Goal: Task Accomplishment & Management: Manage account settings

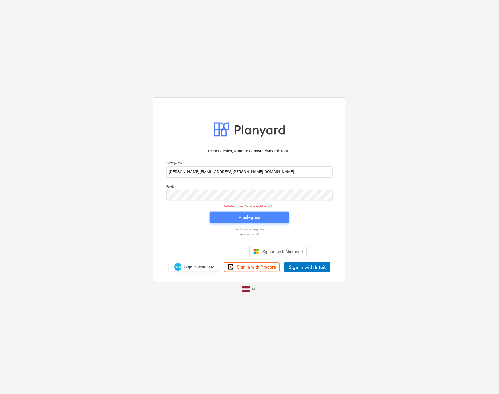
click at [233, 216] on span "Pieslēgties" at bounding box center [250, 216] width 66 height 7
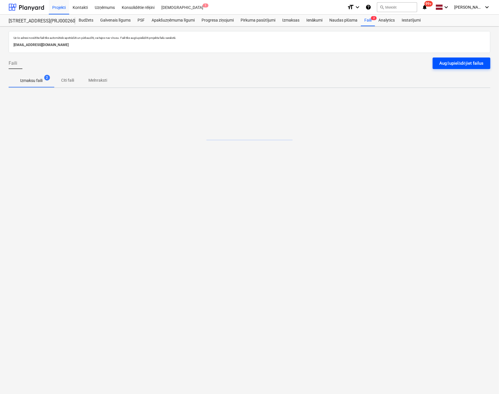
click at [466, 66] on div "Augšupielādējiet failus" at bounding box center [462, 62] width 44 height 7
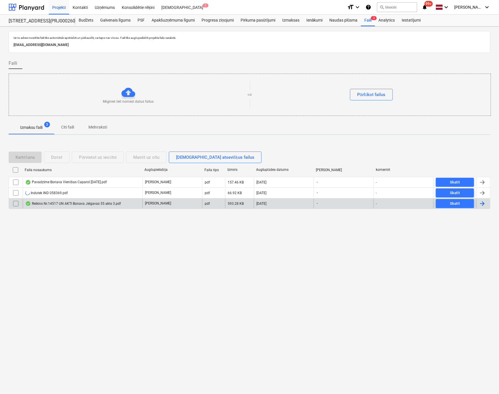
click at [97, 203] on div "Reikins Nr.14517 UN AKTI Bonava Jelgavas 55 akts 3.pdf" at bounding box center [73, 203] width 96 height 5
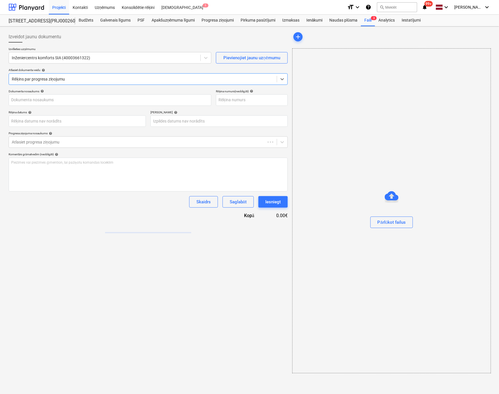
type input "14517"
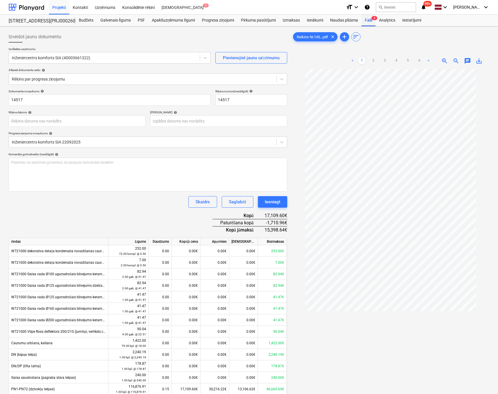
click at [366, 21] on div "Faili 3" at bounding box center [368, 20] width 14 height 11
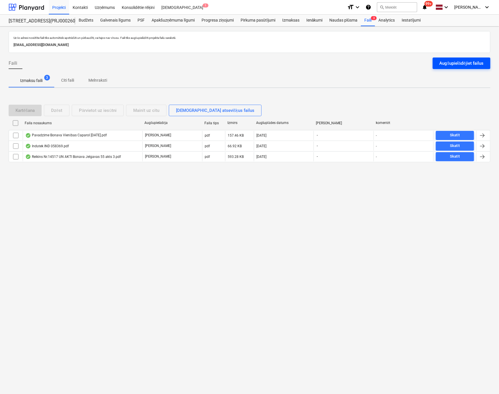
click at [468, 61] on div "Augšupielādējiet failus" at bounding box center [462, 62] width 44 height 7
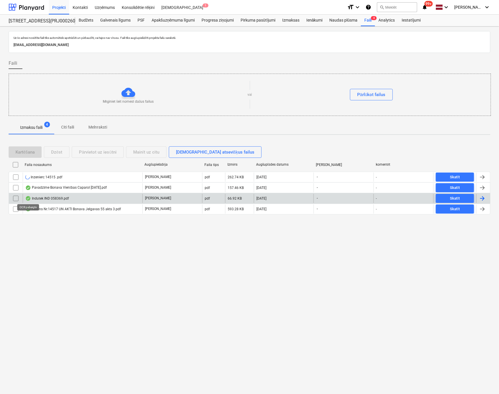
click at [37, 197] on div "Indutek IND 058369.pdf" at bounding box center [47, 198] width 44 height 5
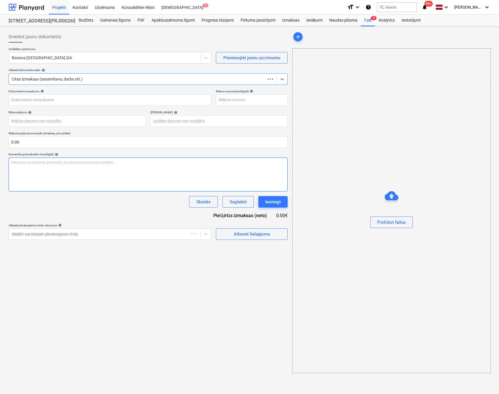
type input "058369"
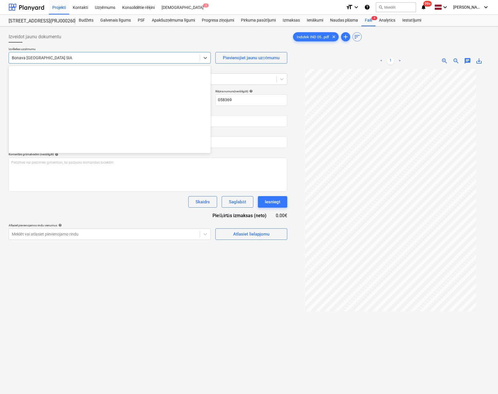
click at [162, 60] on div at bounding box center [104, 58] width 185 height 6
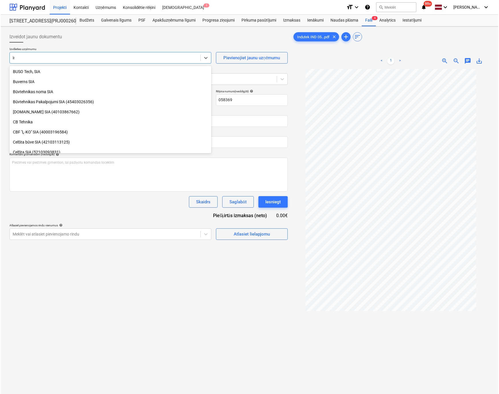
scroll to position [527, 0]
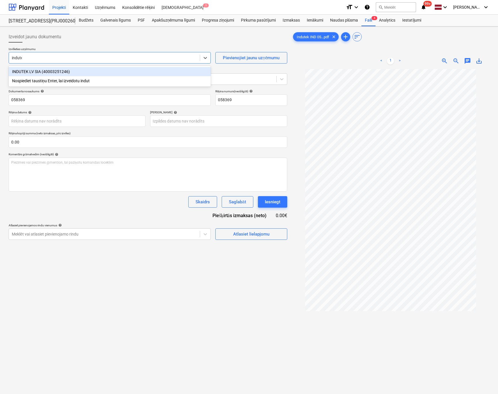
type input "indutek"
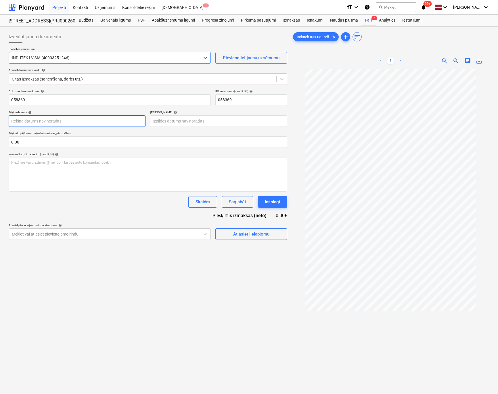
click at [113, 124] on body "Projekti Kontakti Uzņēmums Konsolidētie rēķini Iesūtne 1 format_size keyboard_a…" at bounding box center [249, 197] width 498 height 394
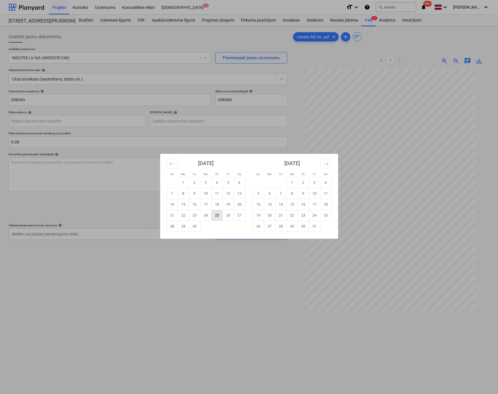
click at [216, 214] on td "25" at bounding box center [216, 215] width 11 height 11
type input "[DATE]"
click at [160, 122] on body "Projekti Kontakti Uzņēmums Konsolidētie rēķini Iesūtne 1 format_size keyboard_a…" at bounding box center [249, 197] width 498 height 394
click at [312, 204] on td "17" at bounding box center [314, 204] width 11 height 11
type input "[DATE]"
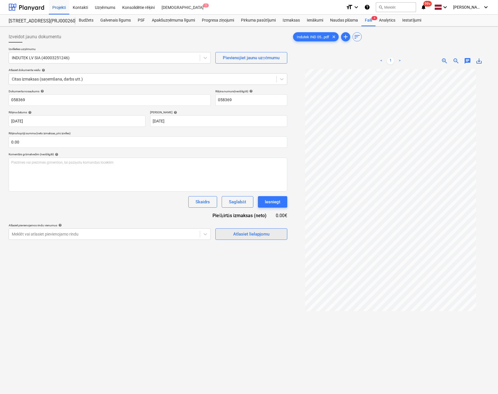
click at [234, 233] on div "Atlasiet lielapjomu" at bounding box center [251, 233] width 36 height 7
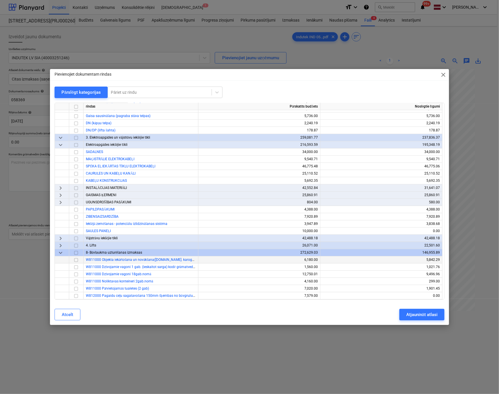
scroll to position [977, 0]
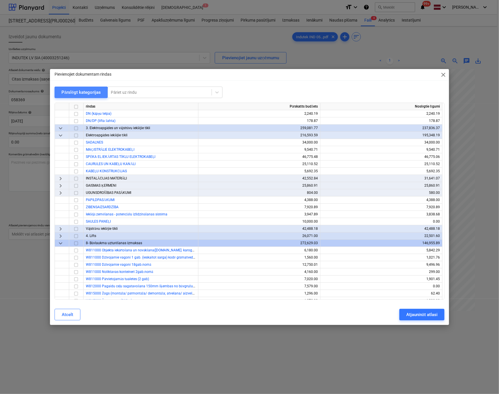
click at [78, 93] on div "Pārslēgt kategorijas" at bounding box center [81, 91] width 40 height 7
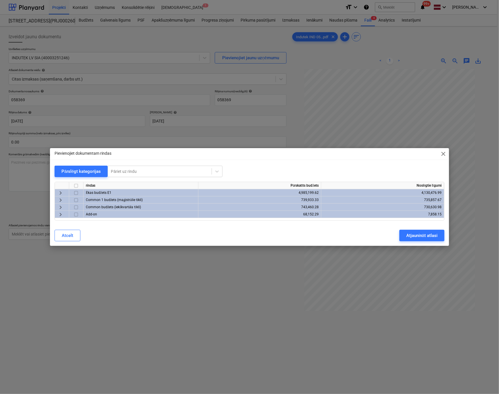
click at [59, 190] on span "keyboard_arrow_right" at bounding box center [60, 192] width 7 height 7
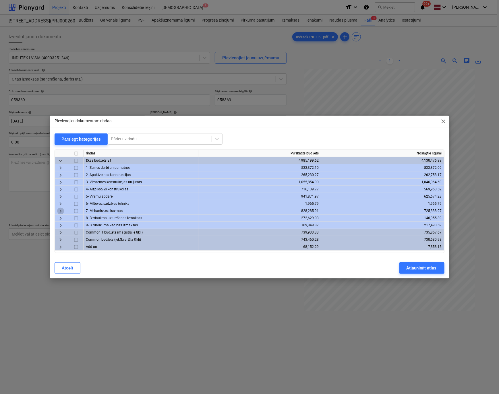
click at [61, 209] on span "keyboard_arrow_right" at bounding box center [60, 210] width 7 height 7
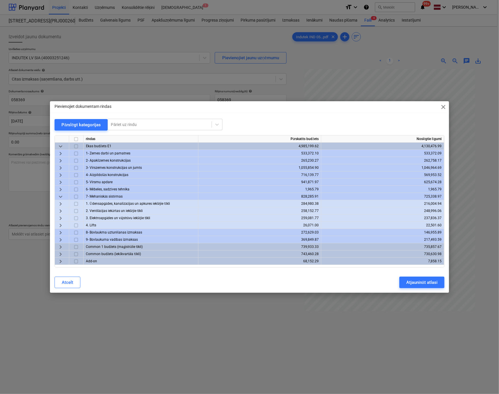
click at [60, 209] on span "keyboard_arrow_right" at bounding box center [60, 210] width 7 height 7
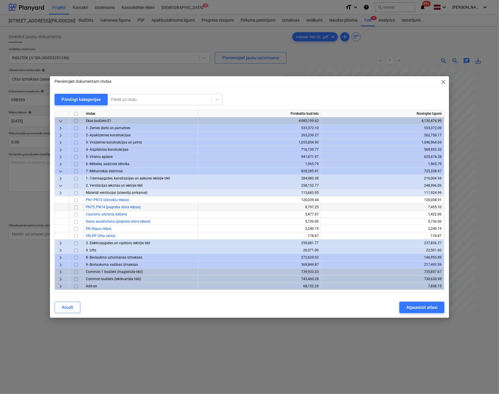
click at [76, 208] on input "checkbox" at bounding box center [76, 207] width 7 height 7
click at [411, 306] on div "Atjaunināt atlasi" at bounding box center [422, 306] width 31 height 7
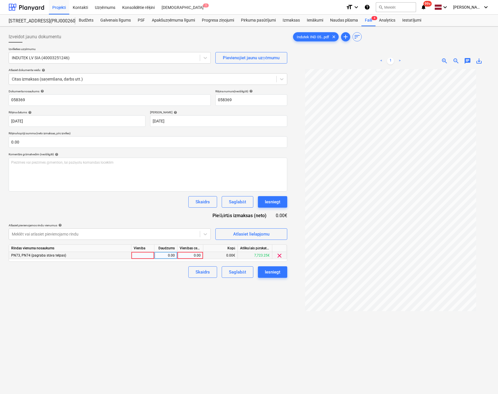
click at [196, 256] on div "0.00" at bounding box center [190, 255] width 21 height 7
type input "373.40"
click at [274, 272] on div "Iesniegt" at bounding box center [273, 271] width 16 height 7
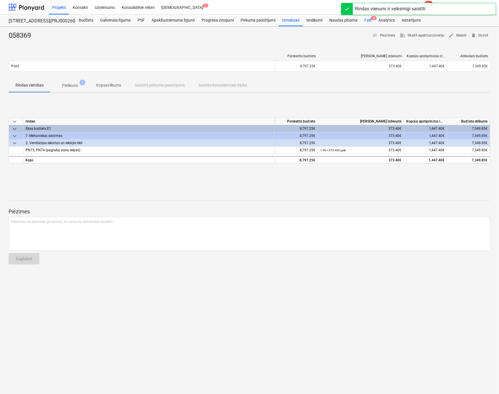
click at [369, 17] on div "Faili 3" at bounding box center [368, 20] width 14 height 11
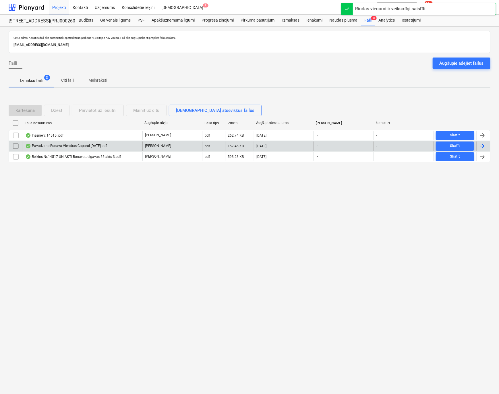
click at [47, 146] on div "Pavadzīme Bonava Vienības Caparol 25.09.2025.pdf" at bounding box center [66, 146] width 82 height 5
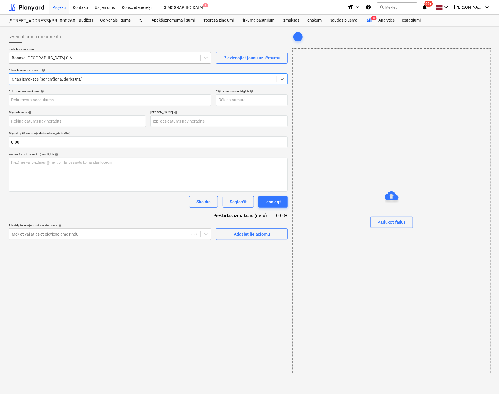
click at [86, 58] on div at bounding box center [105, 58] width 186 height 6
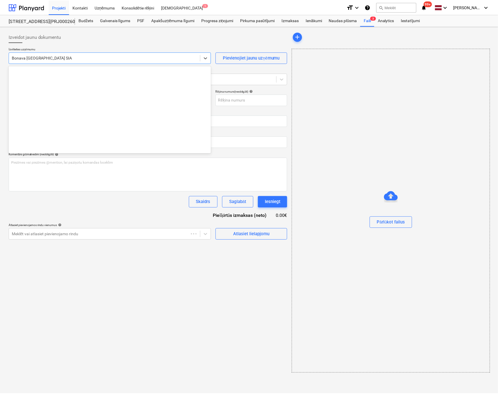
scroll to position [1086, 0]
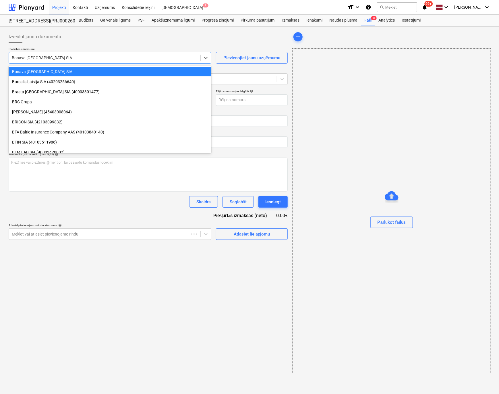
type input "40003941615"
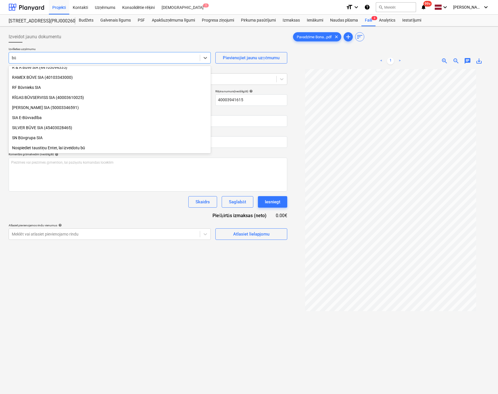
scroll to position [246, 0]
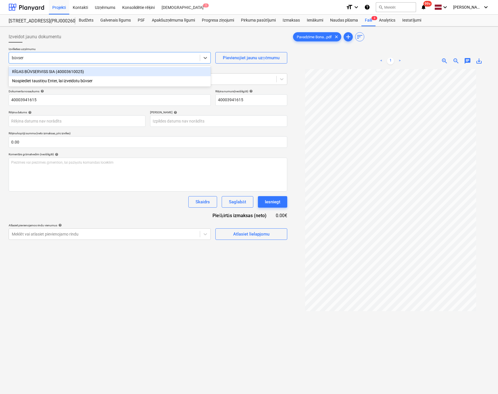
type input "būvserv"
click at [79, 69] on div "RĪGAS BŪVSERVISS SIA (40003610025)" at bounding box center [110, 71] width 202 height 9
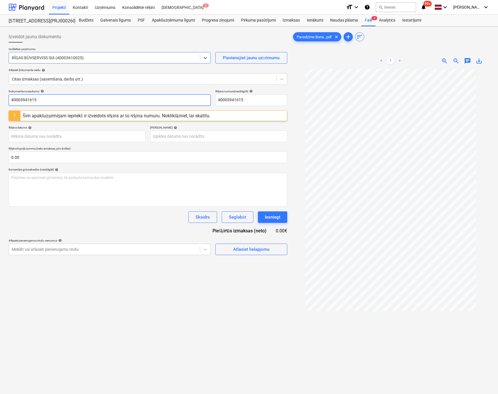
click at [94, 102] on input "40003941615" at bounding box center [110, 99] width 202 height 11
drag, startPoint x: 40, startPoint y: 99, endPoint x: 1, endPoint y: 101, distance: 38.5
click at [1, 101] on div "Izveidot jaunu dokumentu Izvēlieties uzņēmumu RĪGAS BŪVSERVISS SIA (40003610025…" at bounding box center [249, 238] width 498 height 425
drag, startPoint x: 248, startPoint y: 99, endPoint x: 184, endPoint y: 99, distance: 64.6
click at [184, 99] on div "Dokumenta nosaukums help 40003941615 Rēķina numurs (neobligāti) help 40003941615" at bounding box center [148, 97] width 278 height 16
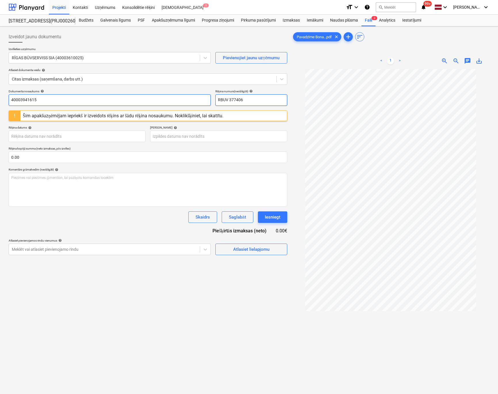
drag, startPoint x: 247, startPoint y: 101, endPoint x: 166, endPoint y: 100, distance: 80.2
click at [166, 100] on div "Dokumenta nosaukums help 40003941615 Rēķina numurs (neobligāti) help RBUV 377406" at bounding box center [148, 97] width 278 height 16
type input "RBUV 377406"
drag, startPoint x: 25, startPoint y: 98, endPoint x: 1, endPoint y: 101, distance: 24.1
click at [1, 101] on div "Izveidot jaunu dokumentu Izvēlieties uzņēmumu RĪGAS BŪVSERVISS SIA (40003610025…" at bounding box center [249, 238] width 498 height 425
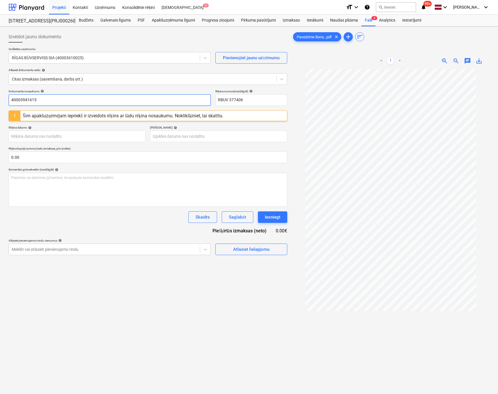
paste input "RBUV 377406"
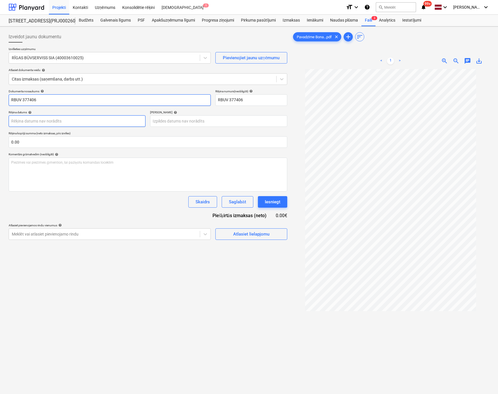
type input "RBUV 377406"
click at [84, 120] on body "Projekti Kontakti Uzņēmums Konsolidētie rēķini Iesūtne 1 format_size keyboard_a…" at bounding box center [249, 197] width 498 height 394
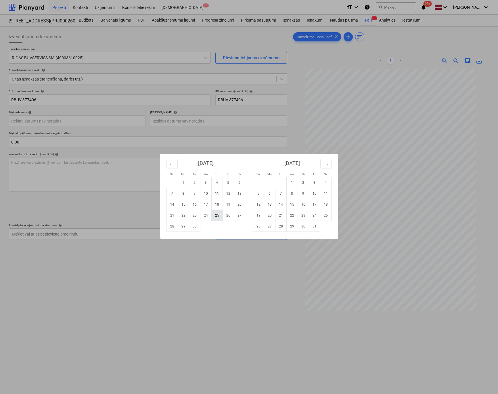
click at [216, 215] on td "25" at bounding box center [216, 215] width 11 height 11
type input "[DATE]"
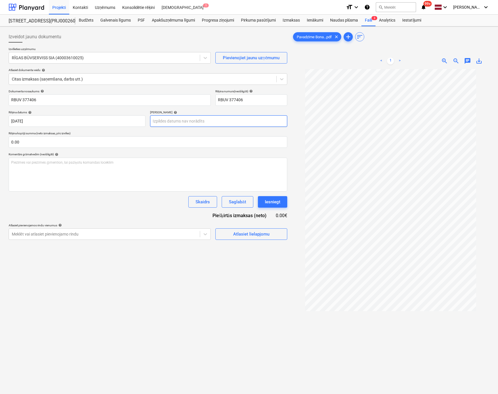
click at [195, 122] on body "Projekti Kontakti Uzņēmums Konsolidētie rēķini Iesūtne 1 format_size keyboard_a…" at bounding box center [249, 197] width 498 height 394
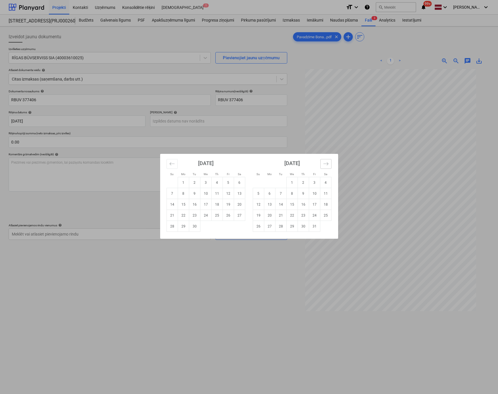
click at [323, 163] on icon "Move forward to switch to the next month." at bounding box center [325, 163] width 5 height 5
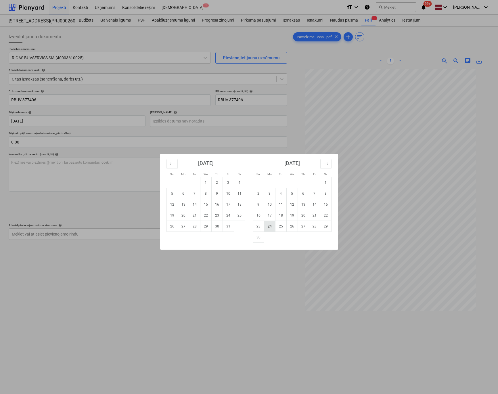
click at [268, 226] on td "24" at bounding box center [269, 226] width 11 height 11
type input "[DATE]"
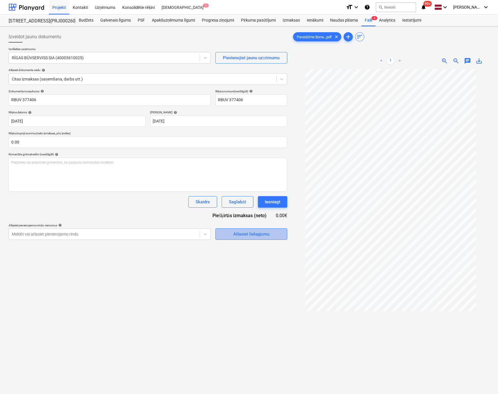
click at [248, 232] on div "Atlasiet lielapjomu" at bounding box center [251, 233] width 36 height 7
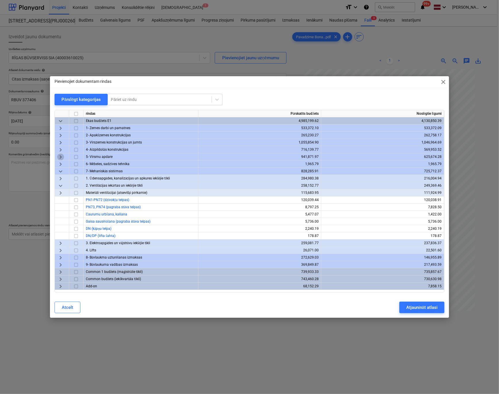
click at [60, 156] on span "keyboard_arrow_right" at bounding box center [60, 156] width 7 height 7
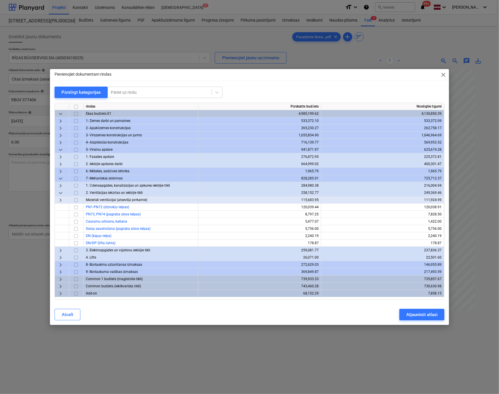
click at [61, 155] on span "keyboard_arrow_right" at bounding box center [60, 156] width 7 height 7
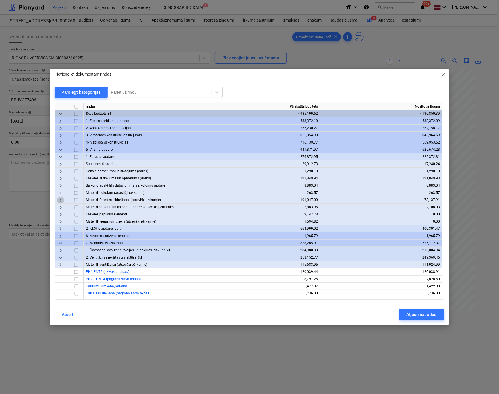
click at [61, 199] on span "keyboard_arrow_right" at bounding box center [60, 200] width 7 height 7
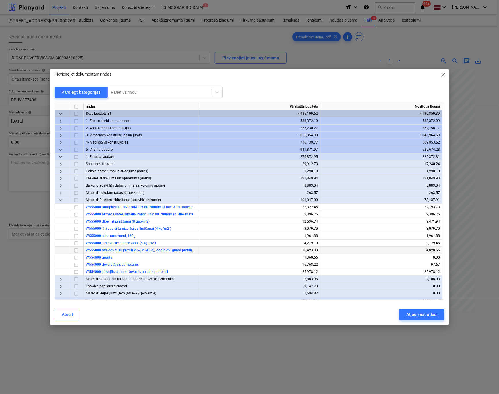
click at [76, 250] on input "checkbox" at bounding box center [76, 250] width 7 height 7
click at [444, 73] on span "close" at bounding box center [443, 74] width 7 height 7
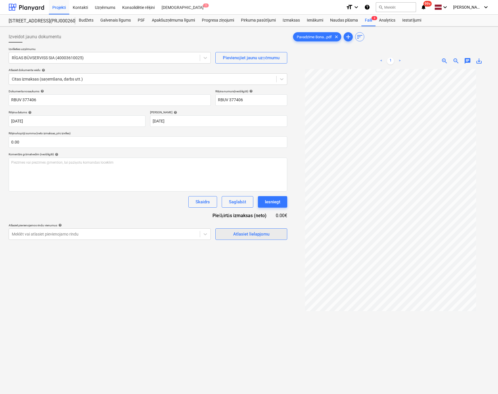
click at [248, 233] on div "Atlasiet lielapjomu" at bounding box center [251, 233] width 36 height 7
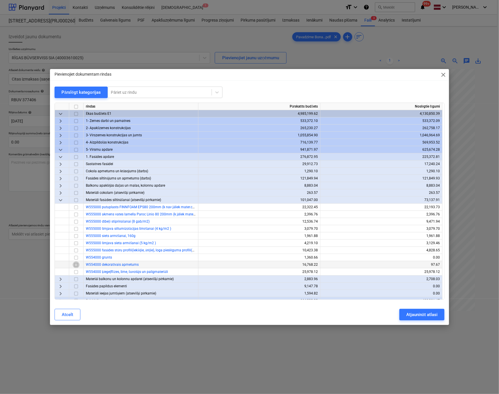
click at [77, 264] on input "checkbox" at bounding box center [76, 264] width 7 height 7
click at [407, 314] on div "Atjaunināt atlasi" at bounding box center [422, 314] width 31 height 7
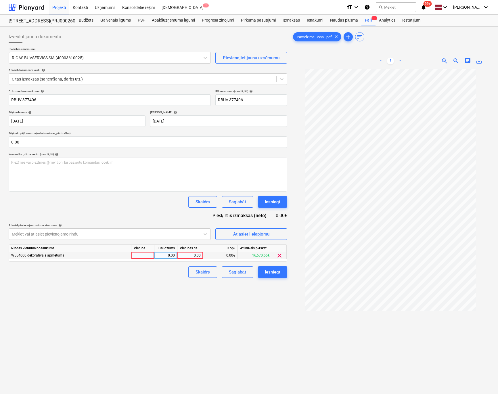
click at [185, 253] on div "0.00" at bounding box center [190, 255] width 21 height 7
type input "2721.6"
click at [165, 301] on div "Izveidot jaunu dokumentu Izvēlieties uzņēmumu RĪGAS BŪVSERVISS SIA (40003610025…" at bounding box center [147, 239] width 283 height 420
click at [272, 273] on div "Iesniegt" at bounding box center [273, 271] width 16 height 7
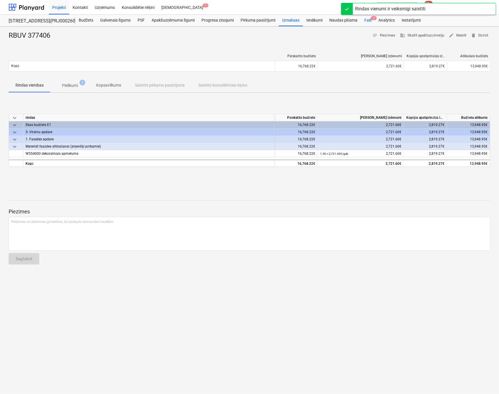
click at [370, 20] on div "Faili 2" at bounding box center [368, 20] width 14 height 11
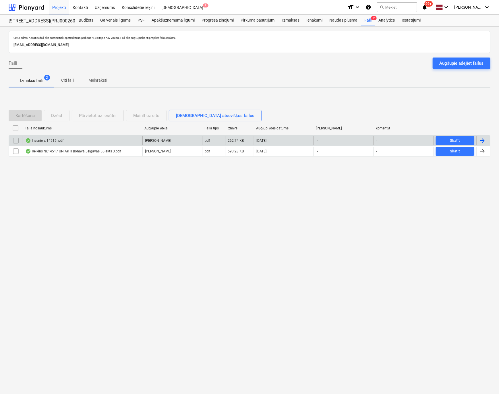
click at [44, 141] on div "Inzenierc 14515 .pdf" at bounding box center [44, 140] width 38 height 5
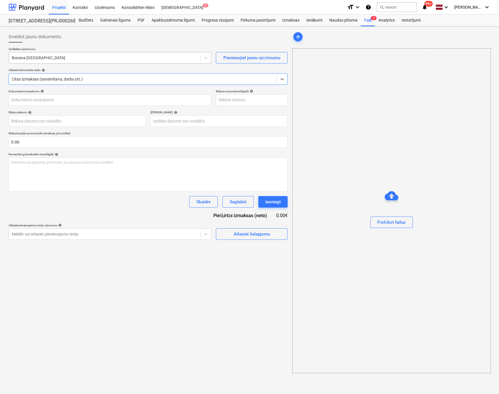
type input "14512"
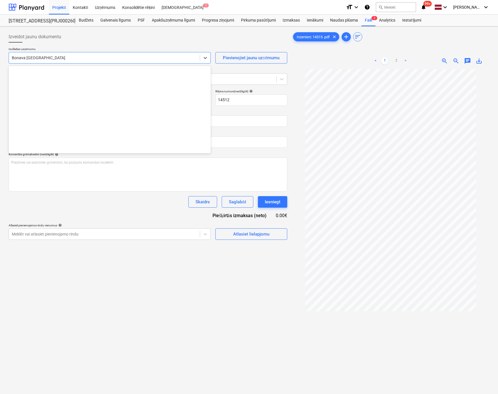
click at [61, 59] on div at bounding box center [104, 58] width 185 height 6
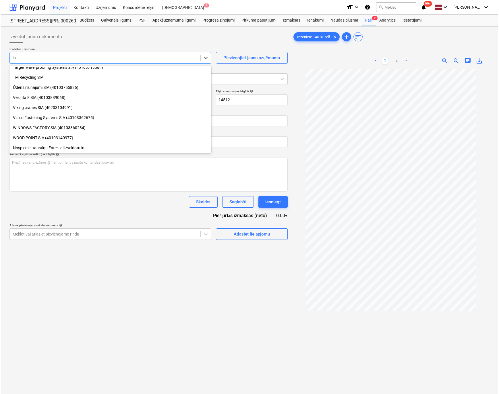
scroll to position [527, 0]
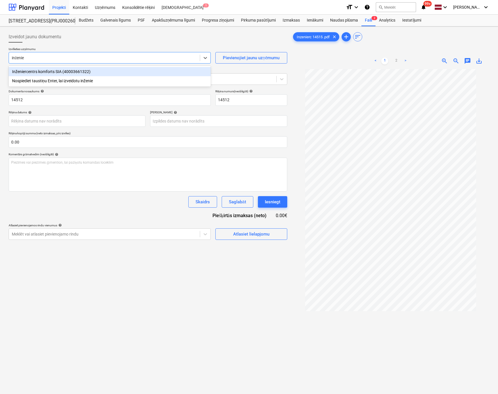
type input "inženier"
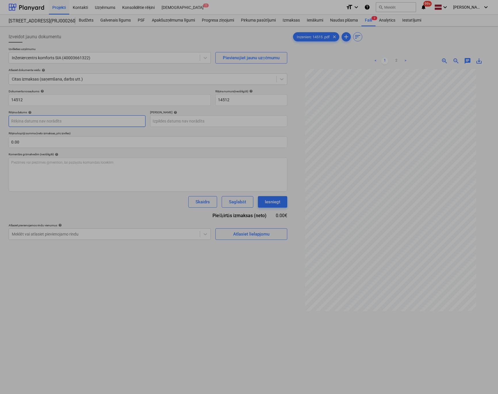
click at [108, 122] on body "Projekti Kontakti Uzņēmums Konsolidētie rēķini Iesūtne 1 format_size keyboard_a…" at bounding box center [249, 197] width 498 height 394
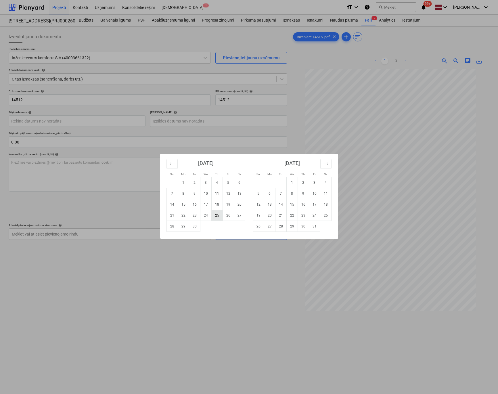
click at [217, 215] on td "25" at bounding box center [216, 215] width 11 height 11
type input "[DATE]"
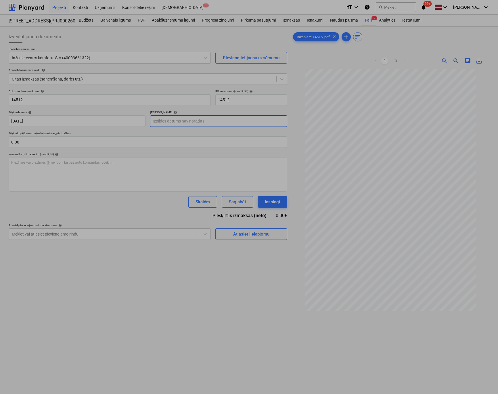
click at [171, 120] on body "Projekti Kontakti Uzņēmums Konsolidētie rēķini Iesūtne 1 format_size keyboard_a…" at bounding box center [249, 197] width 498 height 394
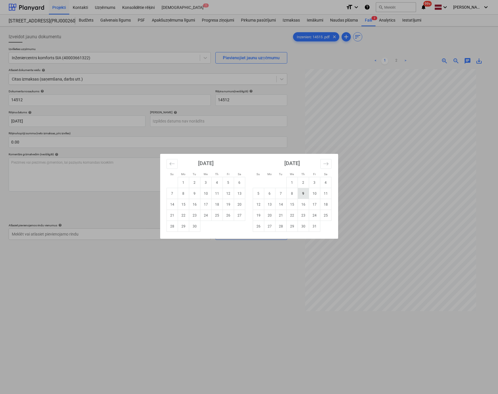
click at [304, 192] on td "9" at bounding box center [302, 193] width 11 height 11
type input "[DATE]"
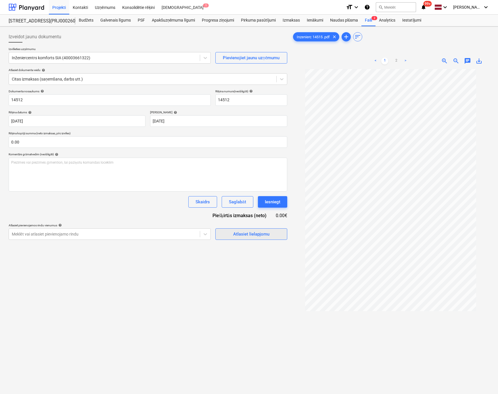
click at [231, 235] on span "Atlasiet lielapjomu" at bounding box center [250, 233] width 57 height 7
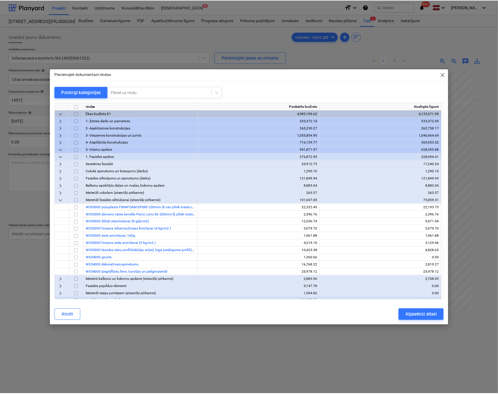
scroll to position [134, 0]
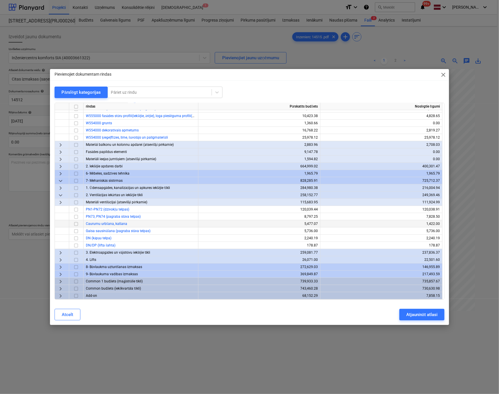
click at [75, 224] on input "checkbox" at bounding box center [76, 223] width 7 height 7
click at [414, 313] on div "Atjaunināt atlasi" at bounding box center [422, 314] width 31 height 7
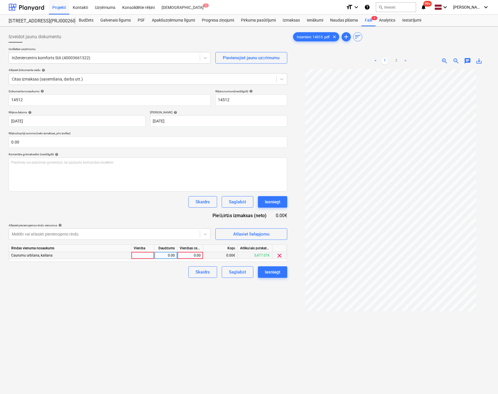
click at [190, 257] on div "0.00" at bounding box center [190, 255] width 21 height 7
type input "1629.48"
click at [109, 288] on div "Izveidot jaunu dokumentu Izvēlieties uzņēmumu Inženiercentrs komforts SIA (4000…" at bounding box center [147, 239] width 283 height 420
click at [273, 271] on div "Iesniegt" at bounding box center [273, 271] width 16 height 7
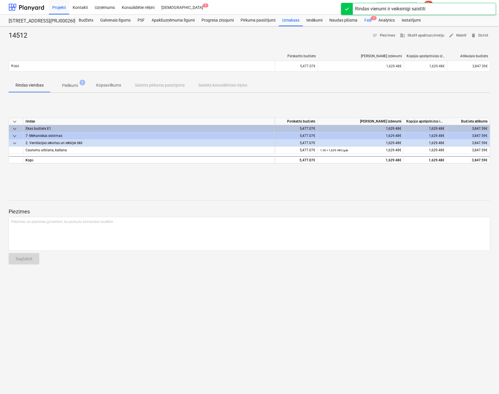
click at [367, 19] on div "Faili 1" at bounding box center [368, 20] width 14 height 11
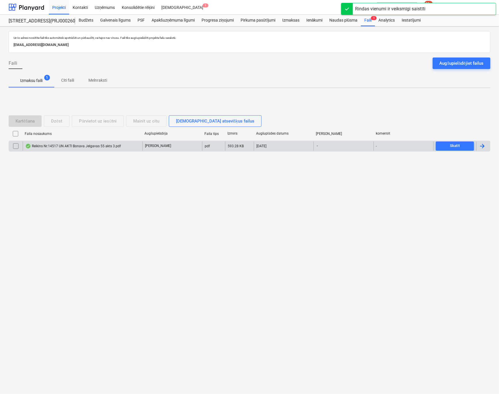
click at [53, 145] on div "Reikins Nr.14517 UN AKTI Bonava Jelgavas 55 akts 3.pdf" at bounding box center [73, 146] width 96 height 5
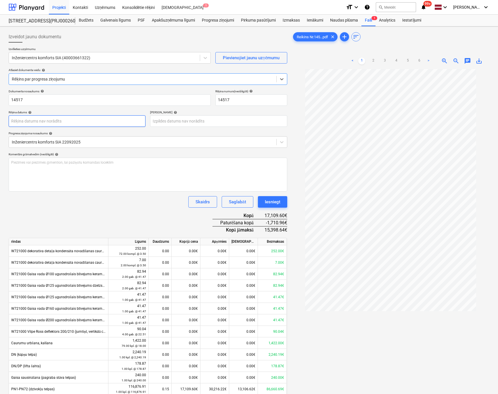
click at [120, 120] on body "Projekti Kontakti Uzņēmums Konsolidētie rēķini Iesūtne 1 format_size keyboard_a…" at bounding box center [249, 197] width 498 height 394
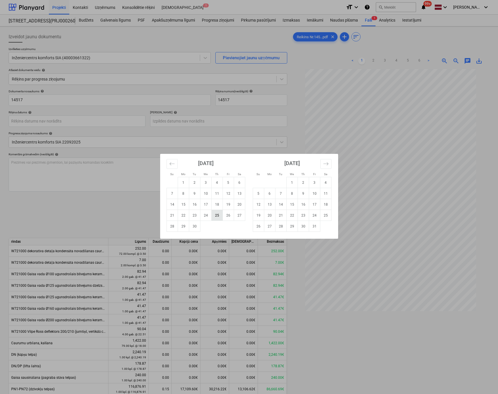
click at [216, 215] on td "25" at bounding box center [216, 215] width 11 height 11
type input "[DATE]"
click at [176, 120] on body "Projekti Kontakti Uzņēmums Konsolidētie rēķini Iesūtne 1 format_size keyboard_a…" at bounding box center [249, 197] width 498 height 394
click at [304, 192] on td "9" at bounding box center [302, 193] width 11 height 11
type input "[DATE]"
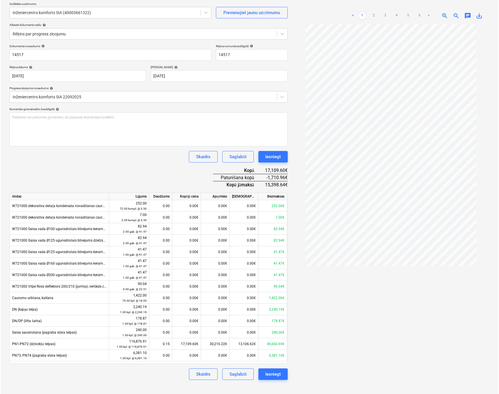
scroll to position [57, 0]
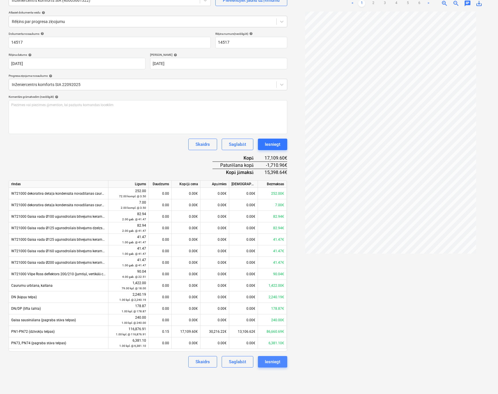
click at [277, 361] on div "Iesniegt" at bounding box center [273, 361] width 16 height 7
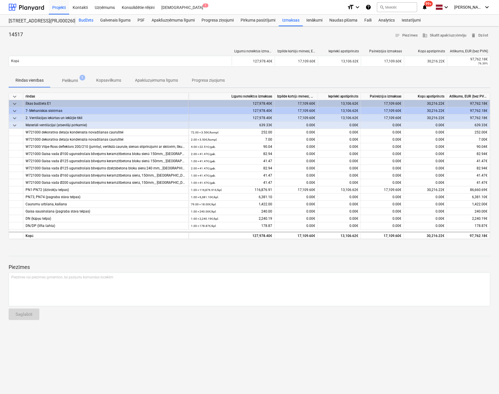
click at [85, 22] on div "Budžets" at bounding box center [86, 20] width 22 height 11
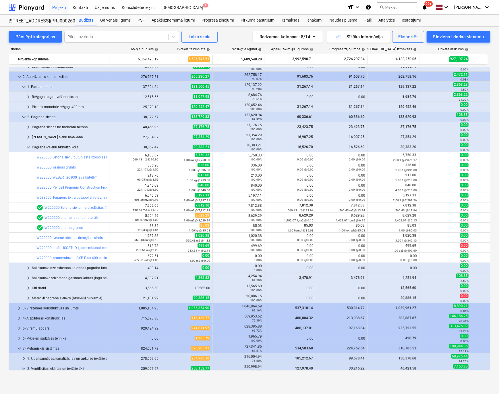
scroll to position [290, 0]
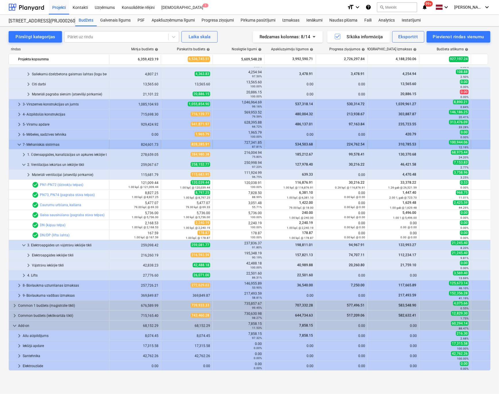
click at [18, 144] on span "keyboard_arrow_down" at bounding box center [19, 144] width 7 height 7
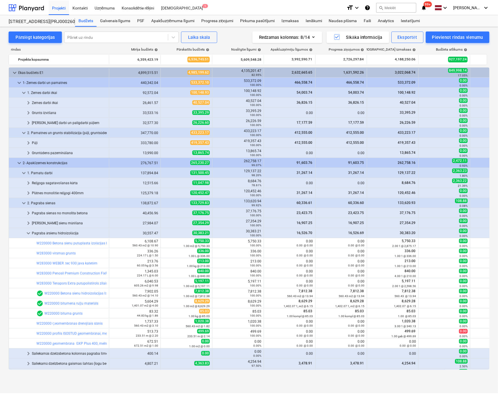
scroll to position [159, 0]
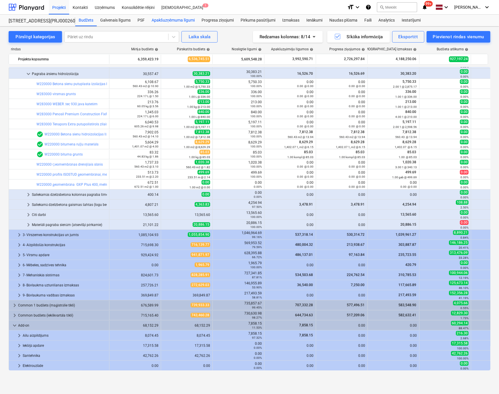
click at [176, 21] on div "Apakšuzņēmuma līgumi" at bounding box center [173, 20] width 50 height 11
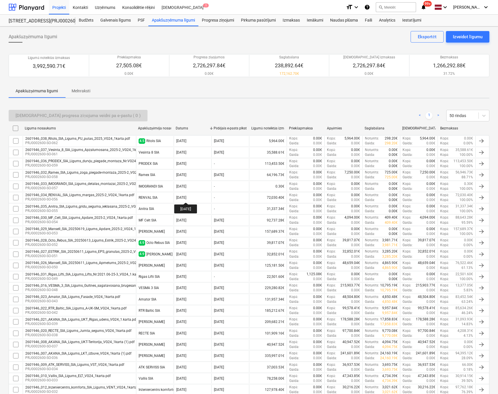
click at [3, 95] on div "Apakšuzņēmuma līgumi Izveidot līgumu Eksportēt Līgumā noteiktās izmaksas 3,992,…" at bounding box center [249, 283] width 498 height 514
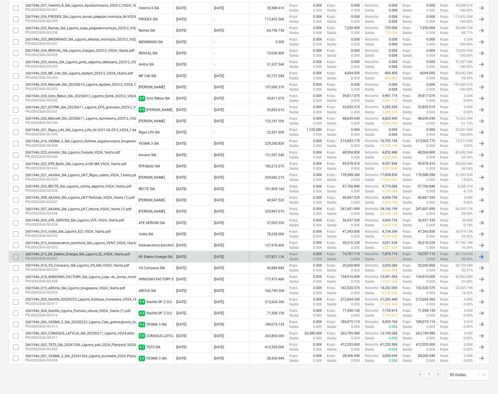
click at [68, 252] on div "2601946_013_EK_Elektro_Energie_SIA_Ligums_EL_VG24_1karta.pdf" at bounding box center [77, 254] width 105 height 4
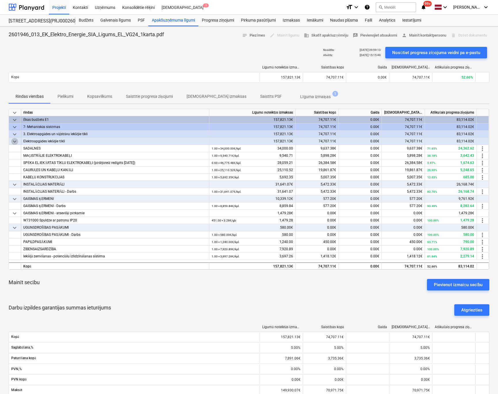
click at [15, 140] on span "keyboard_arrow_down" at bounding box center [14, 141] width 7 height 7
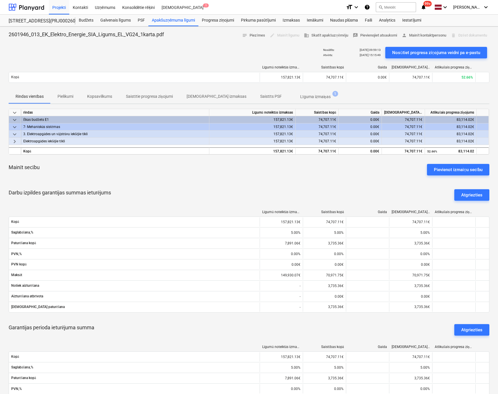
click at [15, 140] on span "keyboard_arrow_right" at bounding box center [14, 141] width 7 height 7
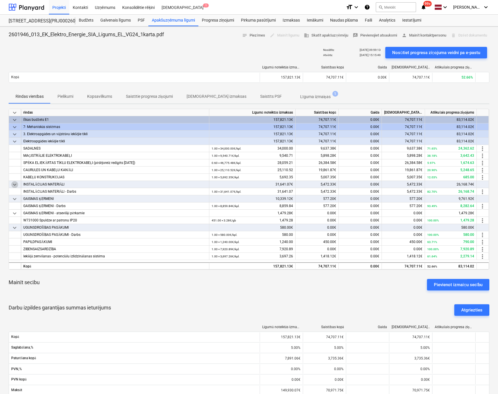
click at [16, 184] on span "keyboard_arrow_down" at bounding box center [14, 184] width 7 height 7
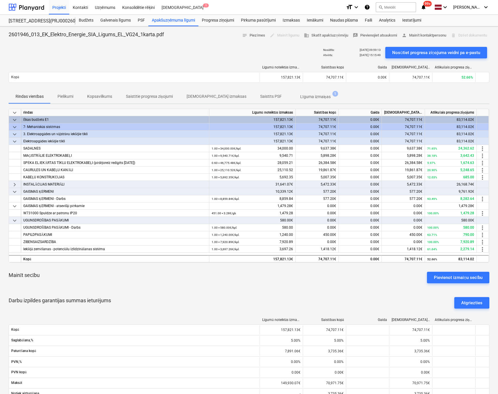
click at [16, 184] on span "keyboard_arrow_right" at bounding box center [14, 184] width 7 height 7
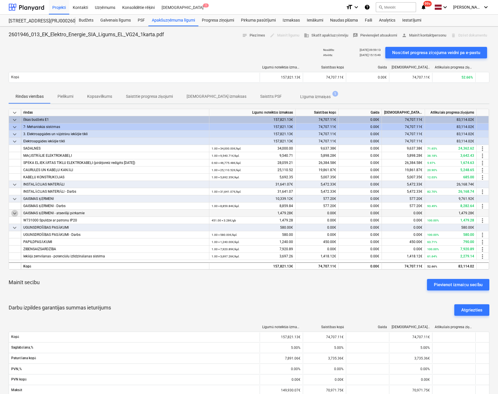
click at [13, 213] on span "keyboard_arrow_down" at bounding box center [14, 213] width 7 height 7
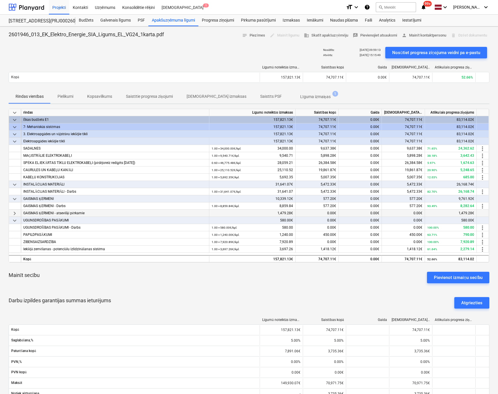
click at [13, 213] on span "keyboard_arrow_right" at bounding box center [14, 213] width 7 height 7
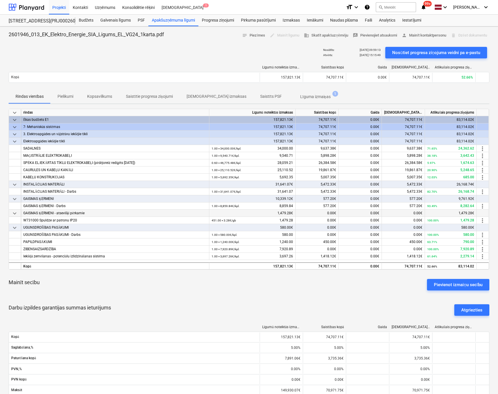
click at [290, 301] on div "Darbu izpildes garantijas summas ieturējums Atgriezties" at bounding box center [249, 309] width 480 height 21
click at [271, 148] on div "1.00 × 34,000.00€ / kpl. 34,000.00" at bounding box center [251, 148] width 81 height 7
click at [299, 305] on div "Darbu izpildes garantijas summas ieturējums Atgriezties" at bounding box center [249, 309] width 480 height 21
click at [226, 148] on small "1.00 × 34,000.00€ / kpl." at bounding box center [226, 148] width 30 height 3
click at [224, 148] on small "1.00 × 34,000.00€ / kpl." at bounding box center [226, 148] width 30 height 3
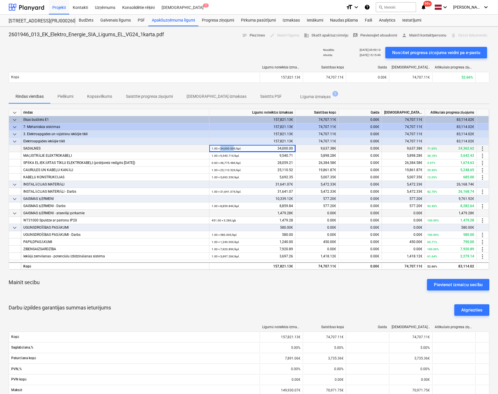
click at [224, 148] on small "1.00 × 34,000.00€ / kpl." at bounding box center [226, 148] width 30 height 3
click at [222, 147] on small "1.00 × 34,000.00€ / kpl." at bounding box center [226, 148] width 30 height 3
click at [224, 150] on div "1.00 × 34,000.00€ / kpl." at bounding box center [226, 148] width 30 height 7
click at [221, 149] on small "1.00 × 34,000.00€ / kpl." at bounding box center [226, 148] width 30 height 3
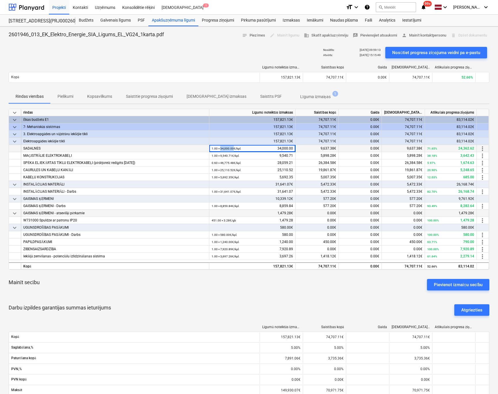
click at [482, 146] on span "more_vert" at bounding box center [482, 148] width 7 height 7
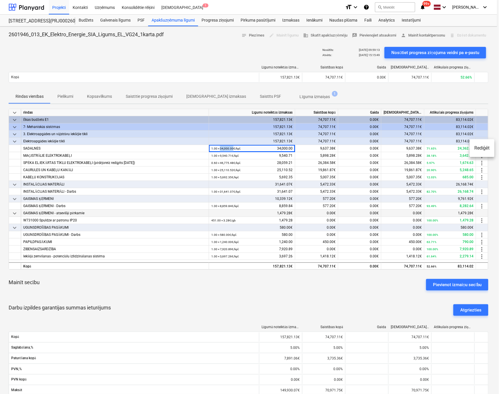
click at [484, 149] on li "Rediģēt" at bounding box center [482, 147] width 25 height 13
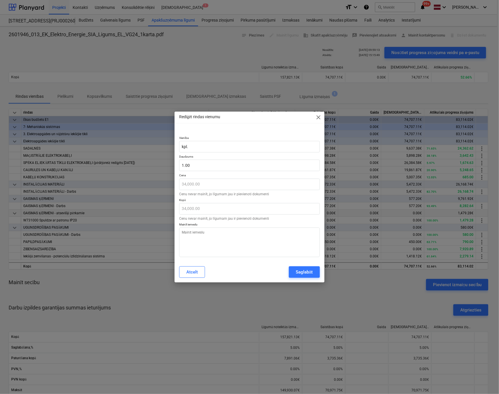
type textarea "x"
click at [190, 167] on input "1" at bounding box center [249, 164] width 140 height 11
type input "1.00"
click at [198, 272] on button "Atcelt" at bounding box center [192, 271] width 26 height 11
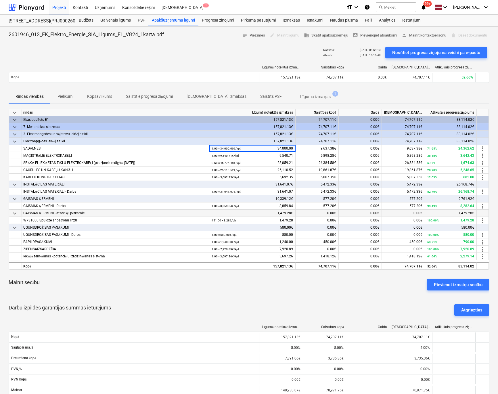
click at [332, 92] on div "Rindas vienības Pielikumi Kopsavilkums Saistītie progresa ziņojumi Saistītās iz…" at bounding box center [249, 97] width 480 height 14
click at [482, 149] on span "more_vert" at bounding box center [482, 148] width 7 height 7
click at [482, 148] on li "Rediģēt" at bounding box center [482, 147] width 25 height 13
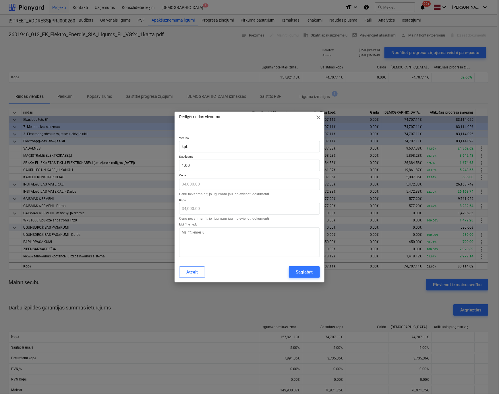
type textarea "x"
type input "1"
drag, startPoint x: 192, startPoint y: 165, endPoint x: 151, endPoint y: 165, distance: 41.4
click at [151, 165] on div "Rediģēt rindas vienumu close Vienība kpl. Daudzums 1 Cena 34,000.00 Cenu nevar …" at bounding box center [249, 197] width 499 height 394
type textarea "x"
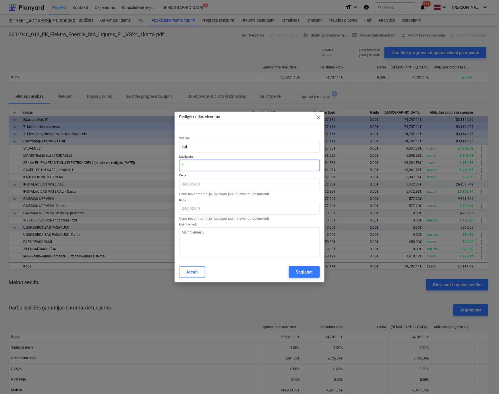
type input "0"
type input "0.00"
type textarea "x"
type input "0,"
type textarea "x"
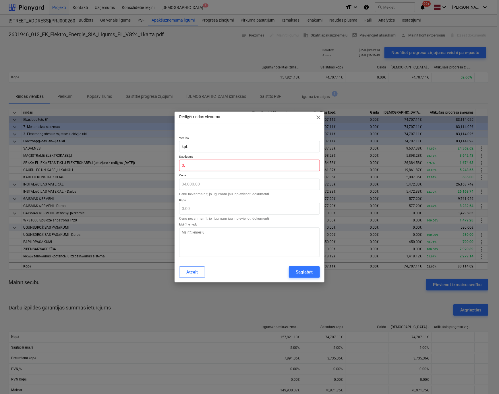
type input "0,6"
type textarea "x"
type input "0,63"
type textarea "x"
type input "0,636"
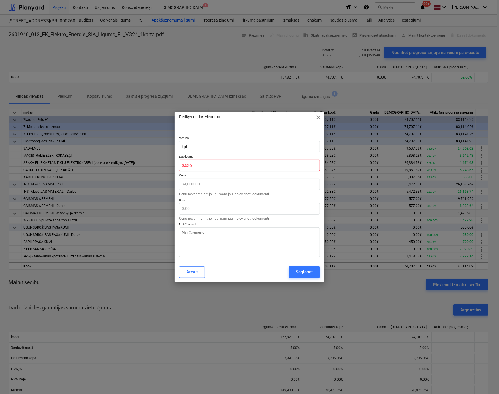
type input "21,624,000.00"
type textarea "x"
type input "0,6364"
type input "0.00"
type input "0,6364"
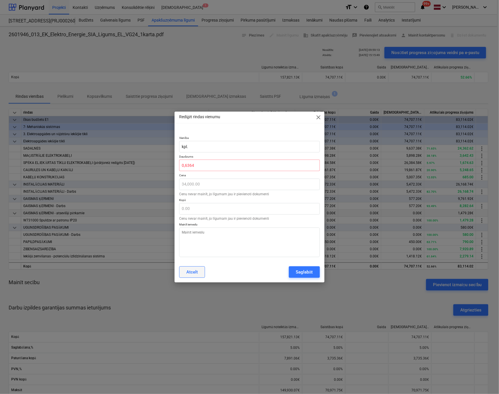
type textarea "x"
type input "0.00"
click at [195, 272] on div "Atcelt" at bounding box center [191, 271] width 11 height 7
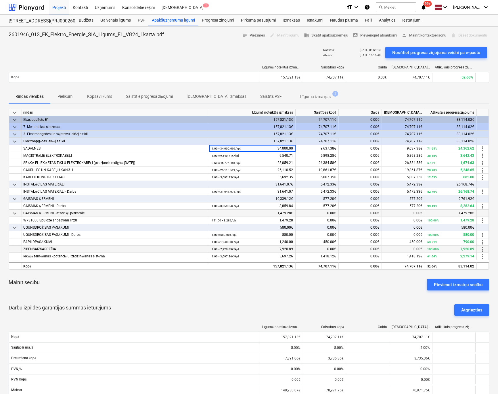
click at [482, 249] on span "more_vert" at bounding box center [482, 249] width 7 height 7
click at [484, 249] on li "Rediģēt" at bounding box center [482, 248] width 25 height 13
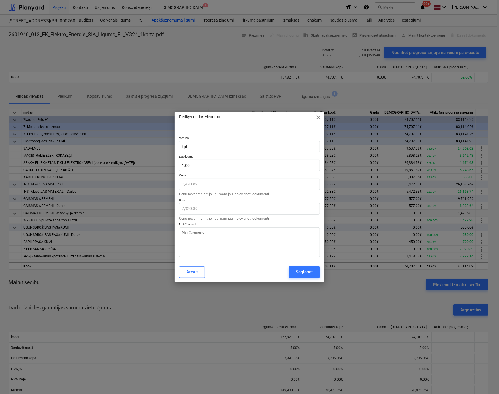
type textarea "x"
click at [319, 118] on span "close" at bounding box center [318, 117] width 7 height 7
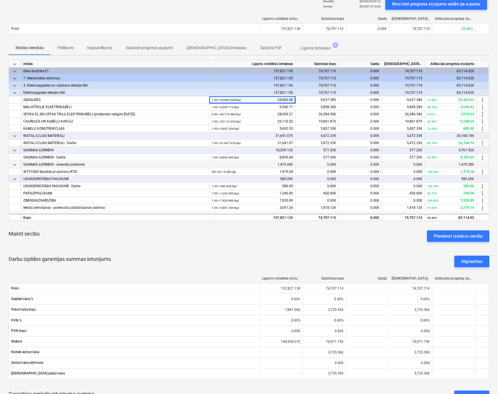
scroll to position [29, 0]
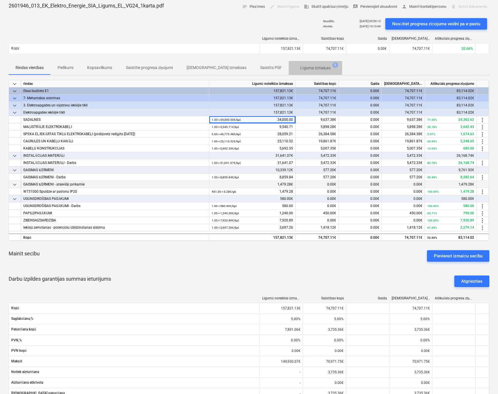
click at [300, 66] on p "Līguma izmaiņas" at bounding box center [315, 68] width 30 height 6
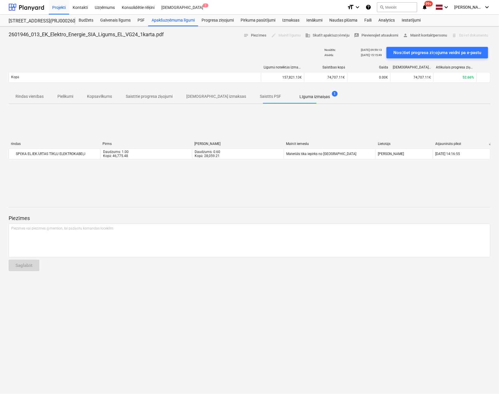
click at [25, 95] on p "Rindas vienības" at bounding box center [30, 96] width 28 height 6
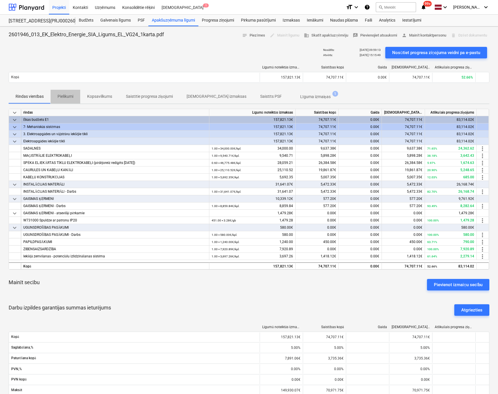
click at [69, 97] on p "Pielikumi" at bounding box center [65, 96] width 16 height 6
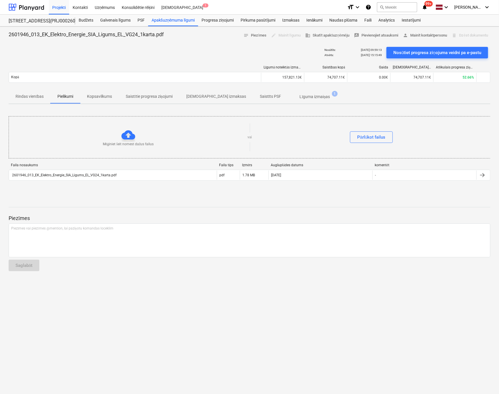
click at [101, 94] on p "Kopsavilkums" at bounding box center [99, 96] width 25 height 6
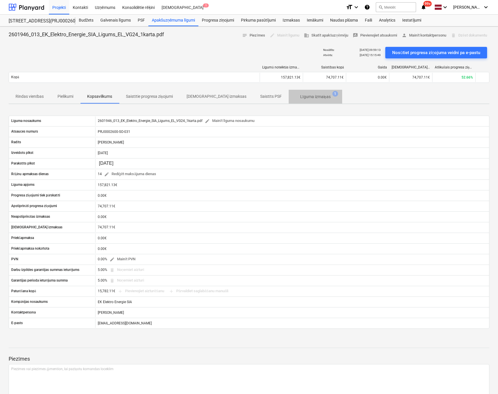
click at [300, 95] on p "Līguma izmaiņas" at bounding box center [315, 97] width 30 height 6
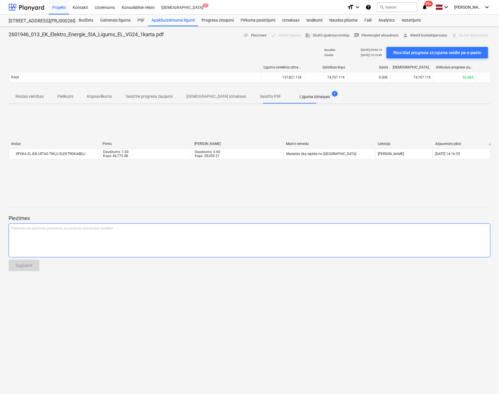
click at [176, 225] on div "Piezīmes vai piezīmes @mention, lai paziņotu komandas loceklim ﻿" at bounding box center [250, 240] width 482 height 34
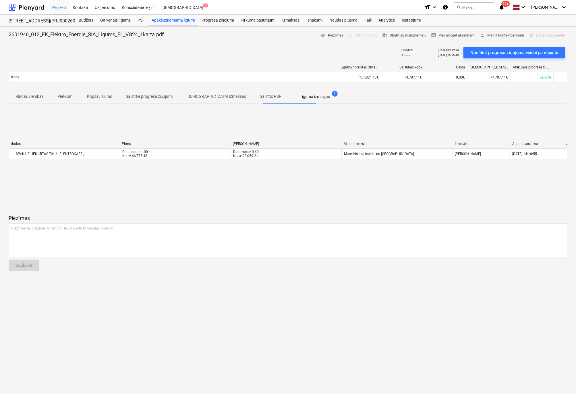
click at [32, 95] on p "Rindas vienības" at bounding box center [30, 96] width 28 height 6
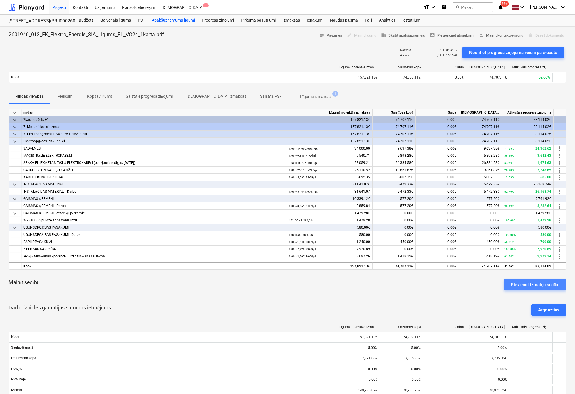
click at [499, 282] on div "Pievienot izmaiņu secību" at bounding box center [535, 284] width 49 height 7
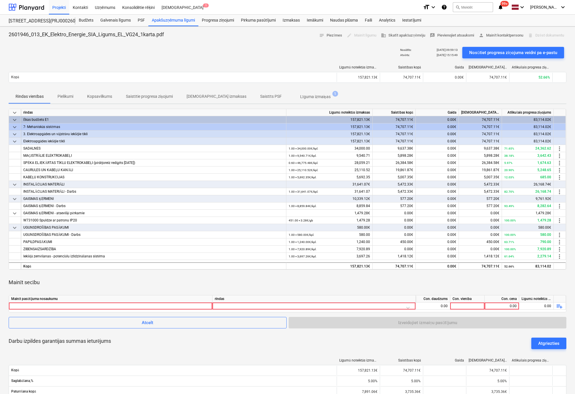
click at [499, 280] on div "Mainīt secību" at bounding box center [287, 282] width 557 height 16
click at [230, 323] on span "Atcelt" at bounding box center [147, 322] width 263 height 7
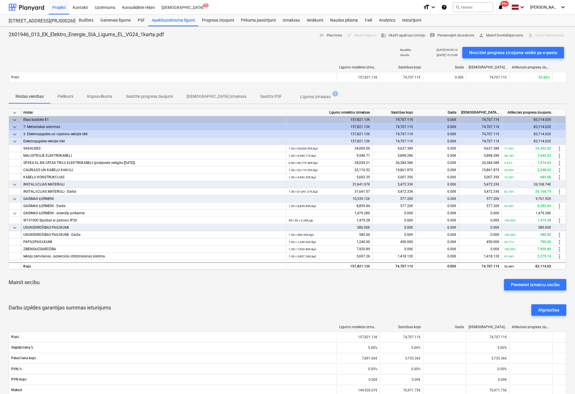
click at [300, 96] on p "Līguma izmaiņas" at bounding box center [315, 97] width 30 height 6
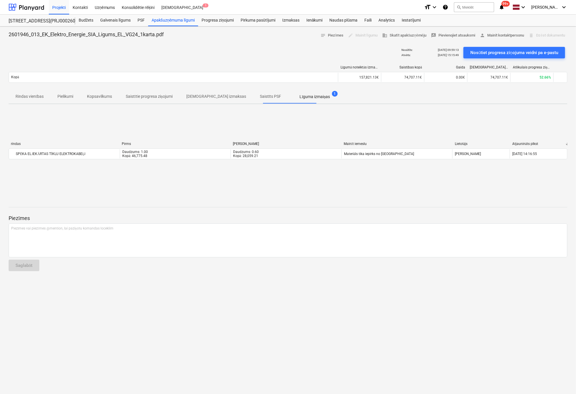
click at [31, 95] on p "Rindas vienības" at bounding box center [30, 96] width 28 height 6
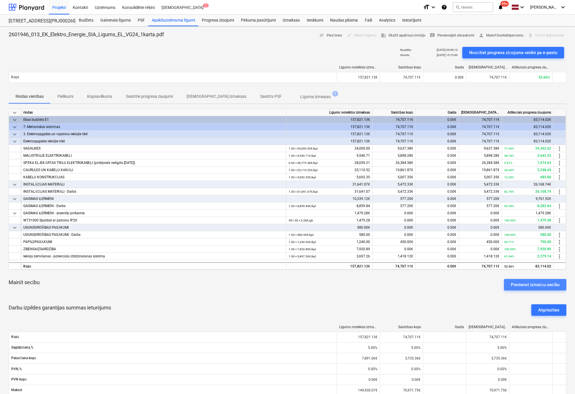
click at [499, 283] on div "Pievienot izmaiņu secību" at bounding box center [535, 284] width 49 height 7
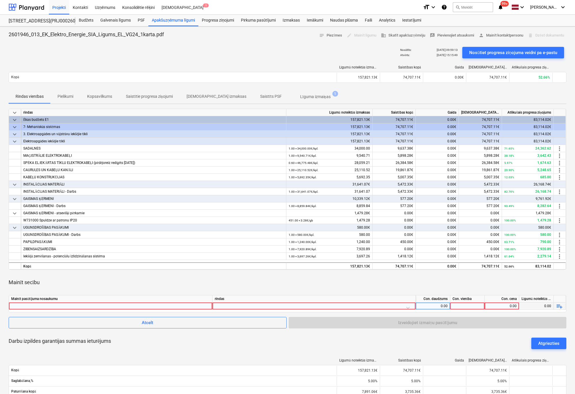
click at [162, 306] on div at bounding box center [110, 305] width 199 height 7
type input "sadles"
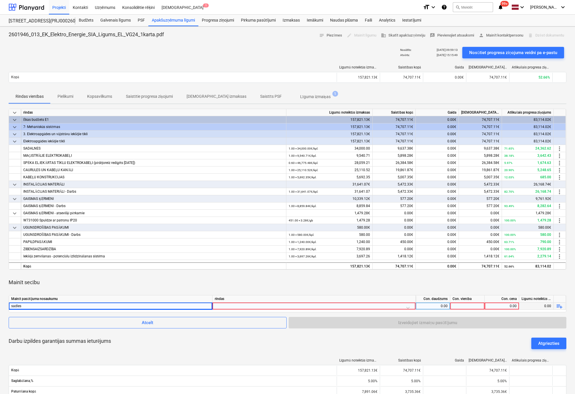
click at [222, 305] on div at bounding box center [314, 307] width 198 height 10
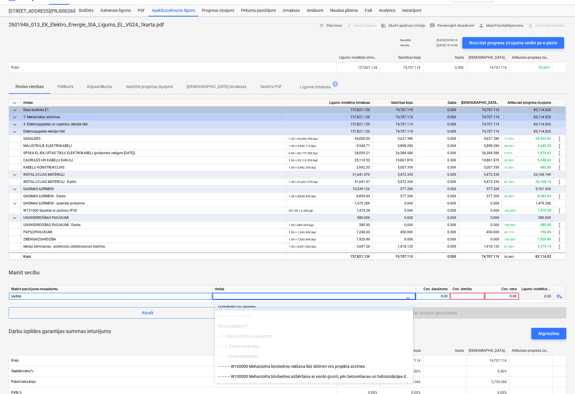
scroll to position [57, 0]
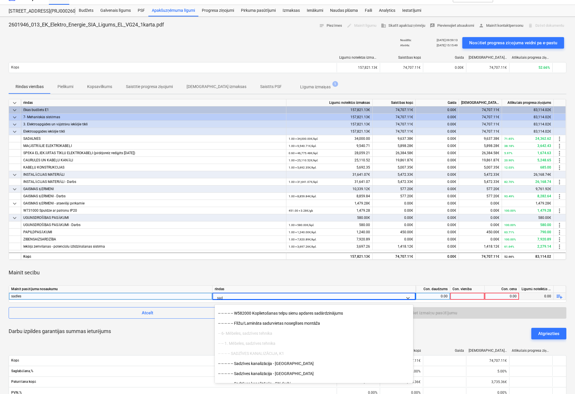
type input "sada"
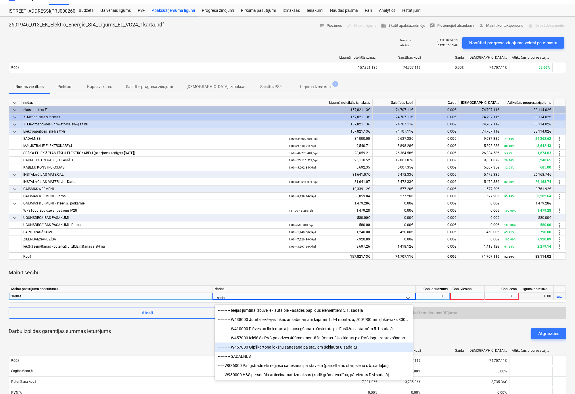
scroll to position [0, 0]
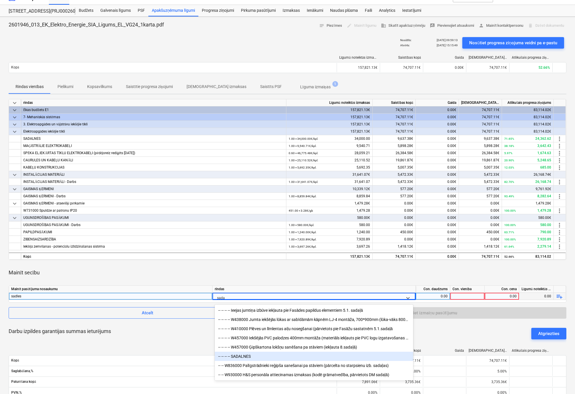
click at [245, 357] on div "-- -- -- -- SADALNES" at bounding box center [314, 355] width 198 height 9
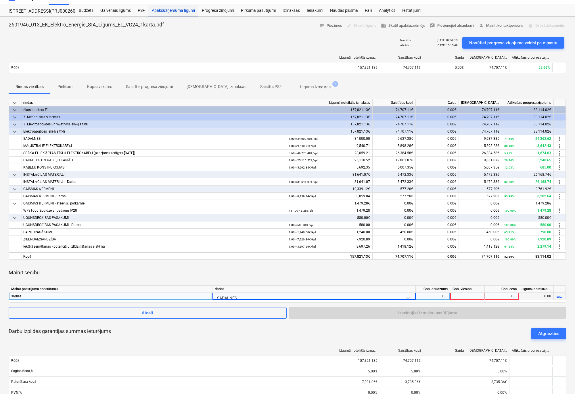
scroll to position [0, 0]
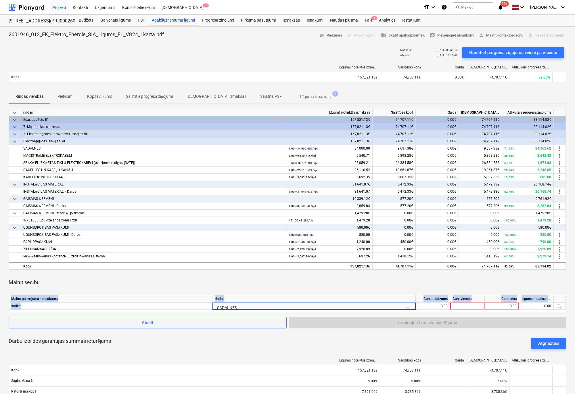
drag, startPoint x: 22, startPoint y: 307, endPoint x: -2, endPoint y: 311, distance: 24.1
click at [0, 311] on html "Projekti Kontakti Uzņēmums Konsolidētie rēķini Iesūtne 1 format_size keyboard_a…" at bounding box center [287, 197] width 575 height 394
click at [26, 307] on div "sadles" at bounding box center [110, 305] width 199 height 7
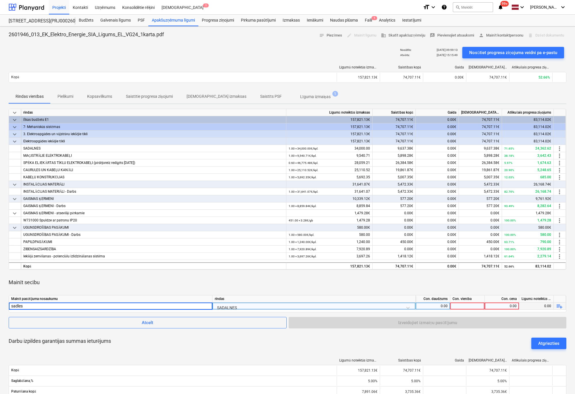
click at [25, 307] on input "sadles" at bounding box center [110, 305] width 203 height 7
type input "sadles piegādās bonava"
click at [138, 321] on span "Atcelt" at bounding box center [147, 322] width 263 height 7
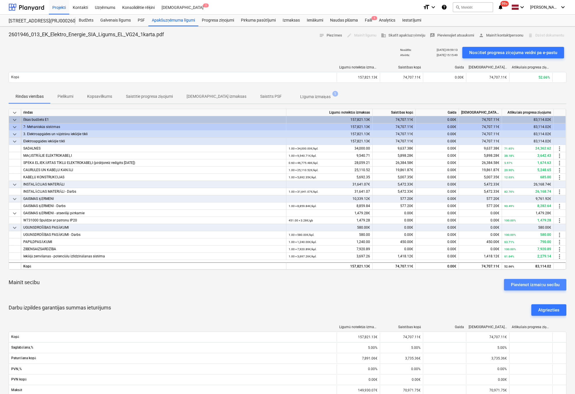
click at [499, 284] on div "Pievienot izmaiņu secību" at bounding box center [535, 284] width 49 height 7
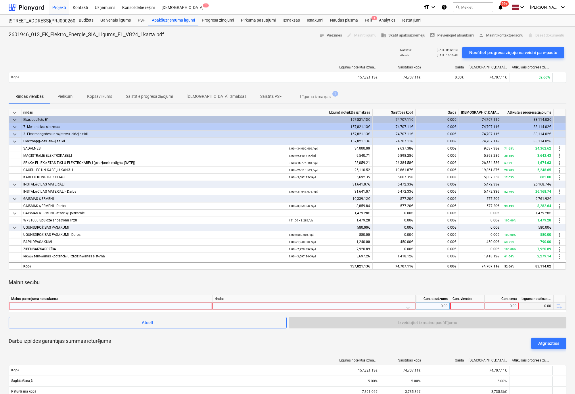
click at [168, 307] on div at bounding box center [110, 305] width 199 height 7
type input "Sadales"
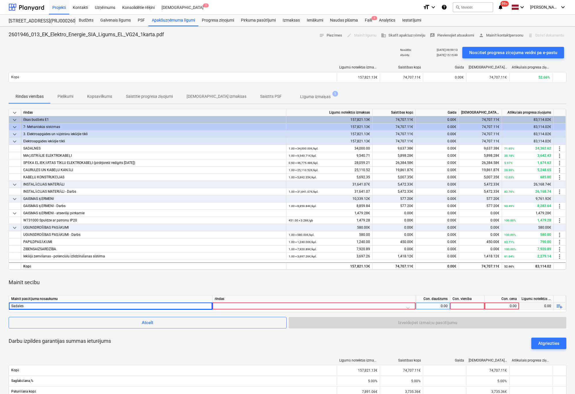
click at [228, 305] on div at bounding box center [314, 307] width 198 height 10
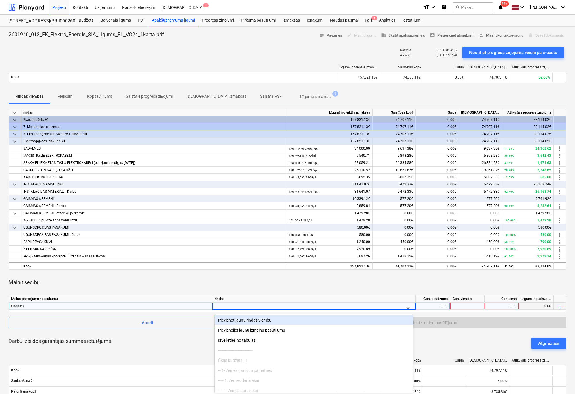
scroll to position [10, 0]
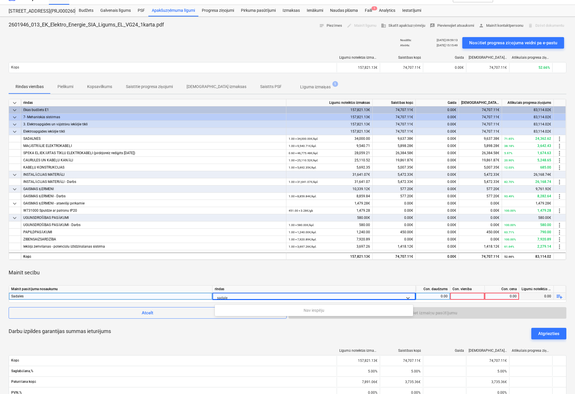
type input "sadal"
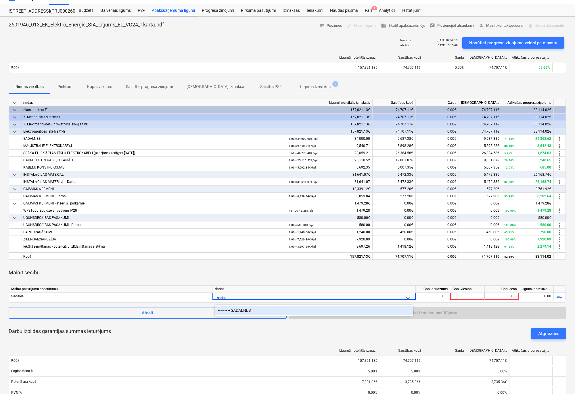
click at [236, 311] on div "-- -- -- -- SADALNES" at bounding box center [314, 309] width 198 height 9
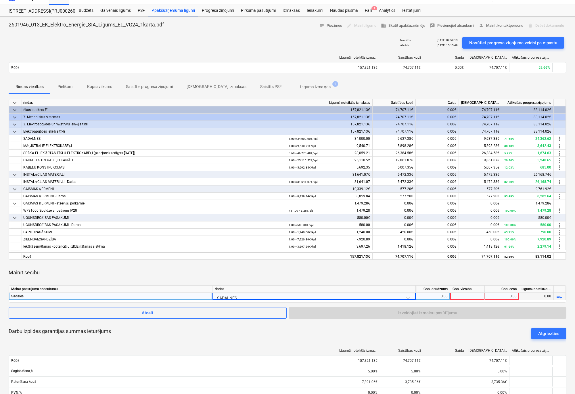
click at [45, 298] on div "Sadales" at bounding box center [110, 295] width 199 height 7
type input "S"
type input "SADALNES"
click at [499, 295] on div "0.00" at bounding box center [502, 295] width 30 height 7
type input "24785,6"
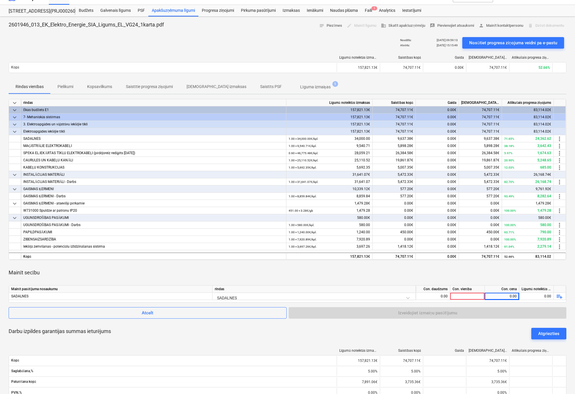
click at [463, 323] on div "Darbu izpildes garantijas summas ieturējums Atgriezties" at bounding box center [287, 333] width 557 height 21
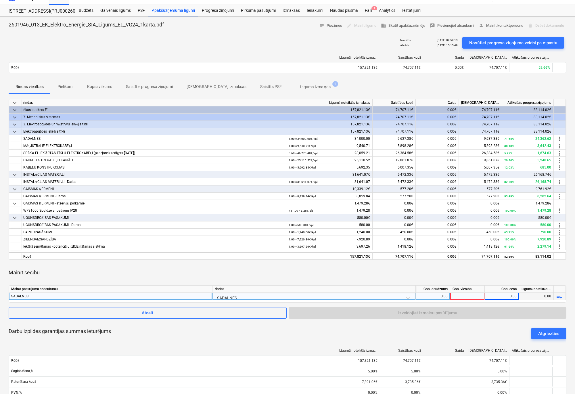
click at [473, 293] on div at bounding box center [467, 295] width 34 height 7
type input "1"
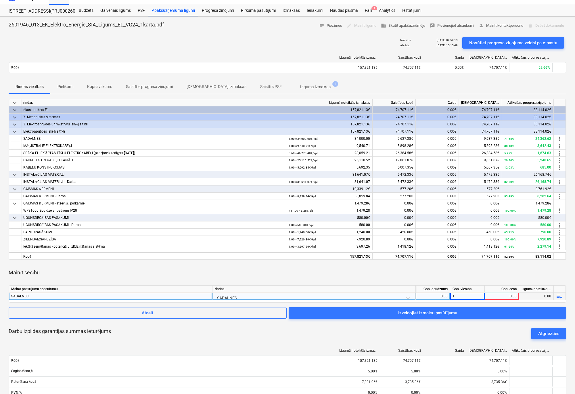
click at [499, 295] on div "0.00" at bounding box center [502, 295] width 30 height 7
type input "24785.6"
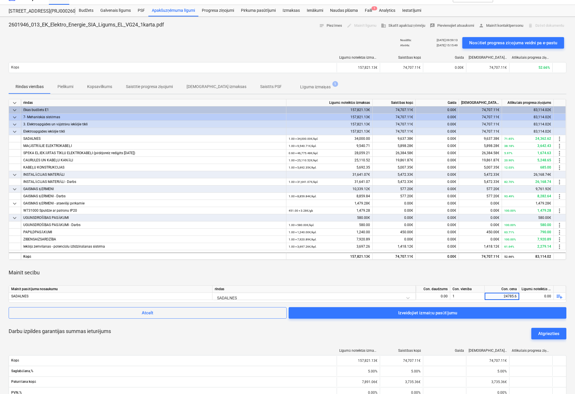
click at [484, 326] on div "Darbu izpildes garantijas summas ieturējums Atgriezties" at bounding box center [287, 333] width 557 height 21
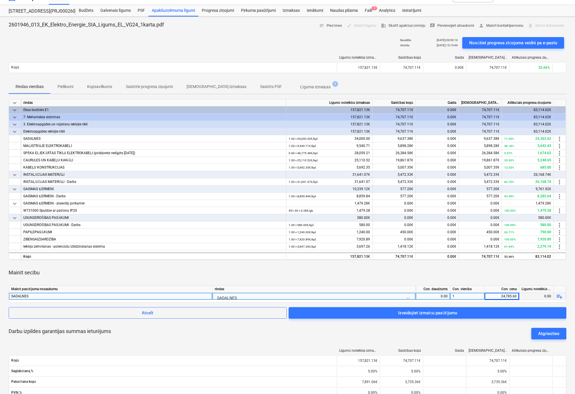
click at [499, 294] on div "0.00" at bounding box center [536, 295] width 34 height 7
click at [499, 296] on div "0.00" at bounding box center [536, 295] width 34 height 7
drag, startPoint x: 541, startPoint y: 295, endPoint x: 556, endPoint y: 295, distance: 15.2
click at [0, 0] on div "SADALNES SADALNES 0.00 1 24,785.60 0.00 playlist_add" at bounding box center [0, 0] width 0 height 0
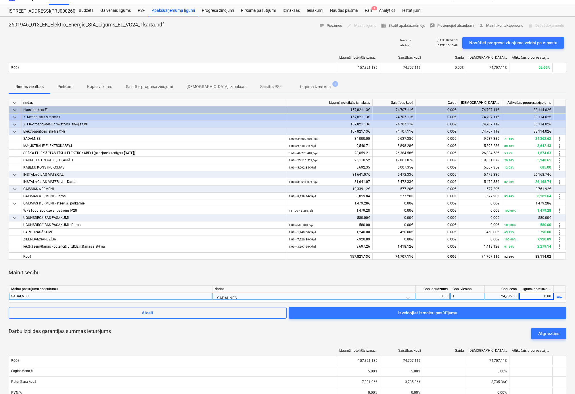
click at [440, 293] on div "0.00" at bounding box center [433, 295] width 30 height 7
type input "1"
click at [465, 296] on div "1" at bounding box center [467, 295] width 34 height 7
type input "kpl"
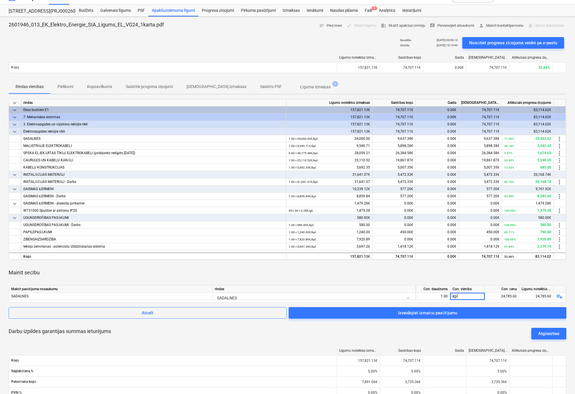
click at [499, 325] on div "Darbu izpildes garantijas summas ieturējums Atgriezties" at bounding box center [287, 333] width 557 height 21
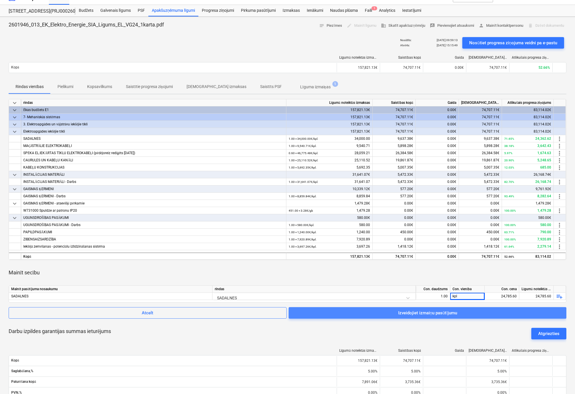
click at [440, 311] on div "Izveidojiet izmaiņu pasūtījumu" at bounding box center [427, 312] width 59 height 7
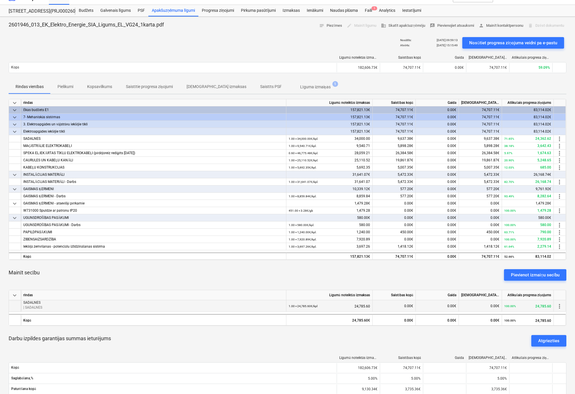
click at [499, 305] on span "more_vert" at bounding box center [559, 306] width 7 height 7
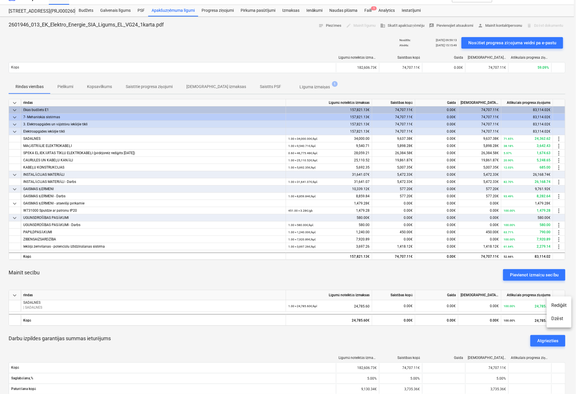
click at [499, 317] on li "Dzēst" at bounding box center [559, 318] width 25 height 13
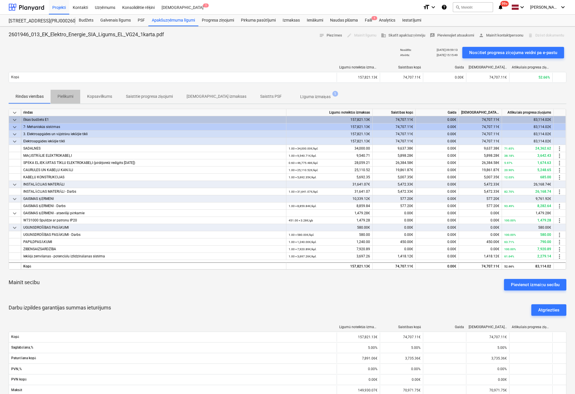
click at [65, 95] on p "Pielikumi" at bounding box center [65, 96] width 16 height 6
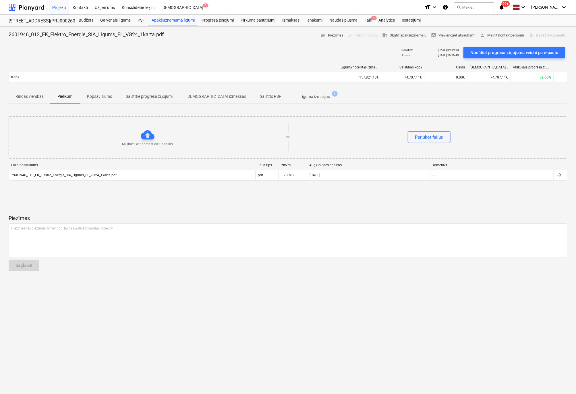
click at [300, 95] on p "Līguma izmaiņas" at bounding box center [315, 97] width 30 height 6
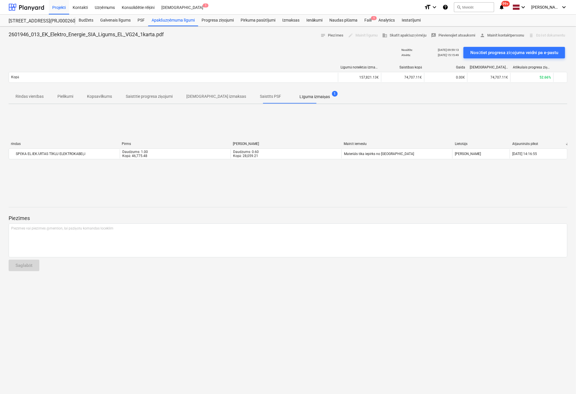
click at [23, 98] on p "Rindas vienības" at bounding box center [30, 96] width 28 height 6
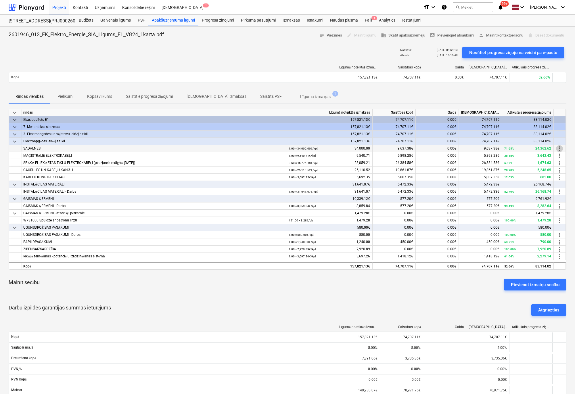
click at [499, 147] on span "more_vert" at bounding box center [559, 148] width 7 height 7
click at [499, 147] on li "Rediģēt" at bounding box center [559, 147] width 25 height 13
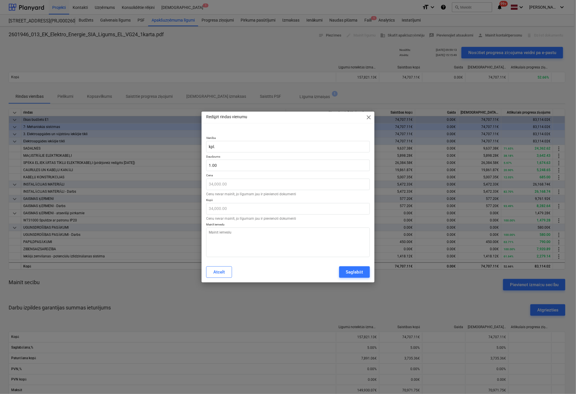
type textarea "x"
type input "1"
click at [218, 165] on input "1" at bounding box center [288, 164] width 164 height 11
drag, startPoint x: 214, startPoint y: 166, endPoint x: 208, endPoint y: 166, distance: 6.0
click at [208, 166] on input "1" at bounding box center [288, 164] width 164 height 11
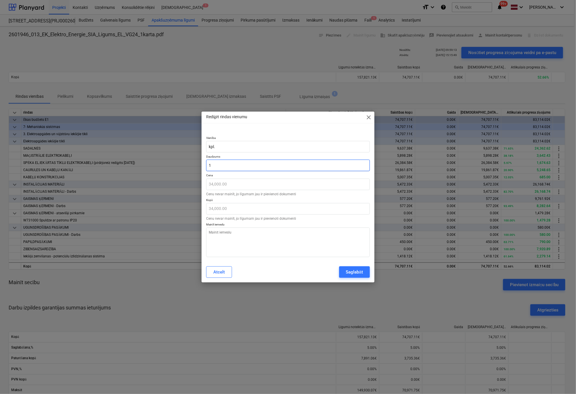
type textarea "x"
type input "0"
type input "0.00"
type textarea "x"
type input "0."
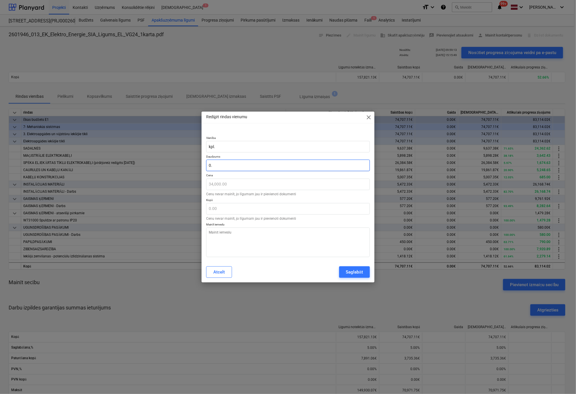
type textarea "x"
type input "0.5"
type input "17,000.00"
type input "0.5"
type textarea "x"
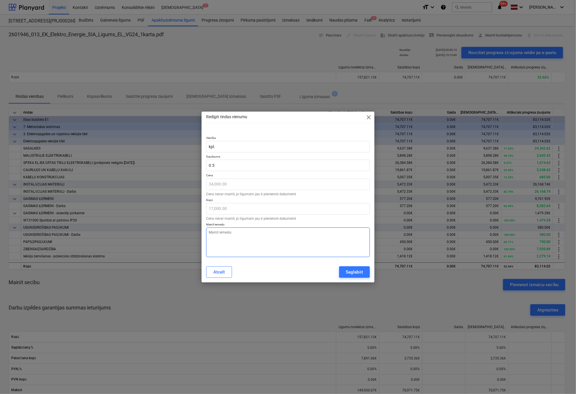
type input "0.50"
click at [220, 233] on textarea at bounding box center [288, 242] width 164 height 30
type textarea "x"
type input "0.5"
click at [225, 164] on input "0.5" at bounding box center [288, 164] width 164 height 11
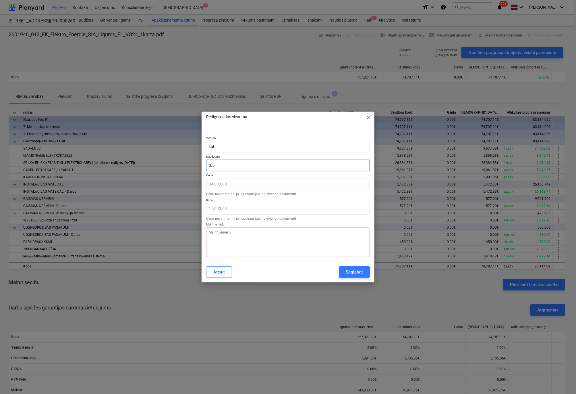
type textarea "x"
type input "0."
type input "0.00"
type textarea "x"
type input "0.6"
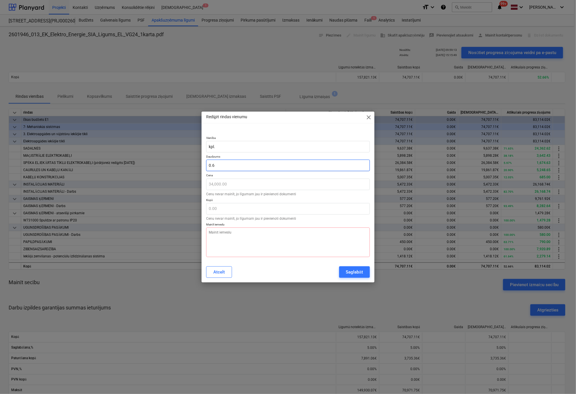
type input "20,400.00"
type textarea "x"
type input "0.63"
type input "21,420.00"
type textarea "x"
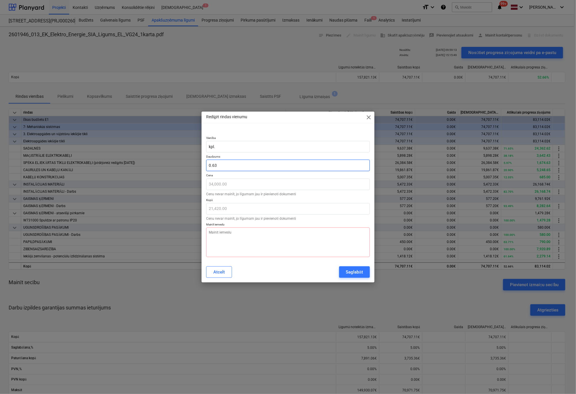
type input "0.636"
type input "21,624.00"
type textarea "x"
type input "0.6364"
type input "21,637.60"
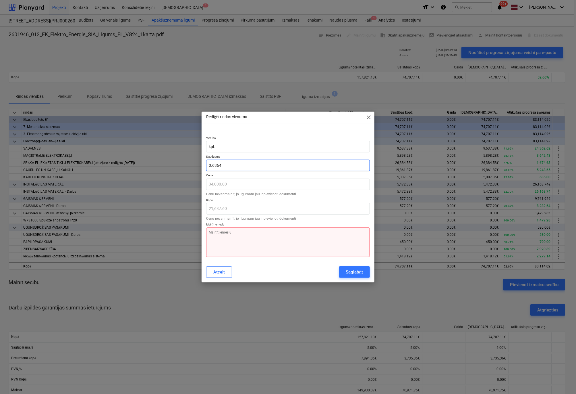
type input "0.6364"
type textarea "x"
type input "0.64"
click at [231, 234] on textarea at bounding box center [288, 242] width 164 height 30
type textarea "x"
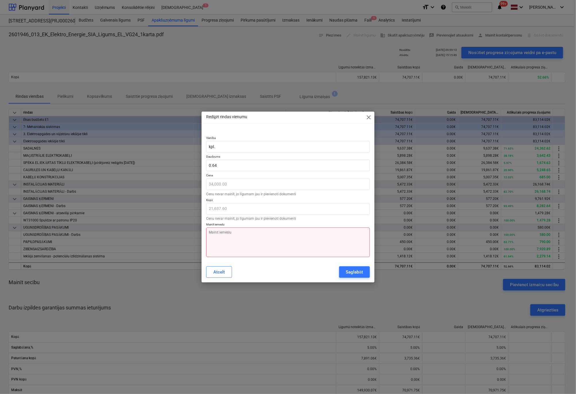
type textarea "S"
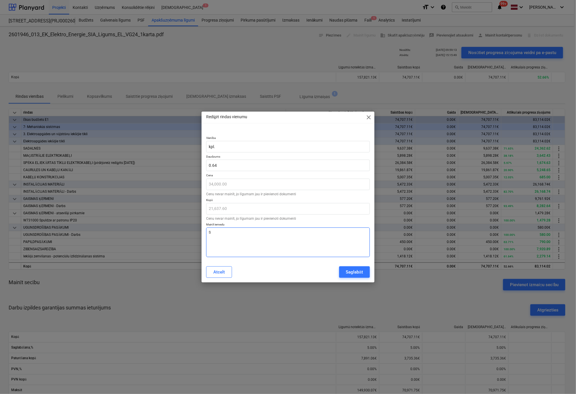
type textarea "x"
type textarea "Sa"
type textarea "x"
type textarea "Sad"
type textarea "x"
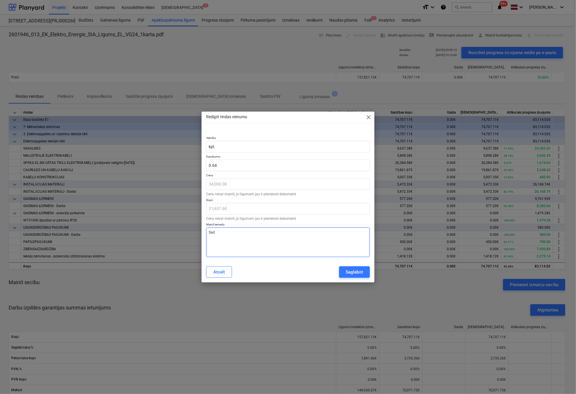
type textarea "Sada"
type textarea "x"
type textarea "Sadal"
type textarea "x"
type textarea "Sadale"
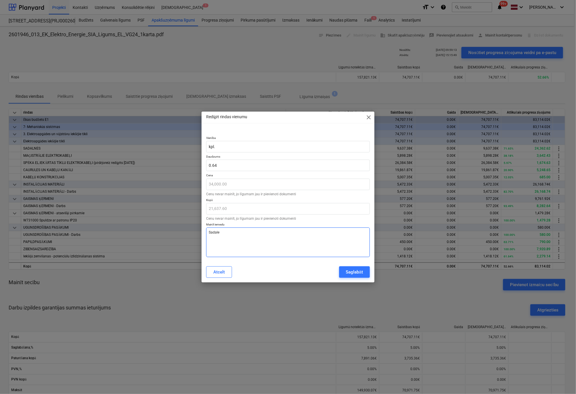
type textarea "x"
type textarea "Sadales"
type textarea "x"
type textarea "Sadales"
type textarea "x"
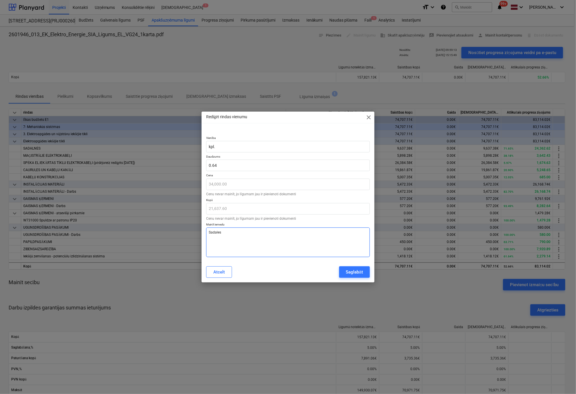
type textarea "Sadales p"
type textarea "x"
type textarea "Sadales pi"
type textarea "x"
type textarea "Sadales pie"
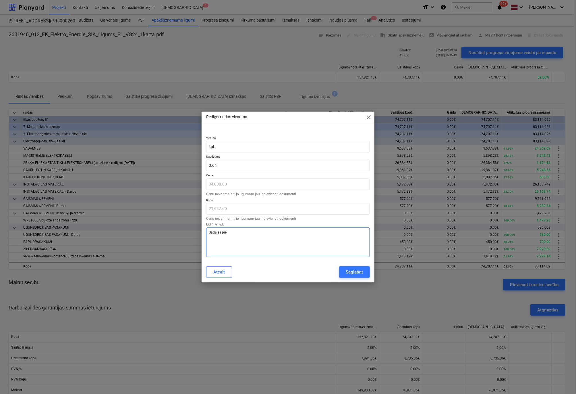
type textarea "x"
type textarea "Sadales pieg"
type textarea "x"
type textarea "Sadales piegā"
type textarea "x"
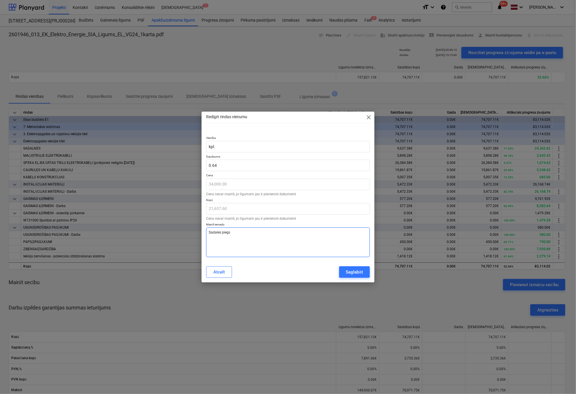
type textarea "Sadales piegād"
type textarea "x"
type textarea "Sadales piegādā"
type textarea "x"
type textarea "Sadales piegādā"
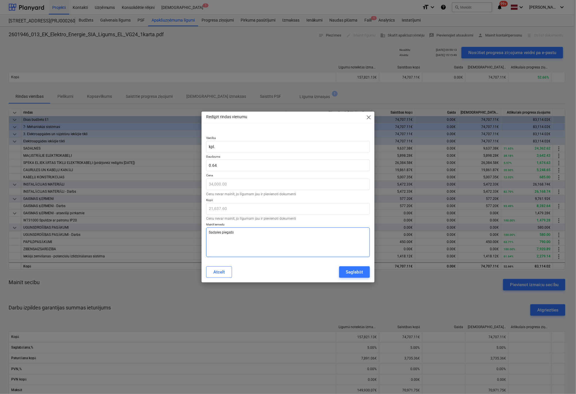
type textarea "x"
type textarea "Sadales piegādā B"
type textarea "x"
type textarea "Sadales piegādā Bo"
type textarea "x"
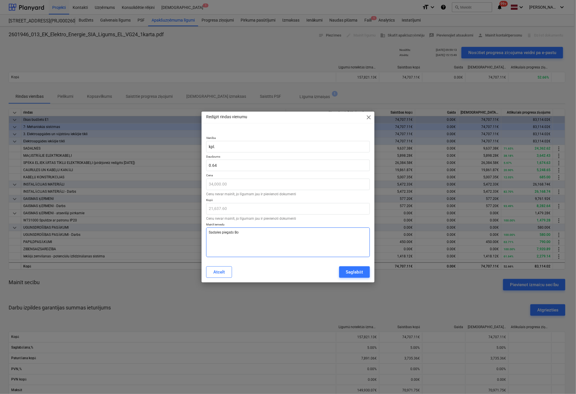
type textarea "Sadales piegādā Bon"
type textarea "x"
type textarea "Sadales piegādā Bona"
type textarea "x"
type textarea "Sadales piegādā Bonav"
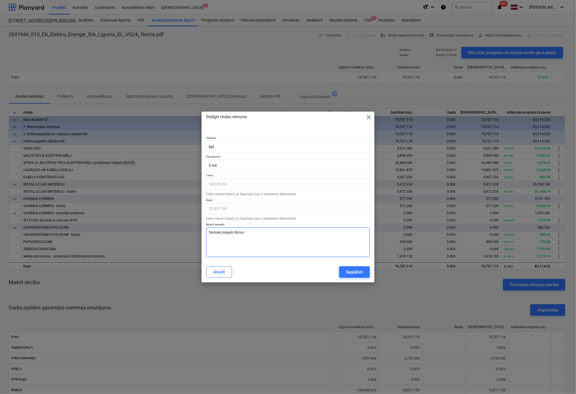
type textarea "x"
type textarea "Sadales piegādā Bonava"
click at [353, 272] on div "Saglabāt" at bounding box center [354, 271] width 17 height 7
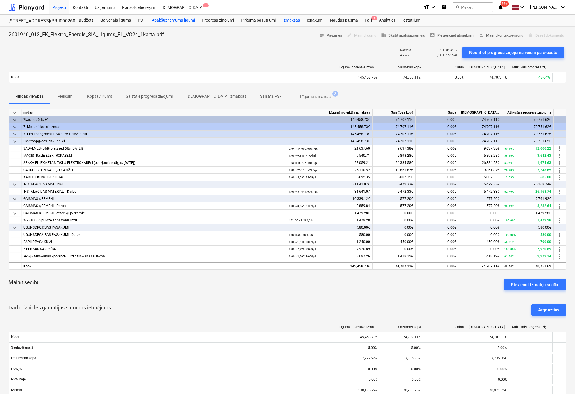
click at [288, 19] on div "Izmaksas" at bounding box center [291, 20] width 24 height 11
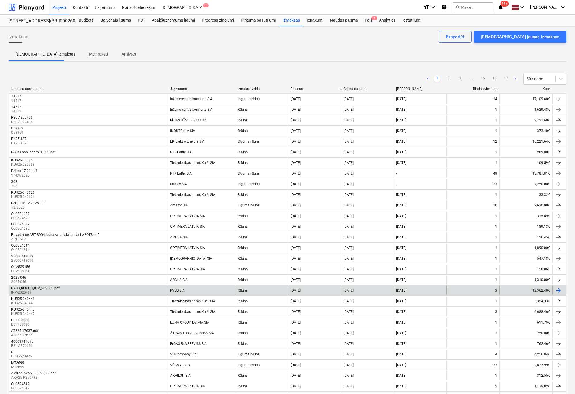
click at [51, 286] on div "RVBB_REKINS_INV_202589.pdf" at bounding box center [35, 288] width 48 height 4
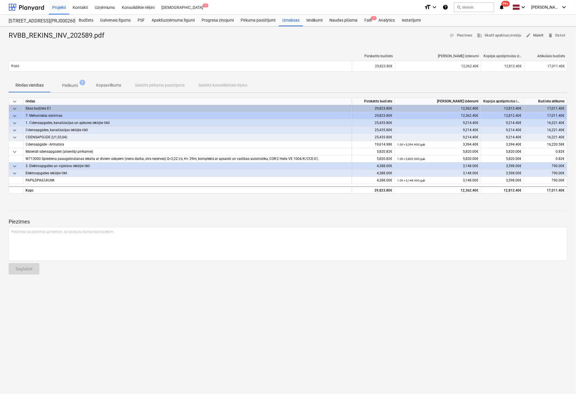
click at [499, 34] on span "edit Mainīt" at bounding box center [535, 35] width 18 height 7
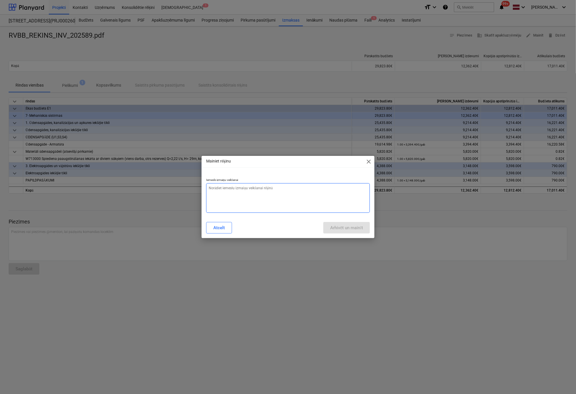
click at [234, 188] on textarea at bounding box center [288, 198] width 164 height 30
type textarea "x"
type textarea "N"
type textarea "x"
type textarea "Ne"
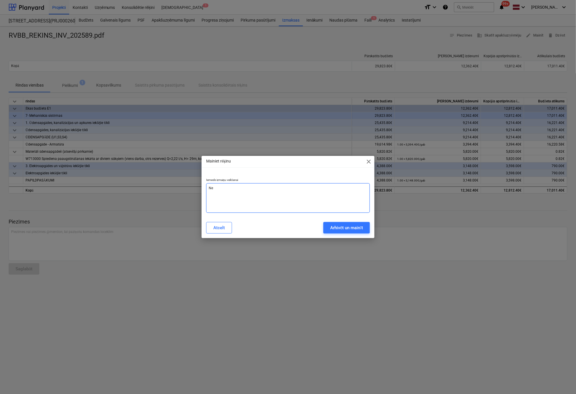
type textarea "x"
type textarea "Nep"
type textarea "x"
type textarea "Nepa"
type textarea "x"
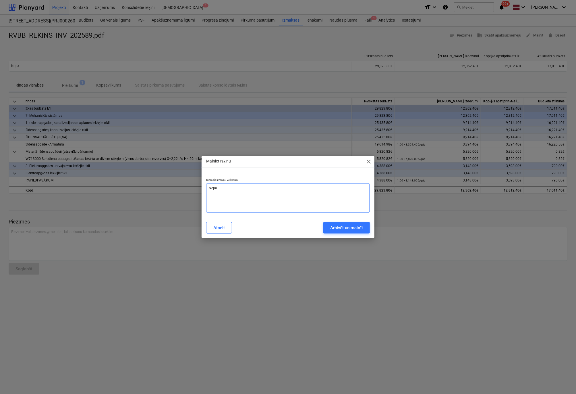
type textarea "Nepar"
type textarea "x"
type textarea "Nepare"
type textarea "x"
type textarea "Neparei"
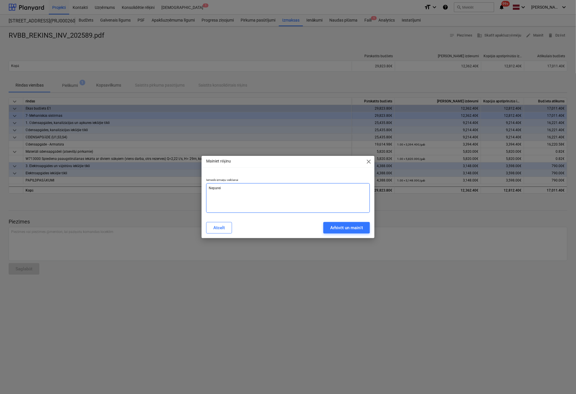
type textarea "x"
type textarea "Nepareiz"
type textarea "x"
type textarea "Nepareiza"
type textarea "x"
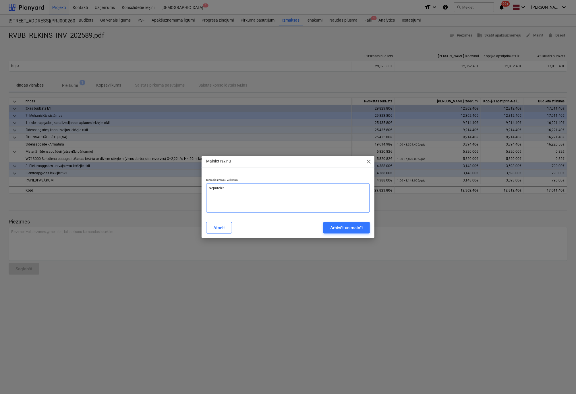
type textarea "Nepareizas"
type textarea "x"
type textarea "Nepareizas"
type textarea "x"
type textarea "Nepareizas l"
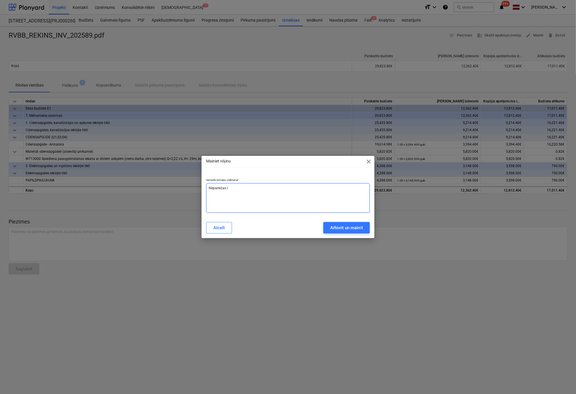
type textarea "x"
type textarea "Nepareizas lī"
type textarea "x"
type textarea "Nepareizas līn"
type textarea "x"
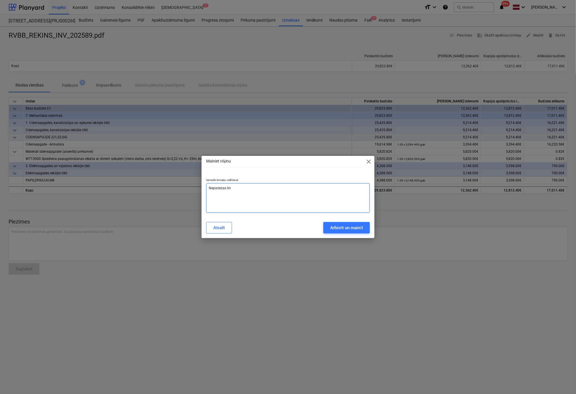
type textarea "Nepareizas līni"
type textarea "x"
type textarea "Nepareizas līnij"
type textarea "x"
type textarea "Nepareizas līnija"
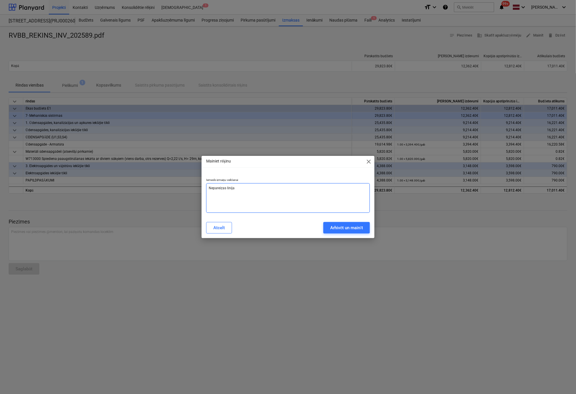
type textarea "x"
type textarea "Nepareizas līnijas"
click at [361, 227] on div "Arhivēt un mainīt" at bounding box center [346, 227] width 33 height 7
type textarea "x"
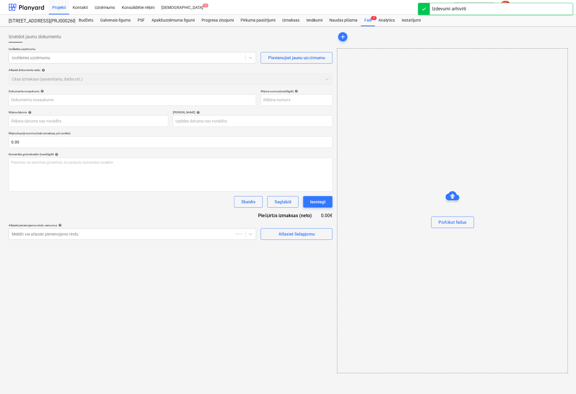
type input "RVBB_REKINS_INV_202589.pdf"
type input "INV-2025/89"
type input "[DATE]"
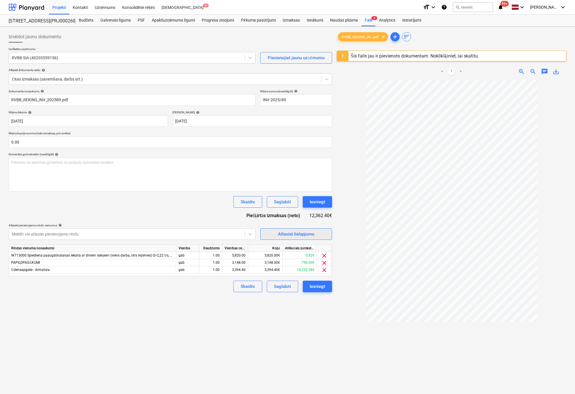
click at [315, 234] on span "Atlasiet lielapjomu" at bounding box center [295, 233] width 57 height 7
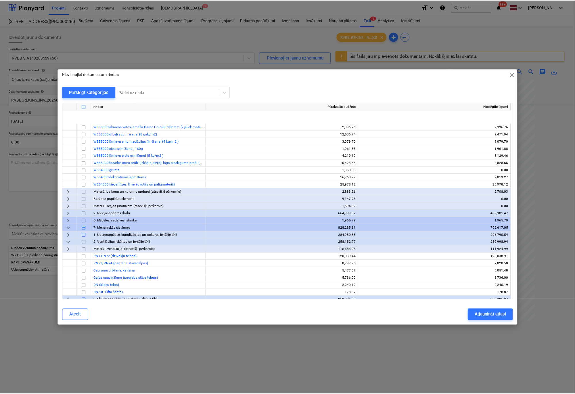
scroll to position [134, 0]
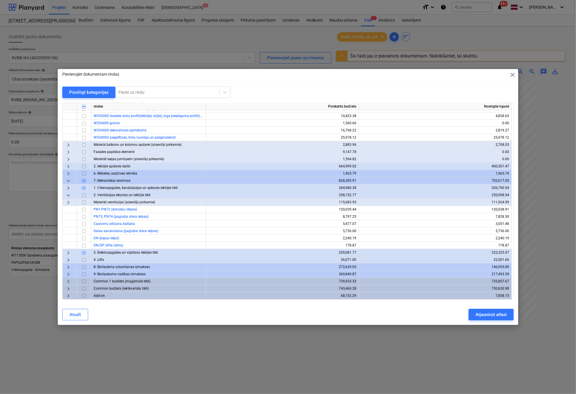
click at [70, 251] on span "keyboard_arrow_right" at bounding box center [68, 252] width 7 height 7
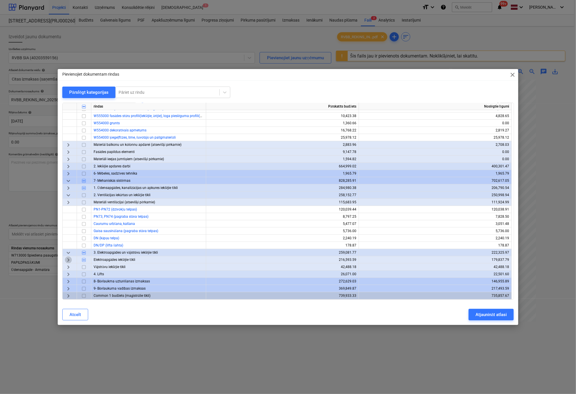
click at [67, 258] on span "keyboard_arrow_right" at bounding box center [68, 259] width 7 height 7
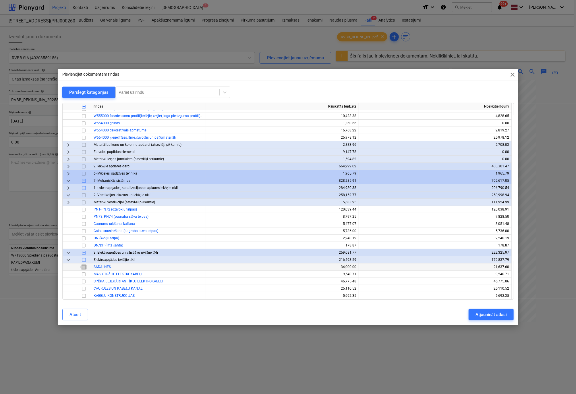
click at [84, 266] on input "checkbox" at bounding box center [83, 266] width 7 height 7
click at [482, 313] on div "Atjaunināt atlasi" at bounding box center [491, 314] width 31 height 7
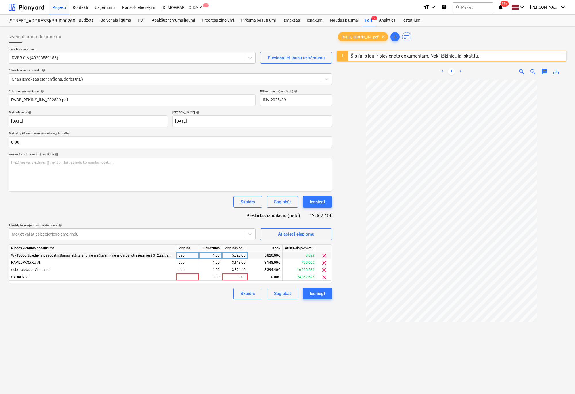
click at [324, 255] on span "clear" at bounding box center [324, 255] width 7 height 7
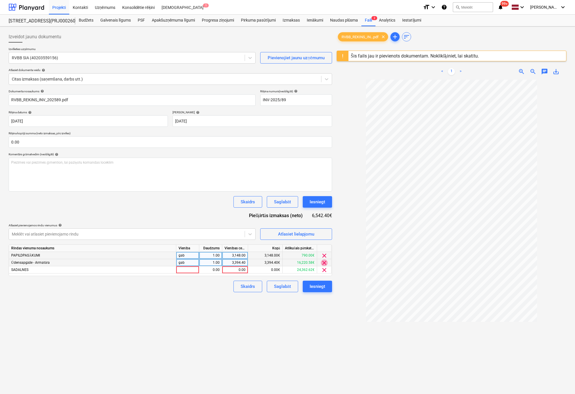
click at [324, 262] on span "clear" at bounding box center [324, 262] width 7 height 7
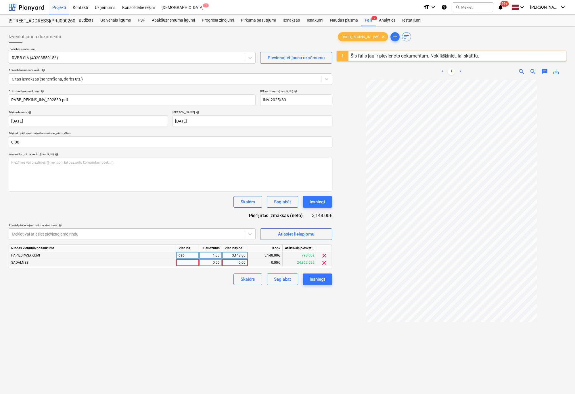
click at [212, 263] on div "0.00" at bounding box center [210, 262] width 18 height 7
type input "1"
click at [27, 141] on input "0.00" at bounding box center [170, 141] width 323 height 11
drag, startPoint x: 27, startPoint y: 141, endPoint x: -5, endPoint y: 141, distance: 31.9
click at [0, 141] on html "Projekti Kontakti Uzņēmums Konsolidētie rēķini Iesūtne 1 format_size keyboard_a…" at bounding box center [287, 197] width 575 height 394
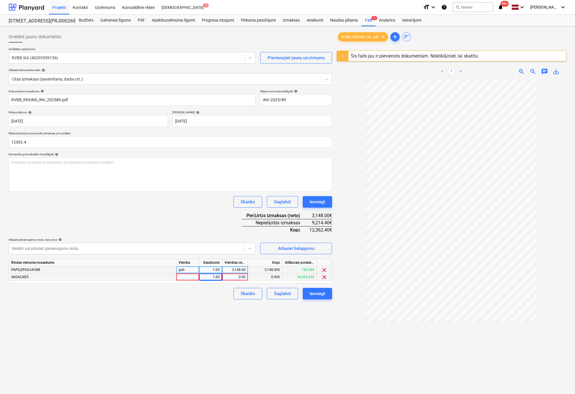
type input "12,362.40"
click at [239, 276] on div "0.00" at bounding box center [234, 276] width 21 height 7
type input "9214,4"
click at [241, 321] on div "Izveidot jaunu dokumentu Izvēlieties uzņēmumu RVBB SIA (40203559156) Pievienoji…" at bounding box center [170, 244] width 328 height 431
click at [239, 277] on div "0.00" at bounding box center [234, 276] width 21 height 7
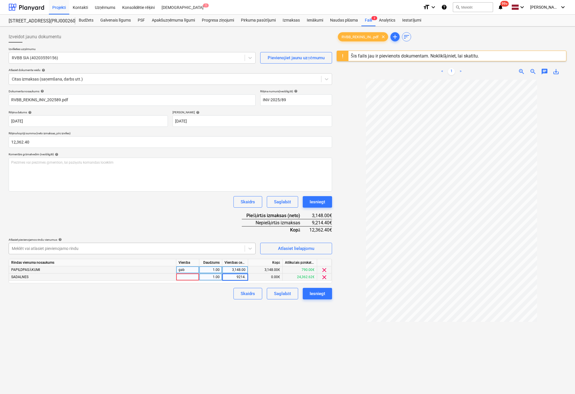
type input "9214.4"
click at [215, 311] on div "Izveidot jaunu dokumentu Izvēlieties uzņēmumu RVBB SIA (40203559156) Pievienoji…" at bounding box center [170, 244] width 328 height 431
click at [183, 278] on div at bounding box center [187, 276] width 23 height 7
type input "gab"
click at [239, 317] on div "Izveidot jaunu dokumentu Izvēlieties uzņēmumu RVBB SIA (40203559156) Pievienoji…" at bounding box center [170, 244] width 328 height 431
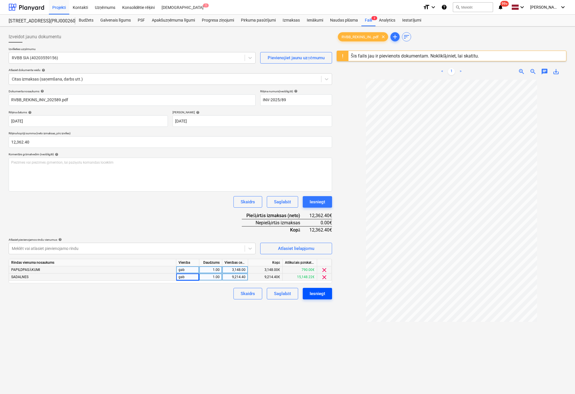
click at [316, 292] on div "Iesniegt" at bounding box center [317, 293] width 16 height 7
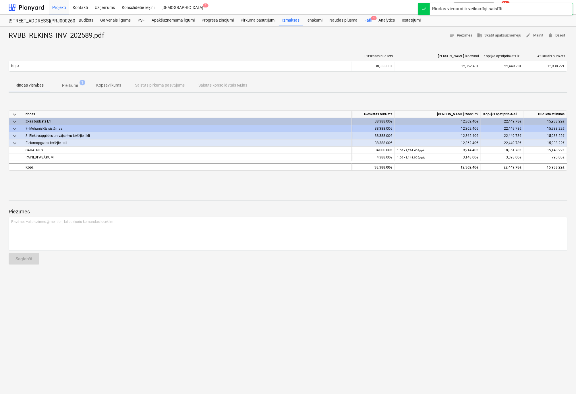
drag, startPoint x: 363, startPoint y: 189, endPoint x: 369, endPoint y: 19, distance: 169.6
click at [369, 19] on div "Faili 1" at bounding box center [368, 20] width 14 height 11
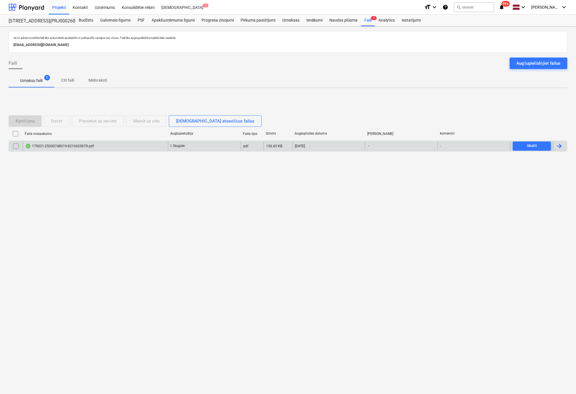
click at [55, 145] on div "179031-25000748019-8210425679.pdf" at bounding box center [59, 146] width 69 height 5
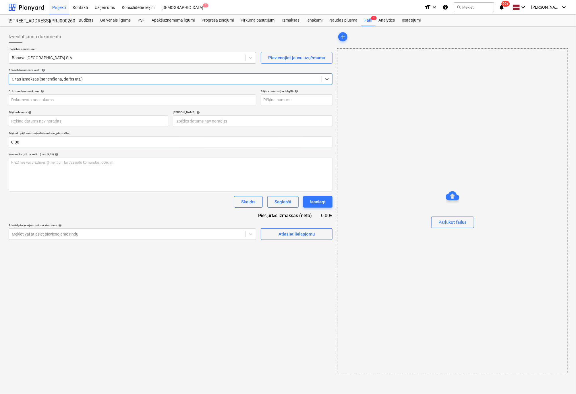
type input "25000748019"
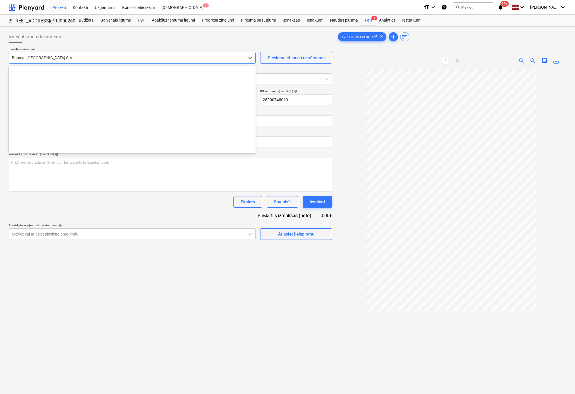
click at [65, 56] on div at bounding box center [127, 58] width 230 height 6
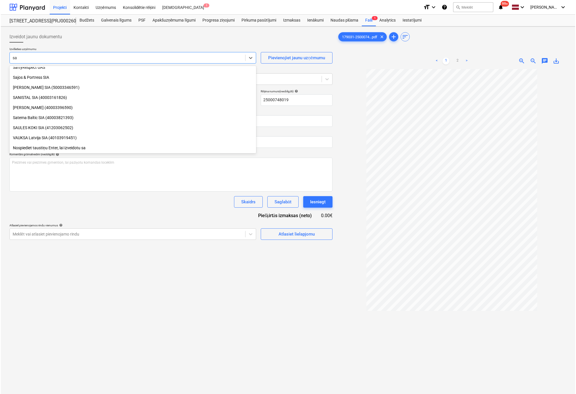
scroll to position [225, 0]
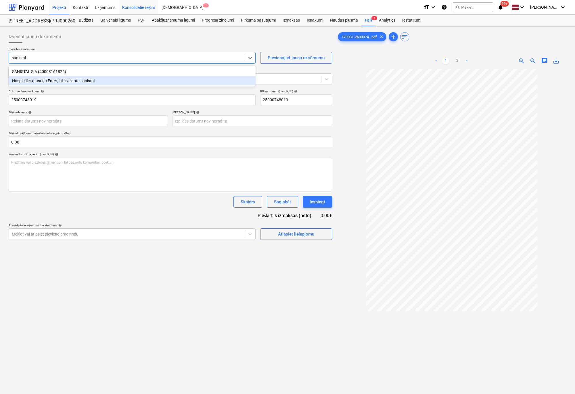
type input "sanistal"
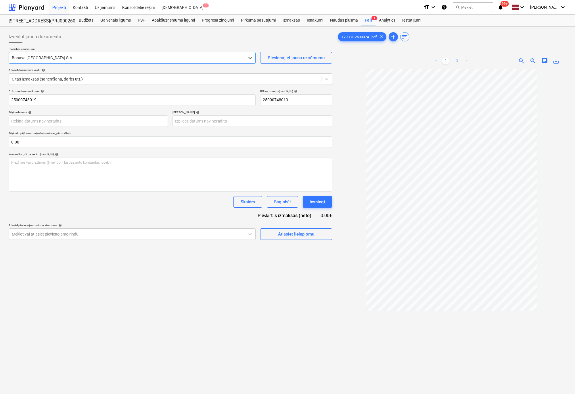
click at [457, 60] on link "2" at bounding box center [456, 60] width 7 height 7
click at [368, 20] on div "Faili 1" at bounding box center [368, 20] width 14 height 11
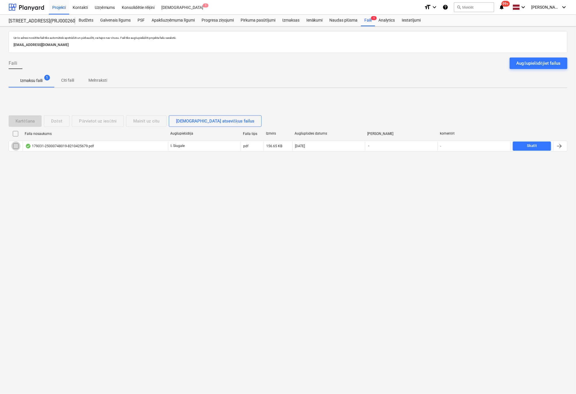
click at [16, 146] on input "checkbox" at bounding box center [15, 145] width 9 height 9
click at [59, 120] on div "Dzēst" at bounding box center [56, 120] width 11 height 7
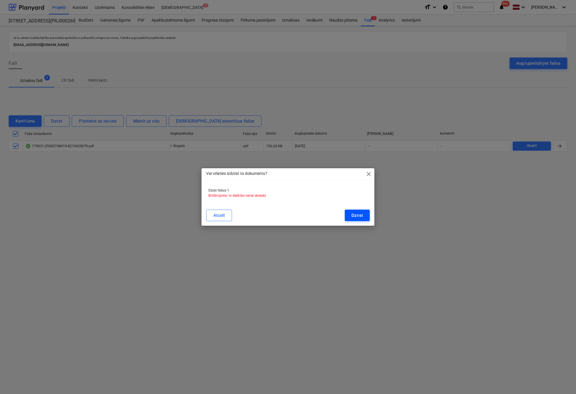
click at [360, 215] on div "Dzēst" at bounding box center [357, 214] width 11 height 7
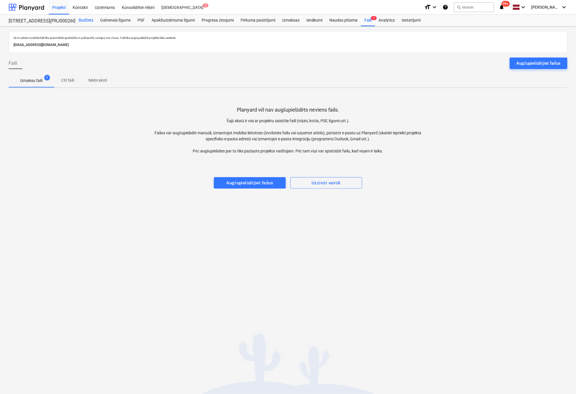
click at [87, 20] on div "Budžets" at bounding box center [86, 20] width 22 height 11
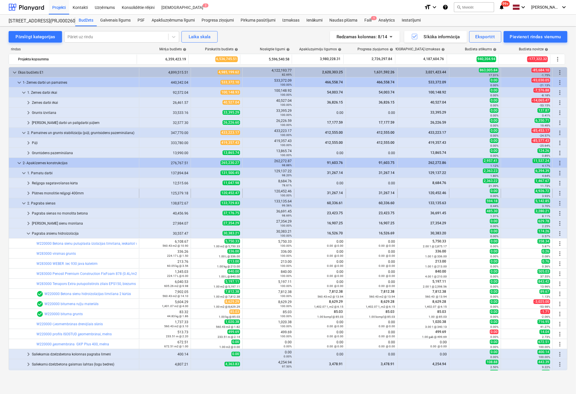
click at [28, 192] on span "keyboard_arrow_right" at bounding box center [28, 193] width 7 height 7
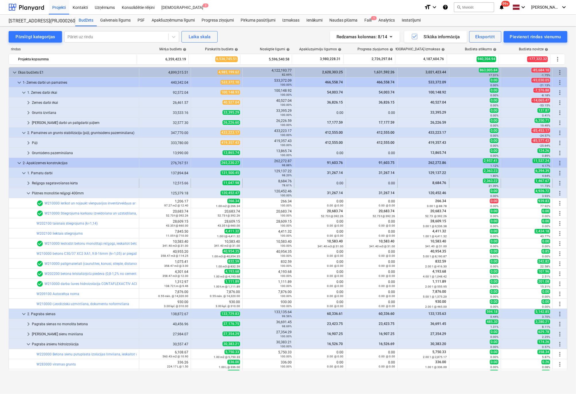
click at [30, 181] on span "keyboard_arrow_right" at bounding box center [28, 183] width 7 height 7
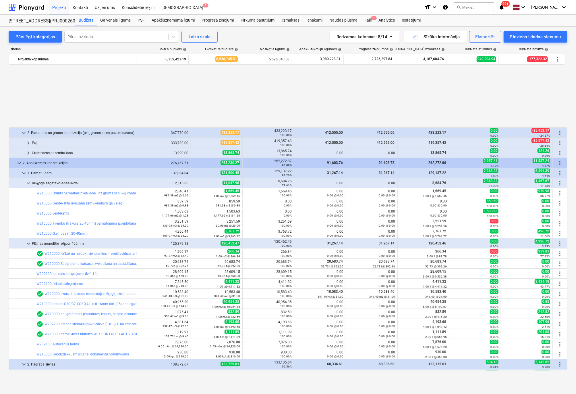
scroll to position [115, 0]
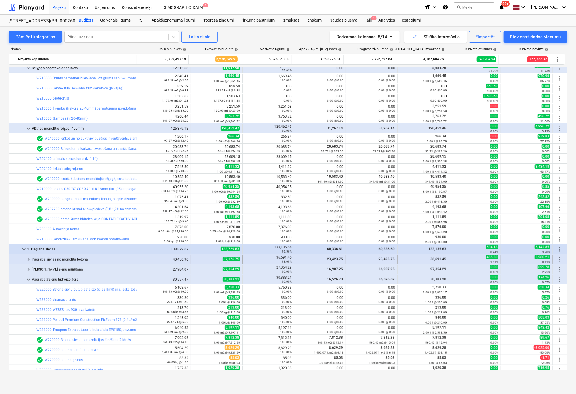
click at [28, 259] on span "keyboard_arrow_right" at bounding box center [28, 259] width 7 height 7
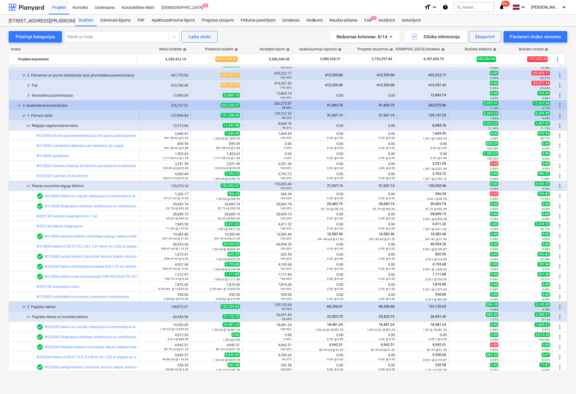
scroll to position [0, 0]
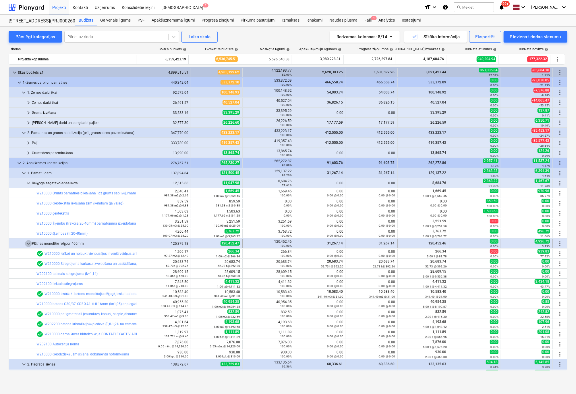
click at [27, 242] on span "keyboard_arrow_down" at bounding box center [28, 243] width 7 height 7
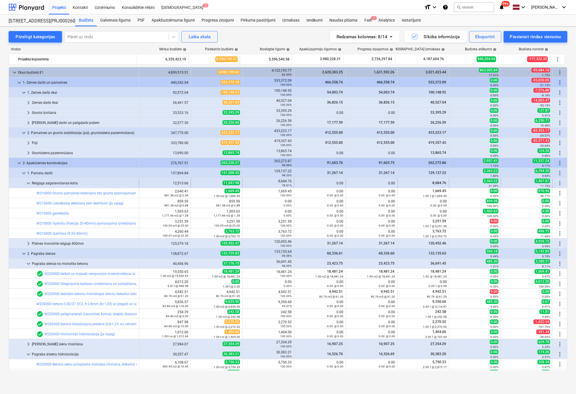
click at [29, 180] on span "keyboard_arrow_down" at bounding box center [28, 183] width 7 height 7
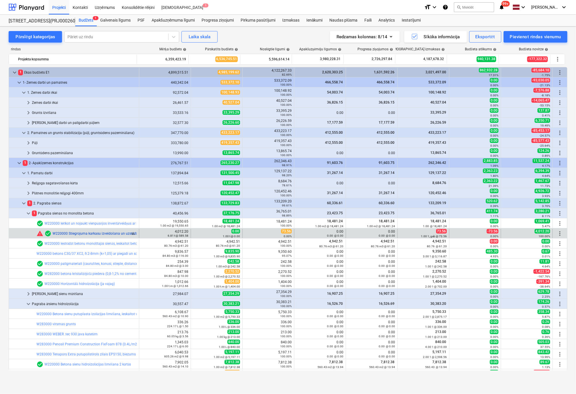
click at [95, 234] on link "W220000 Stiegrojuma karkasu izveidošana un uzstādīšana, stiegras savienojot ar …" at bounding box center [121, 233] width 136 height 4
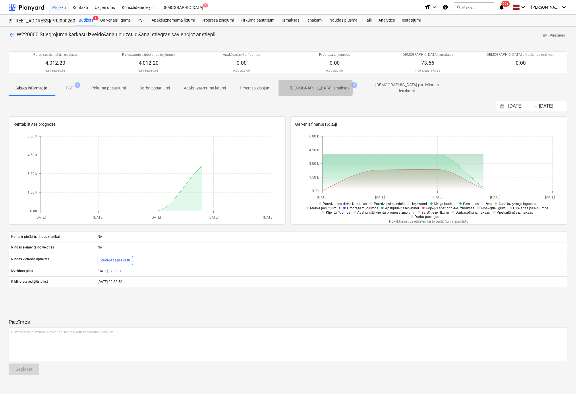
click at [318, 88] on p "[DEMOGRAPHIC_DATA] izmaksas" at bounding box center [320, 88] width 60 height 6
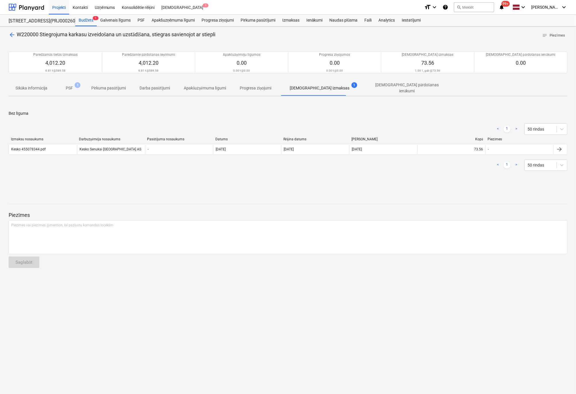
click at [70, 86] on p "PSF" at bounding box center [69, 88] width 7 height 6
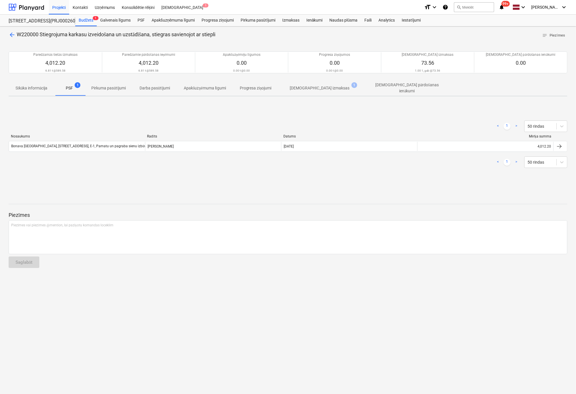
click at [314, 85] on p "[DEMOGRAPHIC_DATA] izmaksas" at bounding box center [320, 88] width 60 height 6
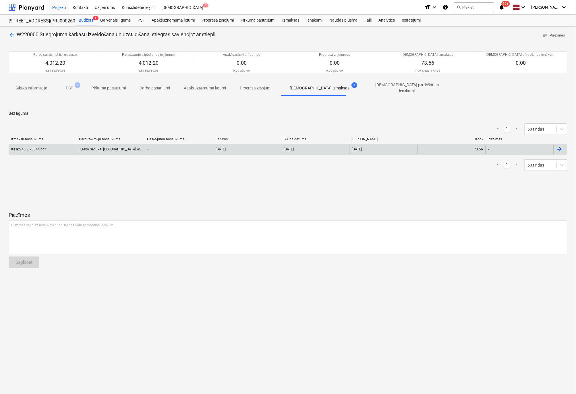
click at [38, 147] on div "Kesko 455078344.pdf" at bounding box center [28, 149] width 34 height 4
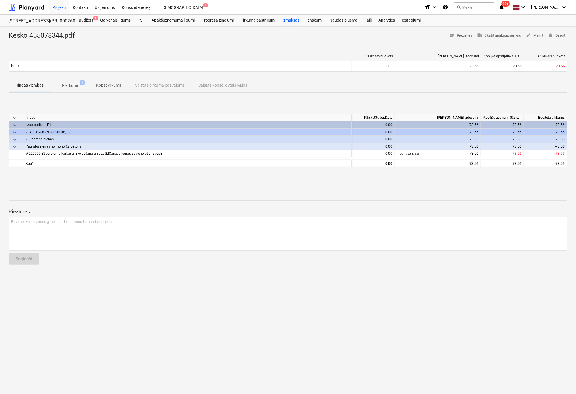
click at [67, 87] on p "Pielikumi" at bounding box center [70, 85] width 16 height 6
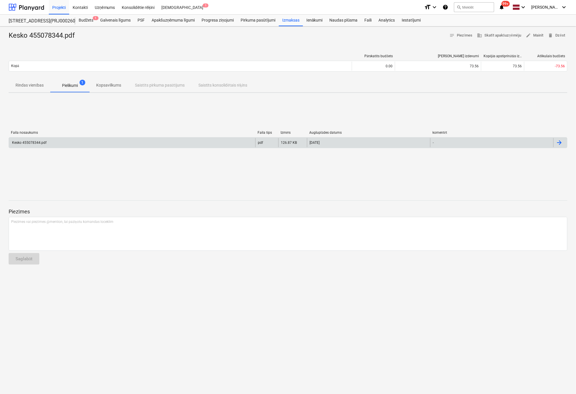
click at [37, 140] on div "Kesko 455078344.pdf" at bounding box center [28, 142] width 35 height 4
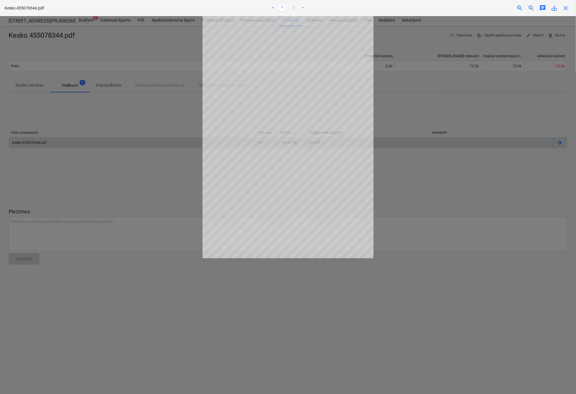
click at [294, 7] on link "2" at bounding box center [293, 8] width 7 height 7
click at [499, 9] on span "close" at bounding box center [566, 8] width 7 height 7
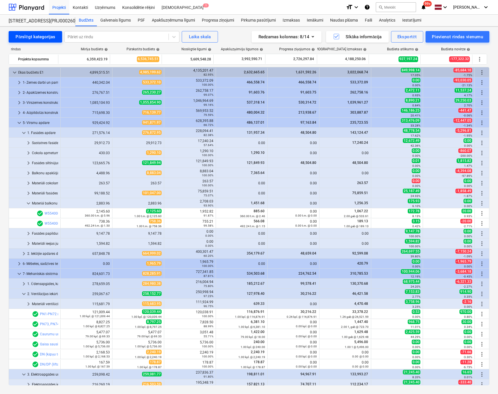
click at [38, 39] on div "Pārslēgt kategorijas" at bounding box center [36, 36] width 40 height 7
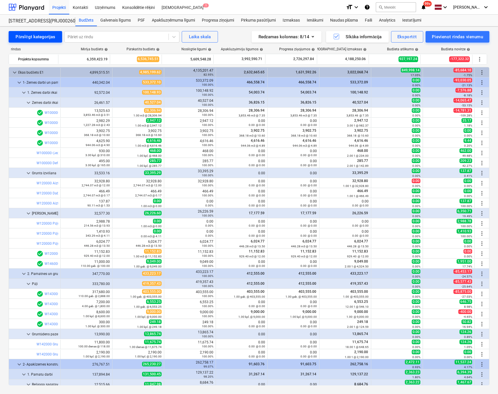
click at [38, 38] on div "Pārslēgt kategorijas" at bounding box center [36, 36] width 40 height 7
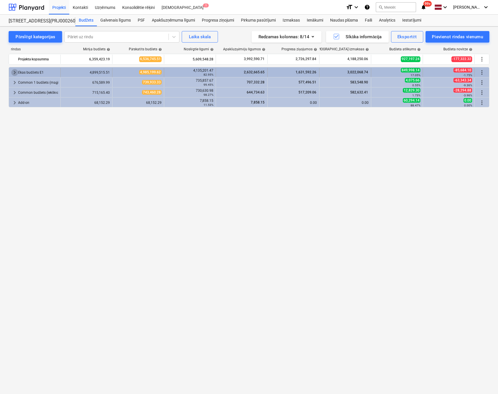
click at [14, 69] on span "keyboard_arrow_right" at bounding box center [14, 72] width 7 height 7
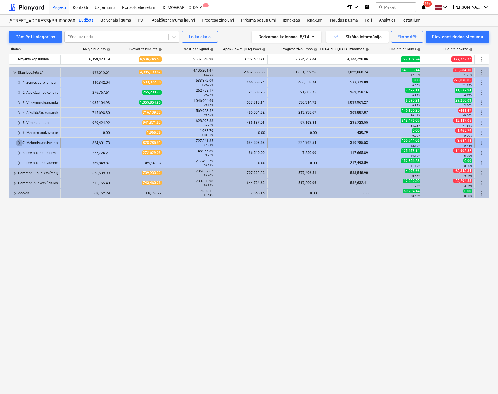
click at [18, 143] on span "keyboard_arrow_right" at bounding box center [19, 142] width 7 height 7
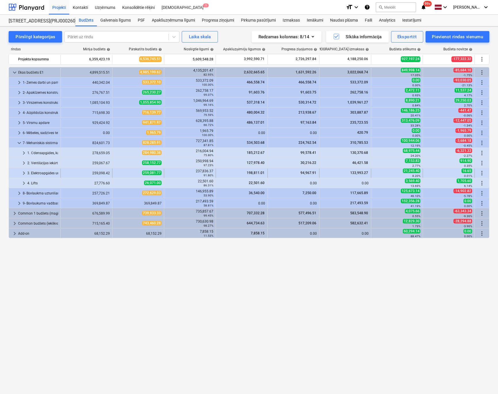
click at [23, 172] on span "keyboard_arrow_right" at bounding box center [23, 173] width 7 height 7
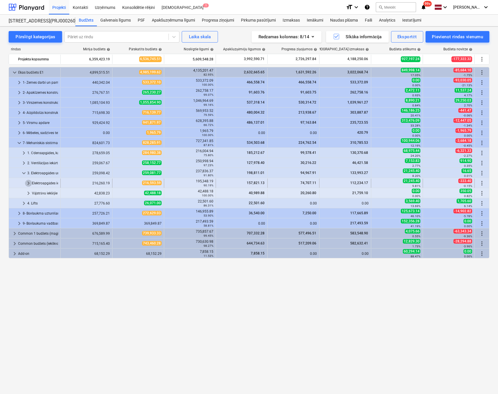
click at [29, 182] on span "keyboard_arrow_right" at bounding box center [28, 183] width 7 height 7
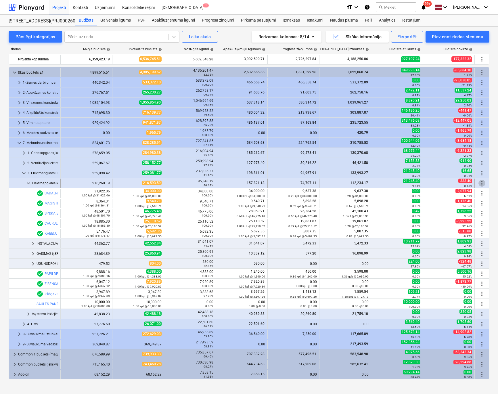
drag, startPoint x: 41, startPoint y: 181, endPoint x: 482, endPoint y: 183, distance: 440.4
click at [482, 183] on span "more_vert" at bounding box center [481, 183] width 7 height 7
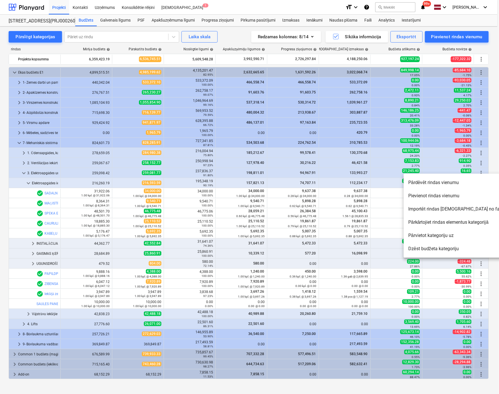
click at [407, 35] on div at bounding box center [249, 197] width 499 height 394
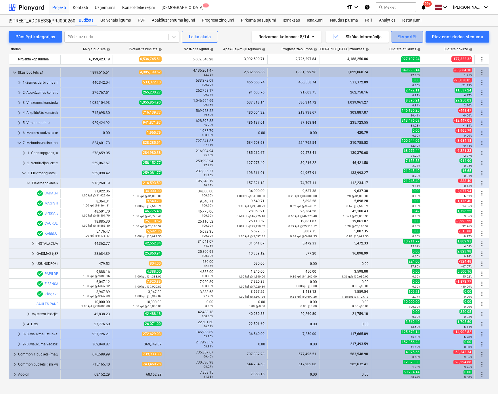
click at [407, 36] on div "Eksportēt" at bounding box center [407, 36] width 20 height 7
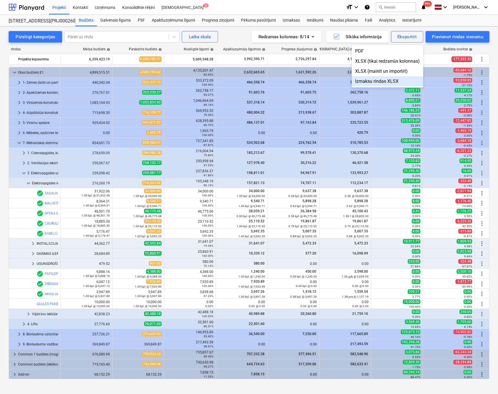
click at [382, 82] on div "Izmaksu rindas XLSX" at bounding box center [387, 81] width 72 height 10
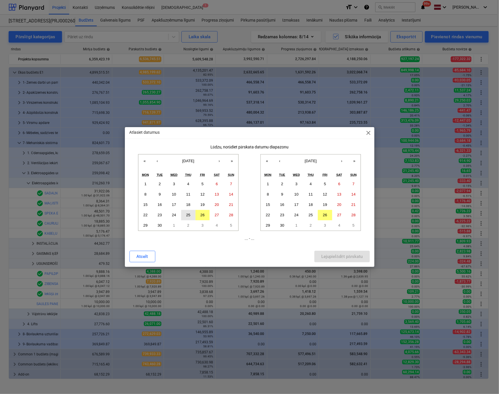
click at [190, 214] on abbr "25" at bounding box center [188, 215] width 4 height 4
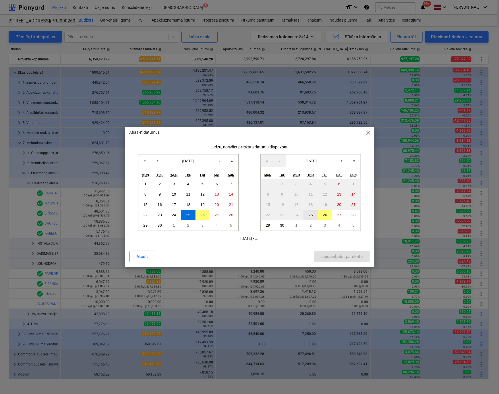
click at [309, 213] on abbr "25" at bounding box center [311, 215] width 4 height 4
click at [337, 254] on div "Lejupielādēt pārskatu" at bounding box center [341, 256] width 41 height 7
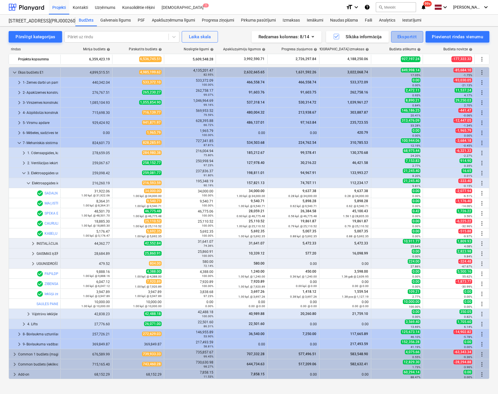
click at [401, 36] on div "Eksportēt" at bounding box center [407, 36] width 20 height 7
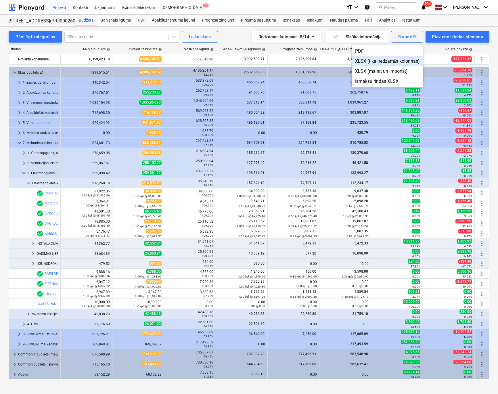
click at [379, 59] on div "XLSX (tikai redzamās kolonnas)" at bounding box center [387, 61] width 72 height 10
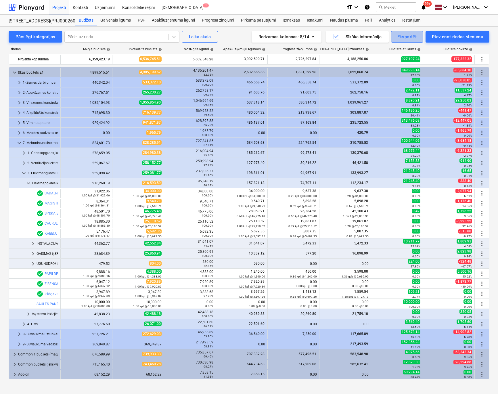
click at [400, 36] on div "Eksportēt" at bounding box center [407, 36] width 20 height 7
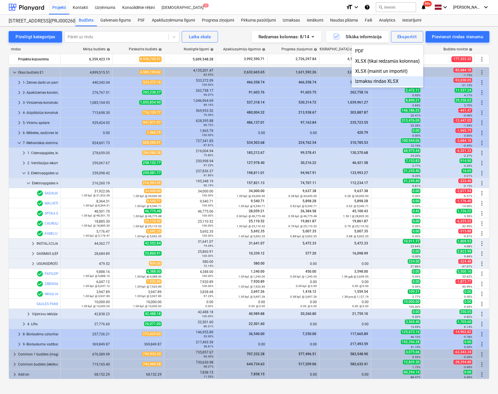
click at [371, 81] on div "Izmaksu rindas XLSX" at bounding box center [387, 81] width 72 height 10
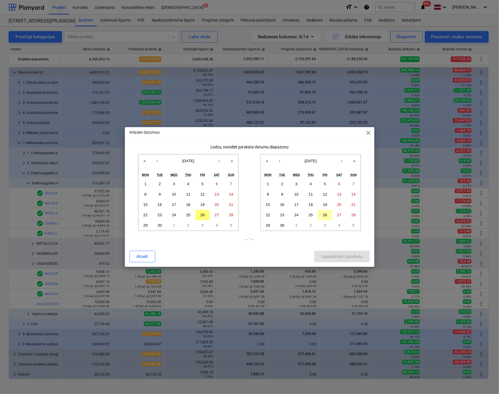
click at [326, 215] on abbr "26" at bounding box center [325, 215] width 4 height 4
click at [155, 161] on button "‹" at bounding box center [157, 160] width 13 height 13
click at [146, 192] on abbr "4" at bounding box center [146, 194] width 2 height 4
click at [321, 255] on button "Lejupielādēt pārskatu" at bounding box center [342, 256] width 55 height 11
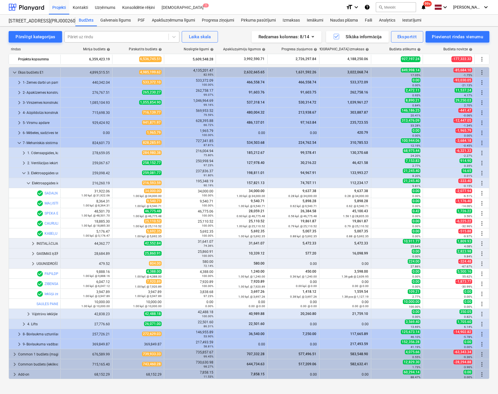
click at [49, 49] on div "rindas" at bounding box center [35, 49] width 52 height 4
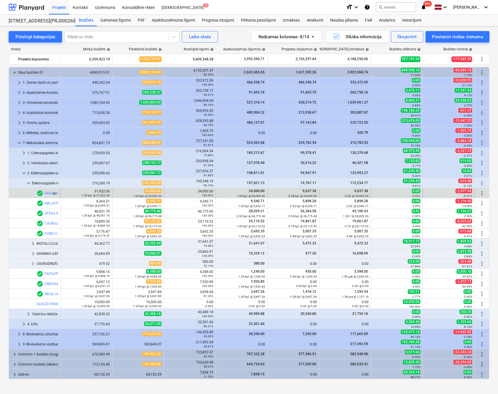
click at [52, 191] on link "SADALNES" at bounding box center [53, 193] width 17 height 4
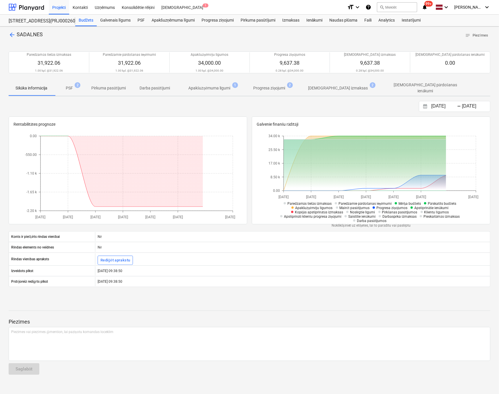
click at [326, 88] on p "[DEMOGRAPHIC_DATA] izmaksas" at bounding box center [339, 88] width 60 height 6
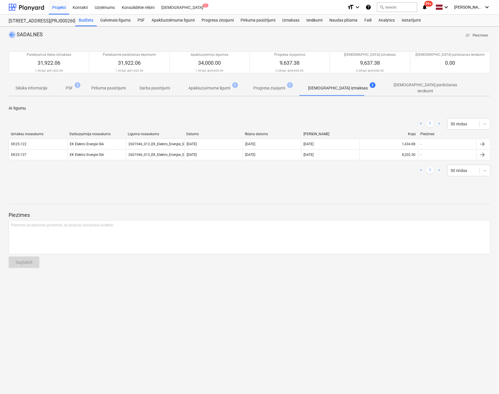
click at [13, 32] on span "arrow_back" at bounding box center [12, 34] width 7 height 7
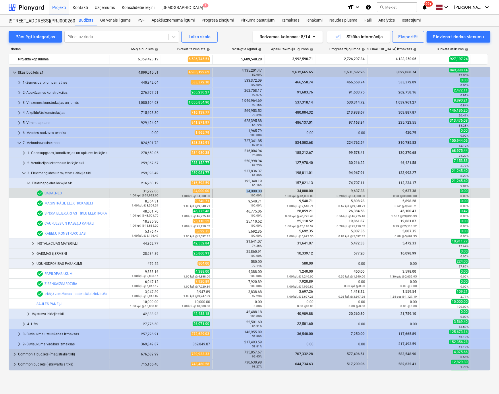
drag, startPoint x: 246, startPoint y: 190, endPoint x: 262, endPoint y: 190, distance: 15.8
click at [262, 190] on div "34,000.00 100.00%" at bounding box center [238, 193] width 47 height 8
copy div "34,000.00"
drag, startPoint x: 351, startPoint y: 189, endPoint x: 365, endPoint y: 191, distance: 13.6
click at [365, 191] on span "9,637.38" at bounding box center [358, 191] width 15 height 4
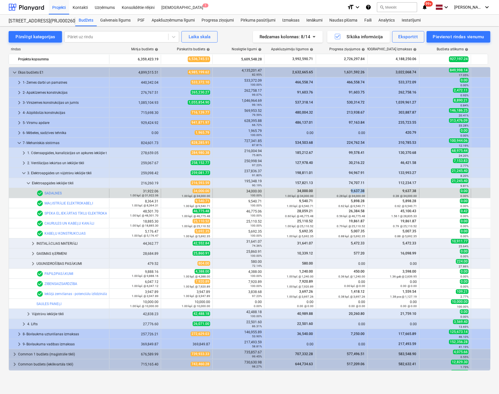
copy span "9,637.38"
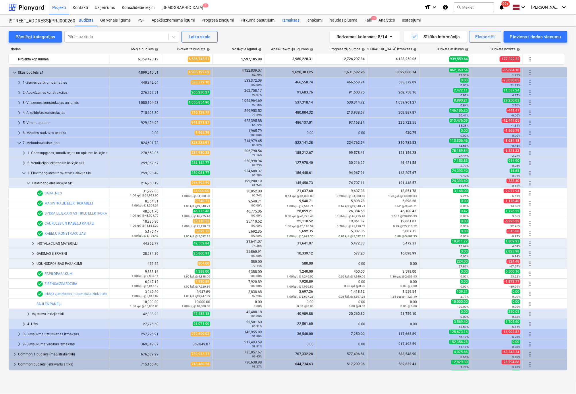
click at [287, 21] on div "Izmaksas" at bounding box center [291, 20] width 24 height 11
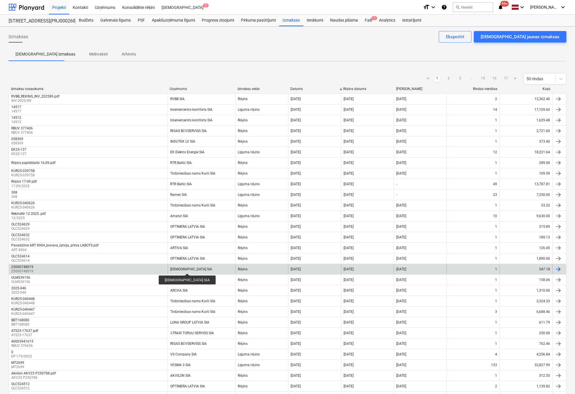
click at [177, 268] on div "[DEMOGRAPHIC_DATA] SIA" at bounding box center [191, 269] width 42 height 4
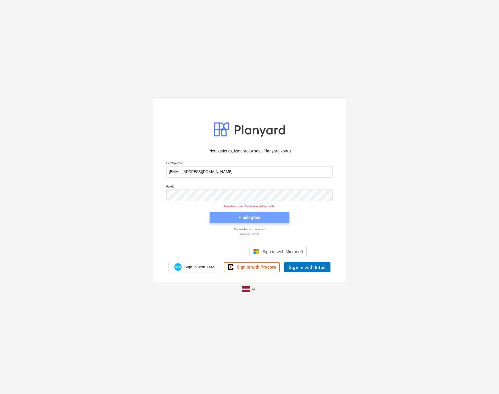
click at [259, 216] on div "Pieslēgties" at bounding box center [250, 216] width 22 height 7
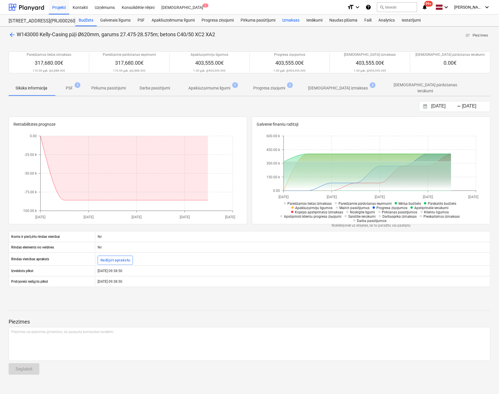
click at [288, 18] on div "Izmaksas" at bounding box center [291, 20] width 24 height 11
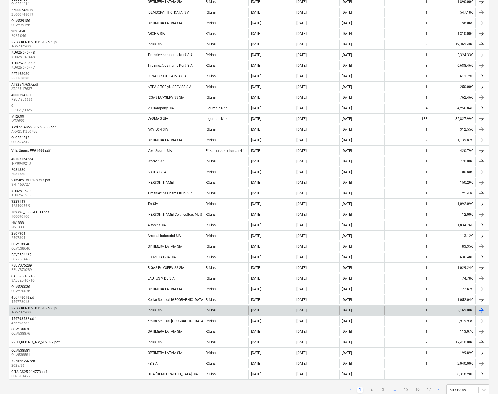
scroll to position [261, 0]
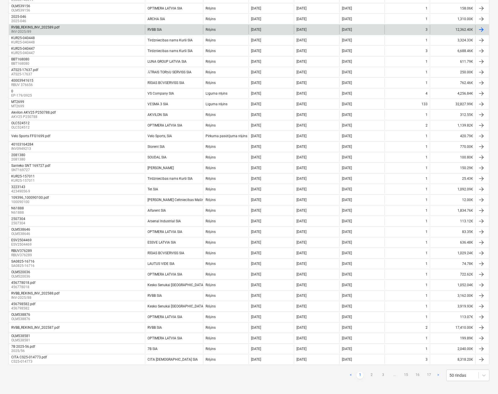
click at [47, 26] on div "RVBB_REKINS_INV_202589.pdf" at bounding box center [35, 27] width 48 height 4
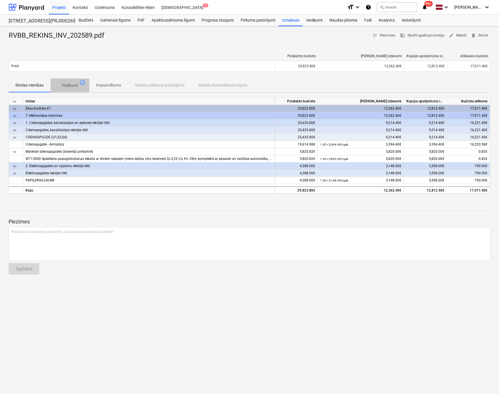
click at [70, 83] on p "Pielikumi" at bounding box center [70, 85] width 16 height 6
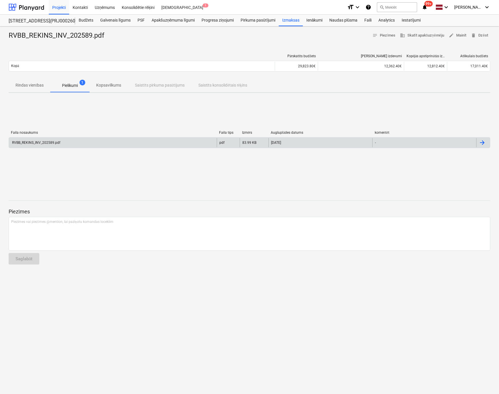
click at [51, 141] on div "RVBB_REKINS_INV_202589.pdf" at bounding box center [35, 142] width 49 height 4
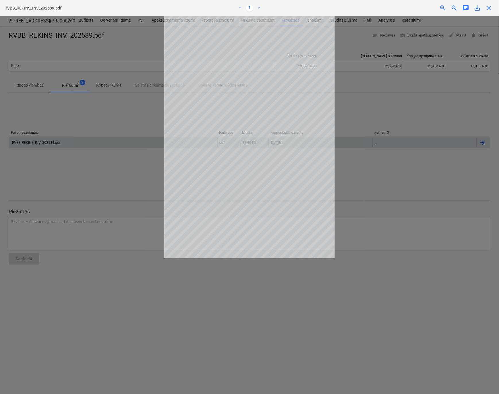
click at [50, 118] on div at bounding box center [249, 205] width 499 height 378
click at [369, 190] on div at bounding box center [249, 205] width 499 height 378
click at [487, 9] on span "close" at bounding box center [489, 8] width 7 height 7
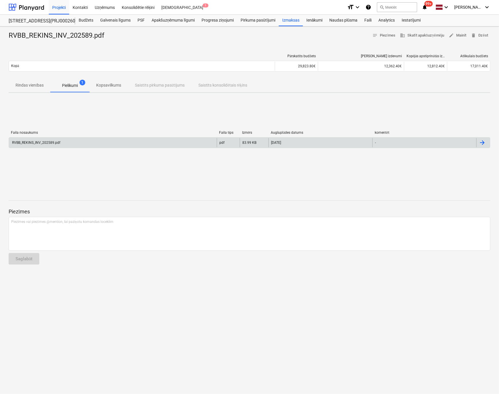
click at [35, 83] on p "Rindas vienības" at bounding box center [30, 85] width 28 height 6
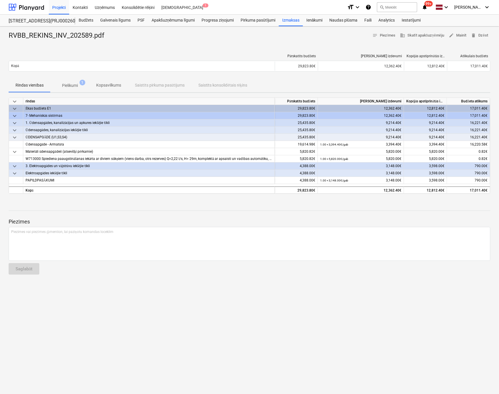
click at [263, 330] on div "RVBB_REKINS_INV_202589.pdf notes Piezīmes business Skatīt apakšuzņēmēju edit Ma…" at bounding box center [249, 209] width 499 height 367
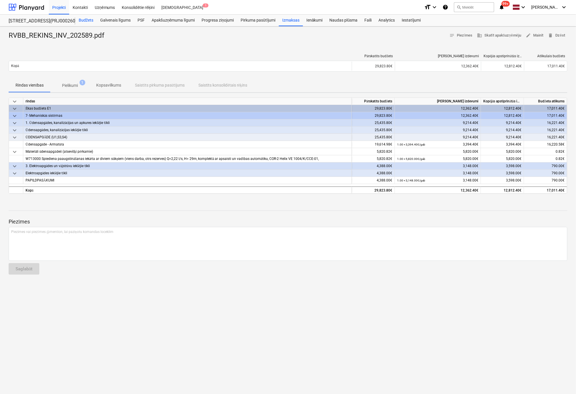
click at [85, 20] on div "Budžets" at bounding box center [86, 20] width 22 height 11
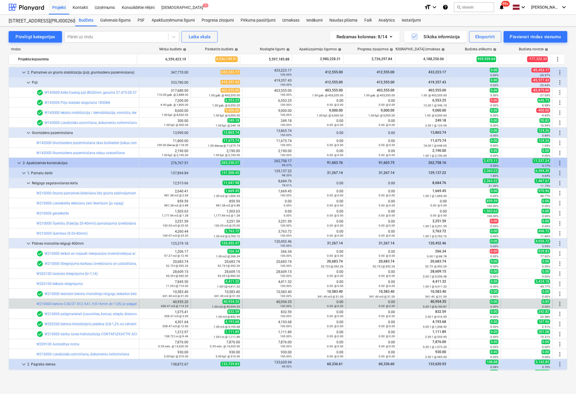
scroll to position [287, 0]
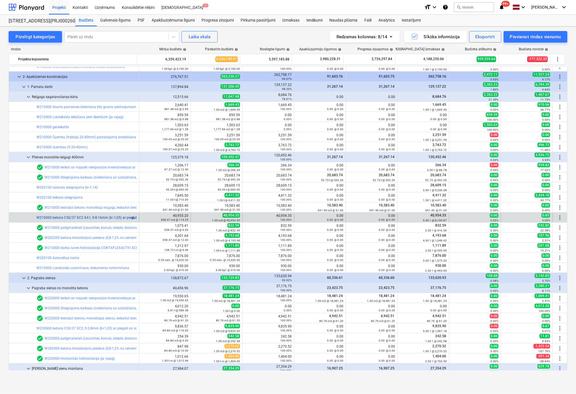
click at [79, 216] on link "W210000 betons C30/37 XC2 XA1, fr.8-16mm (k=1,05) ar piegādi un sūknēšanu" at bounding box center [97, 217] width 123 height 4
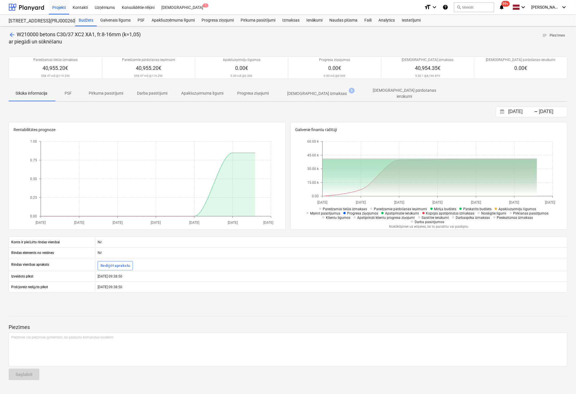
click at [303, 92] on p "[DEMOGRAPHIC_DATA] izmaksas" at bounding box center [318, 94] width 60 height 6
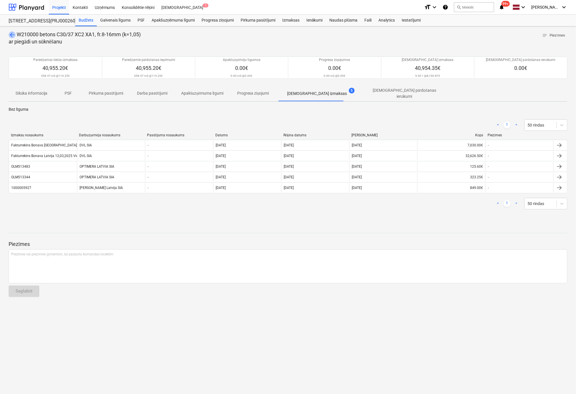
click at [10, 33] on span "arrow_back" at bounding box center [12, 34] width 7 height 7
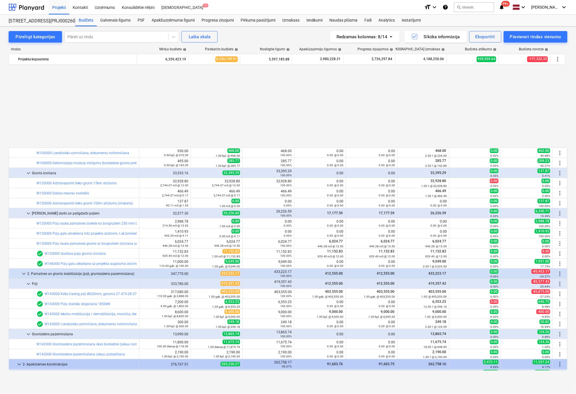
scroll to position [287, 0]
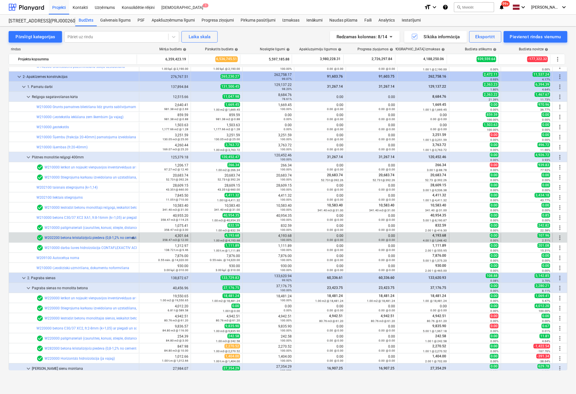
click at [84, 237] on link "W202200 betona kristalizējošā piedeva (0,8-1,2% no cementa masas)" at bounding box center [98, 238] width 107 height 4
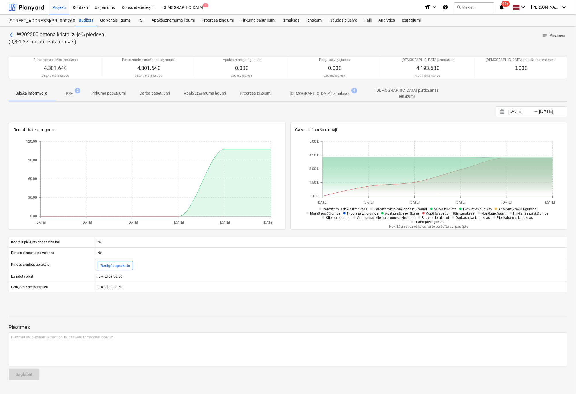
click at [326, 92] on p "[DEMOGRAPHIC_DATA] izmaksas" at bounding box center [320, 94] width 60 height 6
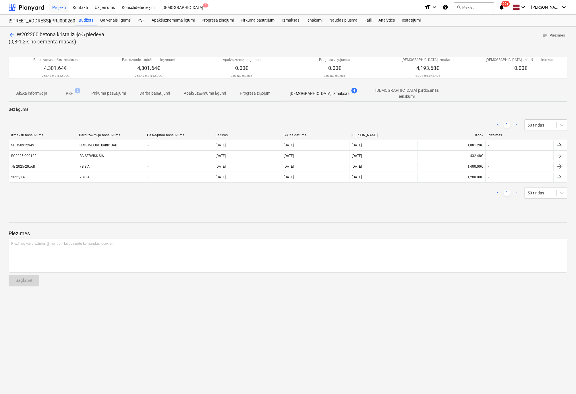
click at [11, 34] on span "arrow_back" at bounding box center [12, 34] width 7 height 7
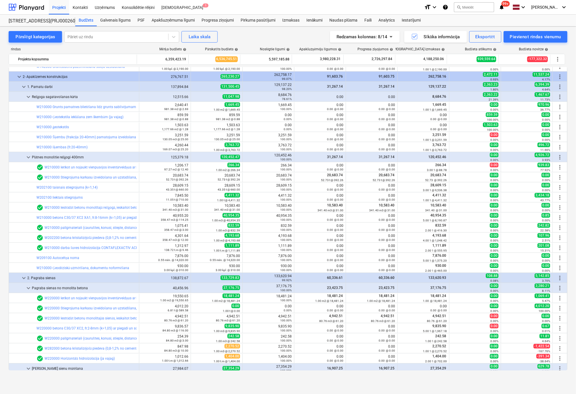
scroll to position [316, 0]
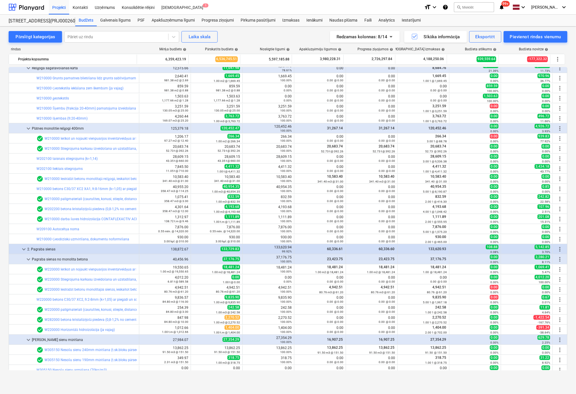
click at [94, 298] on link "W220000 betons C30/37 XC2, fr.2-8mm (k=1,05) ar piegādi un sūknēšanu" at bounding box center [92, 299] width 113 height 4
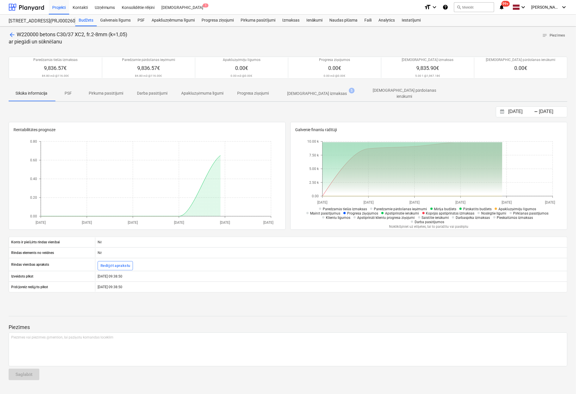
click at [326, 91] on p "[DEMOGRAPHIC_DATA] izmaksas" at bounding box center [318, 94] width 60 height 6
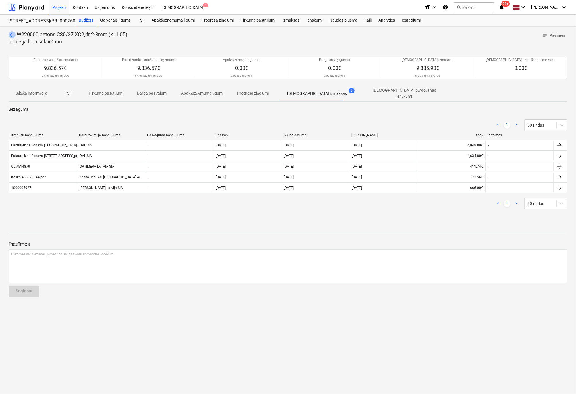
click at [10, 33] on span "arrow_back" at bounding box center [12, 34] width 7 height 7
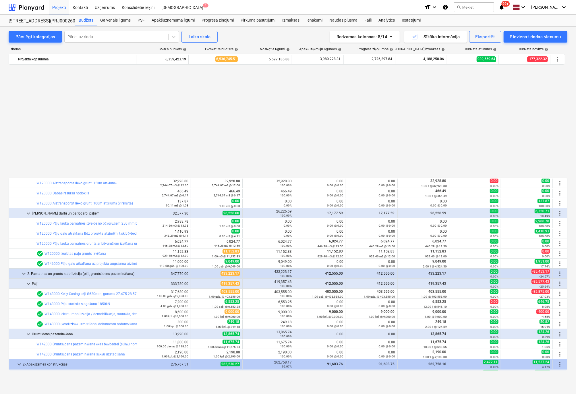
scroll to position [316, 0]
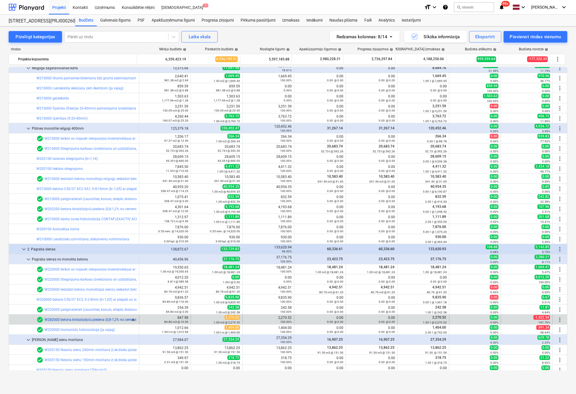
click at [91, 319] on link "W282000 betona kristalizējošā piedeva (0,8-1,2% no cementa masas)" at bounding box center [98, 319] width 107 height 4
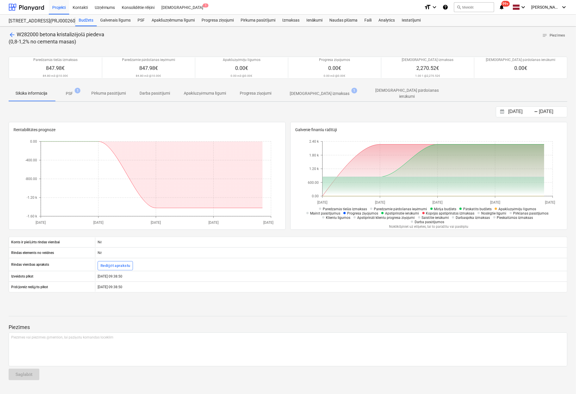
click at [300, 94] on p "[DEMOGRAPHIC_DATA] izmaksas" at bounding box center [320, 94] width 60 height 6
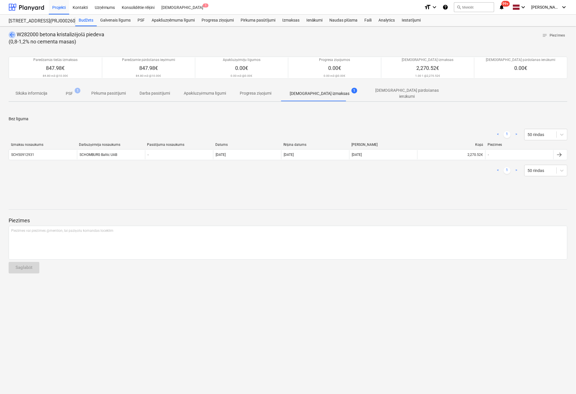
click at [14, 34] on span "arrow_back" at bounding box center [12, 34] width 7 height 7
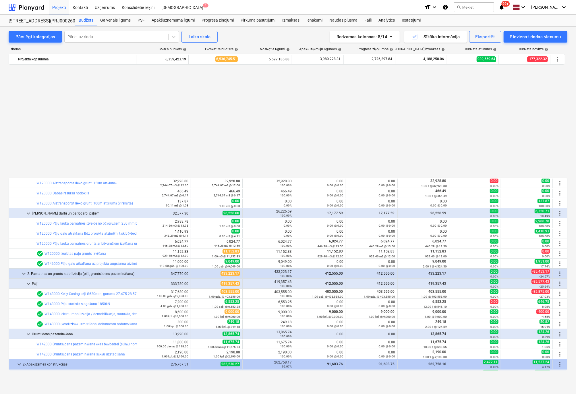
scroll to position [316, 0]
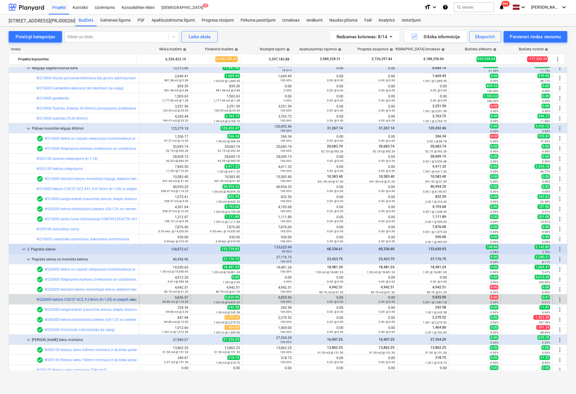
click at [80, 299] on link "W220000 betons C30/37 XC2, fr.2-8mm (k=1,05) ar piegādi un sūknēšanu" at bounding box center [92, 299] width 113 height 4
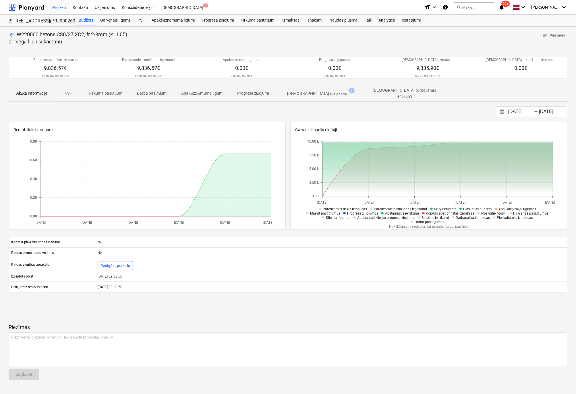
click at [311, 92] on p "[DEMOGRAPHIC_DATA] izmaksas" at bounding box center [318, 94] width 60 height 6
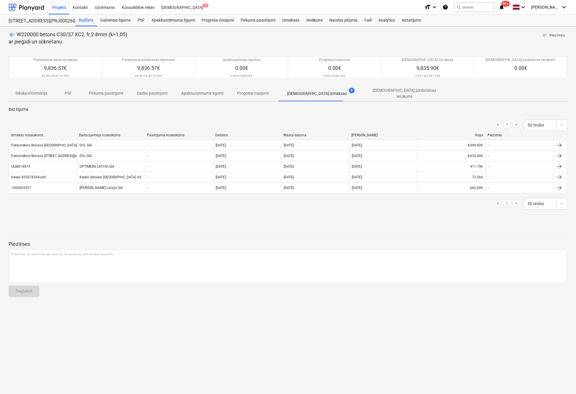
click at [11, 34] on span "arrow_back" at bounding box center [12, 34] width 7 height 7
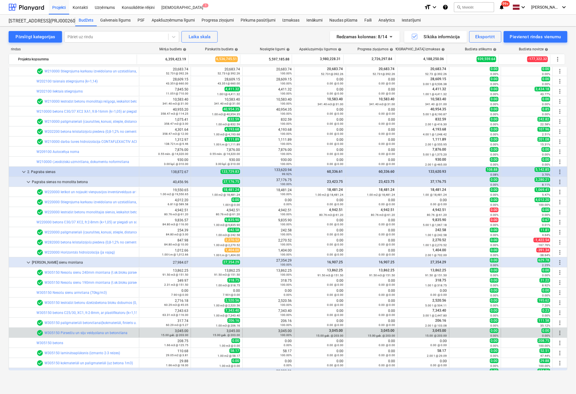
scroll to position [451, 0]
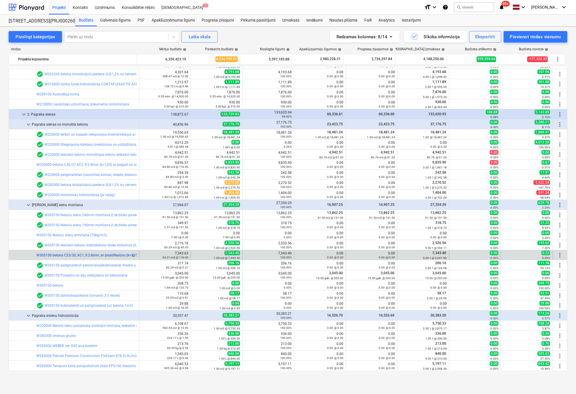
click at [93, 255] on link "W305150 betons C25/30, XC1, fr.2-8mm, ar plastifikatoru (k=1,15) ar piegādi un …" at bounding box center [106, 255] width 140 height 4
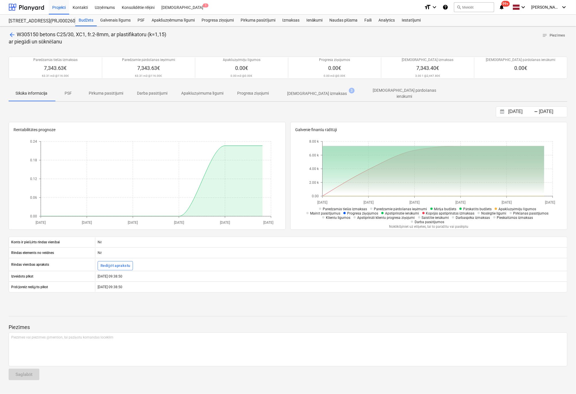
click at [325, 91] on p "[DEMOGRAPHIC_DATA] izmaksas" at bounding box center [318, 94] width 60 height 6
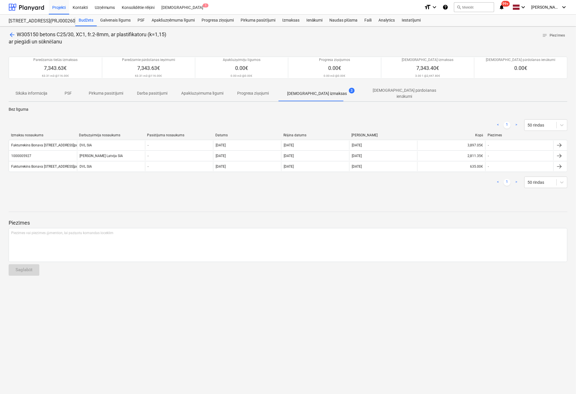
click at [11, 35] on span "arrow_back" at bounding box center [12, 34] width 7 height 7
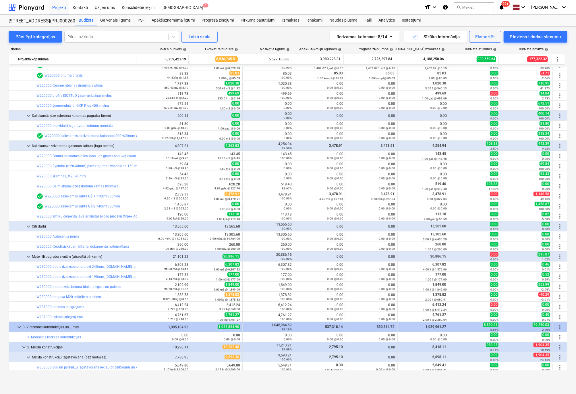
scroll to position [853, 0]
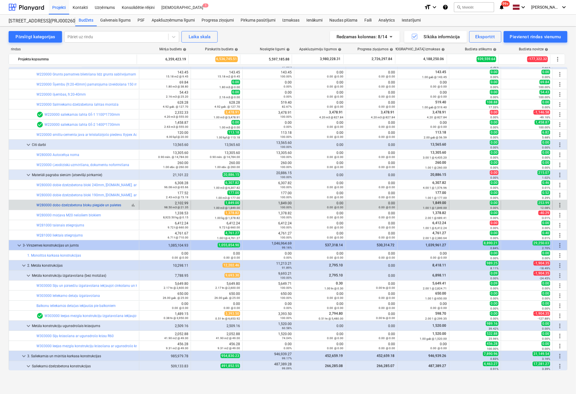
click at [82, 204] on link "W280000 dobo dzelzsbetona bloku piegāde un paletes" at bounding box center [78, 205] width 85 height 4
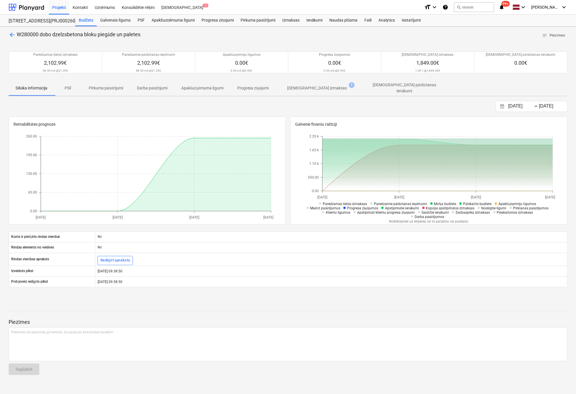
click at [304, 88] on p "[DEMOGRAPHIC_DATA] izmaksas" at bounding box center [318, 88] width 60 height 6
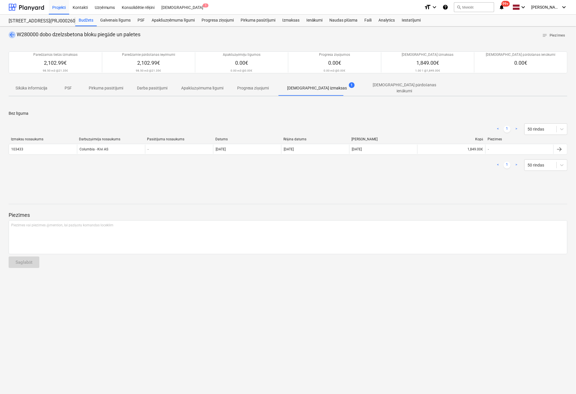
click at [11, 32] on span "arrow_back" at bounding box center [12, 34] width 7 height 7
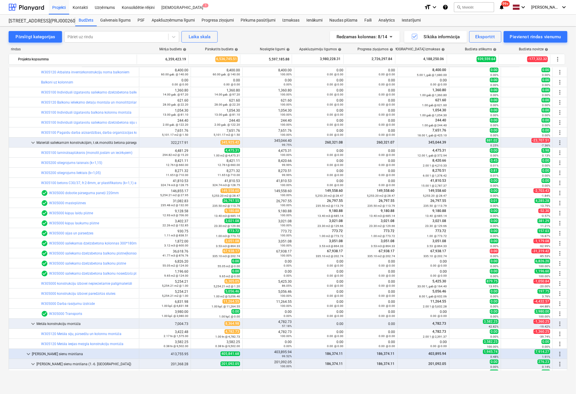
scroll to position [1343, 0]
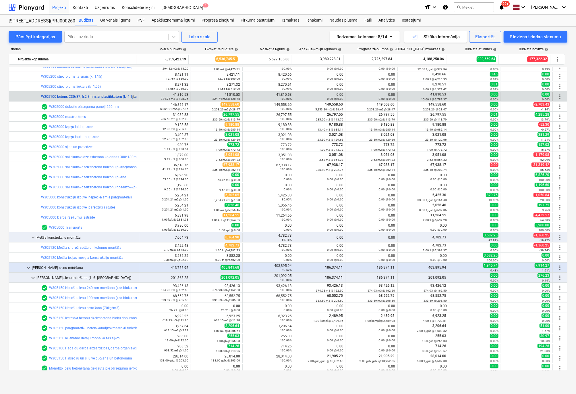
click at [100, 97] on link "W305100 betons C30/37, fr.2-8mm, ar plastifikatoru (k=1,1) ar piegādi un sūknēš…" at bounding box center [106, 97] width 130 height 4
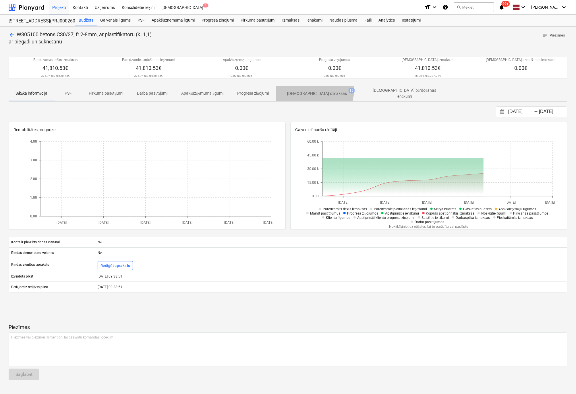
click at [317, 91] on p "[DEMOGRAPHIC_DATA] izmaksas" at bounding box center [318, 94] width 60 height 6
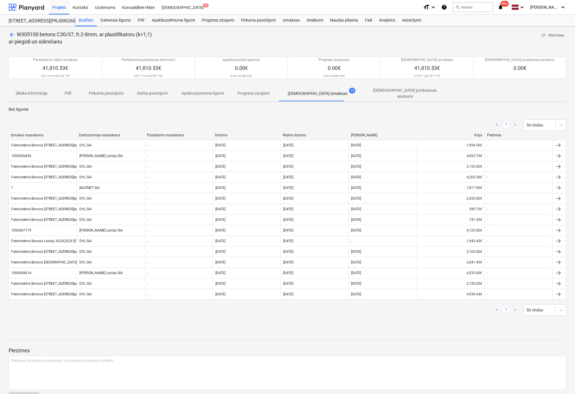
click at [12, 34] on span "arrow_back" at bounding box center [12, 34] width 7 height 7
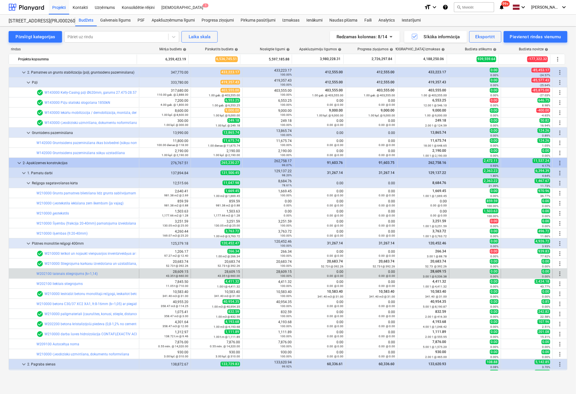
scroll to position [287, 0]
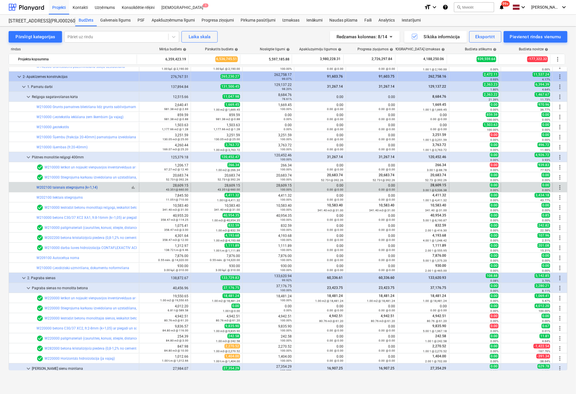
click at [74, 186] on link "W202100 taisnais stiegrojums (k=1,14)" at bounding box center [66, 187] width 61 height 4
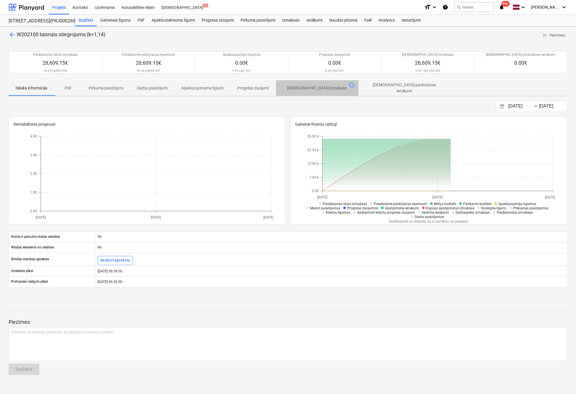
click at [322, 85] on p "[DEMOGRAPHIC_DATA] izmaksas" at bounding box center [318, 88] width 60 height 6
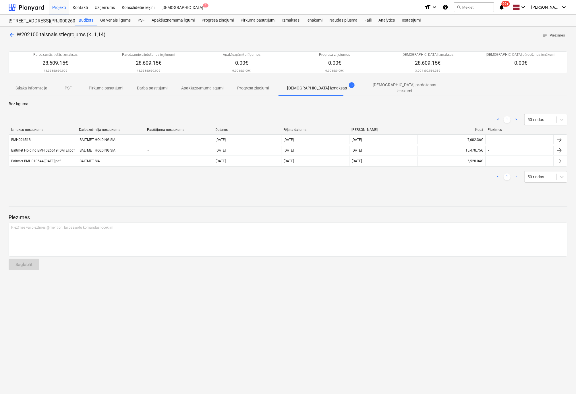
click at [10, 33] on span "arrow_back" at bounding box center [12, 34] width 7 height 7
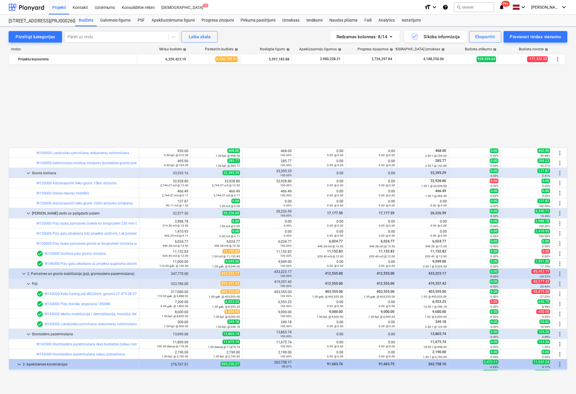
scroll to position [287, 0]
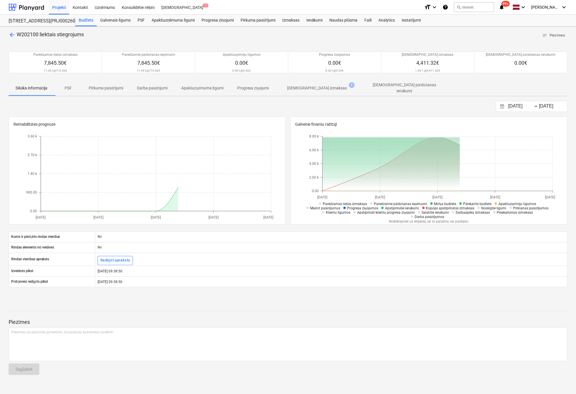
click at [320, 87] on p "[DEMOGRAPHIC_DATA] izmaksas" at bounding box center [318, 88] width 60 height 6
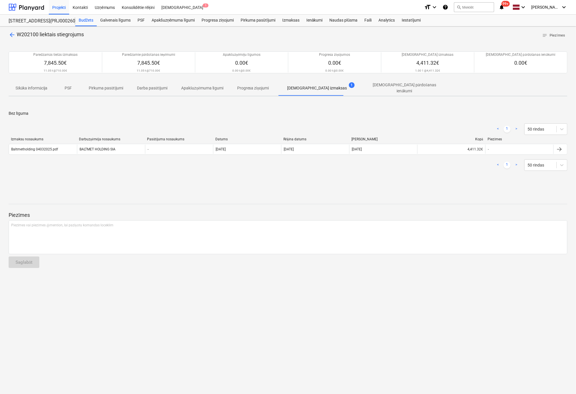
click at [11, 33] on span "arrow_back" at bounding box center [12, 34] width 7 height 7
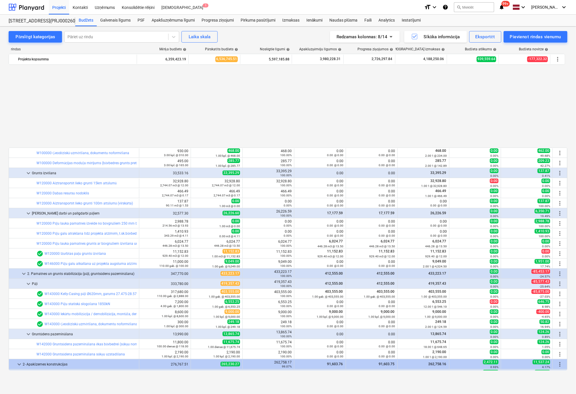
scroll to position [287, 0]
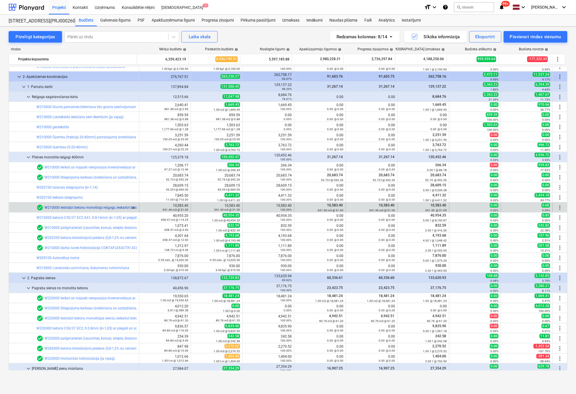
click at [75, 207] on link "W210000 Iestrādāt betonu monolītajā režģogā, ieskaitot betona nosegšanu un kopš…" at bounding box center [148, 207] width 206 height 4
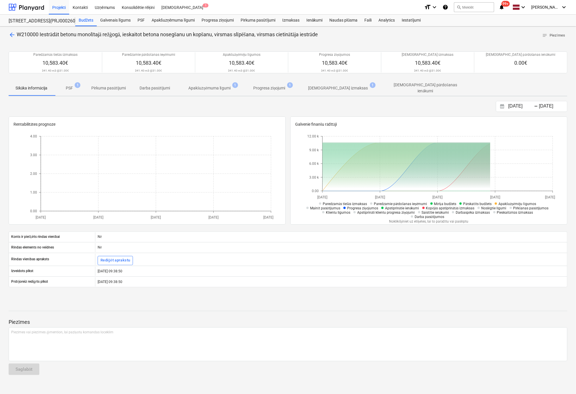
click at [322, 86] on p "[DEMOGRAPHIC_DATA] izmaksas" at bounding box center [339, 88] width 60 height 6
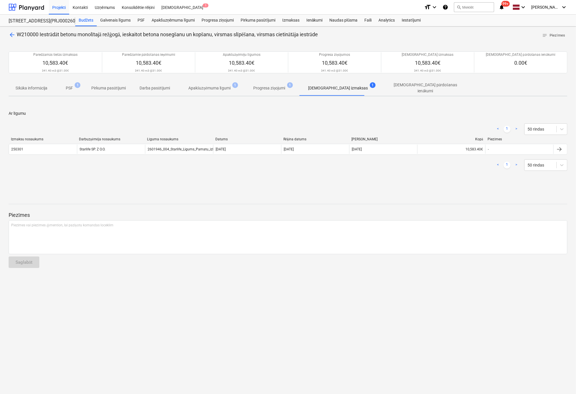
click at [11, 34] on span "arrow_back" at bounding box center [12, 34] width 7 height 7
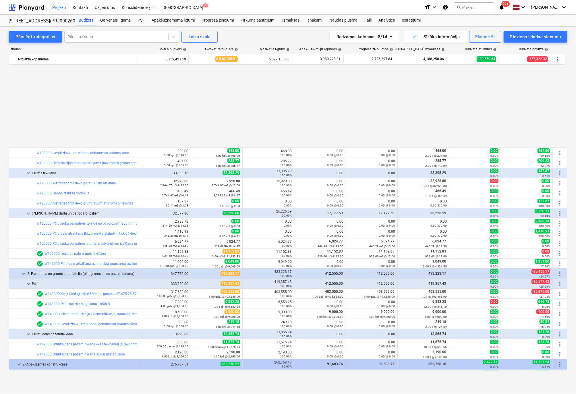
scroll to position [287, 0]
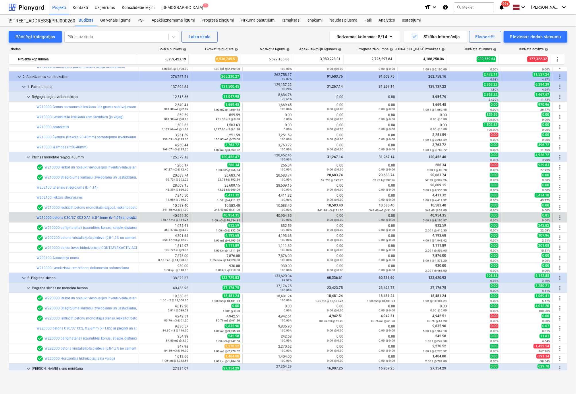
click at [77, 217] on link "W210000 betons C30/37 XC2 XA1, fr.8-16mm (k=1,05) ar piegādi un sūknēšanu" at bounding box center [97, 217] width 123 height 4
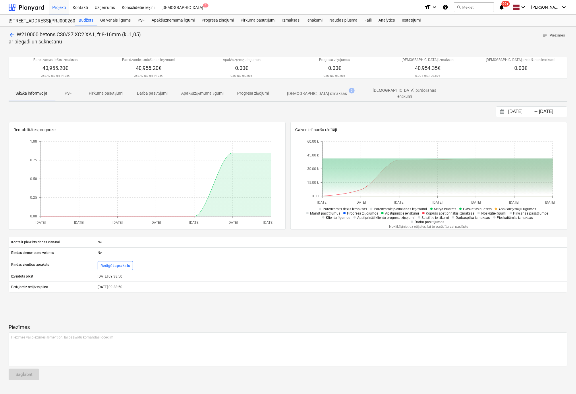
click at [319, 91] on p "[DEMOGRAPHIC_DATA] izmaksas" at bounding box center [318, 94] width 60 height 6
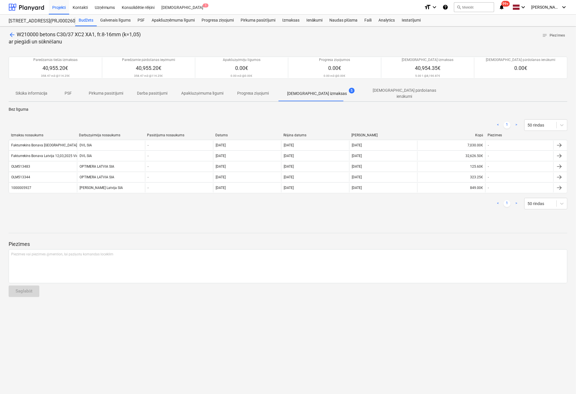
click at [12, 34] on span "arrow_back" at bounding box center [12, 34] width 7 height 7
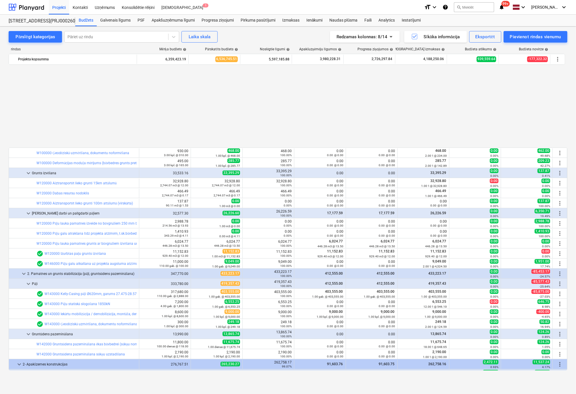
scroll to position [287, 0]
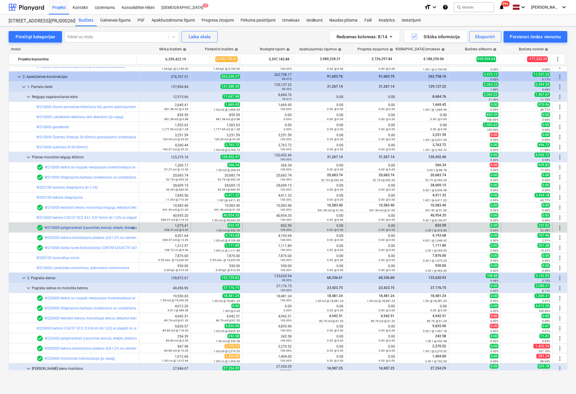
click at [84, 229] on link "W210000 palīgmateriali (caurulītes, konusi, stieple, distanceri, kokmateriali)" at bounding box center [103, 228] width 117 height 4
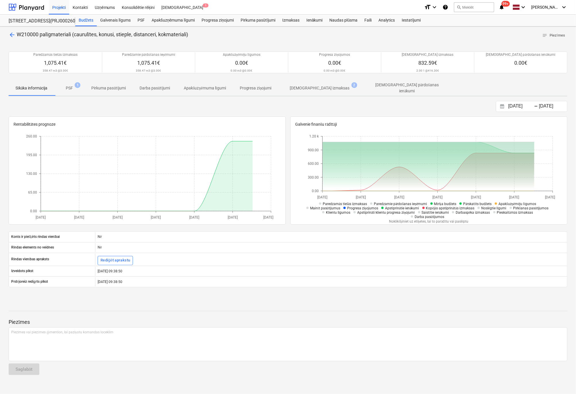
click at [311, 86] on p "[DEMOGRAPHIC_DATA] izmaksas" at bounding box center [320, 88] width 60 height 6
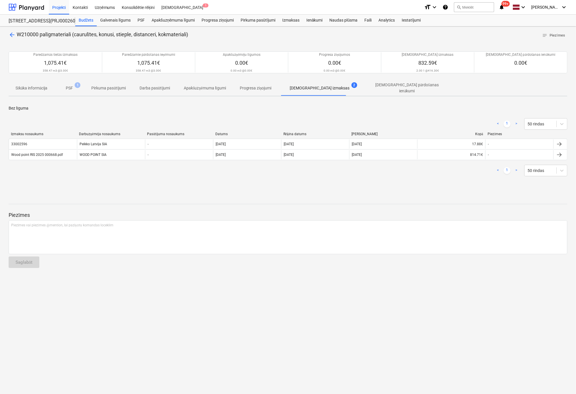
click at [10, 34] on span "arrow_back" at bounding box center [12, 34] width 7 height 7
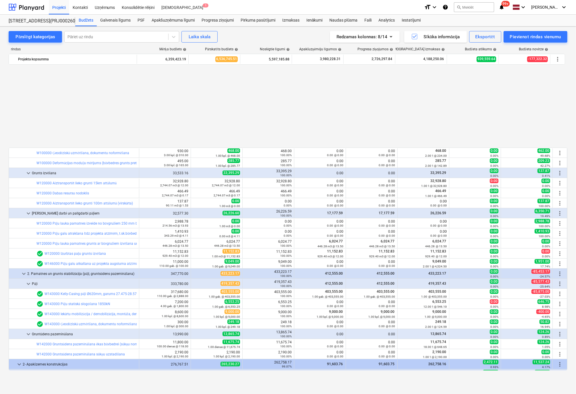
scroll to position [287, 0]
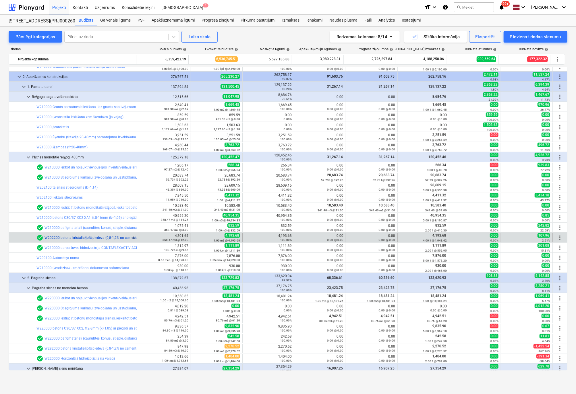
click at [68, 238] on link "W202200 betona kristalizējošā piedeva (0,8-1,2% no cementa masas)" at bounding box center [98, 238] width 107 height 4
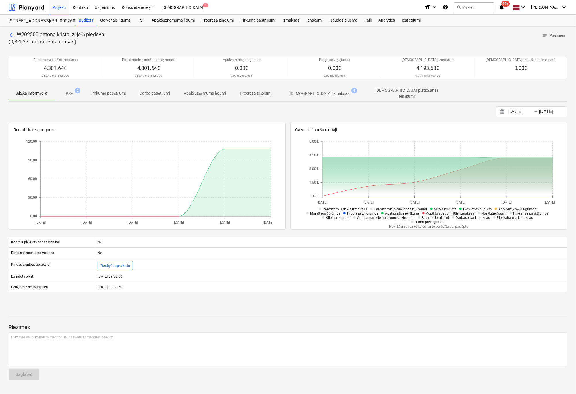
click at [327, 92] on p "[DEMOGRAPHIC_DATA] izmaksas" at bounding box center [320, 94] width 60 height 6
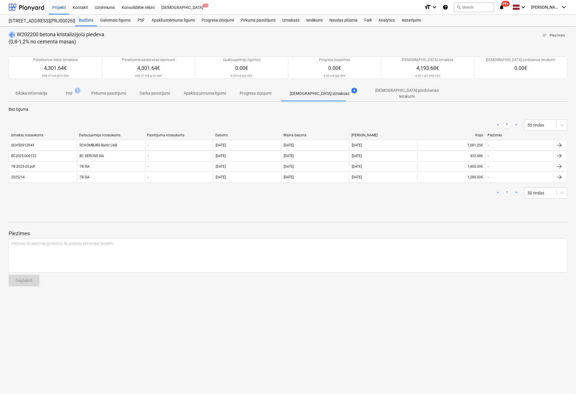
click at [10, 33] on span "arrow_back" at bounding box center [12, 34] width 7 height 7
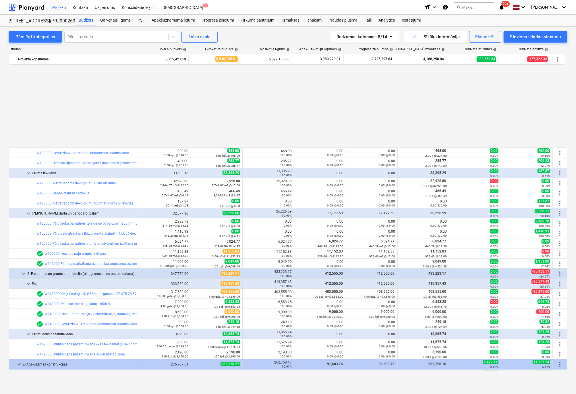
scroll to position [287, 0]
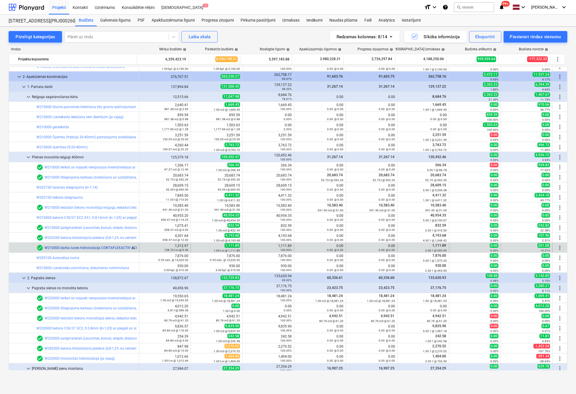
click at [64, 247] on link "W210000 darba šuves hidroizolācija CONTAFLEXACTIV ACF 125 (zem ārejām betona si…" at bounding box center [117, 248] width 145 height 4
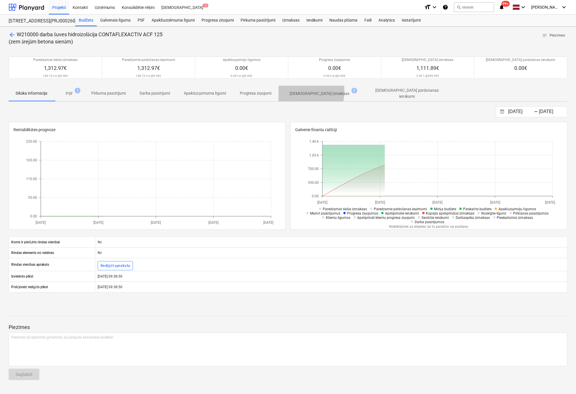
click at [306, 91] on p "[DEMOGRAPHIC_DATA] izmaksas" at bounding box center [320, 94] width 60 height 6
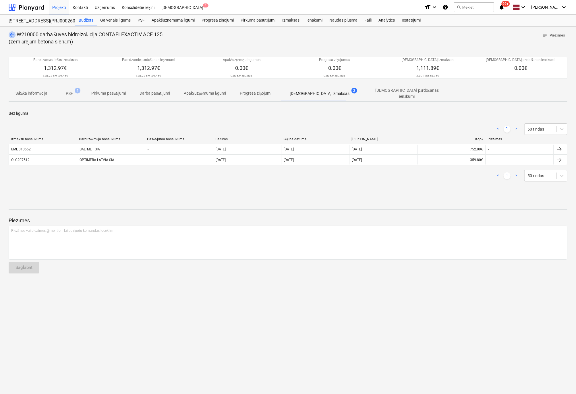
click at [12, 34] on span "arrow_back" at bounding box center [12, 34] width 7 height 7
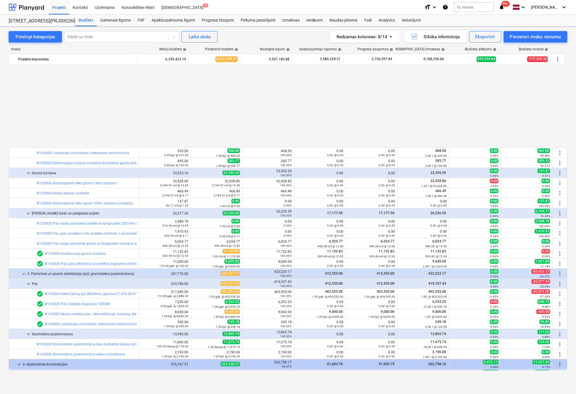
scroll to position [287, 0]
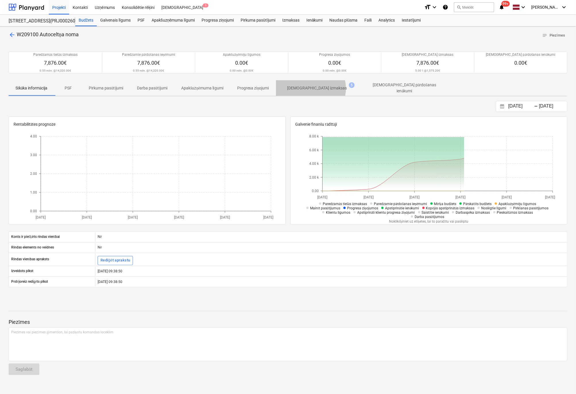
click at [313, 88] on p "[DEMOGRAPHIC_DATA] izmaksas" at bounding box center [318, 88] width 60 height 6
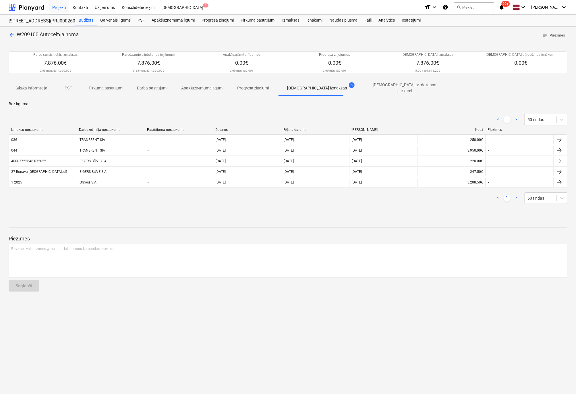
click at [11, 35] on span "arrow_back" at bounding box center [12, 34] width 7 height 7
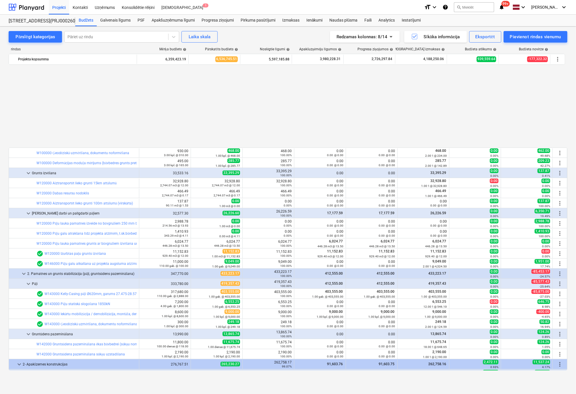
scroll to position [287, 0]
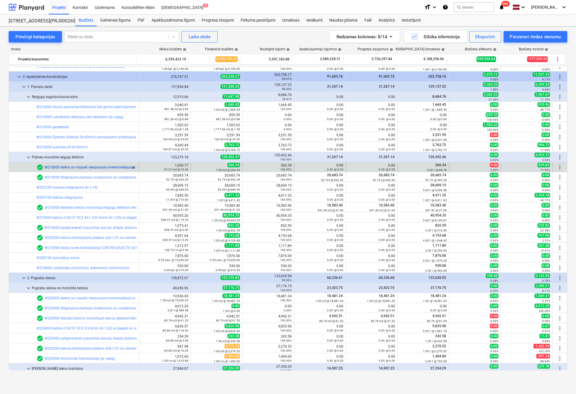
click at [76, 165] on link "W210000 Ierīkot un nojaukt vienpusējos inventārveidņus ar koka balstiem" at bounding box center [102, 167] width 114 height 4
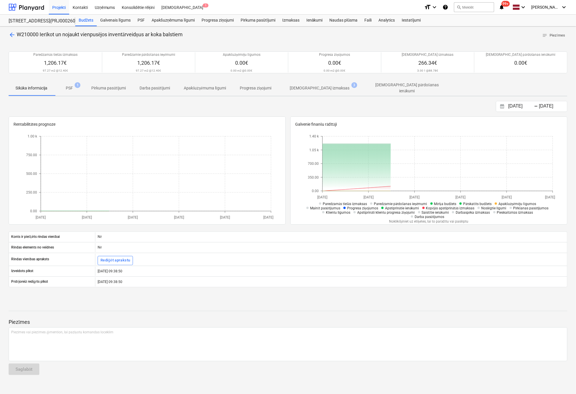
click at [311, 86] on p "[DEMOGRAPHIC_DATA] izmaksas" at bounding box center [320, 88] width 60 height 6
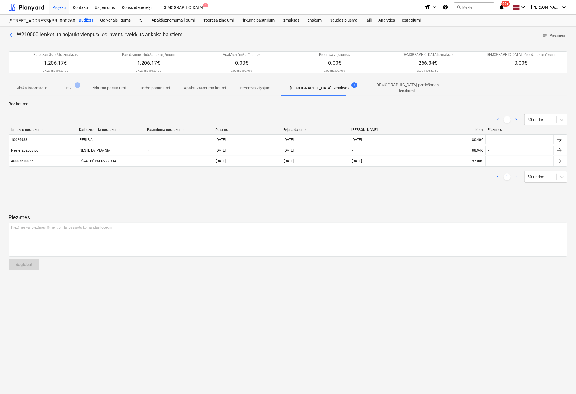
click at [10, 36] on span "arrow_back" at bounding box center [12, 34] width 7 height 7
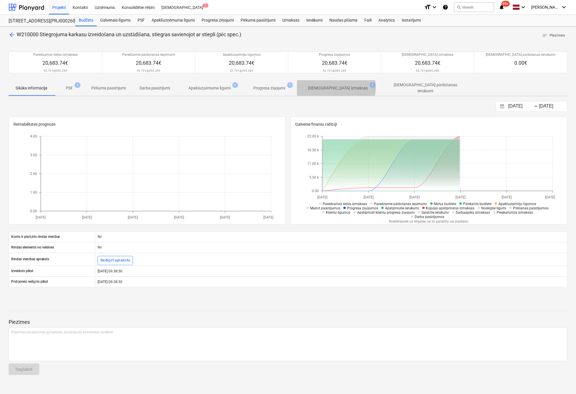
click at [339, 87] on p "[DEMOGRAPHIC_DATA] izmaksas" at bounding box center [339, 88] width 60 height 6
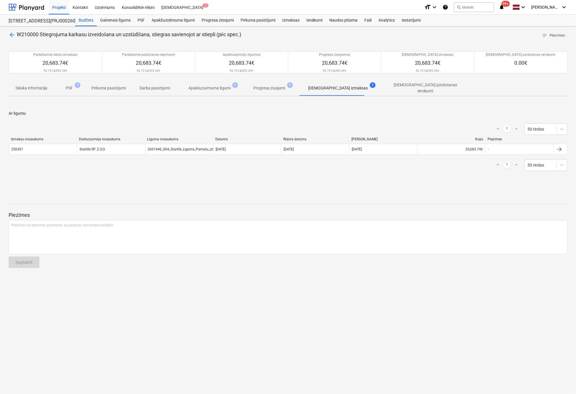
click at [13, 36] on span "arrow_back" at bounding box center [12, 34] width 7 height 7
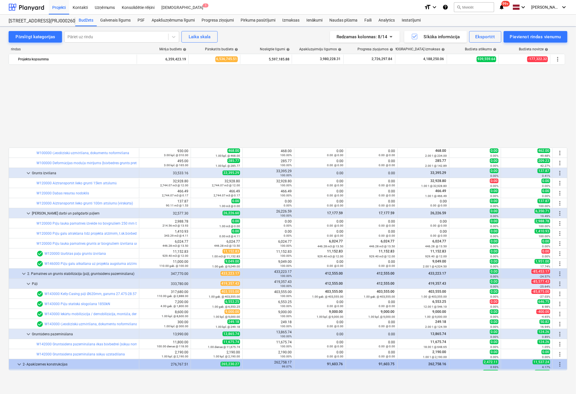
scroll to position [287, 0]
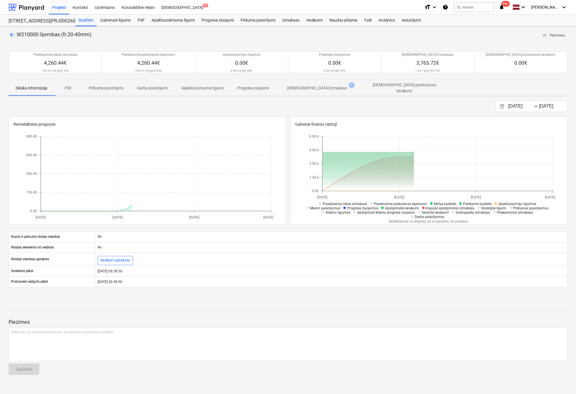
click at [327, 86] on p "[DEMOGRAPHIC_DATA] izmaksas" at bounding box center [318, 88] width 60 height 6
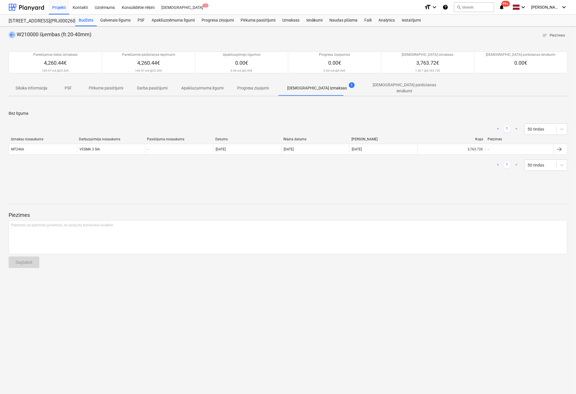
click at [9, 36] on span "arrow_back" at bounding box center [12, 34] width 7 height 7
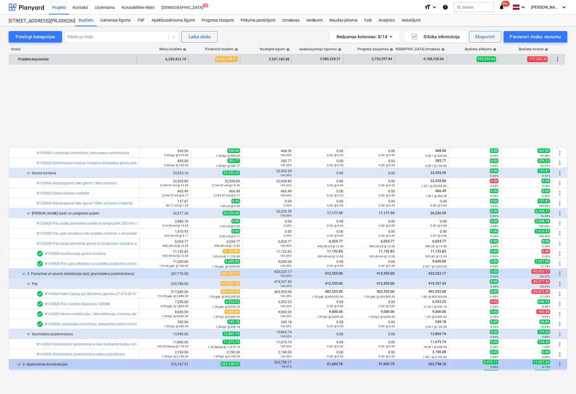
scroll to position [287, 0]
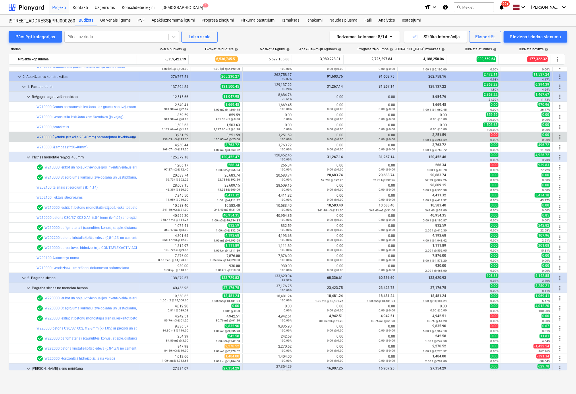
click at [106, 135] on link "W210000 Šķembu (frakcija 20-40mm) pamatojuma izveidošana 150 mm biezumā, ieskai…" at bounding box center [115, 137] width 159 height 4
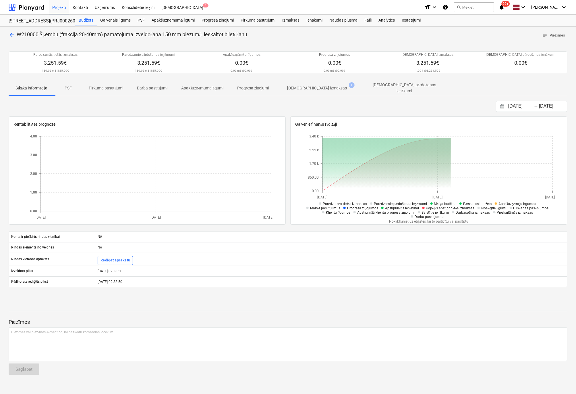
click at [315, 86] on p "[DEMOGRAPHIC_DATA] izmaksas" at bounding box center [318, 88] width 60 height 6
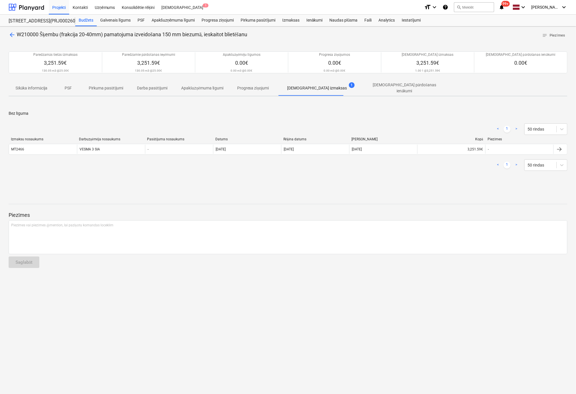
click at [12, 34] on span "arrow_back" at bounding box center [12, 34] width 7 height 7
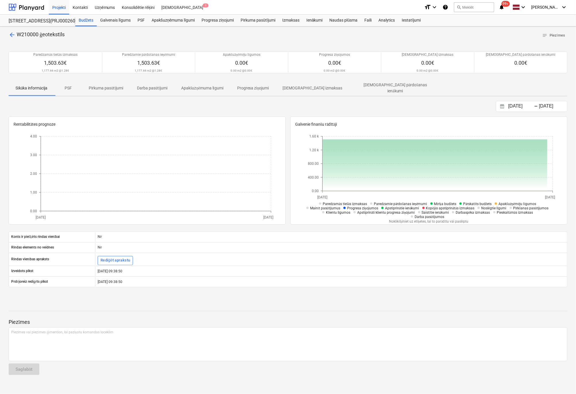
click at [12, 33] on span "arrow_back" at bounding box center [12, 34] width 7 height 7
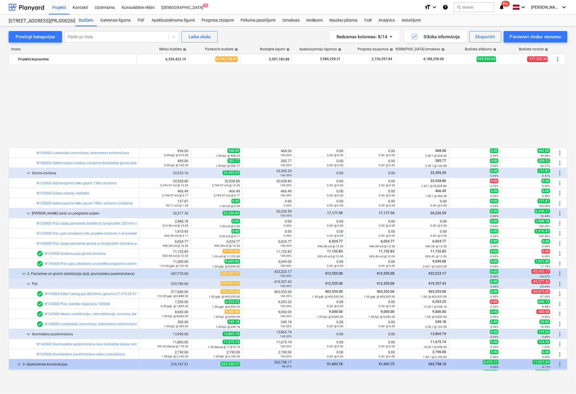
scroll to position [287, 0]
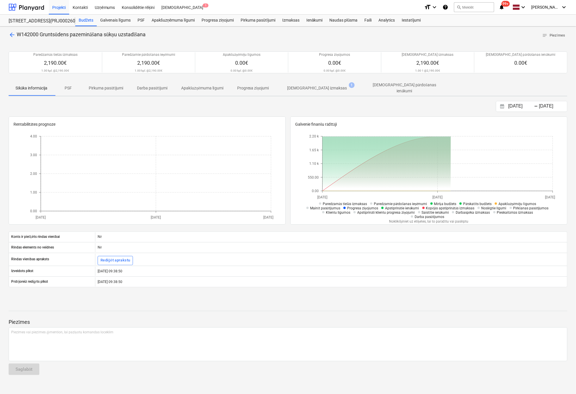
click at [317, 88] on p "[DEMOGRAPHIC_DATA] izmaksas" at bounding box center [318, 88] width 60 height 6
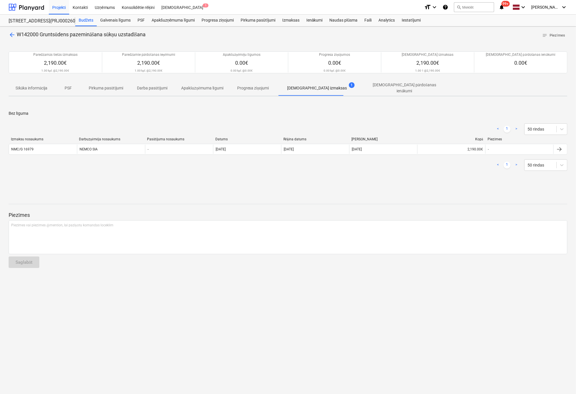
click at [11, 38] on span "arrow_back" at bounding box center [12, 34] width 7 height 7
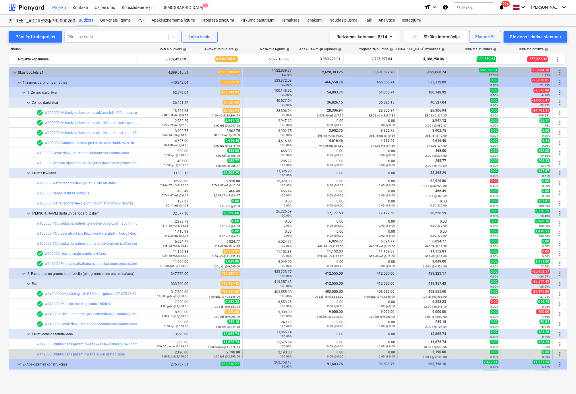
scroll to position [172, 0]
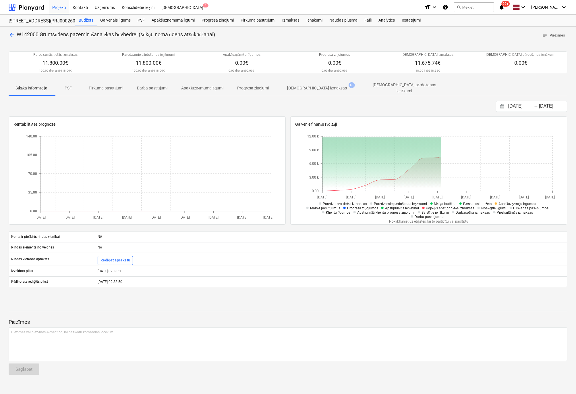
click at [315, 87] on p "[DEMOGRAPHIC_DATA] izmaksas" at bounding box center [318, 88] width 60 height 6
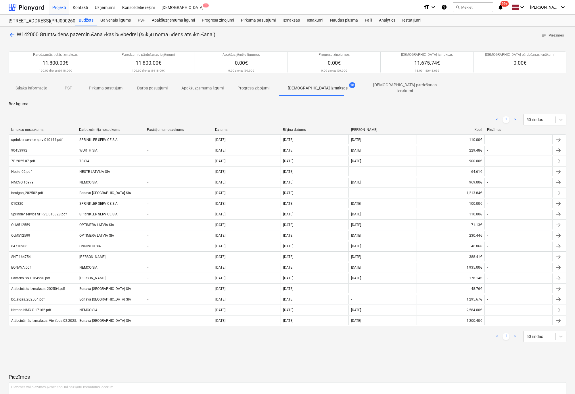
drag, startPoint x: 89, startPoint y: 153, endPoint x: 88, endPoint y: 338, distance: 185.0
click at [91, 340] on div "< 1 > 50 rindas" at bounding box center [287, 336] width 557 height 16
click at [10, 34] on span "arrow_back" at bounding box center [12, 34] width 7 height 7
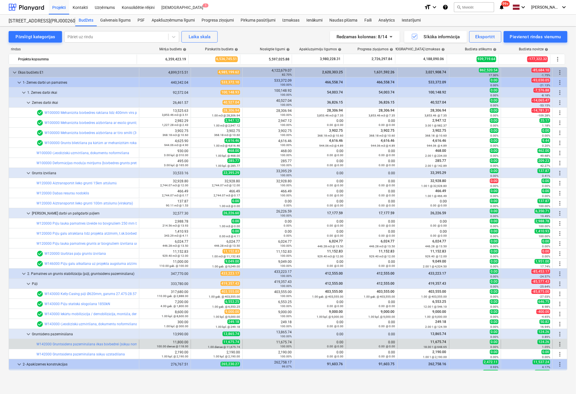
scroll to position [172, 0]
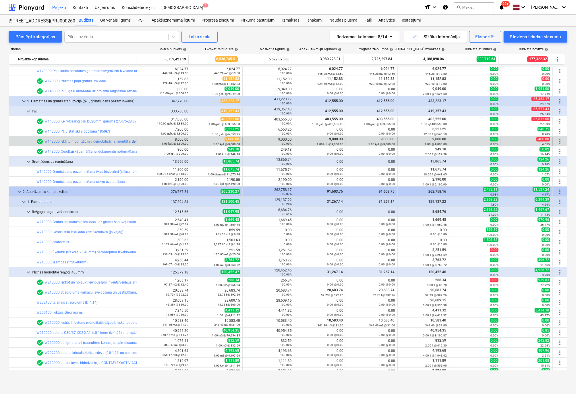
click at [77, 143] on div "check_circle W143000 Iekārtu mobilizācija / demobilizācija, montāža, demontāža" at bounding box center [92, 141] width 112 height 7
click at [78, 141] on link "W143000 Iekārtu mobilizācija / demobilizācija, montāža, demontāža" at bounding box center [97, 141] width 104 height 4
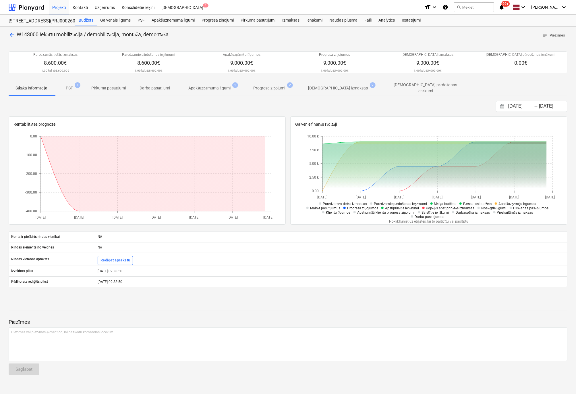
click at [325, 86] on p "[DEMOGRAPHIC_DATA] izmaksas" at bounding box center [339, 88] width 60 height 6
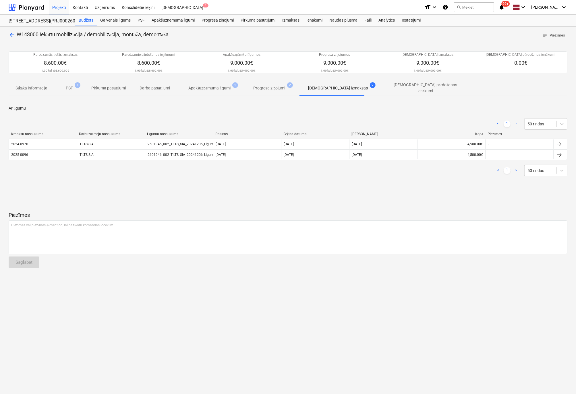
click at [8, 35] on div "arrow_back W143000 Iekārtu mobilizācija / demobilizācija, montāža, demontāža no…" at bounding box center [288, 209] width 576 height 367
click at [10, 35] on span "arrow_back" at bounding box center [12, 34] width 7 height 7
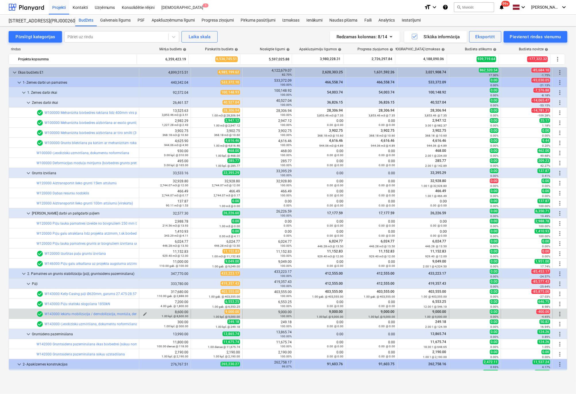
scroll to position [172, 0]
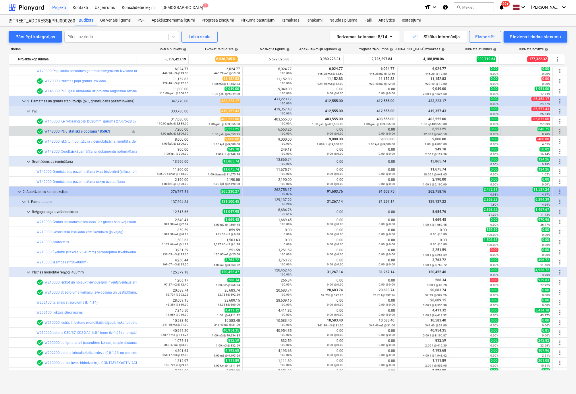
click at [101, 130] on link "W143000 Pāļu statiskā slogošana 1850kN" at bounding box center [78, 131] width 66 height 4
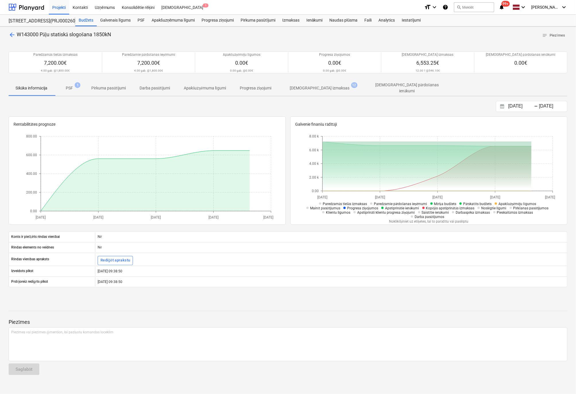
click at [307, 85] on p "[DEMOGRAPHIC_DATA] izmaksas" at bounding box center [320, 88] width 60 height 6
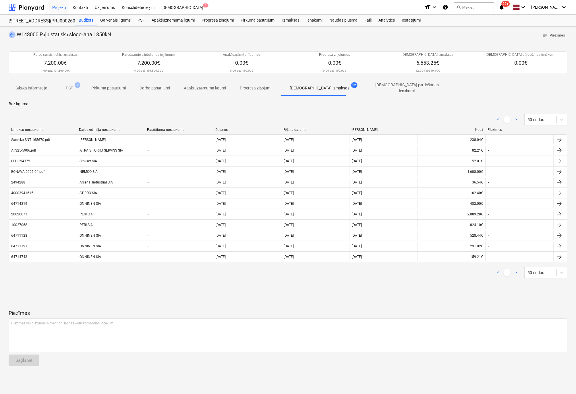
click at [11, 33] on span "arrow_back" at bounding box center [12, 34] width 7 height 7
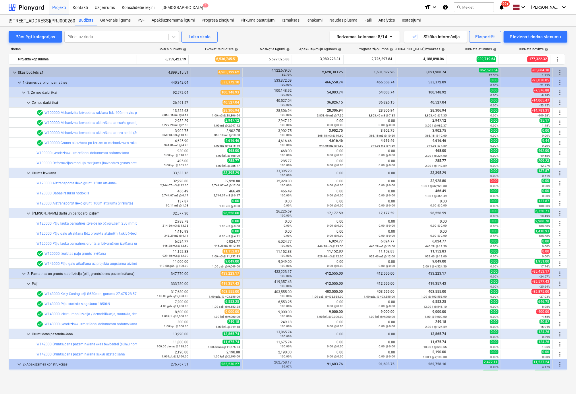
scroll to position [172, 0]
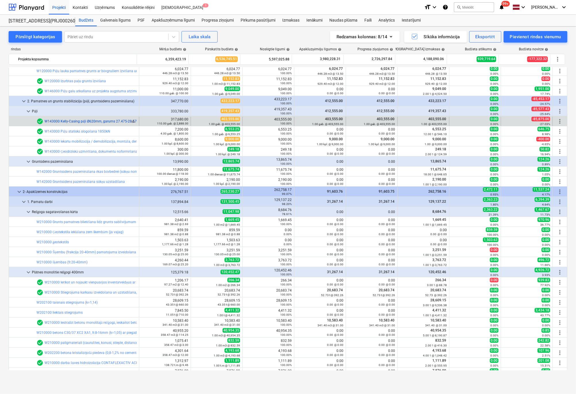
drag, startPoint x: 83, startPoint y: 139, endPoint x: 80, endPoint y: 120, distance: 19.1
click at [80, 120] on link "W143000 Kelly-Casing pāļi Ø620mm, garums 27.475-28.575m; betons C40/50 XC2 XA2" at bounding box center [113, 121] width 137 height 4
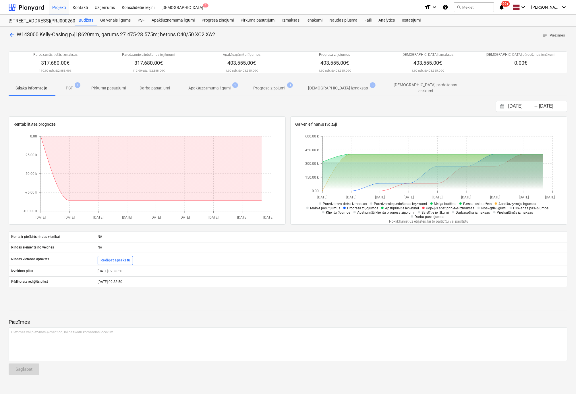
click at [325, 87] on p "[DEMOGRAPHIC_DATA] izmaksas" at bounding box center [339, 88] width 60 height 6
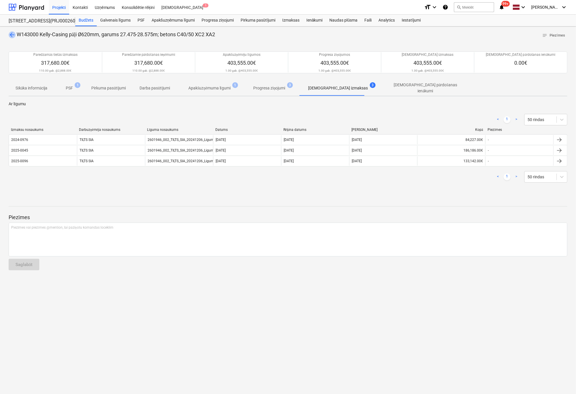
click at [11, 32] on span "arrow_back" at bounding box center [12, 34] width 7 height 7
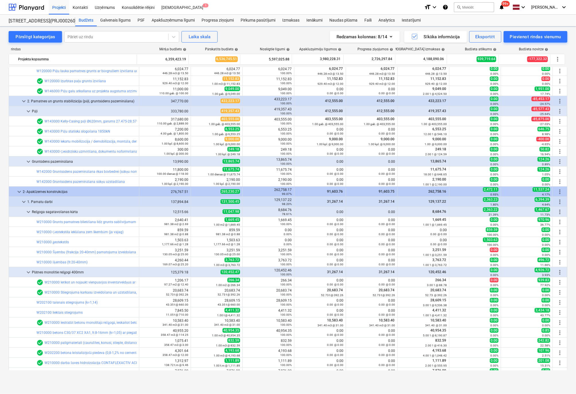
scroll to position [168, 0]
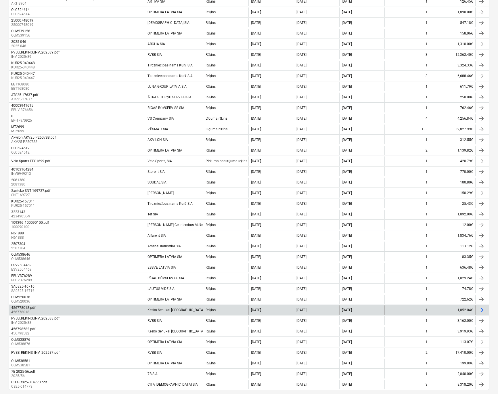
scroll to position [261, 0]
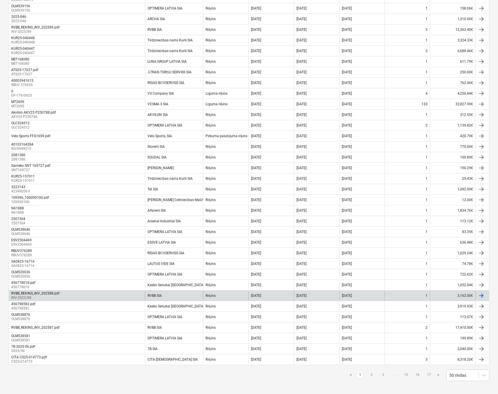
click at [51, 292] on div "RVBB_REKINS_INV_202588.pdf" at bounding box center [35, 293] width 48 height 4
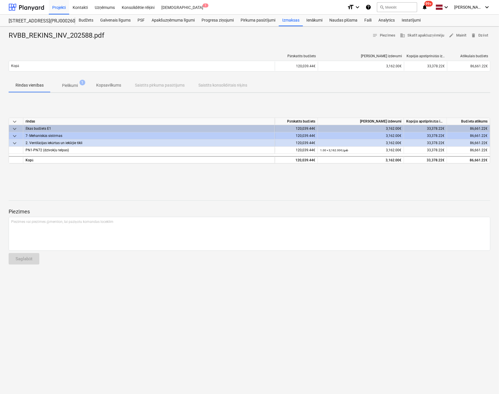
click at [72, 86] on p "Pielikumi" at bounding box center [70, 85] width 16 height 6
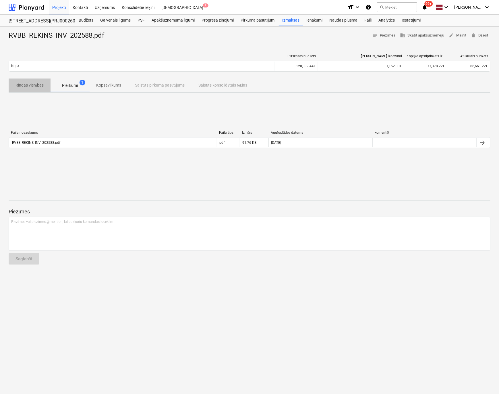
click at [40, 82] on p "Rindas vienības" at bounding box center [30, 85] width 28 height 6
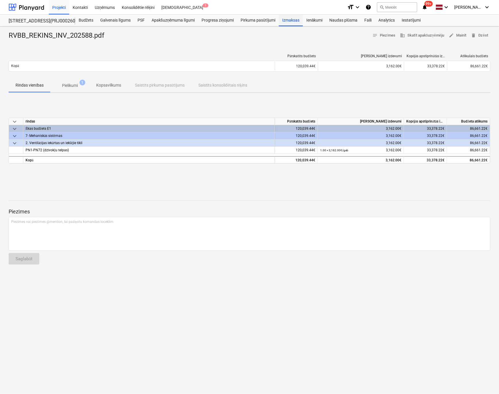
drag, startPoint x: 289, startPoint y: 20, endPoint x: 286, endPoint y: 25, distance: 5.7
click at [289, 20] on div "Izmaksas" at bounding box center [291, 20] width 24 height 11
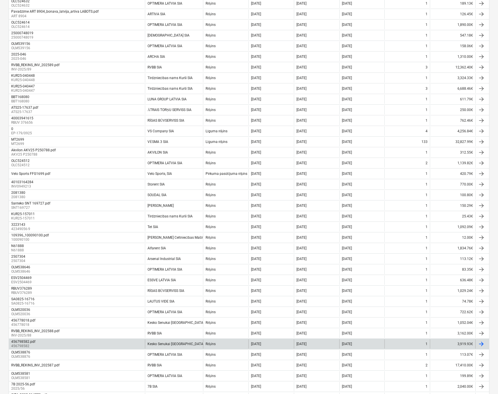
scroll to position [259, 0]
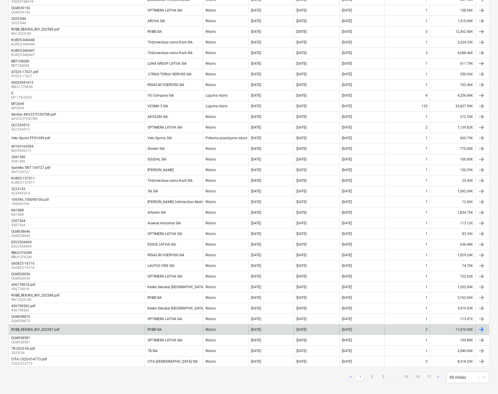
click at [40, 327] on div "RVBB_REKINS_INV_202587.pdf" at bounding box center [35, 329] width 48 height 4
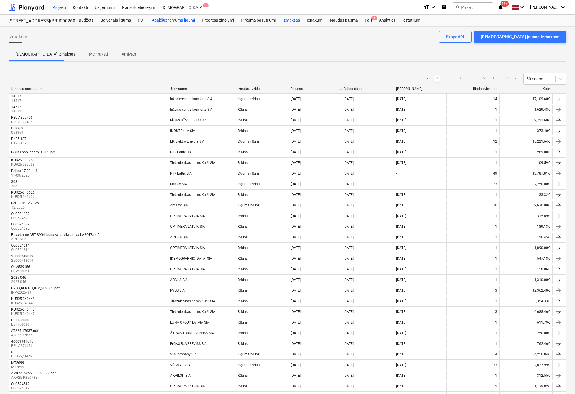
click at [167, 20] on div "Apakšuzņēmuma līgumi" at bounding box center [173, 20] width 50 height 11
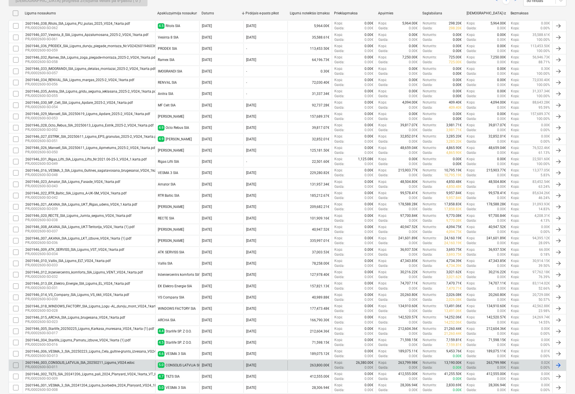
scroll to position [144, 0]
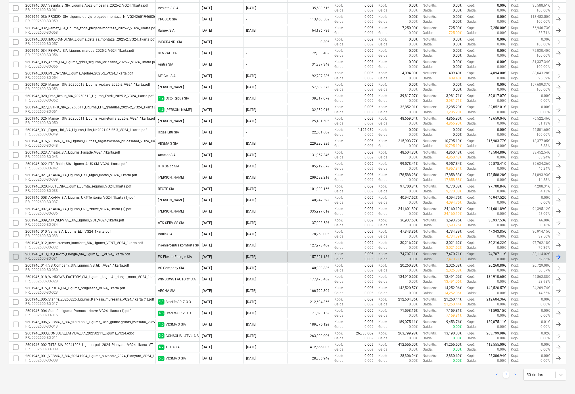
click at [70, 252] on div "2601946_013_EK_Elektro_Energie_SIA_Ligums_EL_VG24_1karta.pdf" at bounding box center [77, 254] width 105 height 4
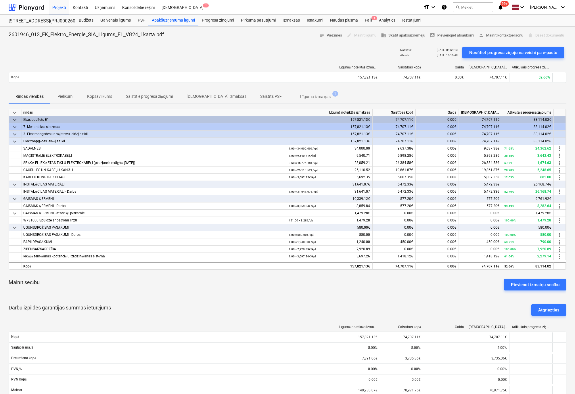
click at [300, 95] on p "Līguma izmaiņas" at bounding box center [315, 97] width 30 height 6
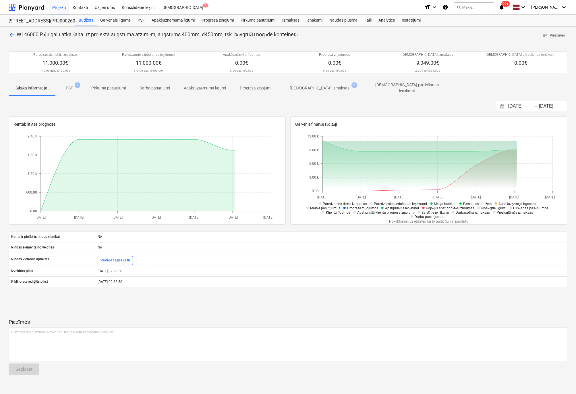
click at [300, 88] on p "[DEMOGRAPHIC_DATA] izmaksas" at bounding box center [320, 88] width 60 height 6
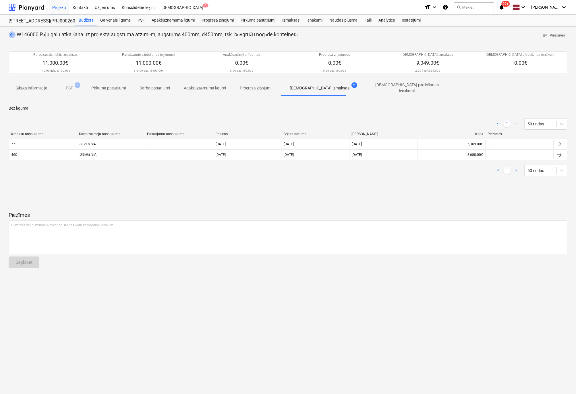
click at [13, 34] on span "arrow_back" at bounding box center [12, 34] width 7 height 7
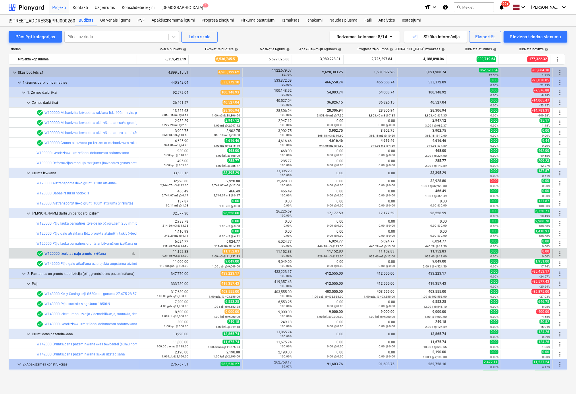
scroll to position [115, 0]
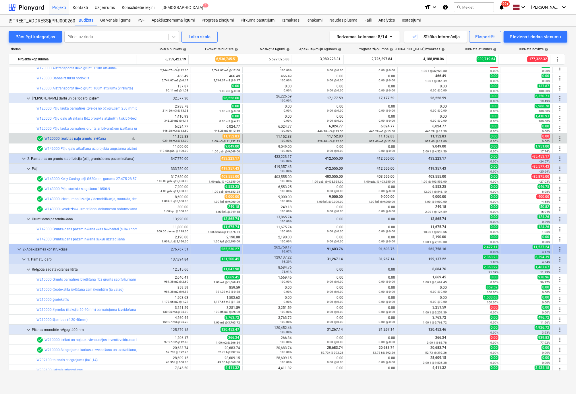
click at [74, 137] on link "W120000 Izurbtas paļu grunts izvēšana" at bounding box center [75, 138] width 61 height 4
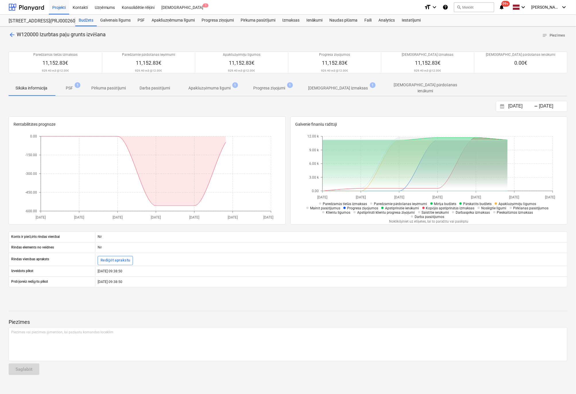
click at [333, 87] on p "[DEMOGRAPHIC_DATA] izmaksas" at bounding box center [339, 88] width 60 height 6
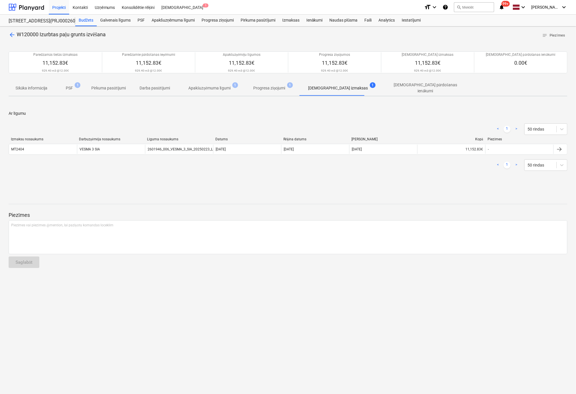
click at [11, 34] on span "arrow_back" at bounding box center [12, 34] width 7 height 7
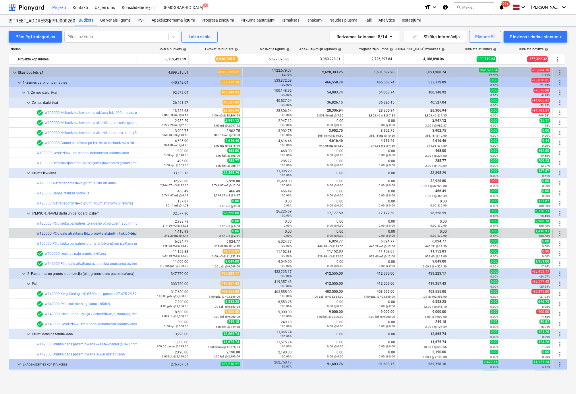
scroll to position [115, 0]
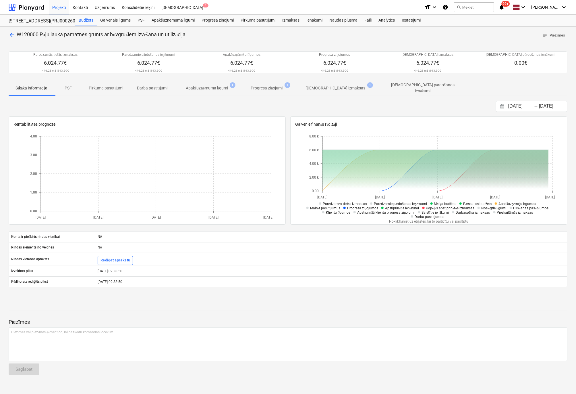
click at [8, 32] on div "arrow_back W120000 Pāļu lauka pamatnes grunts ar būvgružiem izvēšana un utilizā…" at bounding box center [288, 209] width 576 height 367
click at [11, 34] on span "arrow_back" at bounding box center [12, 34] width 7 height 7
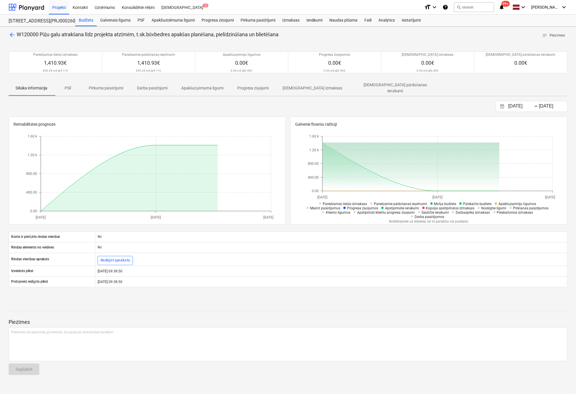
click at [13, 34] on span "arrow_back" at bounding box center [12, 34] width 7 height 7
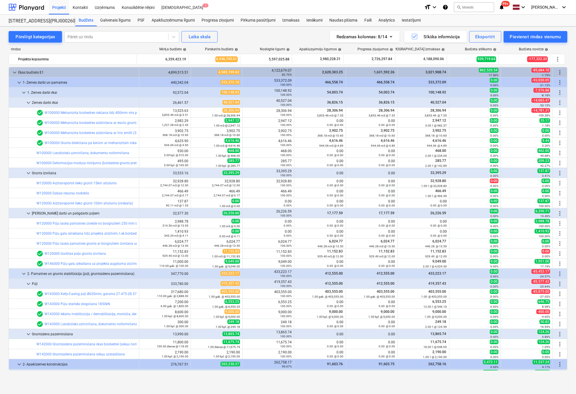
scroll to position [115, 0]
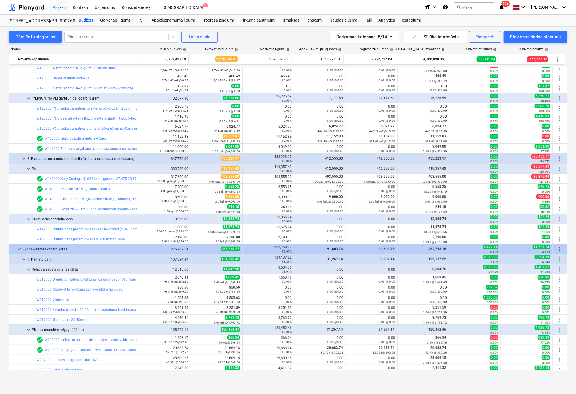
click at [76, 107] on link "W120000 Pāļu lauka pamatnes izveide no būvgružiem 250 mm biezumā" at bounding box center [92, 108] width 112 height 4
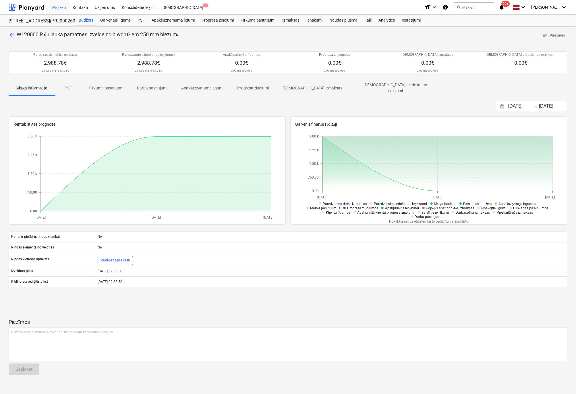
click at [11, 34] on span "arrow_back" at bounding box center [12, 34] width 7 height 7
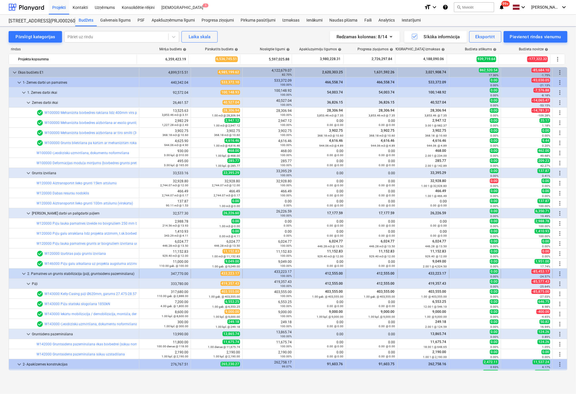
scroll to position [115, 0]
click at [74, 201] on link "W120000 Aiztransportēt lieko grunti 100m attālumā (virskārta)" at bounding box center [84, 203] width 97 height 4
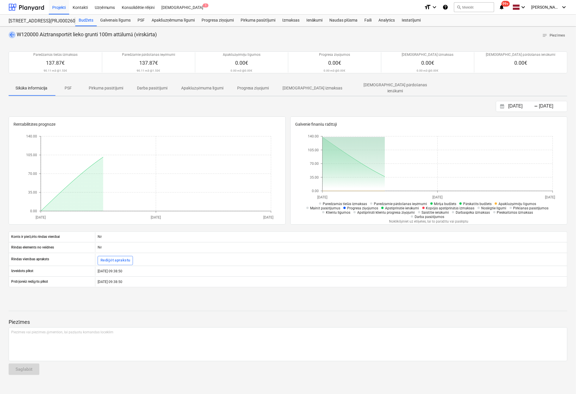
click at [11, 34] on span "arrow_back" at bounding box center [12, 34] width 7 height 7
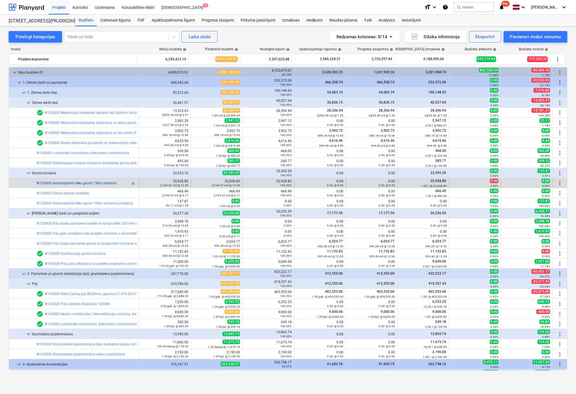
scroll to position [57, 0]
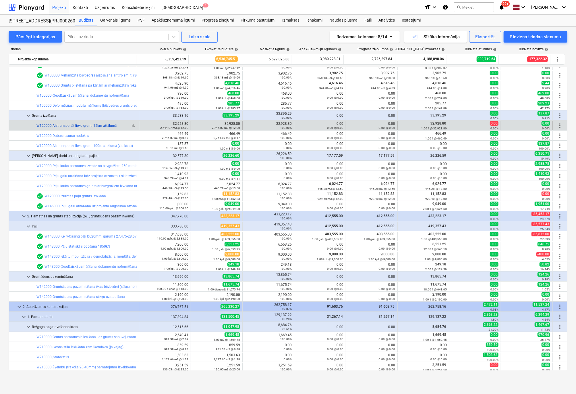
click at [68, 126] on link "W120000 Aiztransportēt lieko grunti 15km attālumā" at bounding box center [76, 126] width 80 height 4
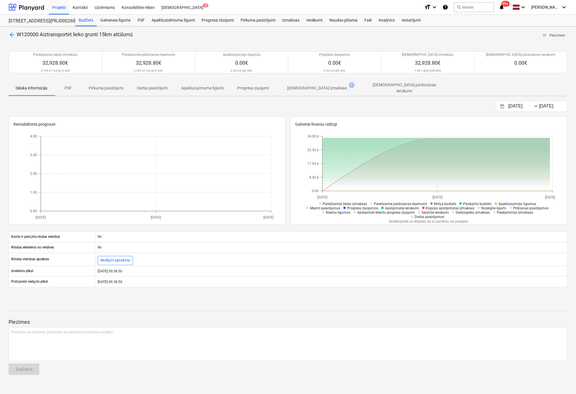
click at [11, 32] on span "arrow_back" at bounding box center [12, 34] width 7 height 7
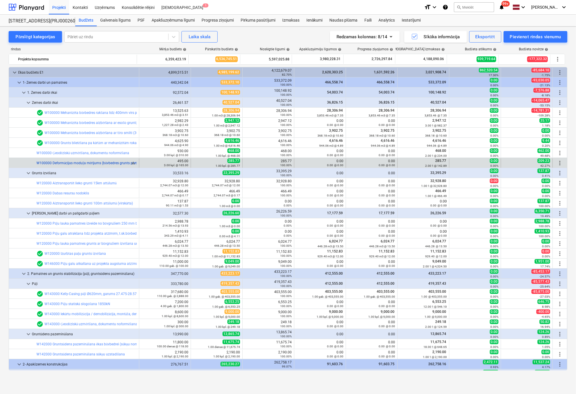
click at [69, 162] on link "W100000 Deformācijas moduļa mērījums (būvbedres grunts pretestība)" at bounding box center [91, 163] width 111 height 4
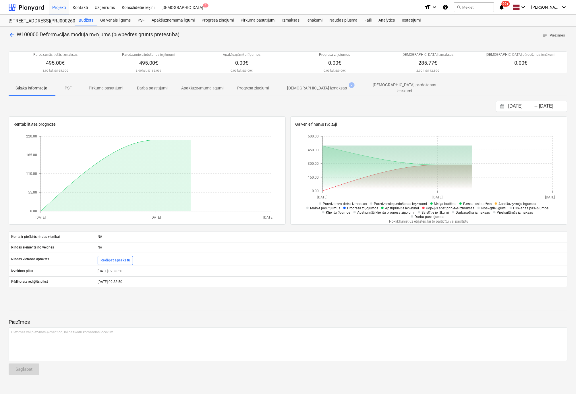
click at [9, 34] on span "arrow_back" at bounding box center [12, 34] width 7 height 7
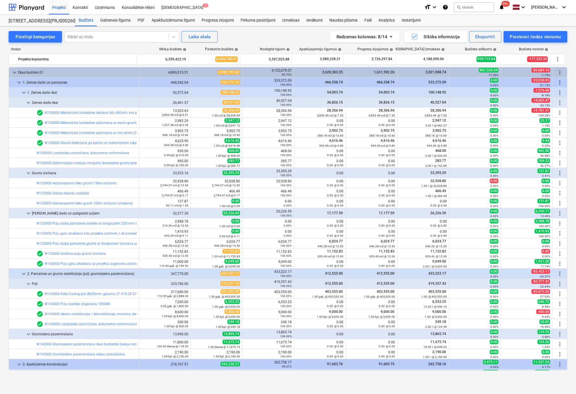
click at [72, 152] on link "W100000 Ģeodēziskā uzmērīšana, dokumentu noformēšana" at bounding box center [82, 153] width 93 height 4
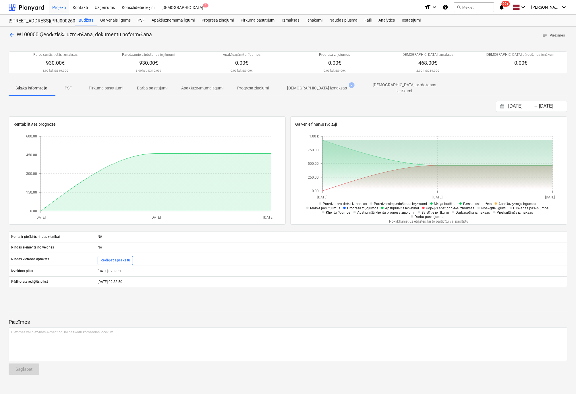
click at [10, 34] on span "arrow_back" at bounding box center [12, 34] width 7 height 7
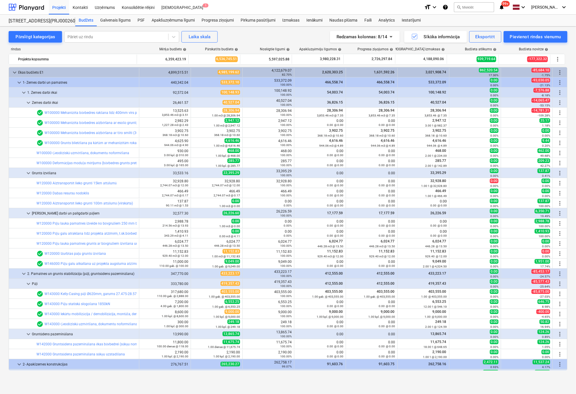
click at [82, 143] on link "W100000 Grunts blietēšana pa kārtām ar mehanizētām rokas blietēm pēc betonēšana…" at bounding box center [157, 143] width 224 height 4
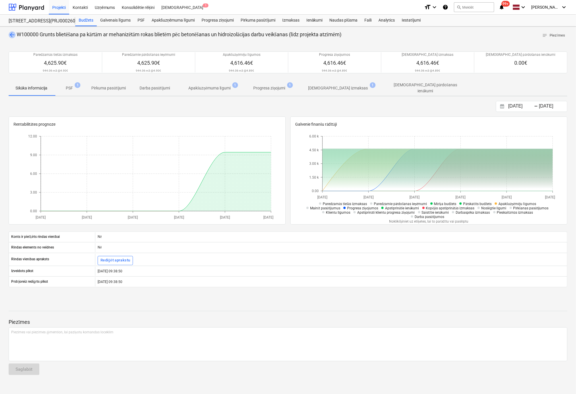
click at [11, 34] on span "arrow_back" at bounding box center [12, 34] width 7 height 7
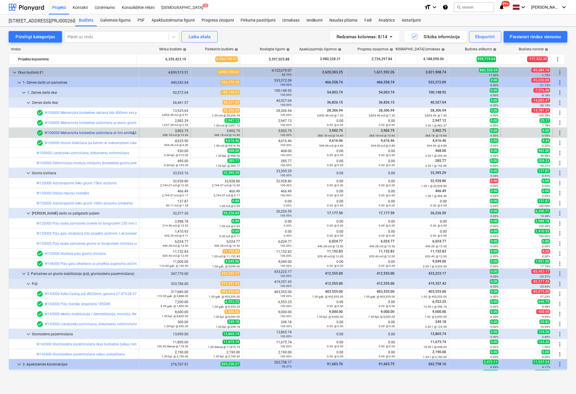
click at [68, 131] on link "W100000 Mehanizēta būvbedres aizbēršana ar tīro smilti (30%), pēc betonēšanas u…" at bounding box center [152, 133] width 214 height 4
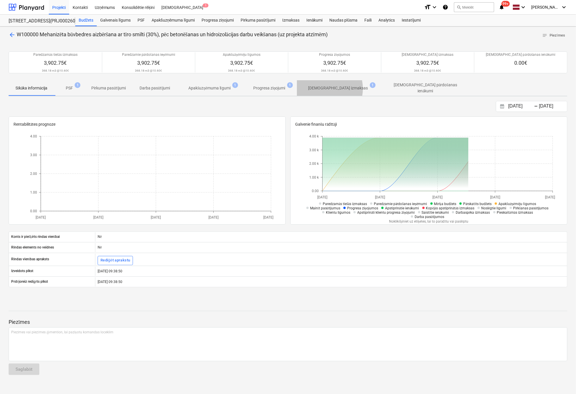
click at [325, 88] on p "[DEMOGRAPHIC_DATA] izmaksas" at bounding box center [339, 88] width 60 height 6
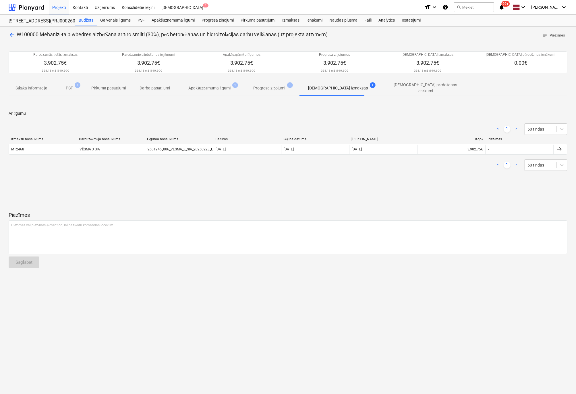
click at [11, 34] on span "arrow_back" at bounding box center [12, 34] width 7 height 7
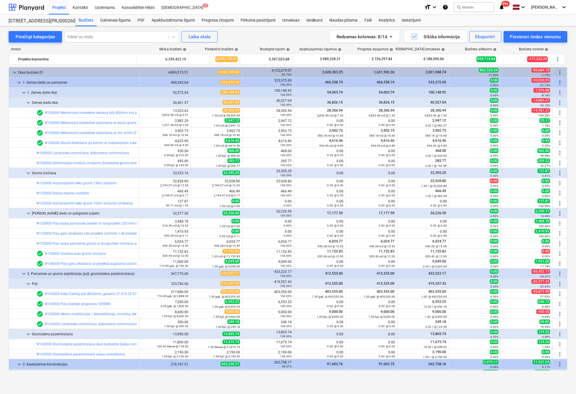
click at [51, 122] on link "W100000 Mehanizēta būvbedres aizbēršana ar esošo grunti, pēc betonēšanas un hid…" at bounding box center [149, 123] width 208 height 4
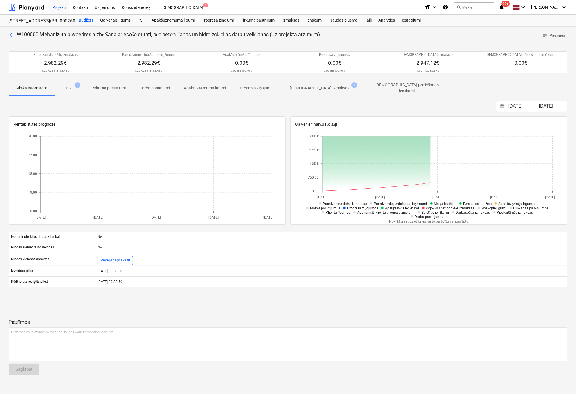
click at [319, 88] on p "[DEMOGRAPHIC_DATA] izmaksas" at bounding box center [320, 88] width 60 height 6
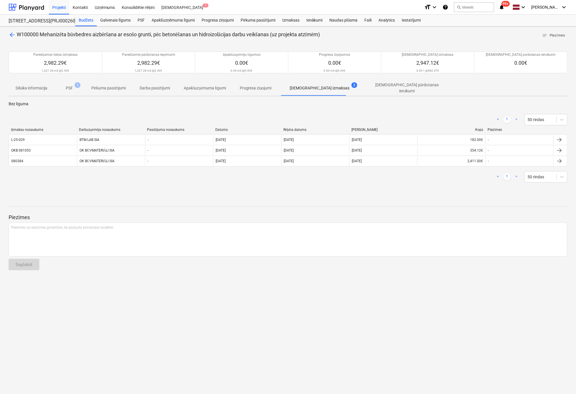
click at [12, 33] on span "arrow_back" at bounding box center [12, 34] width 7 height 7
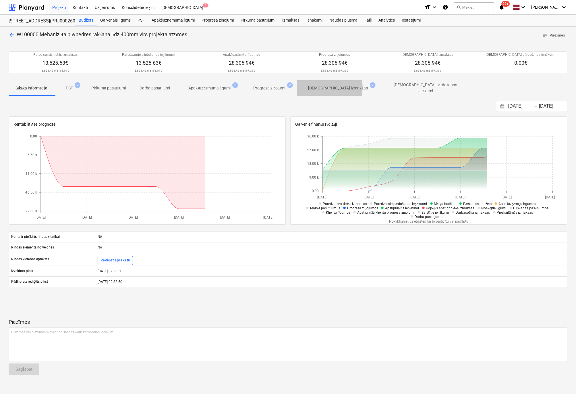
click at [325, 87] on p "[DEMOGRAPHIC_DATA] izmaksas" at bounding box center [339, 88] width 60 height 6
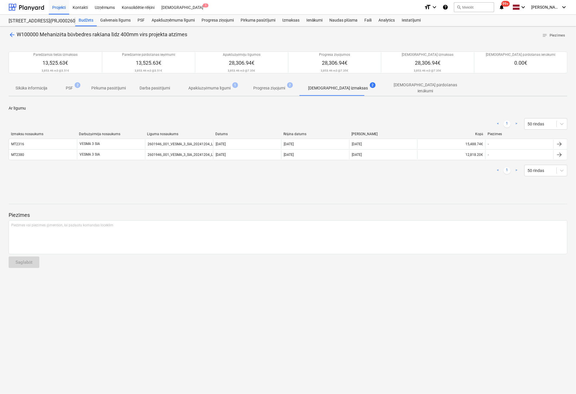
click at [11, 35] on span "arrow_back" at bounding box center [12, 34] width 7 height 7
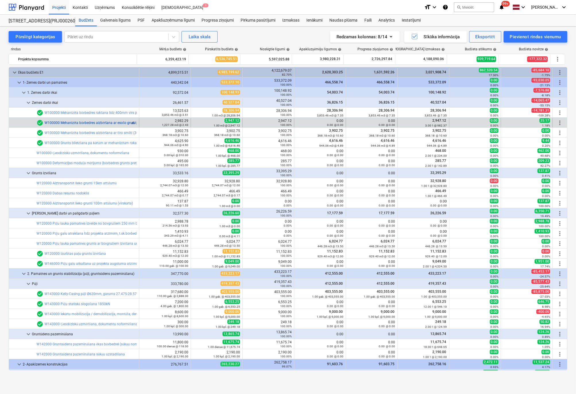
click at [89, 122] on link "W100000 Mehanizēta būvbedres aizbēršana ar esošo grunti, pēc betonēšanas un hid…" at bounding box center [149, 123] width 208 height 4
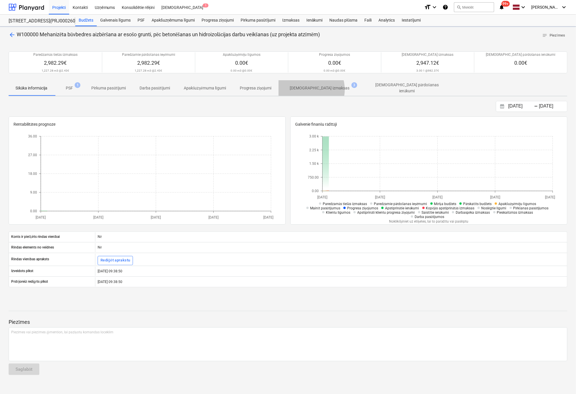
click at [311, 89] on p "[DEMOGRAPHIC_DATA] izmaksas" at bounding box center [320, 88] width 60 height 6
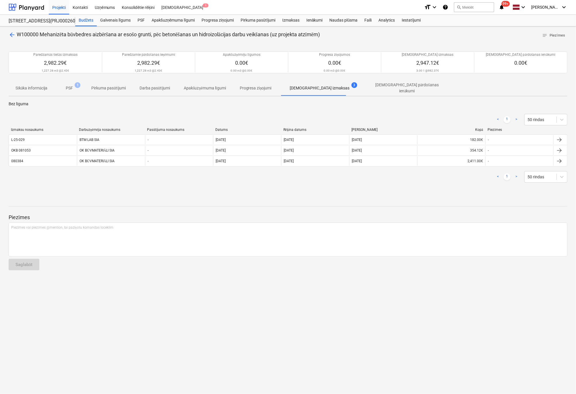
click at [9, 35] on span "arrow_back" at bounding box center [12, 34] width 7 height 7
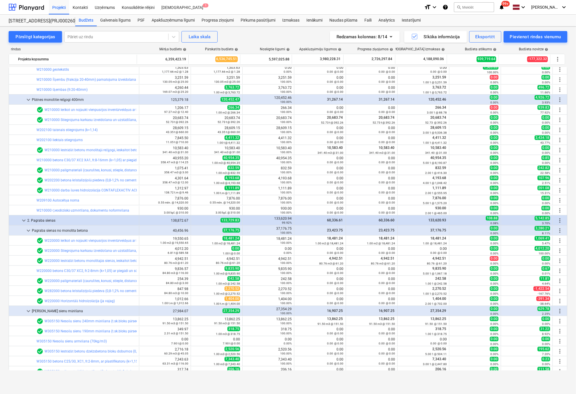
scroll to position [431, 0]
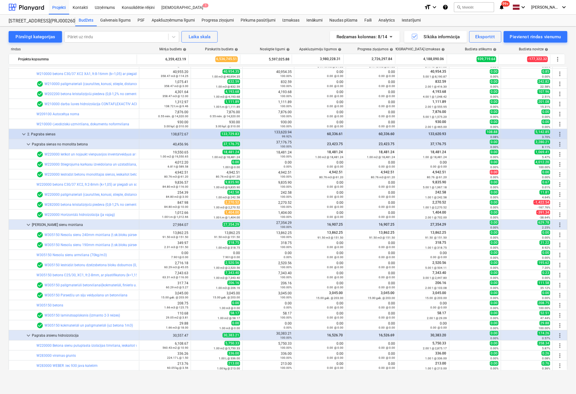
click at [95, 154] on link "W220000 Ierīkot un nojaukt vienpusējos inventārveidņus ar balstiem un stiprināj…" at bounding box center [134, 154] width 178 height 4
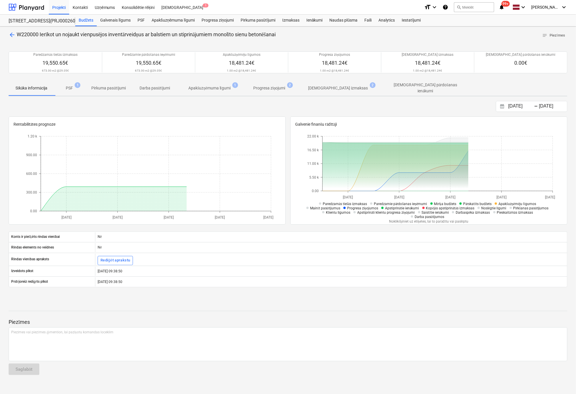
click at [335, 88] on p "[DEMOGRAPHIC_DATA] izmaksas" at bounding box center [339, 88] width 60 height 6
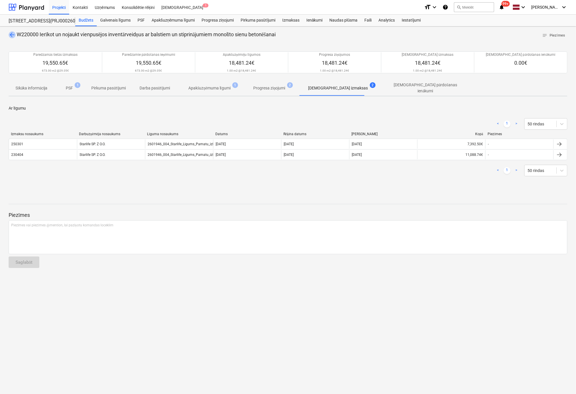
click at [14, 36] on span "arrow_back" at bounding box center [12, 34] width 7 height 7
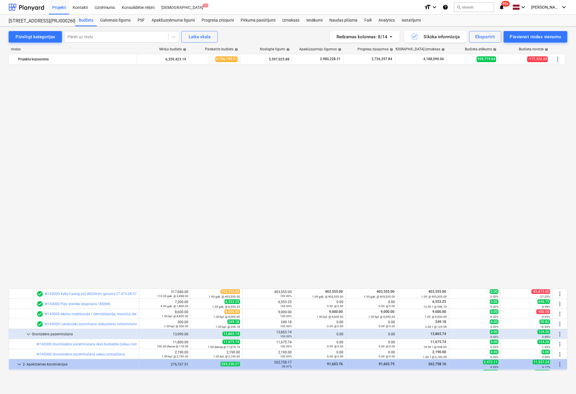
scroll to position [431, 0]
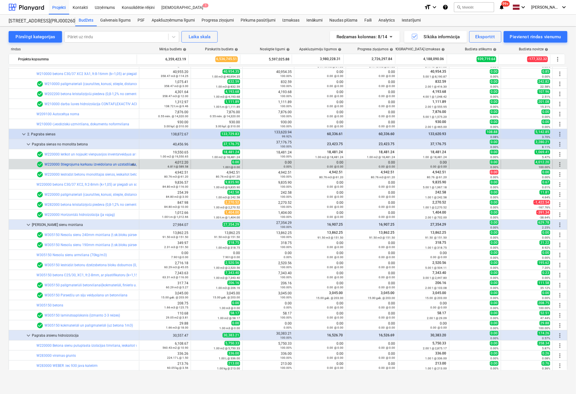
click at [76, 163] on link "W220000 Stiegrojuma karkasu izveidošana un uzstādīšana, stiegras savienojot ar …" at bounding box center [113, 164] width 136 height 4
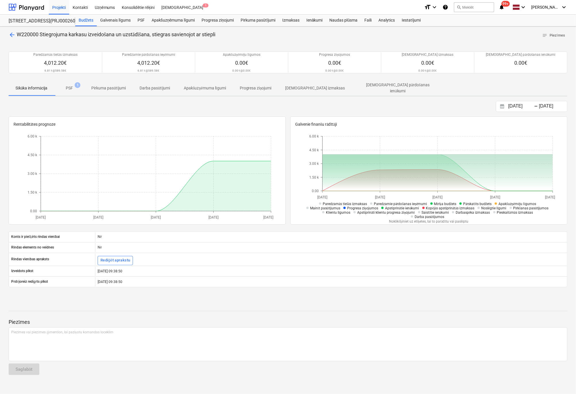
click at [11, 34] on span "arrow_back" at bounding box center [12, 34] width 7 height 7
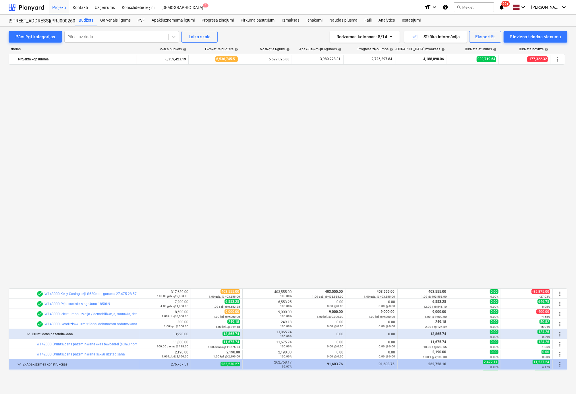
scroll to position [431, 0]
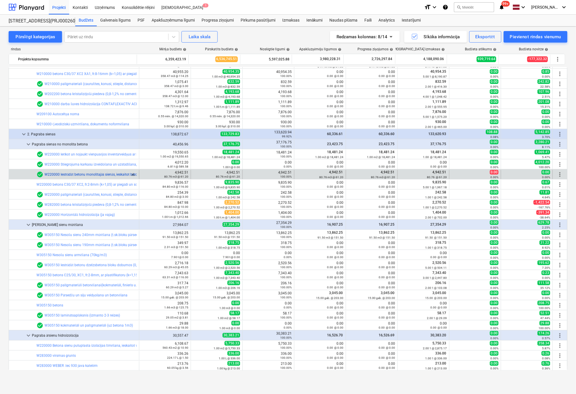
click at [80, 174] on link "W220000 Iestrādāt betonu monolītajās sienās, ieskaitot betona nosegšanu un kopš…" at bounding box center [111, 174] width 133 height 4
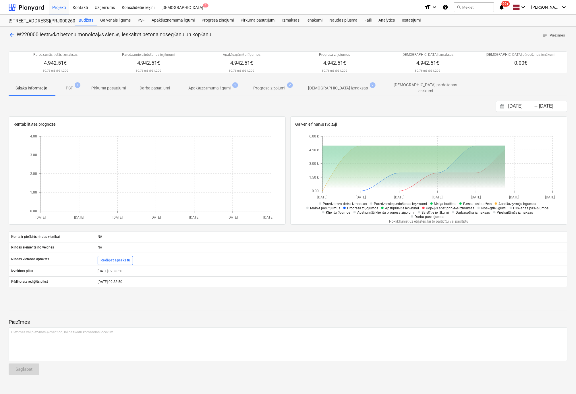
click at [327, 87] on p "[DEMOGRAPHIC_DATA] izmaksas" at bounding box center [339, 88] width 60 height 6
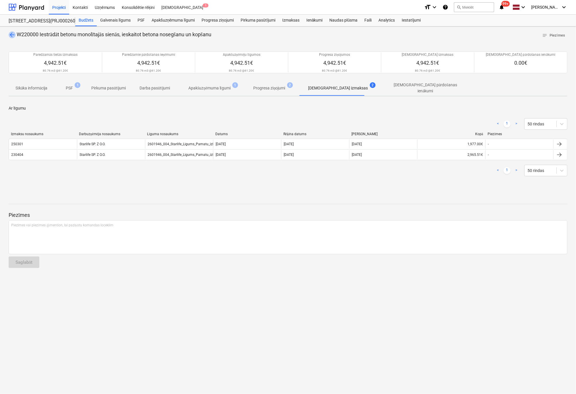
click at [10, 34] on span "arrow_back" at bounding box center [12, 34] width 7 height 7
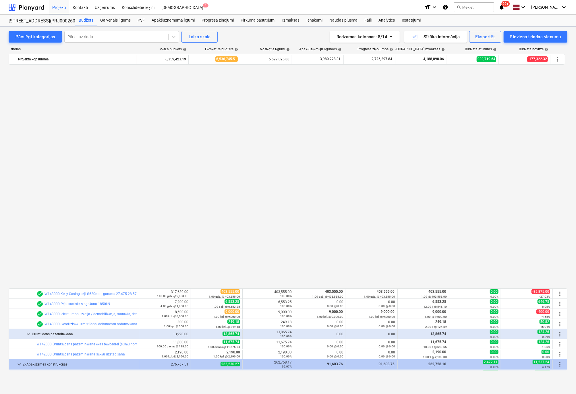
scroll to position [431, 0]
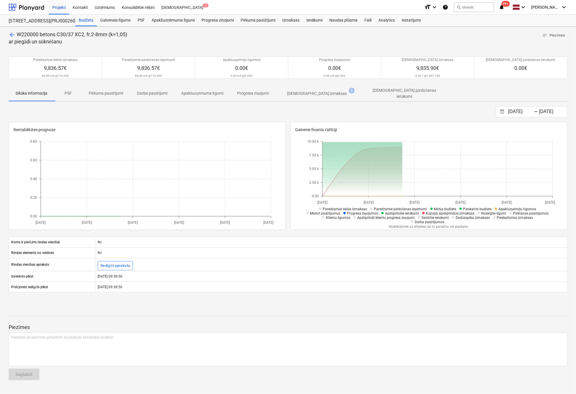
click at [320, 93] on p "[DEMOGRAPHIC_DATA] izmaksas" at bounding box center [318, 94] width 60 height 6
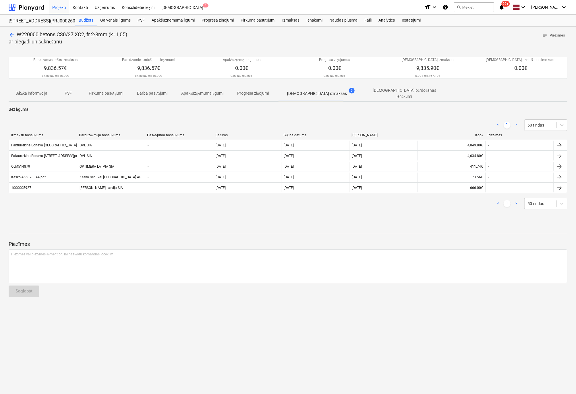
click at [10, 34] on span "arrow_back" at bounding box center [12, 34] width 7 height 7
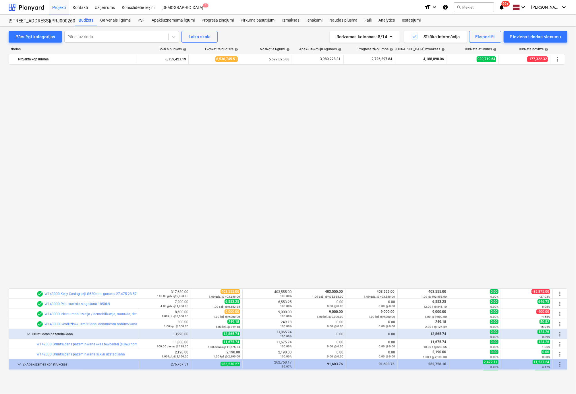
scroll to position [431, 0]
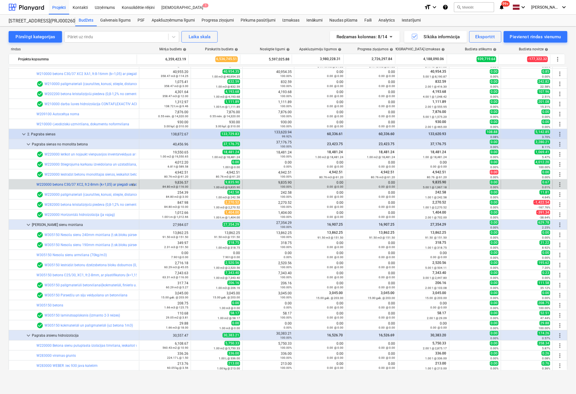
click at [77, 184] on link "W220000 betons C30/37 XC2, fr.2-8mm (k=1,05) ar piegādi un sūknēšanu" at bounding box center [92, 184] width 113 height 4
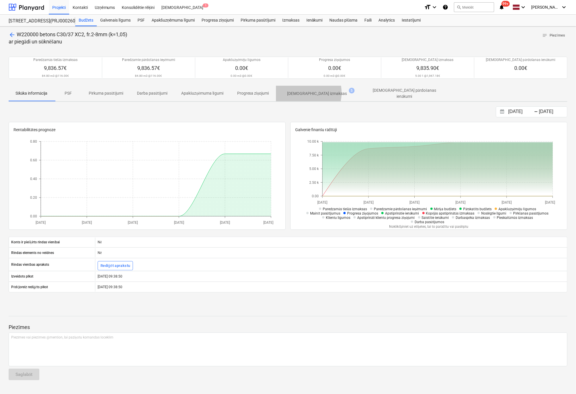
click at [304, 92] on p "[DEMOGRAPHIC_DATA] izmaksas" at bounding box center [318, 94] width 60 height 6
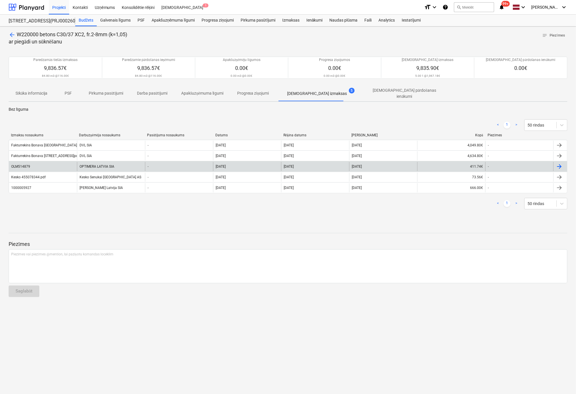
click at [20, 164] on div "OLM514879" at bounding box center [20, 166] width 19 height 4
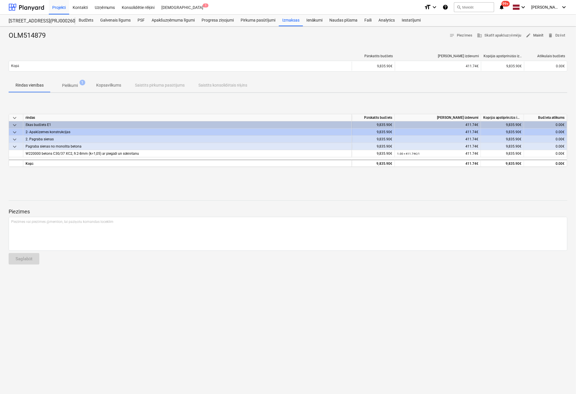
click at [536, 34] on span "edit Mainīt" at bounding box center [535, 35] width 18 height 7
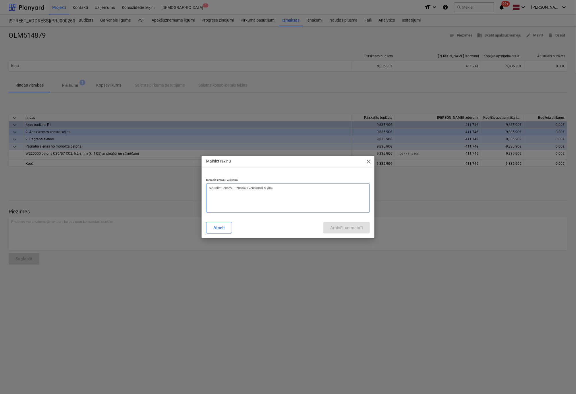
click at [261, 191] on textarea at bounding box center [288, 198] width 164 height 30
type textarea "x"
type textarea "N"
type textarea "x"
type textarea "Ne"
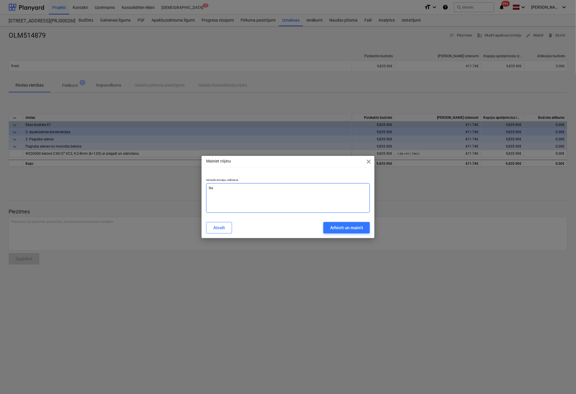
type textarea "x"
type textarea "Nep"
type textarea "x"
type textarea "Nepr"
type textarea "x"
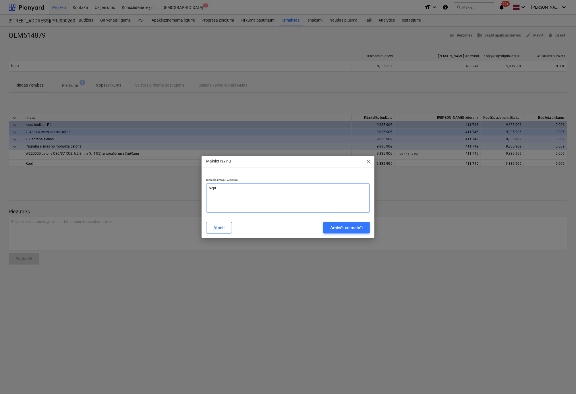
type textarea "Nep"
type textarea "x"
type textarea "Nepa"
type textarea "x"
type textarea "Nepar"
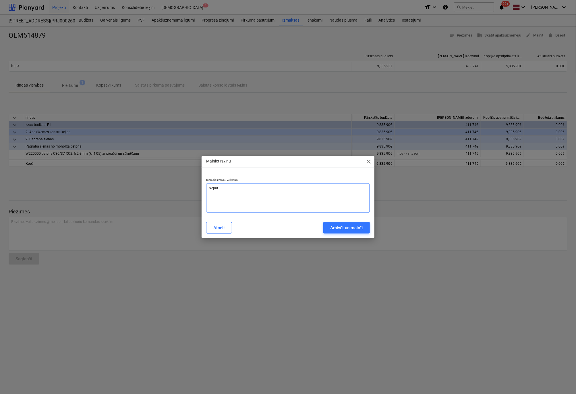
type textarea "x"
type textarea "Nepare"
type textarea "x"
type textarea "Neparei"
type textarea "x"
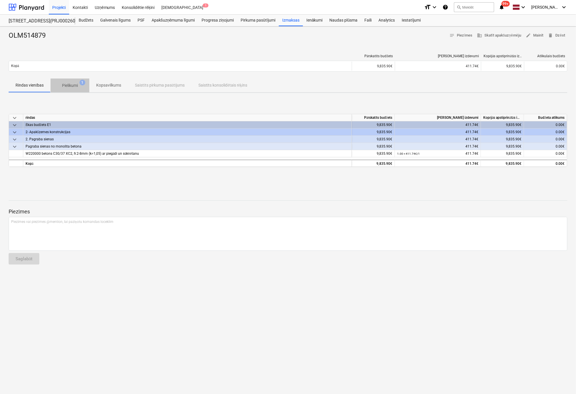
click at [77, 84] on p "Pielikumi" at bounding box center [70, 85] width 16 height 6
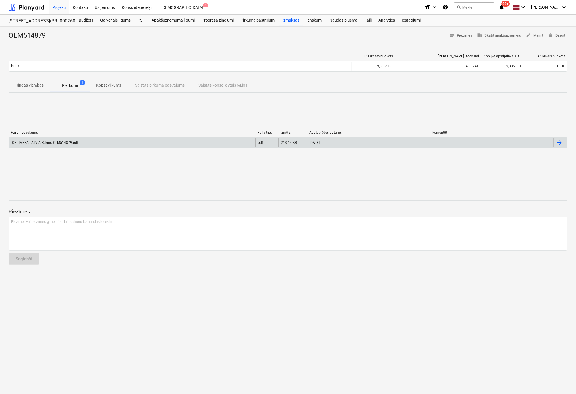
click at [51, 142] on div "OPTIMERA LATVIA Rekins_OLM514879.pdf" at bounding box center [44, 142] width 67 height 4
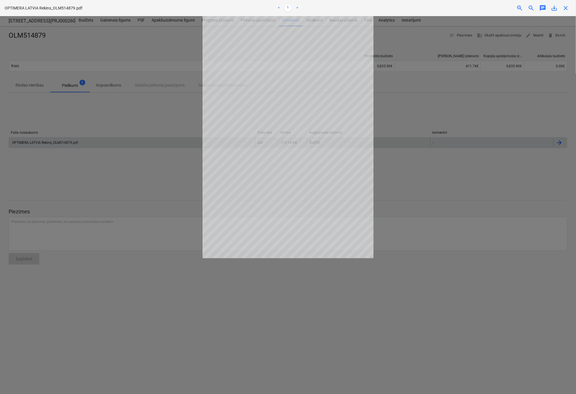
click at [167, 185] on div at bounding box center [288, 205] width 576 height 378
click at [566, 8] on span "close" at bounding box center [566, 8] width 7 height 7
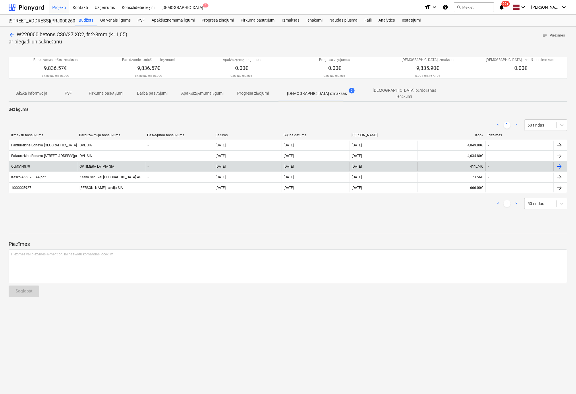
click at [23, 164] on div "OLM514879" at bounding box center [20, 166] width 19 height 4
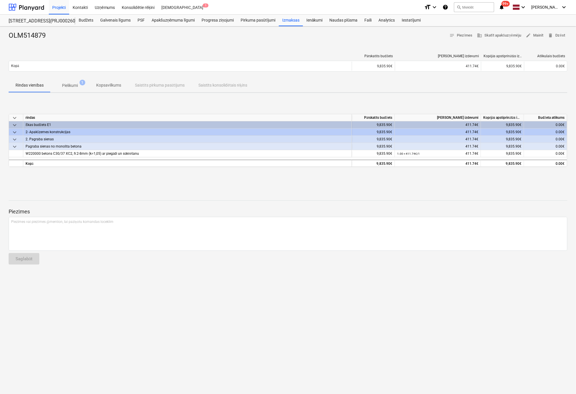
click at [70, 88] on p "Pielikumi" at bounding box center [70, 85] width 16 height 6
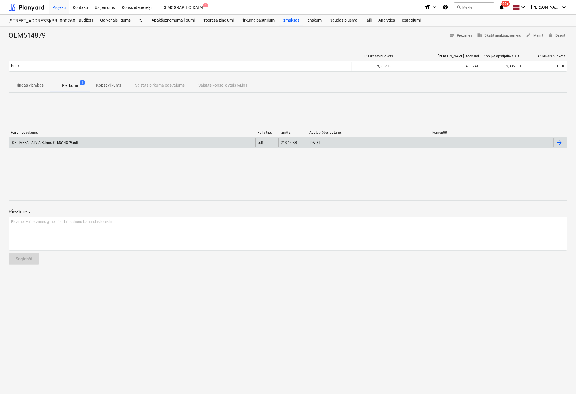
click at [56, 142] on div "OPTIMERA LATVIA Rekins_OLM514879.pdf" at bounding box center [44, 142] width 67 height 4
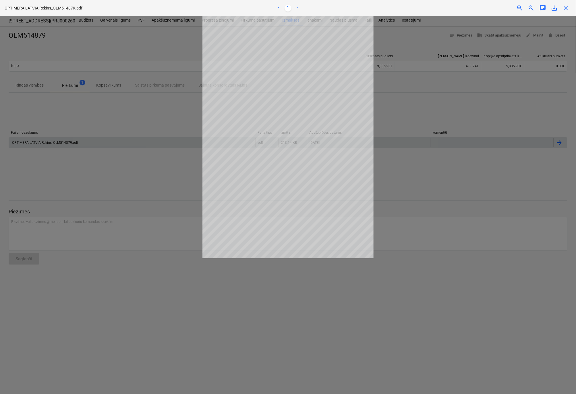
click at [564, 11] on span "close" at bounding box center [566, 8] width 7 height 7
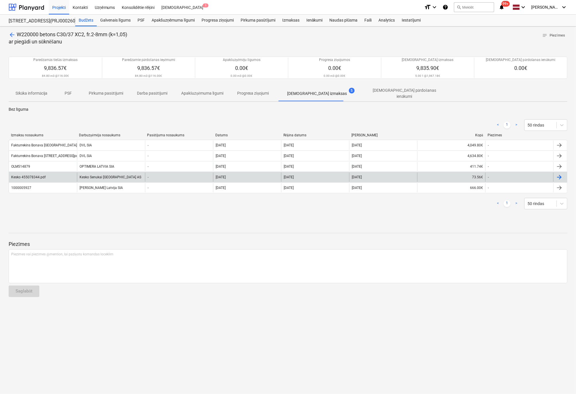
click at [33, 175] on div "Kesko 455078344.pdf" at bounding box center [28, 177] width 34 height 4
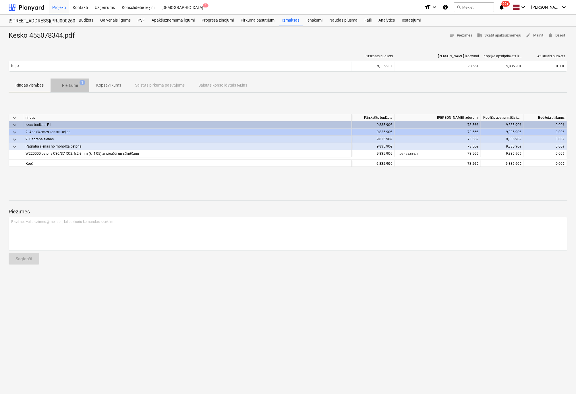
click at [74, 84] on p "Pielikumi" at bounding box center [70, 85] width 16 height 6
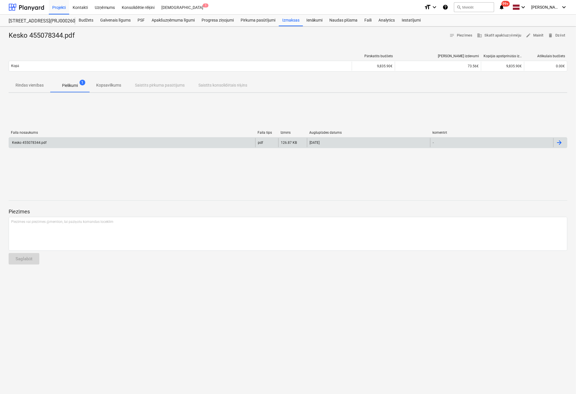
click at [42, 143] on div "Kesko 455078344.pdf" at bounding box center [28, 142] width 35 height 4
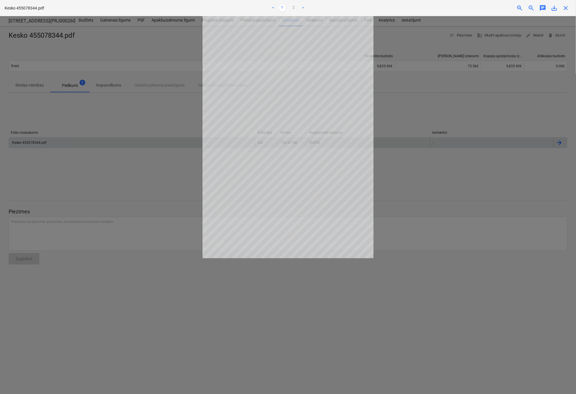
click at [567, 7] on span "close" at bounding box center [566, 8] width 7 height 7
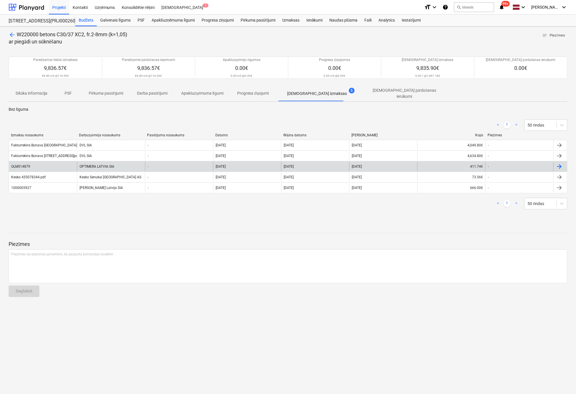
click at [22, 164] on div "OLM514879" at bounding box center [20, 166] width 19 height 4
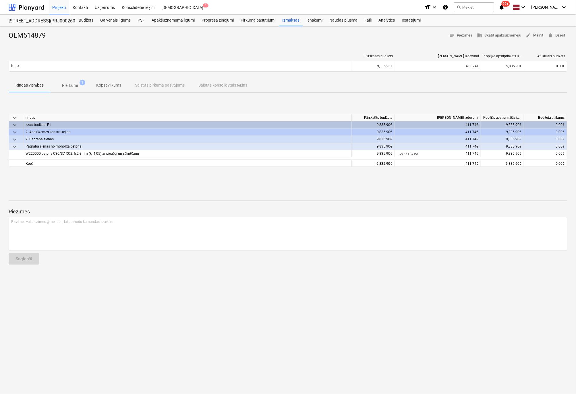
click at [534, 35] on span "edit Mainīt" at bounding box center [535, 35] width 18 height 7
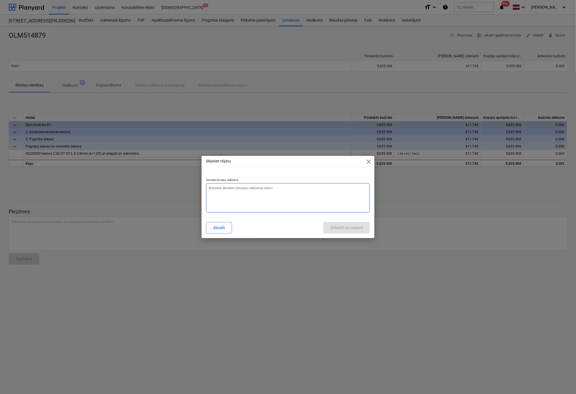
click at [247, 191] on textarea at bounding box center [288, 198] width 164 height 30
type textarea "x"
type textarea "N"
type textarea "x"
type textarea "Ne"
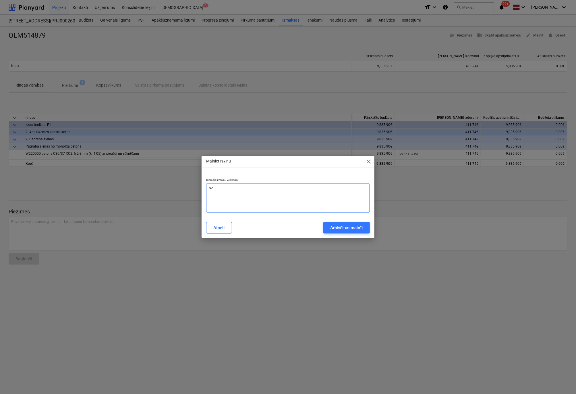
type textarea "x"
type textarea "Nep"
type textarea "x"
type textarea "Nepa"
type textarea "x"
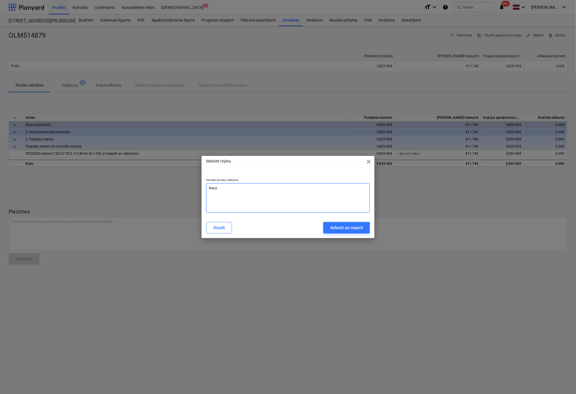
type textarea "Nepar"
type textarea "x"
type textarea "Nepare"
type textarea "x"
type textarea "Neparei"
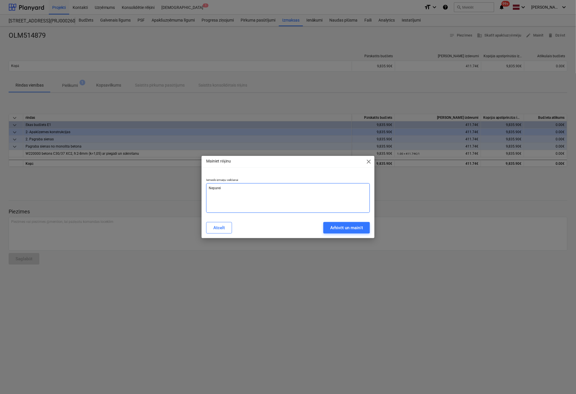
type textarea "x"
type textarea "Nepareiz"
type textarea "x"
type textarea "Nepareiza"
type textarea "x"
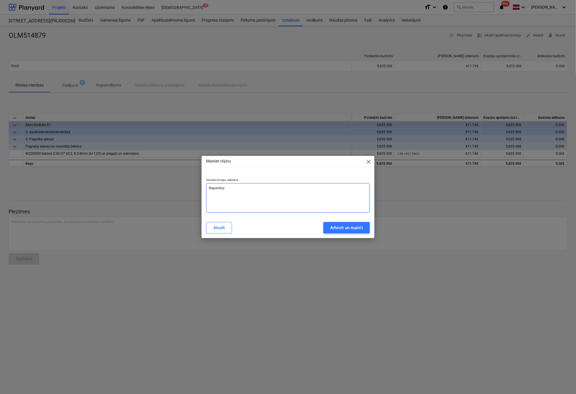
type textarea "Nepareiza"
type textarea "x"
type textarea "Nepareiza r"
type textarea "x"
type textarea "Nepareiza ri"
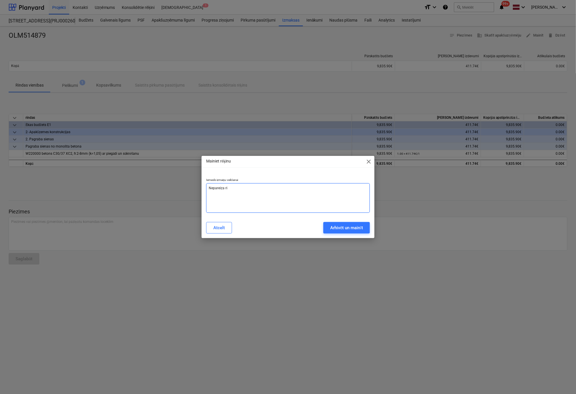
type textarea "x"
type textarea "Nepareiza rin"
type textarea "x"
type textarea "Nepareiza rind"
type textarea "x"
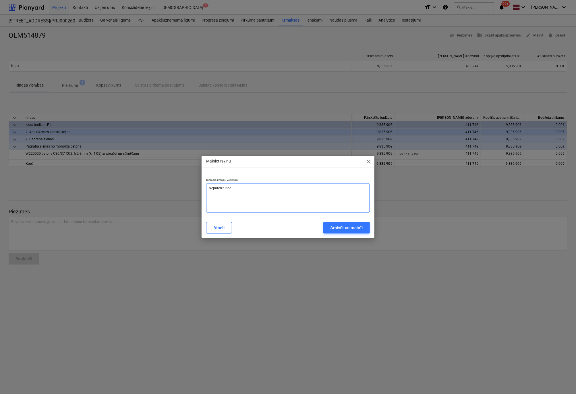
type textarea "Nepareiza rindi"
type textarea "x"
type textarea "Nepareiza rindiņ"
type textarea "x"
type textarea "Nepareiza rindiņa"
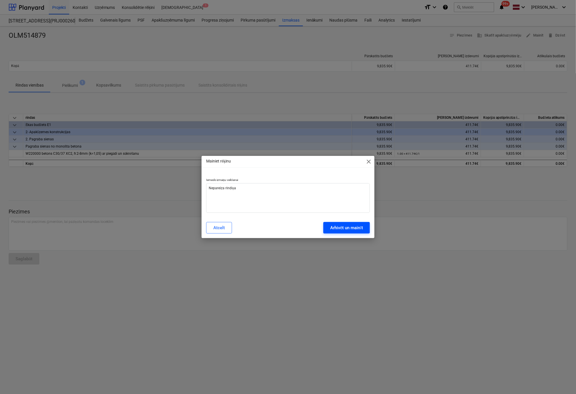
click at [338, 224] on div "Arhivēt un mainīt" at bounding box center [346, 227] width 33 height 7
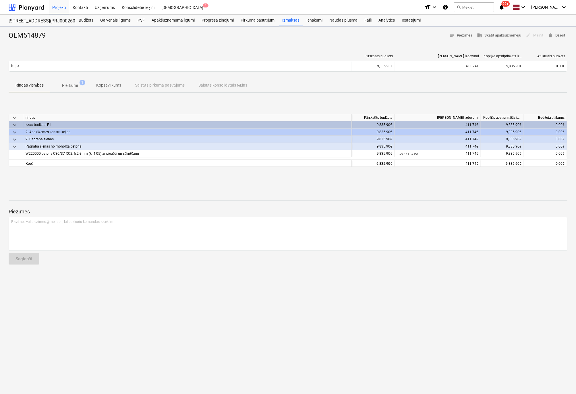
type textarea "x"
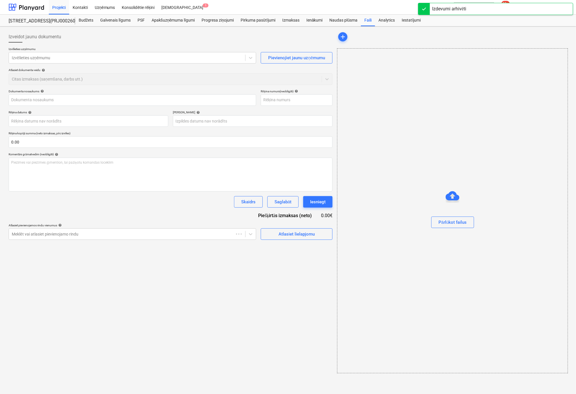
type input "OLM514879"
type input "02 Apr 2025"
type input "31 Jul 2025"
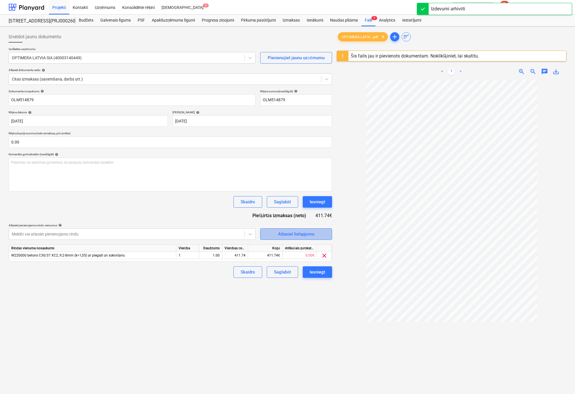
click at [288, 234] on div "Atlasiet lielapjomu" at bounding box center [296, 233] width 36 height 7
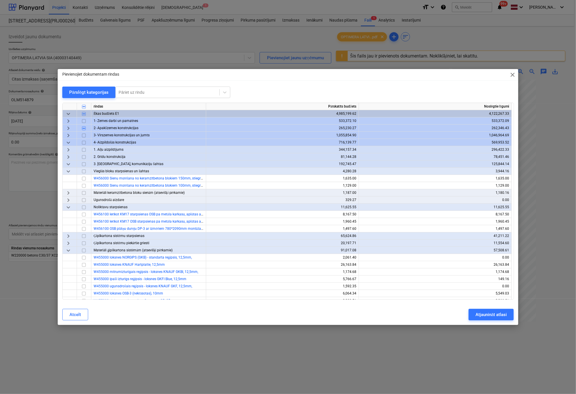
drag, startPoint x: 150, startPoint y: 73, endPoint x: 347, endPoint y: 65, distance: 197.6
click at [347, 65] on div "Pievienojiet dokumentam rindas close Pārslēgt kategorijas Pāriet uz rindu rinda…" at bounding box center [288, 197] width 576 height 394
click at [67, 126] on span "keyboard_arrow_right" at bounding box center [68, 128] width 7 height 7
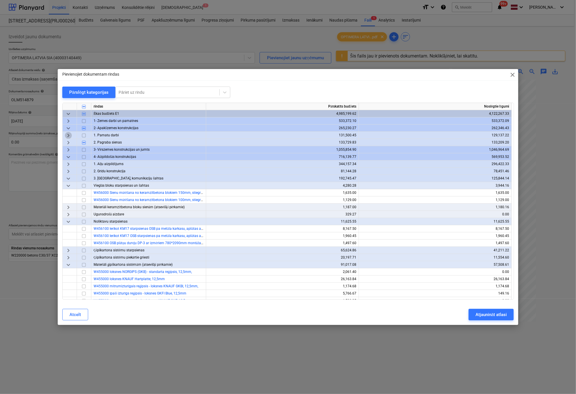
click at [69, 135] on span "keyboard_arrow_right" at bounding box center [68, 135] width 7 height 7
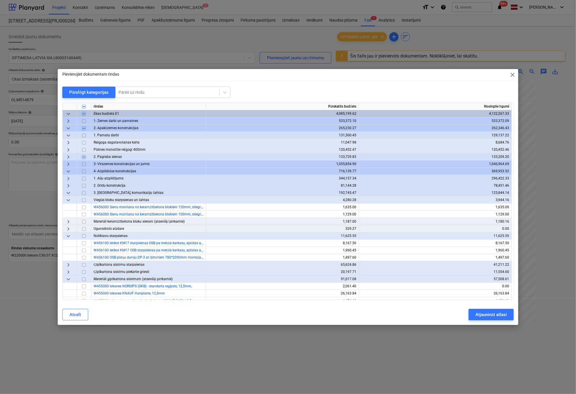
click at [68, 142] on span "keyboard_arrow_right" at bounding box center [68, 142] width 7 height 7
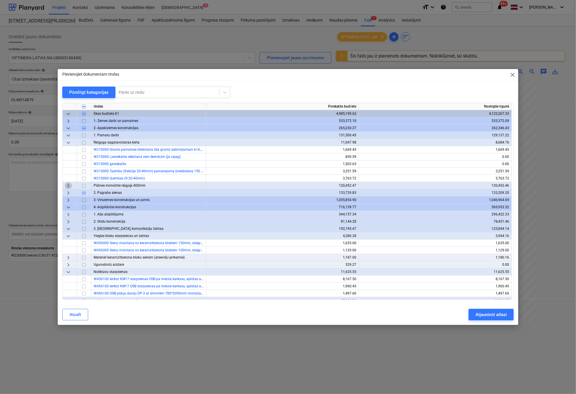
click at [70, 184] on span "keyboard_arrow_right" at bounding box center [68, 185] width 7 height 7
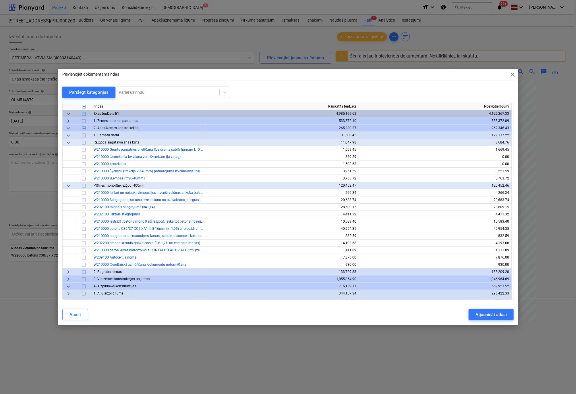
click at [68, 270] on span "keyboard_arrow_right" at bounding box center [68, 271] width 7 height 7
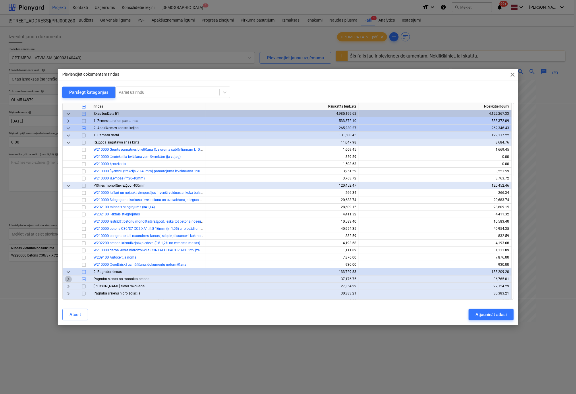
click at [67, 278] on span "keyboard_arrow_right" at bounding box center [68, 279] width 7 height 7
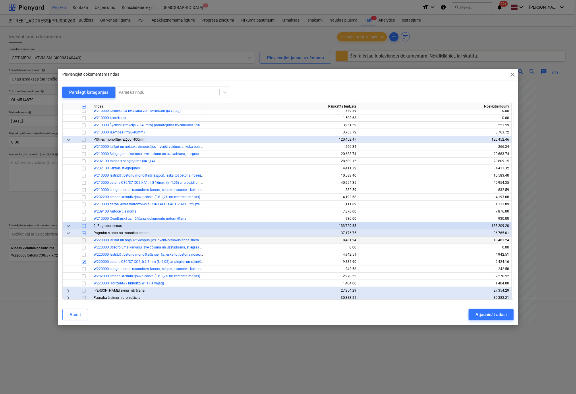
scroll to position [115, 0]
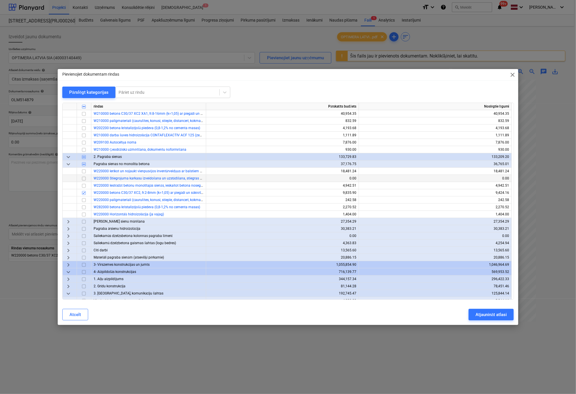
click at [83, 179] on input "checkbox" at bounding box center [83, 178] width 7 height 7
click at [493, 317] on div "Atjaunināt atlasi" at bounding box center [491, 314] width 31 height 7
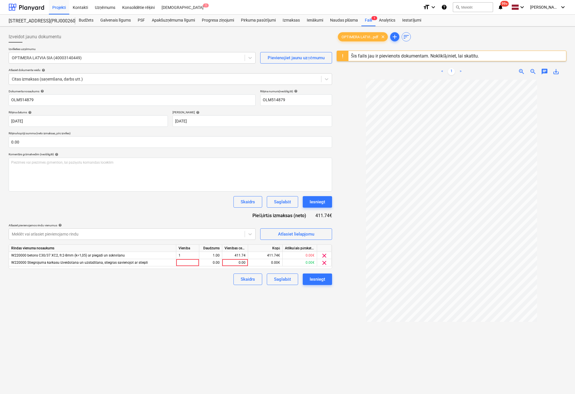
click at [195, 299] on div "Izveidot jaunu dokumentu Izvēlieties uzņēmumu OPTIMERA LATVIA SIA (40003140449)…" at bounding box center [170, 244] width 328 height 431
click at [237, 263] on div "0.00" at bounding box center [234, 262] width 21 height 7
click at [192, 265] on div at bounding box center [187, 262] width 23 height 7
type input "1"
drag, startPoint x: 239, startPoint y: 263, endPoint x: 248, endPoint y: 263, distance: 8.9
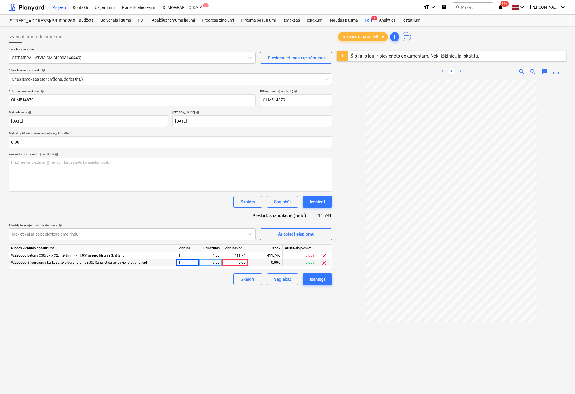
click at [0, 0] on div "W220000 Stiegrojuma karkasu izveidošana un uzstādīšana, stiegras savienojot ar …" at bounding box center [0, 0] width 0 height 0
click at [239, 263] on div "0.00" at bounding box center [234, 262] width 21 height 7
type input "411.74"
click at [323, 254] on span "clear" at bounding box center [324, 255] width 7 height 7
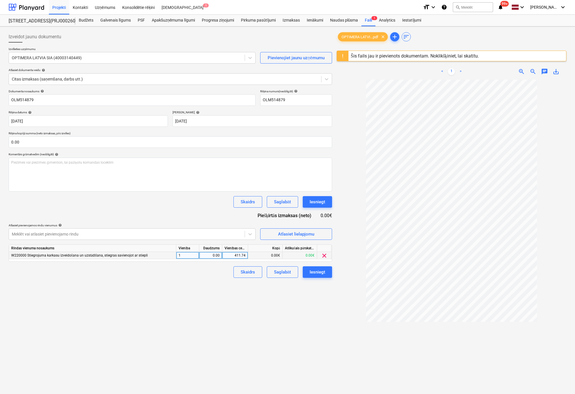
click at [303, 292] on div "Izveidot jaunu dokumentu Izvēlieties uzņēmumu OPTIMERA LATVIA SIA (40003140449)…" at bounding box center [170, 244] width 328 height 431
click at [318, 270] on div "Iesniegt" at bounding box center [317, 271] width 16 height 7
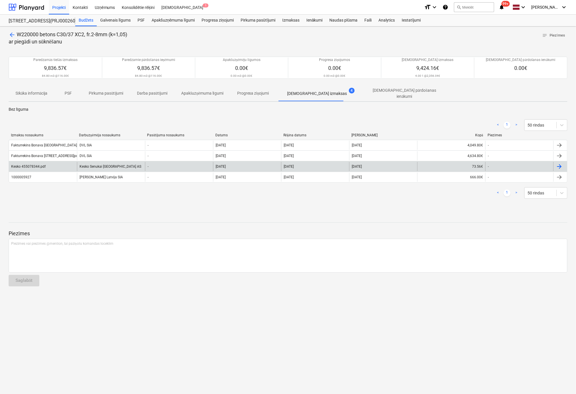
click at [28, 164] on div "Kesko 455078344.pdf" at bounding box center [28, 166] width 34 height 4
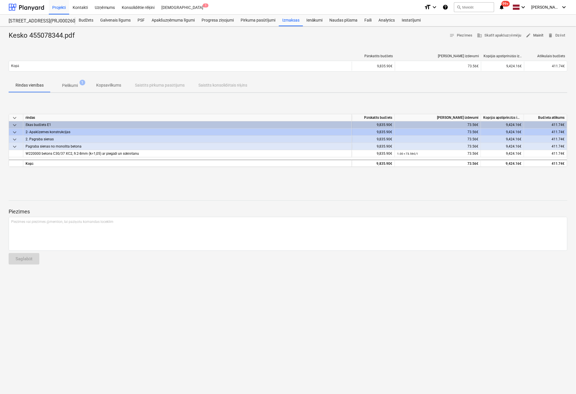
click at [536, 36] on span "edit Mainīt" at bounding box center [535, 35] width 18 height 7
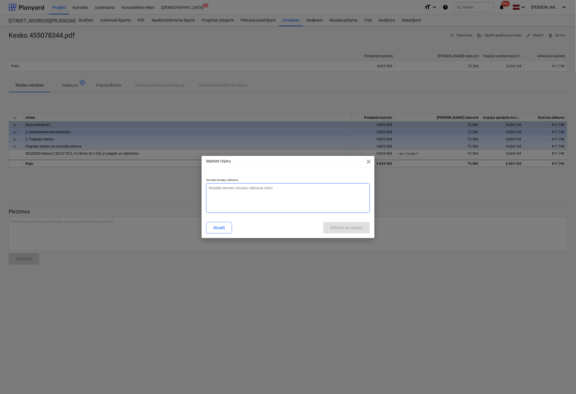
click at [261, 194] on textarea at bounding box center [288, 198] width 164 height 30
type textarea "x"
type textarea "N"
type textarea "x"
type textarea "Ne"
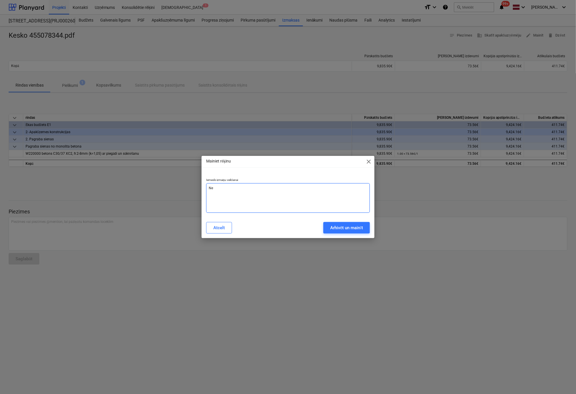
type textarea "x"
type textarea "Nep"
type textarea "x"
type textarea "Nepa"
type textarea "x"
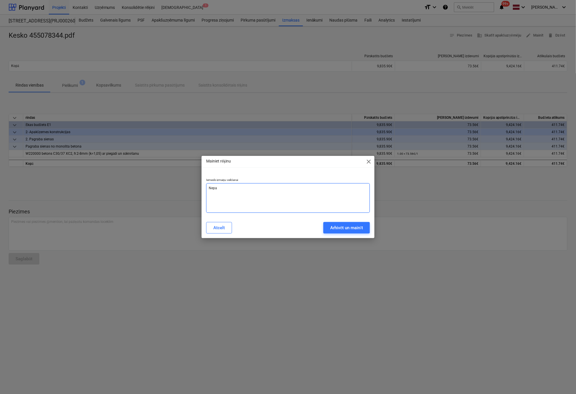
type textarea "Nepar"
type textarea "x"
type textarea "Nepare"
type textarea "x"
type textarea "Neparei"
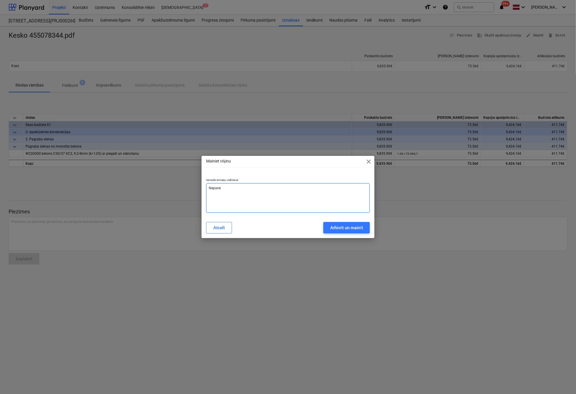
type textarea "x"
type textarea "Nepareiz"
type textarea "x"
type textarea "Nepareiza"
type textarea "x"
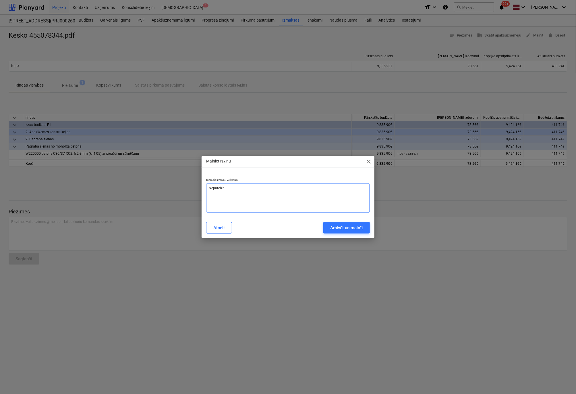
type textarea "Nepareiza"
type textarea "x"
type textarea "Nepareiza r"
type textarea "x"
type textarea "Nepareiza ri"
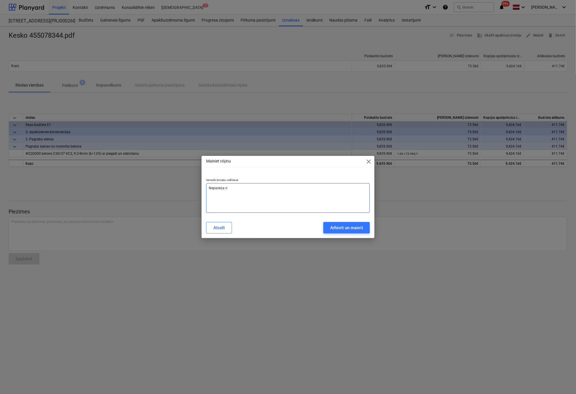
type textarea "x"
type textarea "Nepareiza rin"
type textarea "x"
type textarea "Nepareiza rind"
type textarea "x"
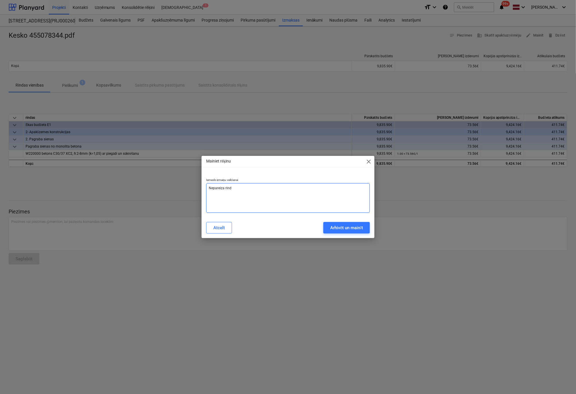
type textarea "Nepareiza rindi"
type textarea "x"
type textarea "Nepareiza rindiņ"
type textarea "x"
type textarea "Nepareiza rindiņa"
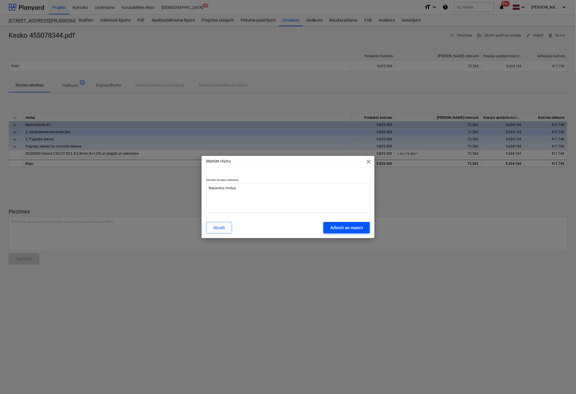
click at [332, 226] on div "Arhivēt un mainīt" at bounding box center [346, 227] width 33 height 7
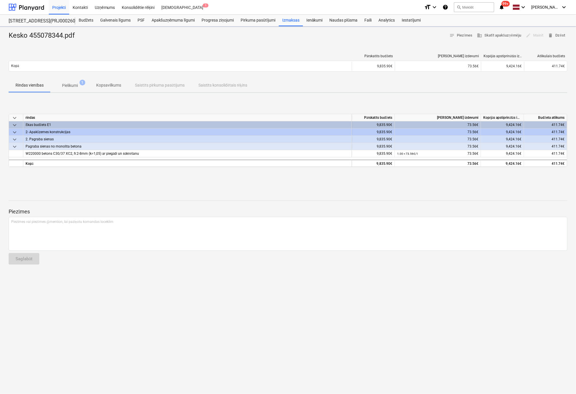
type textarea "x"
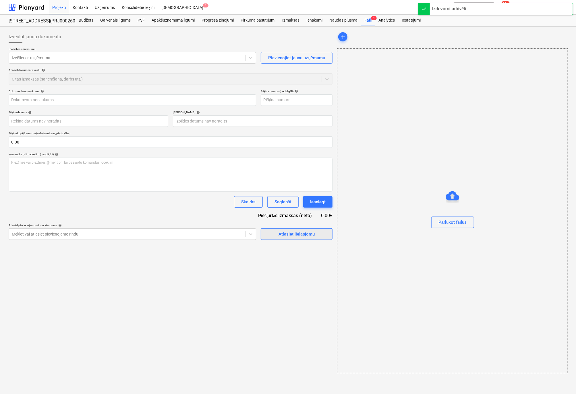
type input "Kesko 455078344.pdf"
type input "455078344"
type input "09 Apr 2025"
type input "08 Jul 2025"
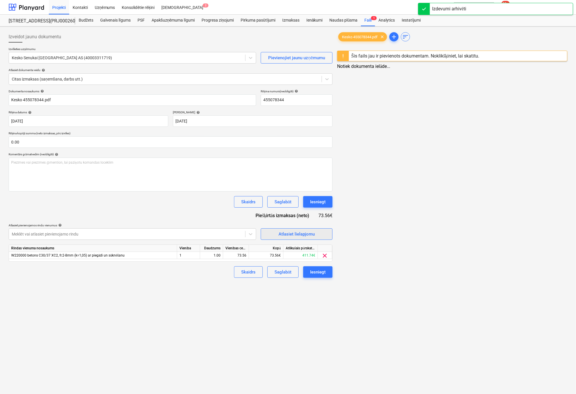
click at [300, 235] on div "Atlasiet lielapjomu" at bounding box center [297, 233] width 36 height 7
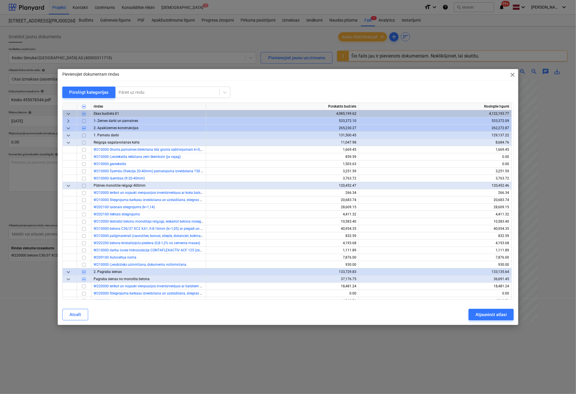
click at [69, 127] on span "keyboard_arrow_down" at bounding box center [68, 128] width 7 height 7
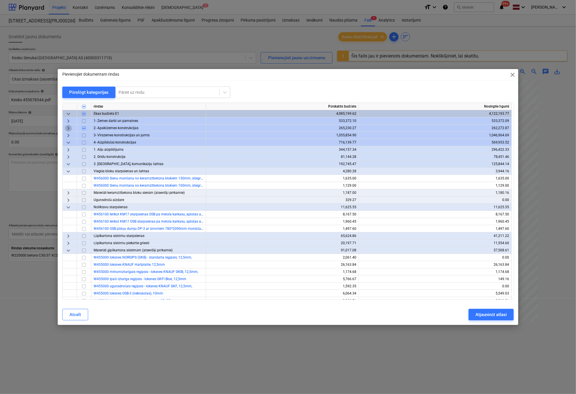
click at [69, 128] on span "keyboard_arrow_right" at bounding box center [68, 128] width 7 height 7
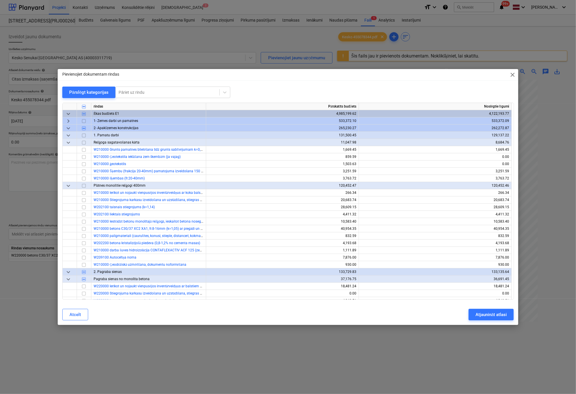
click at [67, 133] on span "keyboard_arrow_down" at bounding box center [68, 135] width 7 height 7
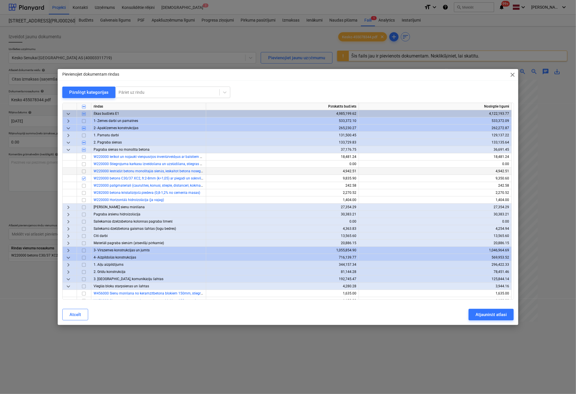
click at [84, 170] on input "checkbox" at bounding box center [83, 171] width 7 height 7
click at [84, 165] on input "checkbox" at bounding box center [83, 164] width 7 height 7
click at [85, 170] on input "checkbox" at bounding box center [83, 171] width 7 height 7
click at [481, 314] on div "Atjaunināt atlasi" at bounding box center [491, 314] width 31 height 7
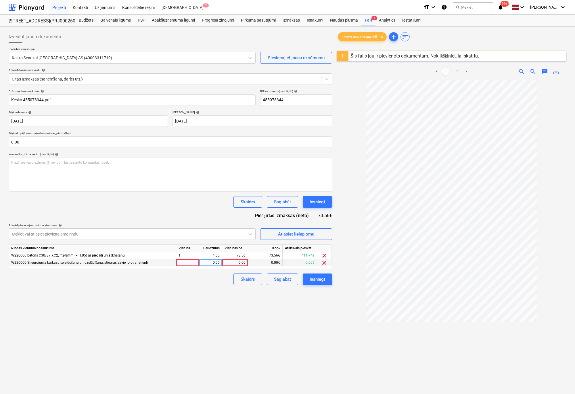
click at [236, 262] on div "0.00" at bounding box center [234, 262] width 21 height 7
type input "73.56"
click at [212, 263] on div "1.00" at bounding box center [210, 262] width 18 height 7
click at [257, 319] on div "Izveidot jaunu dokumentu Izvēlieties uzņēmumu Kesko Senukai Latvia AS (40003311…" at bounding box center [170, 244] width 328 height 431
click at [325, 254] on span "clear" at bounding box center [324, 255] width 7 height 7
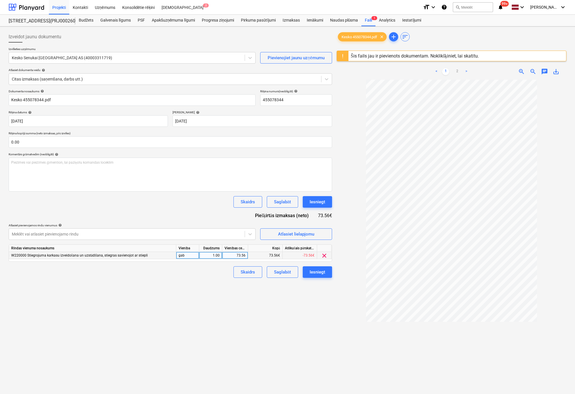
click at [195, 281] on div "Izveidot jaunu dokumentu Izvēlieties uzņēmumu Kesko Senukai Latvia AS (40003311…" at bounding box center [170, 244] width 328 height 431
click at [290, 232] on div "Atlasiet lielapjomu" at bounding box center [296, 233] width 36 height 7
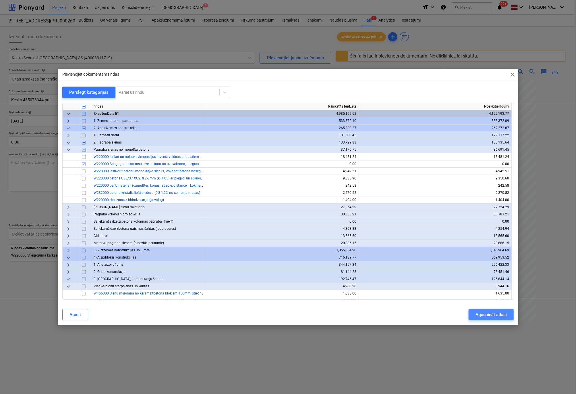
click at [482, 313] on div "Atjaunināt atlasi" at bounding box center [491, 314] width 31 height 7
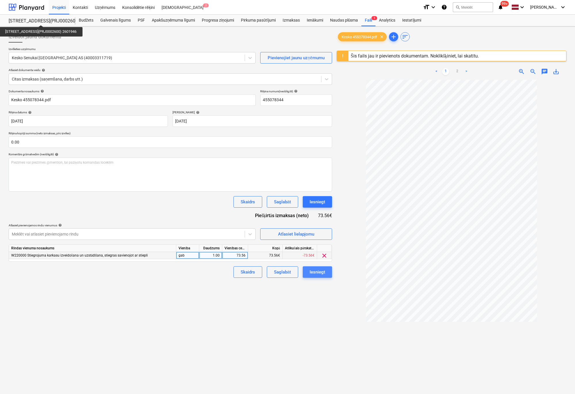
click at [317, 271] on div "Iesniegt" at bounding box center [317, 271] width 16 height 7
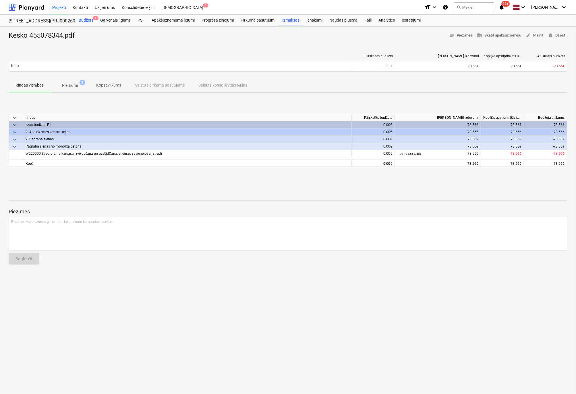
click at [88, 20] on div "Budžets 1" at bounding box center [86, 20] width 22 height 11
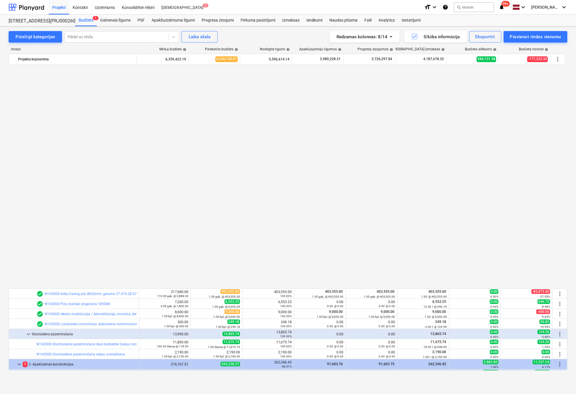
scroll to position [431, 0]
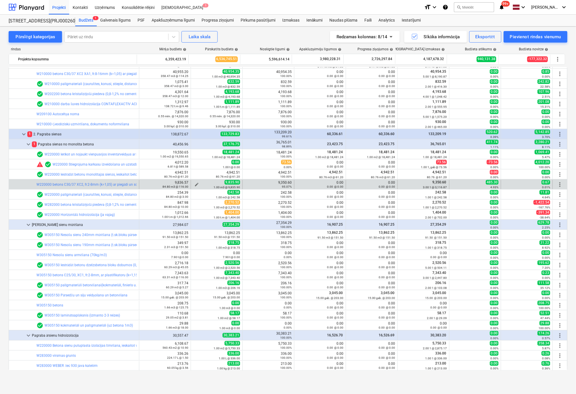
click at [194, 185] on div "1.00 m3 @ 9,835.90" at bounding box center [216, 187] width 47 height 4
click at [196, 183] on span "edit" at bounding box center [197, 184] width 5 height 5
type textarea "x"
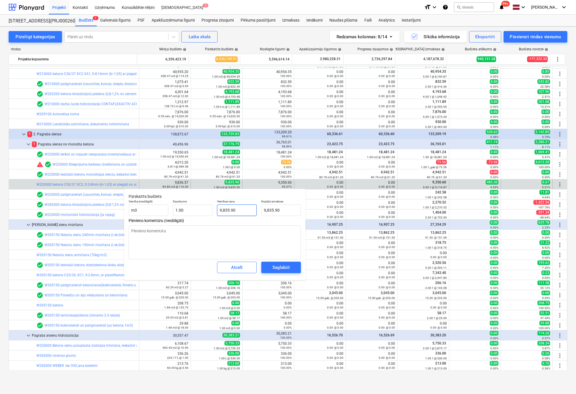
type input "9835.9"
drag, startPoint x: 243, startPoint y: 211, endPoint x: 202, endPoint y: 211, distance: 40.8
click at [202, 211] on div "Vienība (neobligāti) m3 Daudzums 1.00 Vienības cena 9835.9 Kopējās izmaksas 9,8…" at bounding box center [214, 207] width 177 height 21
type textarea "x"
type input "9"
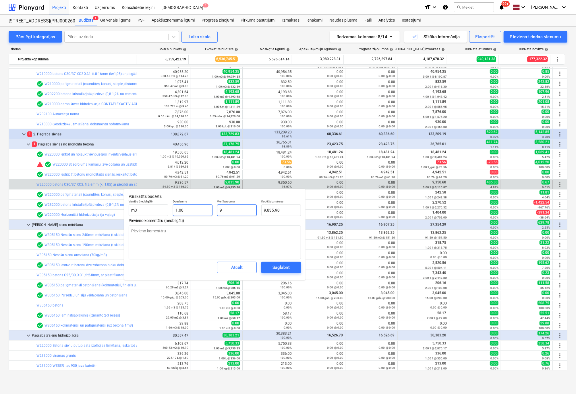
type input "9.00"
type textarea "x"
type input "93"
type input "93.00"
type textarea "x"
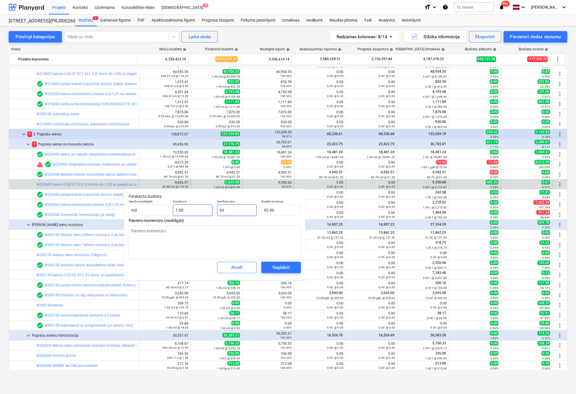
type input "935"
type input "935.00"
type textarea "x"
type input "9350"
type input "9,350.00"
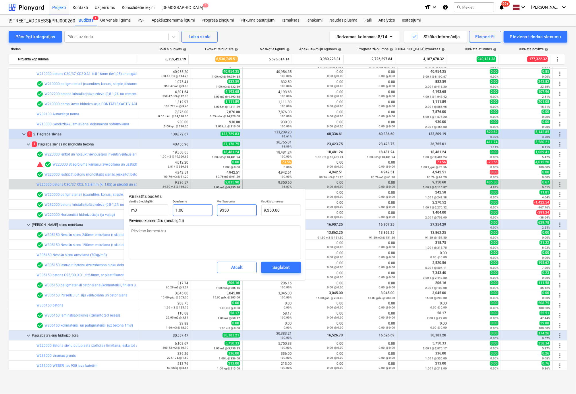
type textarea "x"
type input "9350."
type textarea "x"
type input "9350.6"
type input "9,350.60"
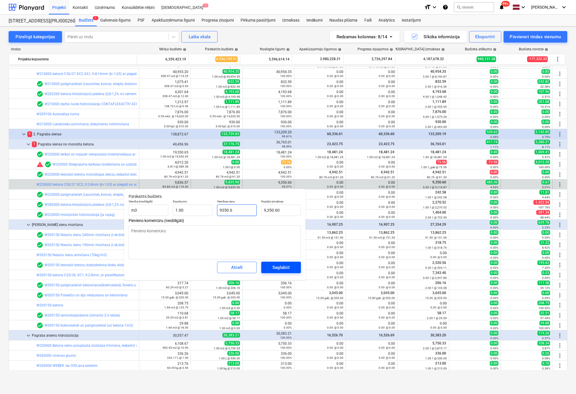
type input "9350.6"
type textarea "x"
type input "9,350.60"
click at [274, 267] on div "Saglabāt" at bounding box center [281, 266] width 17 height 7
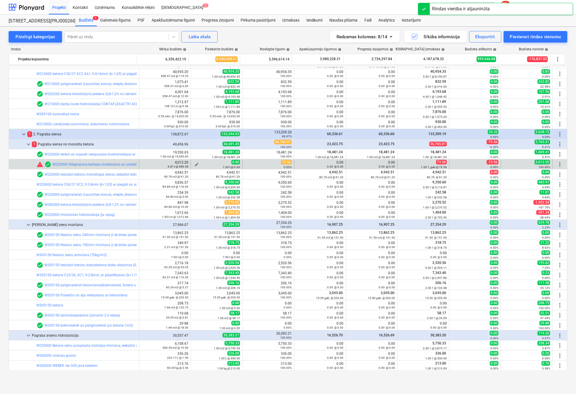
click at [195, 163] on span "edit" at bounding box center [197, 164] width 5 height 5
type textarea "x"
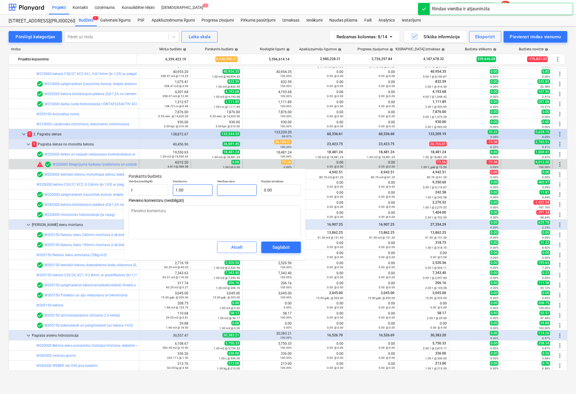
drag, startPoint x: 202, startPoint y: 189, endPoint x: 194, endPoint y: 189, distance: 7.8
click at [195, 189] on div "Vienība (neobligāti) t Daudzums 1.00 Vienības cena Kopējās izmaksas 0.00" at bounding box center [214, 187] width 177 height 21
type textarea "x"
type input "7"
type input "7.00"
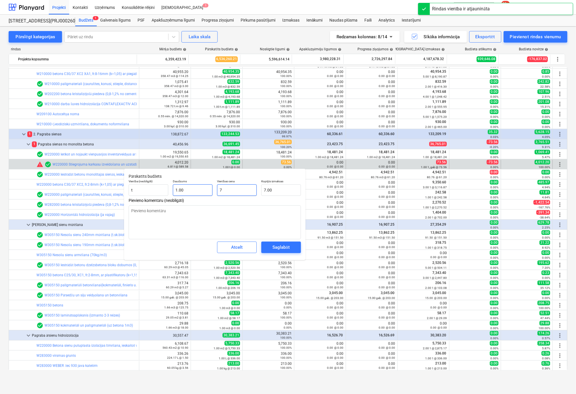
type textarea "x"
type input "73"
type input "73.00"
type textarea "x"
type input "73."
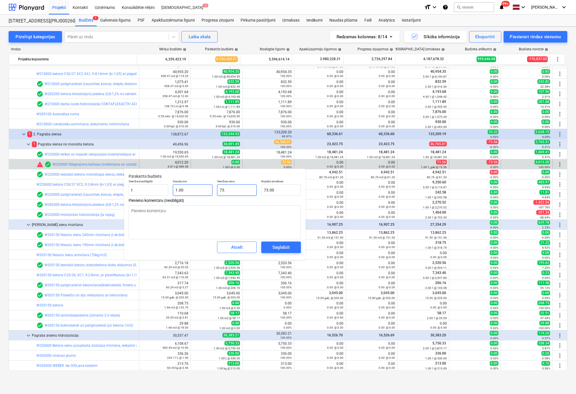
type textarea "x"
type input "73.5"
type input "73.50"
type input "73.56"
type textarea "x"
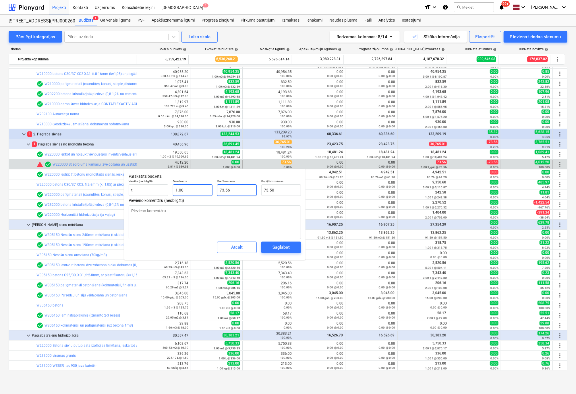
type input "73.56"
click at [269, 249] on span "Saglabāt" at bounding box center [281, 246] width 26 height 7
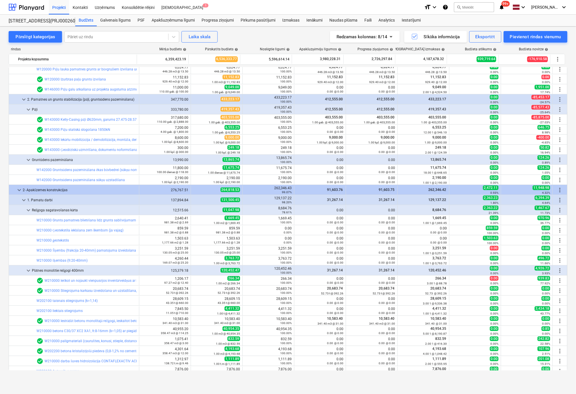
scroll to position [259, 0]
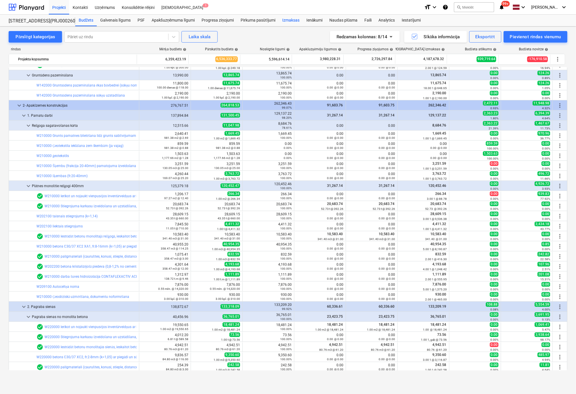
click at [292, 20] on div "Izmaksas" at bounding box center [291, 20] width 24 height 11
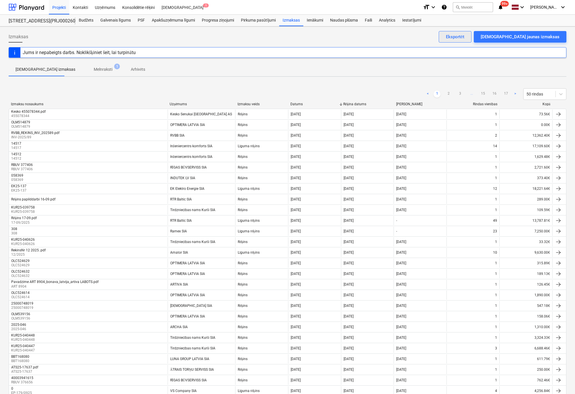
click at [464, 37] on div "Eksportēt" at bounding box center [455, 36] width 18 height 7
click at [87, 20] on div "Budžets" at bounding box center [86, 20] width 22 height 11
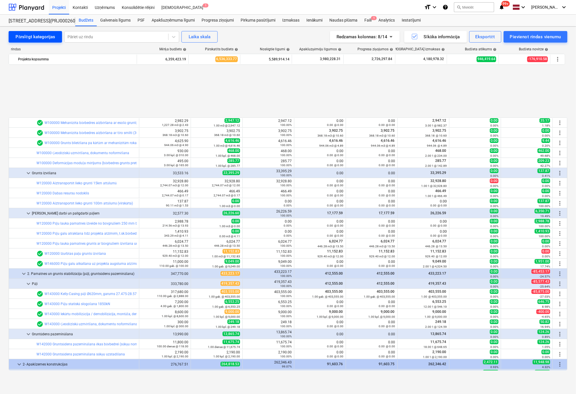
scroll to position [259, 0]
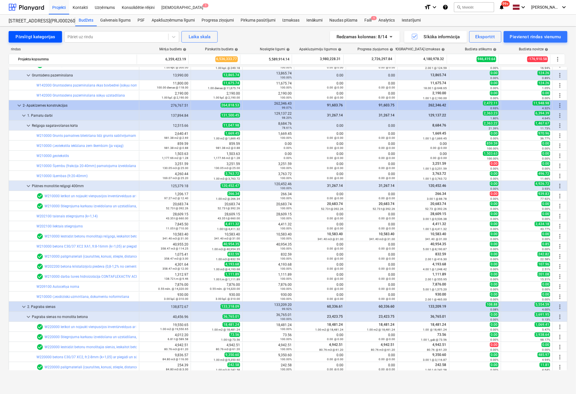
click at [32, 36] on div "Pārslēgt kategorijas" at bounding box center [36, 36] width 40 height 7
click at [34, 36] on div "Pārslēgt kategorijas" at bounding box center [36, 36] width 40 height 7
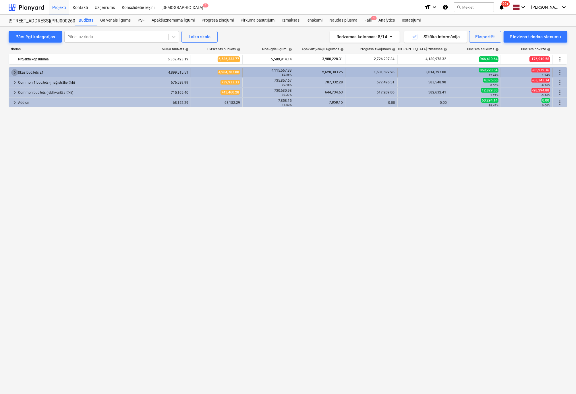
click at [14, 70] on span "keyboard_arrow_right" at bounding box center [14, 72] width 7 height 7
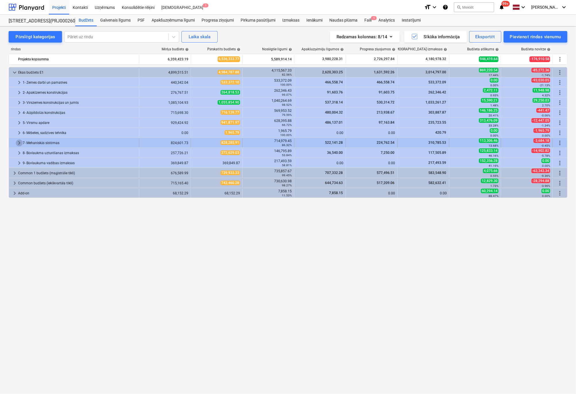
click at [19, 143] on span "keyboard_arrow_right" at bounding box center [19, 142] width 7 height 7
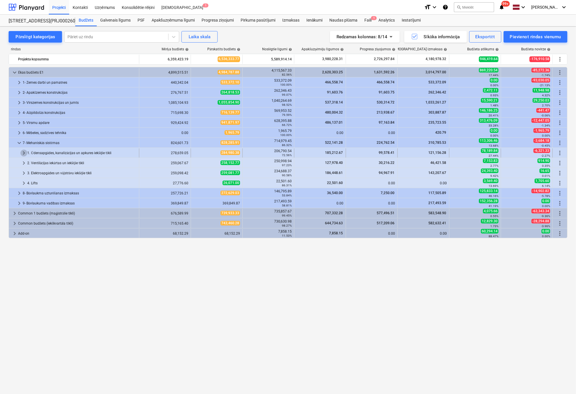
click at [24, 151] on span "keyboard_arrow_right" at bounding box center [23, 152] width 7 height 7
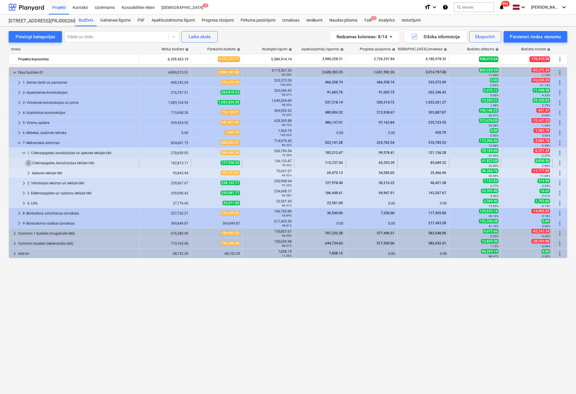
click at [29, 162] on span "keyboard_arrow_right" at bounding box center [28, 162] width 7 height 7
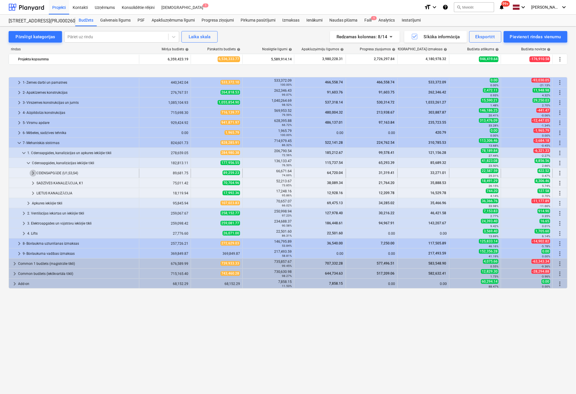
click at [32, 172] on span "keyboard_arrow_right" at bounding box center [33, 173] width 7 height 7
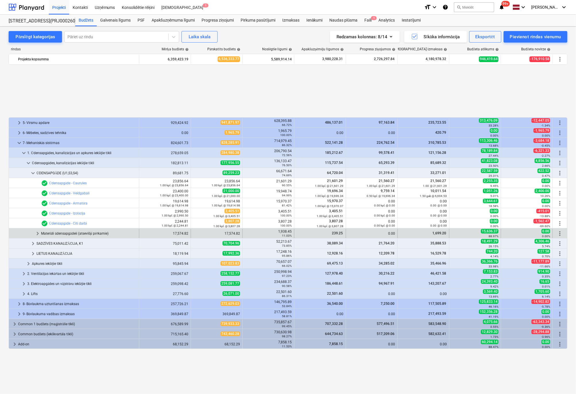
click at [38, 233] on span "keyboard_arrow_right" at bounding box center [37, 233] width 7 height 7
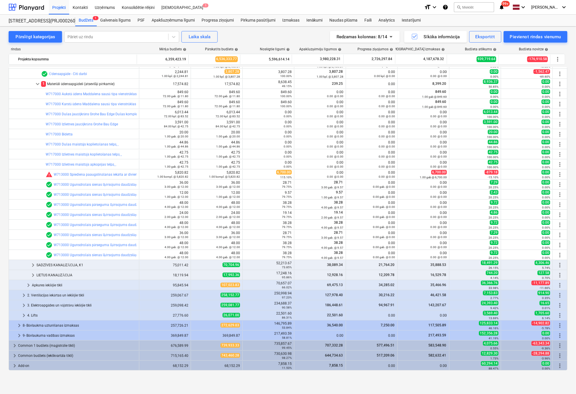
scroll to position [6, 0]
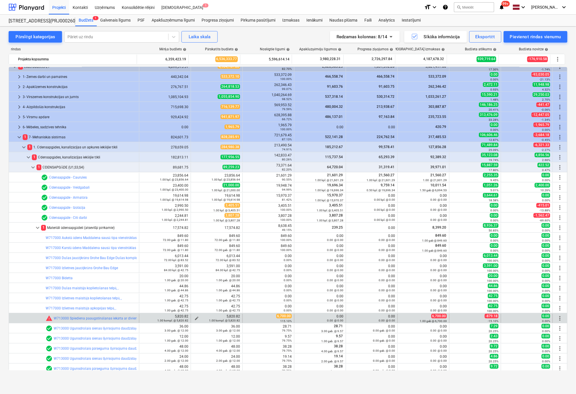
click at [196, 316] on span "edit" at bounding box center [197, 318] width 5 height 5
type textarea "x"
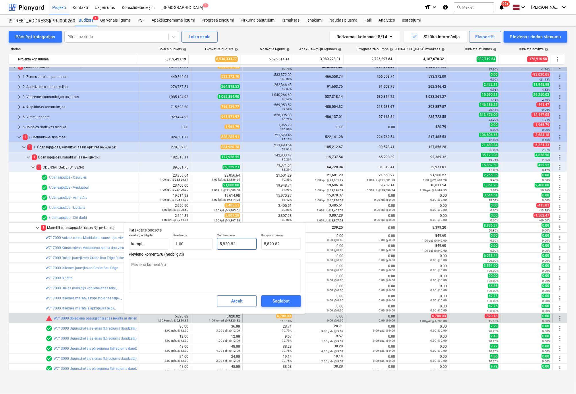
type input "5820.82"
drag, startPoint x: 244, startPoint y: 243, endPoint x: 171, endPoint y: 240, distance: 73.1
click at [173, 241] on div "Vienība (neobligāti) kompl. Daudzums 1.00 Vienības cena 5820.82 Kopējās izmaksa…" at bounding box center [214, 241] width 177 height 21
type textarea "x"
type input "6"
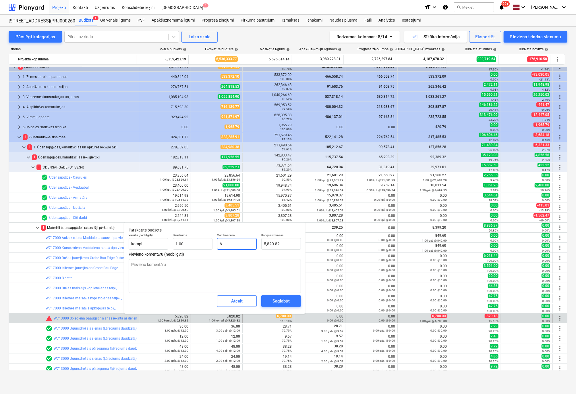
type input "6.00"
type textarea "x"
type input "67"
type input "67.00"
type textarea "x"
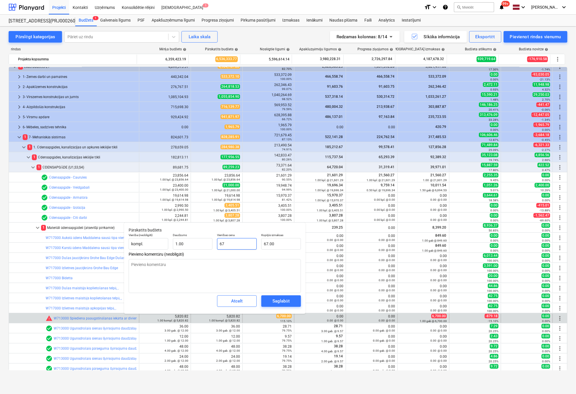
type input "670"
type input "670.00"
type textarea "x"
type input "6700"
type input "6,700.00"
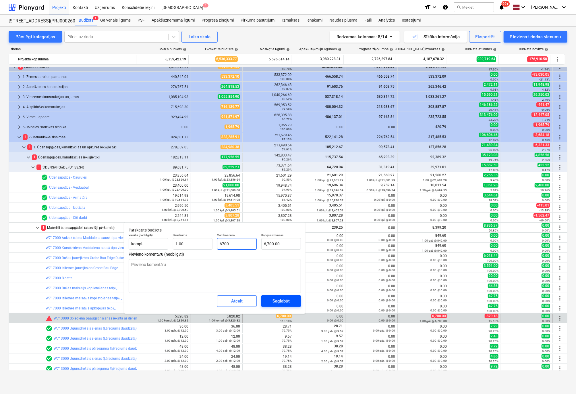
type input "6700"
type textarea "x"
type input "6,700.00"
click at [283, 301] on div "Saglabāt" at bounding box center [281, 300] width 17 height 7
type textarea "x"
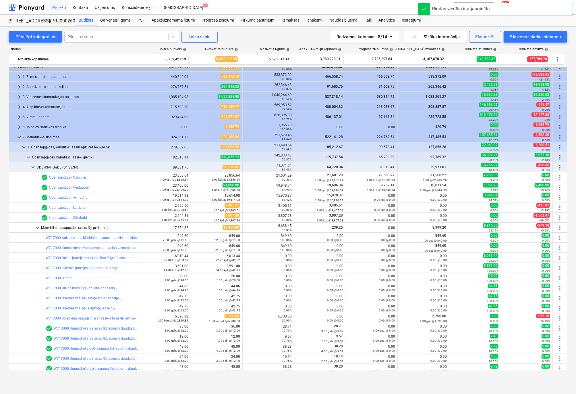
scroll to position [0, 0]
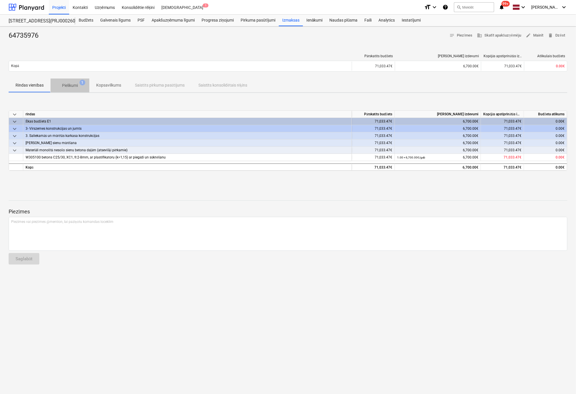
click at [67, 84] on p "Pielikumi" at bounding box center [70, 85] width 16 height 6
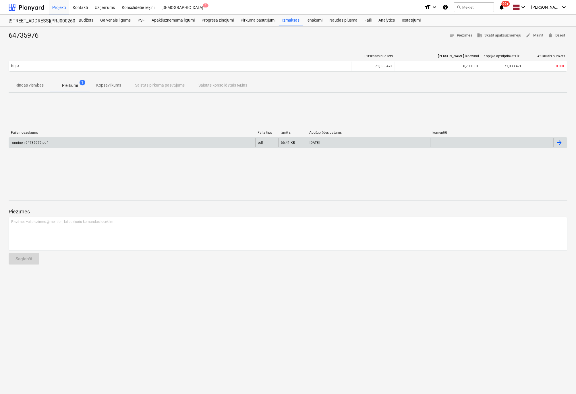
click at [31, 141] on div "onninen 64735976.pdf" at bounding box center [29, 142] width 36 height 4
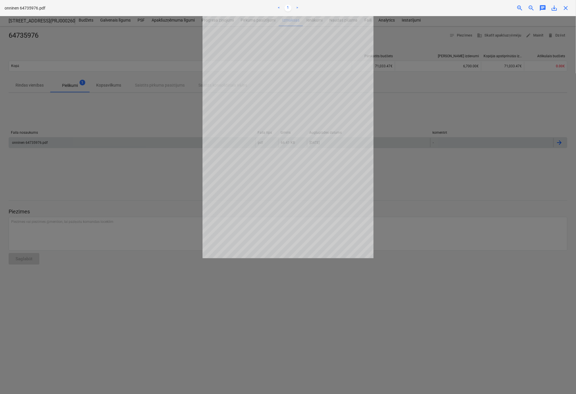
click at [429, 117] on div at bounding box center [288, 205] width 576 height 378
click at [565, 7] on span "close" at bounding box center [566, 8] width 7 height 7
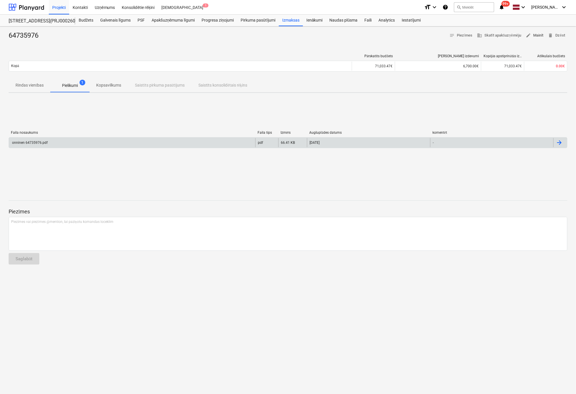
click at [536, 34] on span "edit Mainīt" at bounding box center [535, 35] width 18 height 7
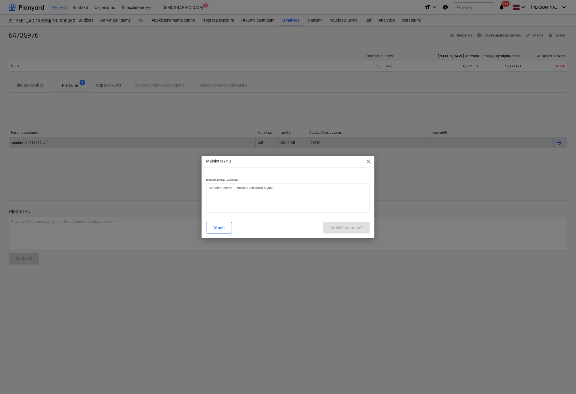
type textarea "x"
click at [252, 190] on textarea at bounding box center [288, 198] width 164 height 30
type textarea "N"
type textarea "x"
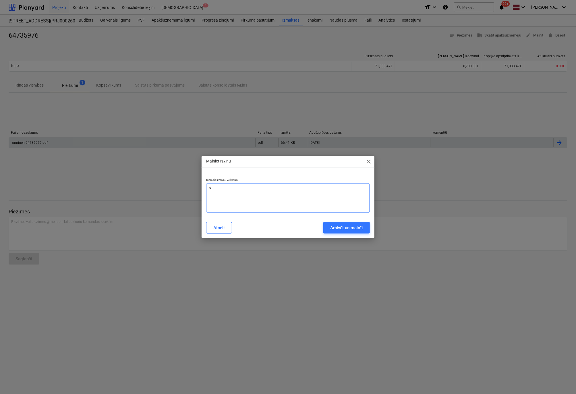
type textarea "Ne"
type textarea "x"
type textarea "Nep"
type textarea "x"
type textarea "Nepa"
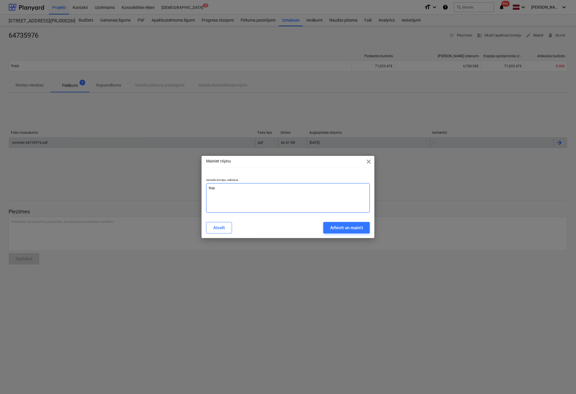
type textarea "x"
type textarea "Nepar"
type textarea "x"
type textarea "Nepare"
type textarea "x"
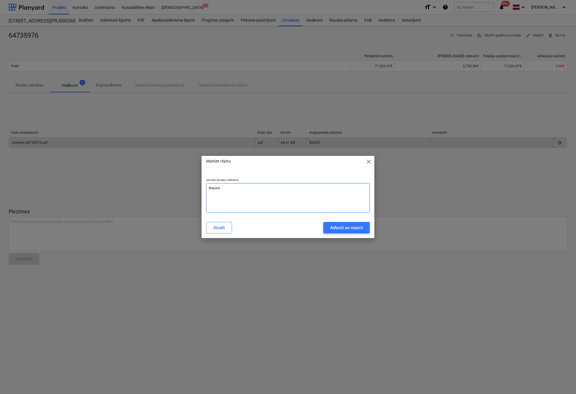
type textarea "Neparei"
type textarea "x"
type textarea "Nepareiz"
type textarea "x"
type textarea "Nepareiza"
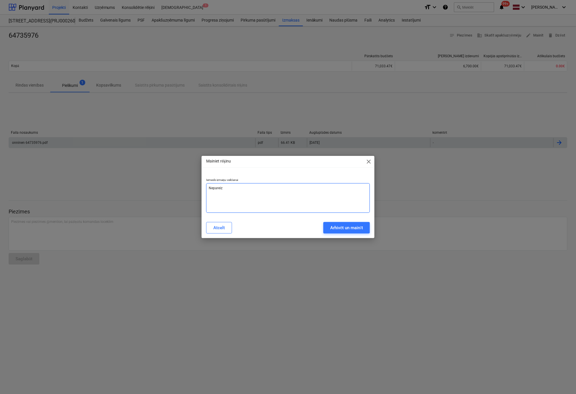
type textarea "x"
type textarea "Nepareiza"
type textarea "x"
type textarea "Nepareiza r"
type textarea "x"
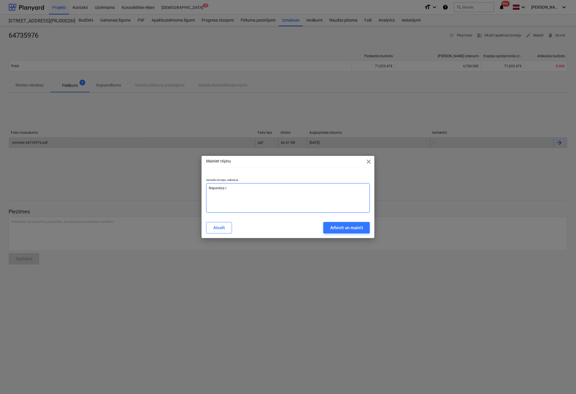
type textarea "Nepareiza ri"
type textarea "x"
type textarea "Nepareiza rin"
type textarea "x"
type textarea "Nepareiza rind"
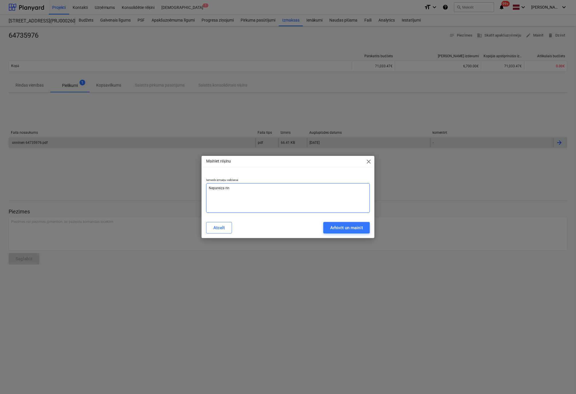
type textarea "x"
type textarea "Nepareiza rinda"
type textarea "x"
type textarea "Nepareiza rinda"
type textarea "x"
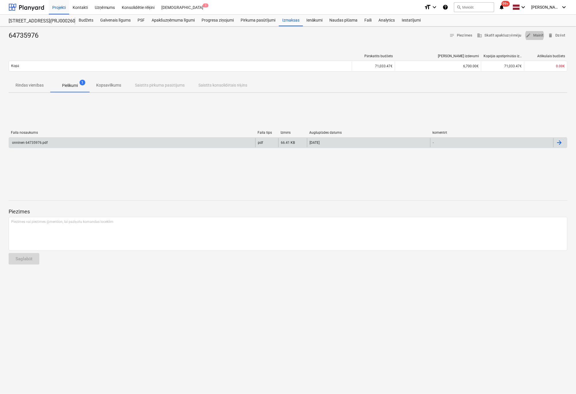
click at [25, 85] on p "Rindas vienības" at bounding box center [30, 85] width 28 height 6
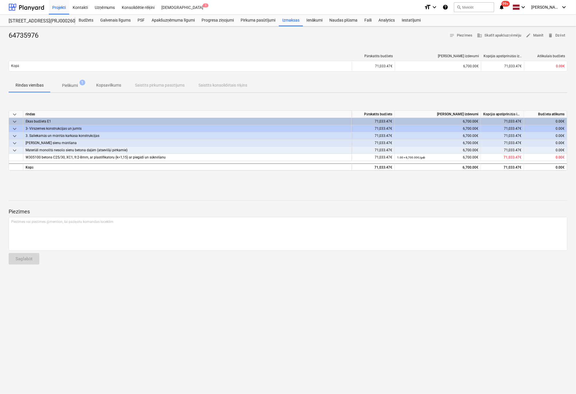
click at [69, 85] on p "Pielikumi" at bounding box center [70, 85] width 16 height 6
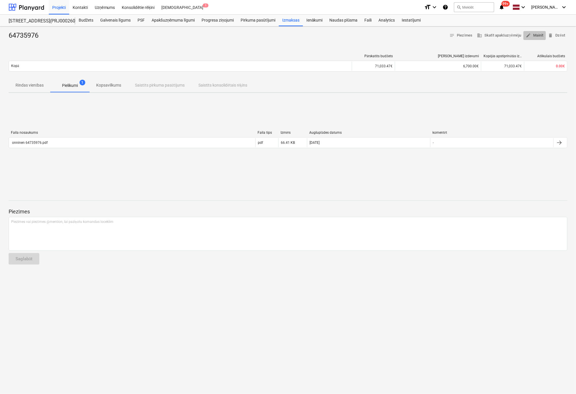
click at [533, 35] on span "edit Mainīt" at bounding box center [535, 35] width 18 height 7
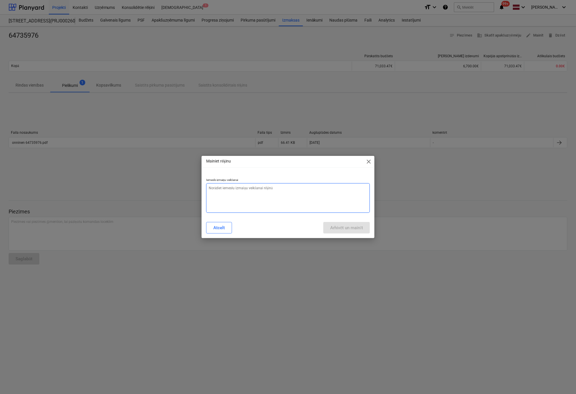
click at [307, 192] on textarea at bounding box center [288, 198] width 164 height 30
type textarea "x"
type textarea "N"
type textarea "x"
type textarea "Ne"
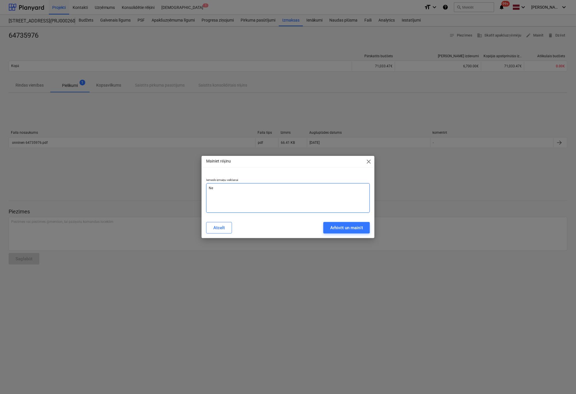
type textarea "x"
type textarea "Nep"
type textarea "x"
type textarea "Nepa"
type textarea "x"
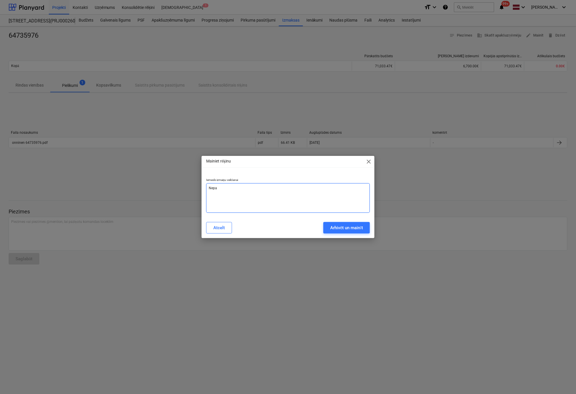
type textarea "Nepar"
type textarea "x"
type textarea "Nepare"
type textarea "x"
type textarea "Neparei"
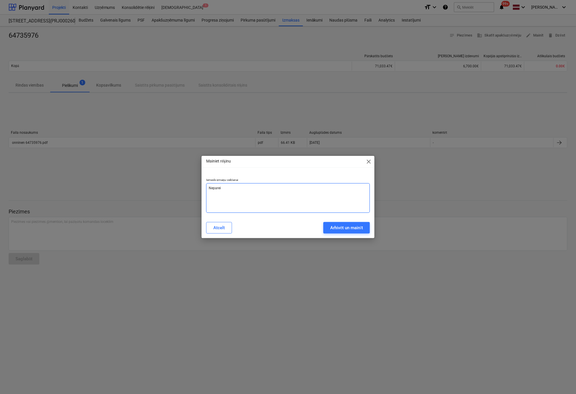
type textarea "x"
type textarea "Nepareiz"
type textarea "x"
type textarea "Nepareiza"
type textarea "x"
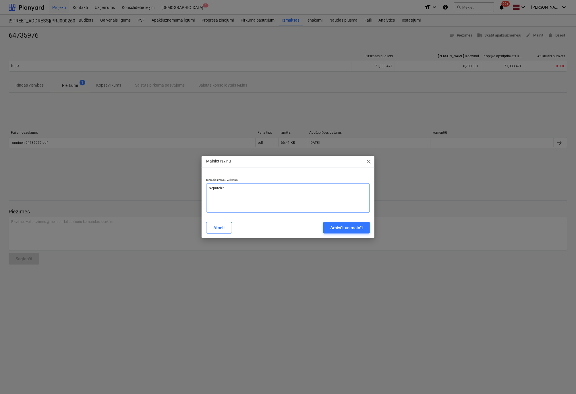
type textarea "Nepareiza"
type textarea "x"
type textarea "Nepareiza r"
type textarea "x"
type textarea "Nepareiza ri"
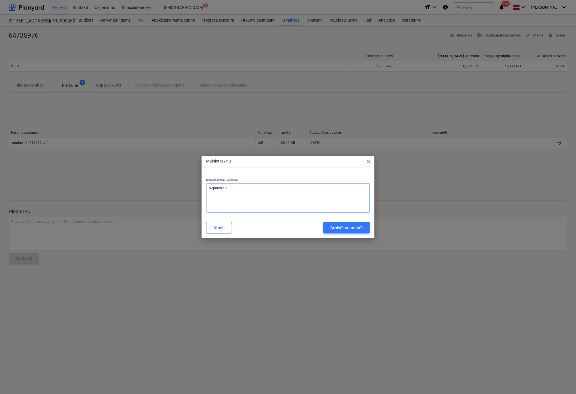
type textarea "x"
type textarea "Nepareiza rin"
type textarea "x"
type textarea "Nepareiza rind"
type textarea "x"
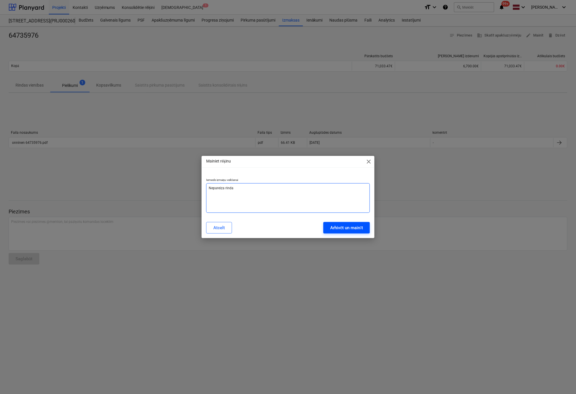
type textarea "Nepareiza rinda"
click at [353, 227] on div "Arhivēt un mainīt" at bounding box center [346, 227] width 33 height 7
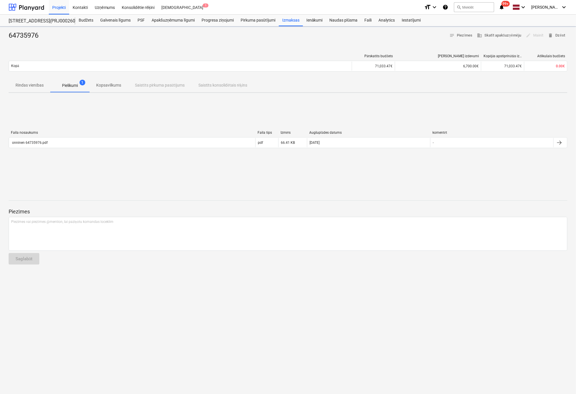
type textarea "x"
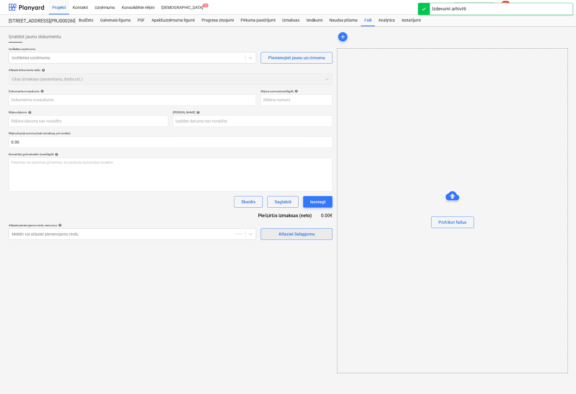
type input "64735976"
type input "[DATE]"
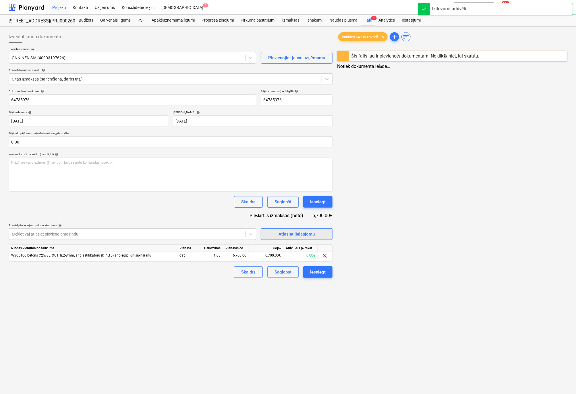
click at [297, 233] on div "Atlasiet lielapjomu" at bounding box center [297, 233] width 36 height 7
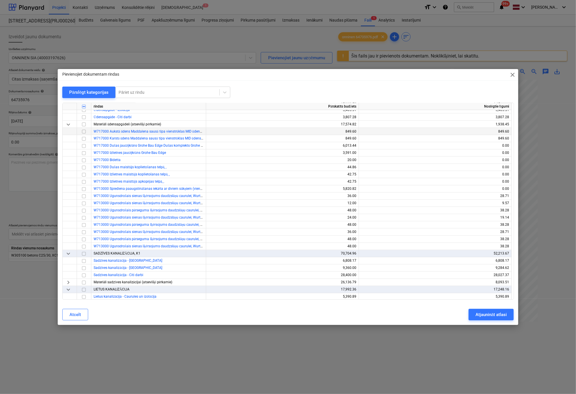
scroll to position [690, 0]
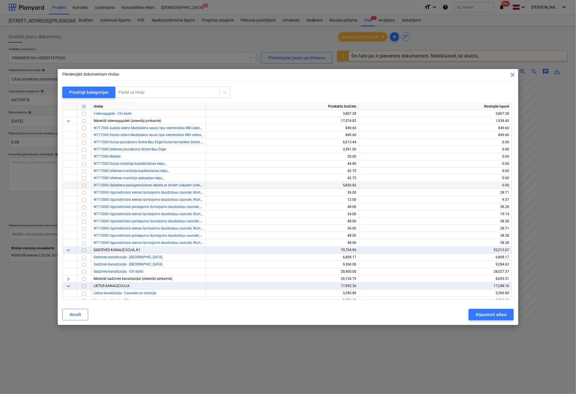
click at [84, 185] on input "checkbox" at bounding box center [83, 185] width 7 height 7
click at [485, 313] on div "Atjaunināt atlasi" at bounding box center [491, 314] width 31 height 7
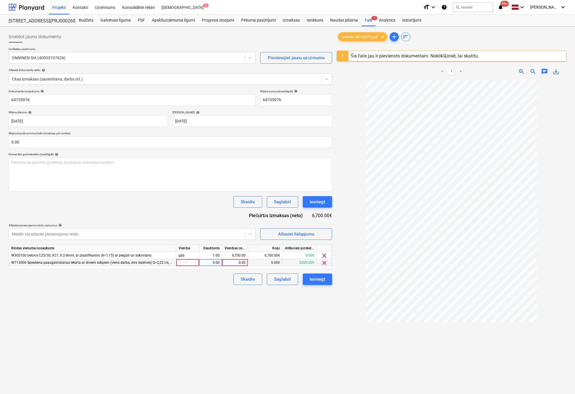
click at [234, 262] on div "0.00" at bounding box center [234, 262] width 21 height 7
type input "6700"
click at [208, 264] on div "1.00" at bounding box center [210, 262] width 18 height 7
click at [324, 254] on span "clear" at bounding box center [324, 255] width 7 height 7
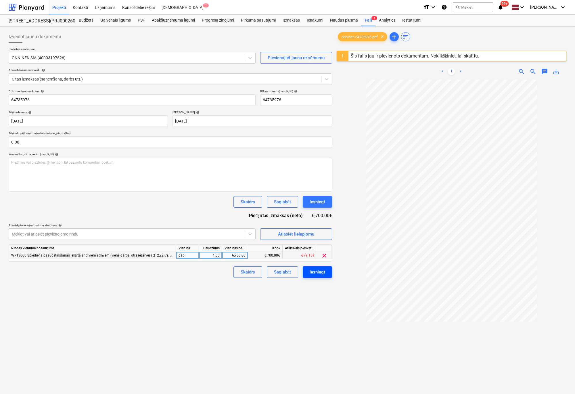
click at [314, 271] on div "Iesniegt" at bounding box center [317, 271] width 16 height 7
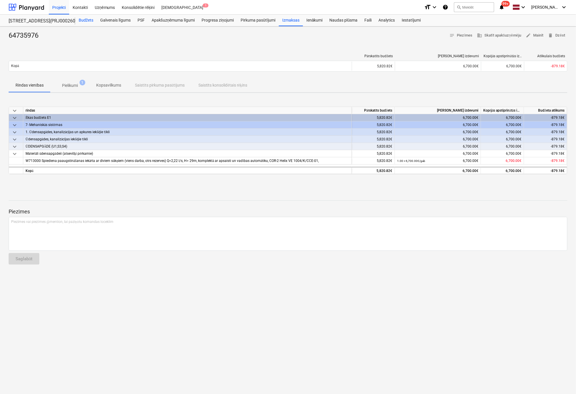
click at [86, 18] on div "Budžets" at bounding box center [86, 20] width 22 height 11
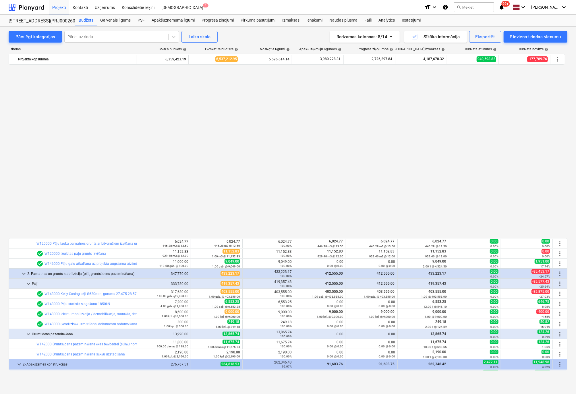
scroll to position [373, 0]
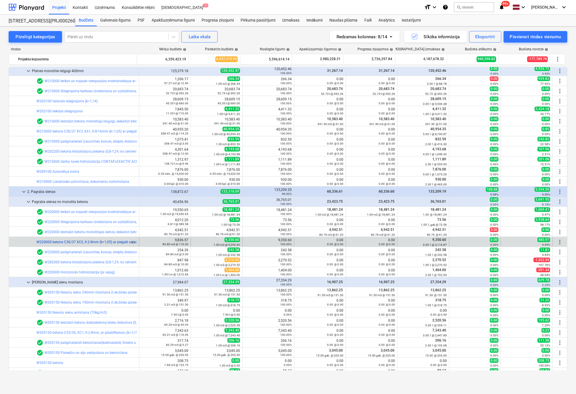
click at [79, 240] on link "W220000 betons C30/37 XC2, fr.2-8mm (k=1,05) ar piegādi un sūknēšanu" at bounding box center [92, 242] width 113 height 4
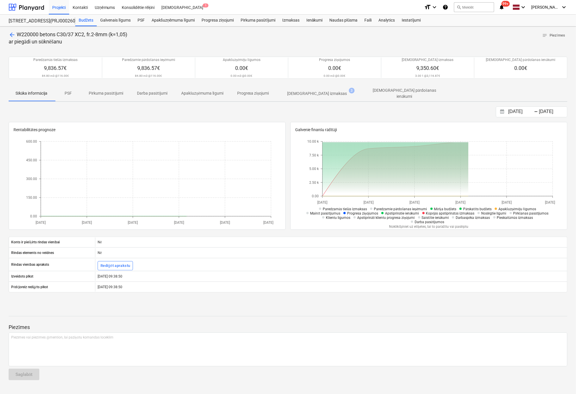
click at [311, 95] on p "[DEMOGRAPHIC_DATA] izmaksas" at bounding box center [318, 94] width 60 height 6
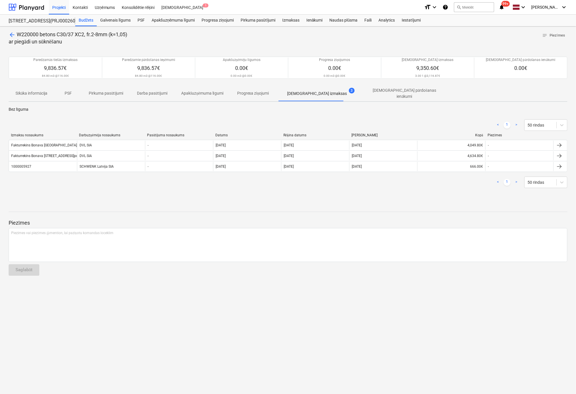
click at [10, 33] on span "arrow_back" at bounding box center [12, 34] width 7 height 7
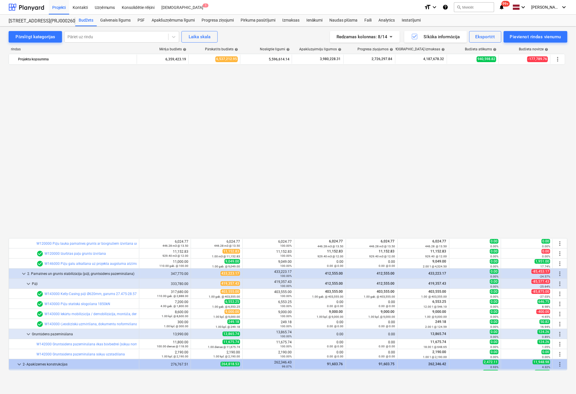
scroll to position [373, 0]
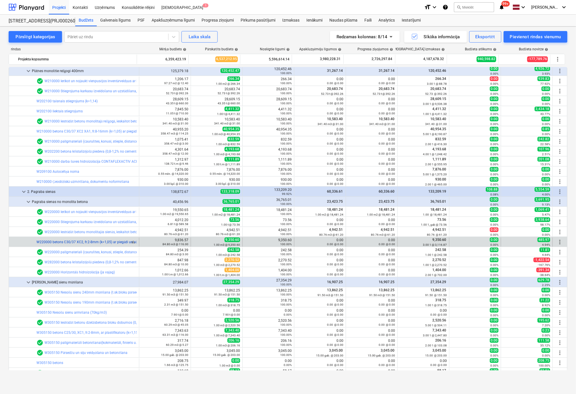
click at [73, 242] on link "W220000 betons C30/37 XC2, fr.2-8mm (k=1,05) ar piegādi un sūknēšanu" at bounding box center [92, 242] width 113 height 4
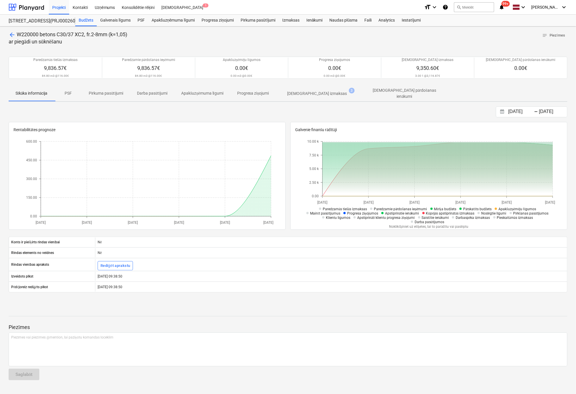
click at [302, 91] on p "[DEMOGRAPHIC_DATA] izmaksas" at bounding box center [318, 94] width 60 height 6
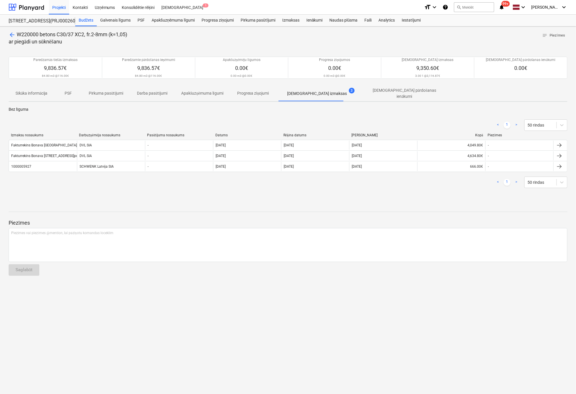
click at [11, 31] on span "arrow_back" at bounding box center [12, 34] width 7 height 7
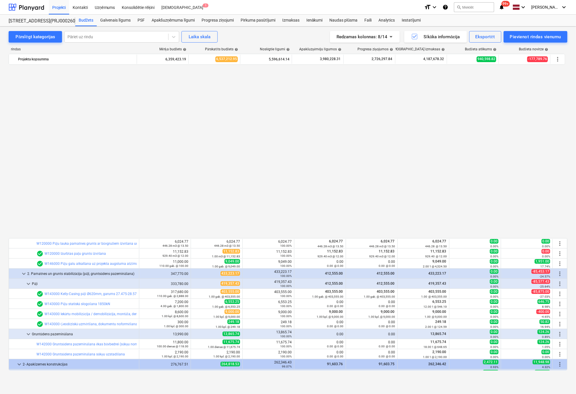
scroll to position [373, 0]
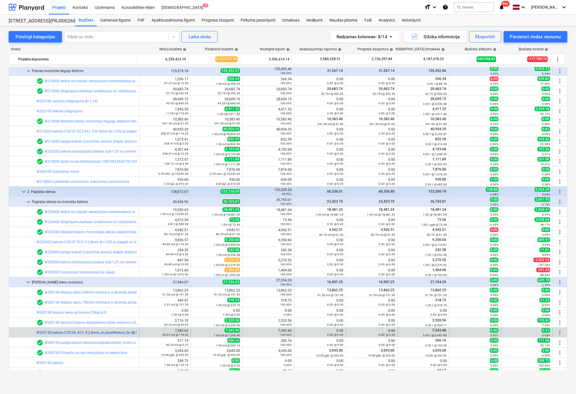
click at [74, 332] on link "W305150 betons C25/30, XC1, fr.2-8mm, ar plastifikatoru (k=1,15) ar piegādi un …" at bounding box center [106, 332] width 140 height 4
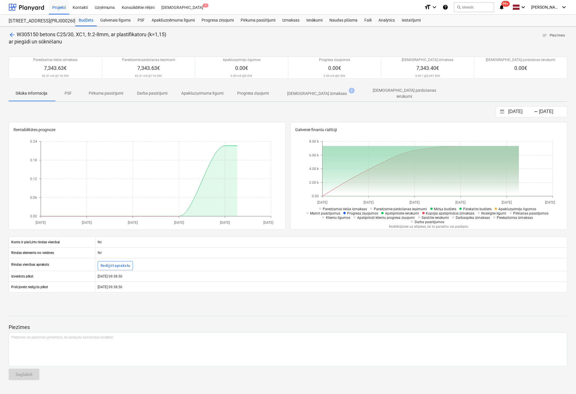
click at [294, 93] on p "[DEMOGRAPHIC_DATA] izmaksas" at bounding box center [318, 94] width 60 height 6
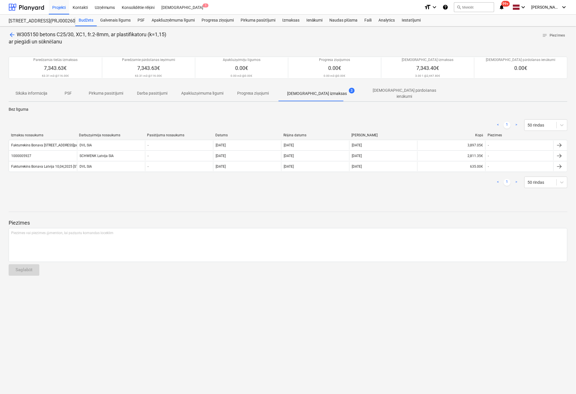
click at [11, 34] on span "arrow_back" at bounding box center [12, 34] width 7 height 7
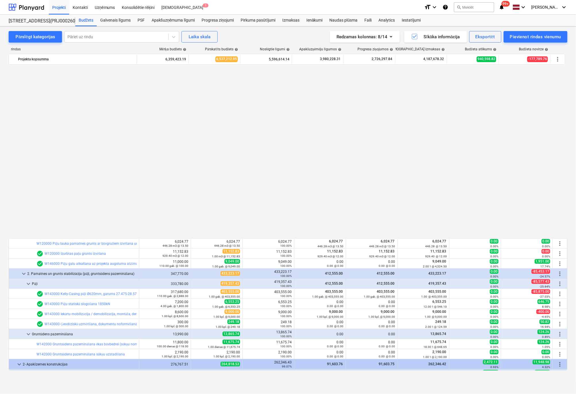
scroll to position [373, 0]
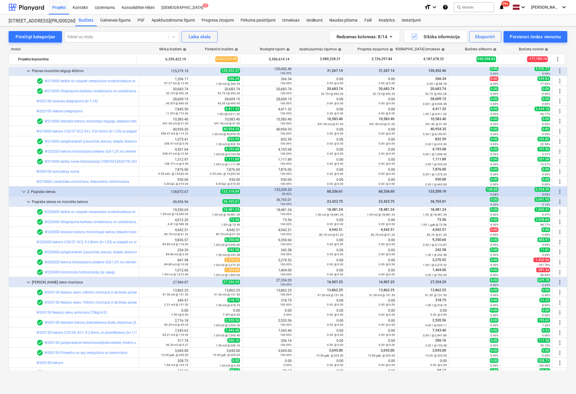
click at [58, 384] on div "Pārslēgt kategorijas Pāriet uz rindu Laika skala Redzamas kolonnas : 8/14 Sīkāk…" at bounding box center [288, 209] width 576 height 367
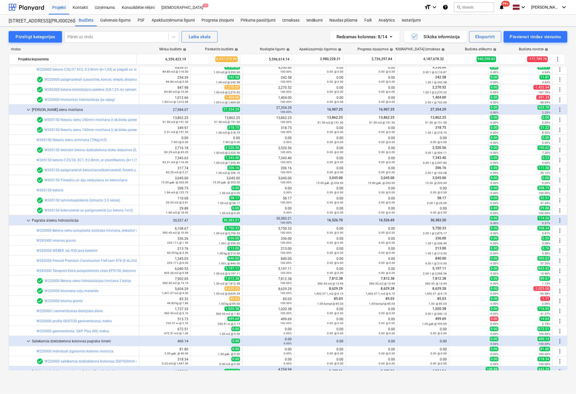
click at [3, 303] on div "Pārslēgt kategorijas Pāriet uz rindu Laika skala Redzamas kolonnas : 8/14 Sīkāk…" at bounding box center [288, 203] width 576 height 355
click at [1, 320] on div "Pārslēgt kategorijas Pāriet uz rindu Laika skala Redzamas kolonnas : 8/14 Sīkāk…" at bounding box center [288, 203] width 576 height 355
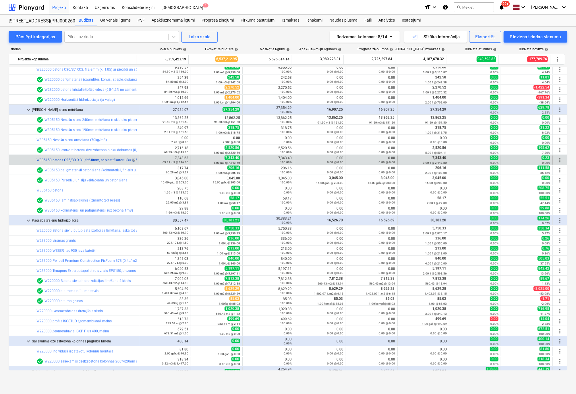
click at [97, 159] on link "W305150 betons C25/30, XC1, fr.2-8mm, ar plastifikatoru (k=1,15) ar piegādi un …" at bounding box center [106, 160] width 140 height 4
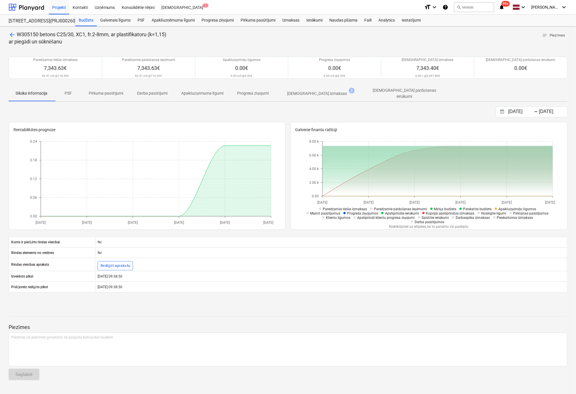
click at [314, 92] on p "[DEMOGRAPHIC_DATA] izmaksas" at bounding box center [318, 94] width 60 height 6
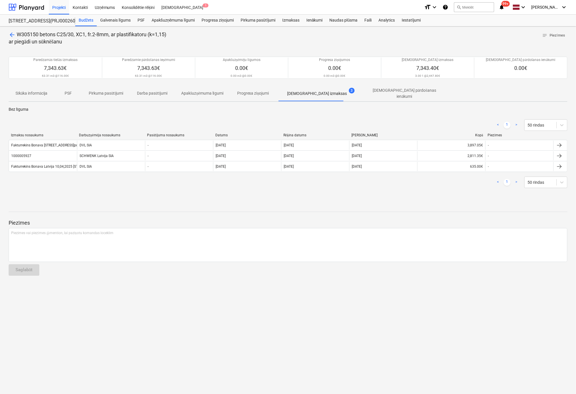
click at [11, 36] on span "arrow_back" at bounding box center [12, 34] width 7 height 7
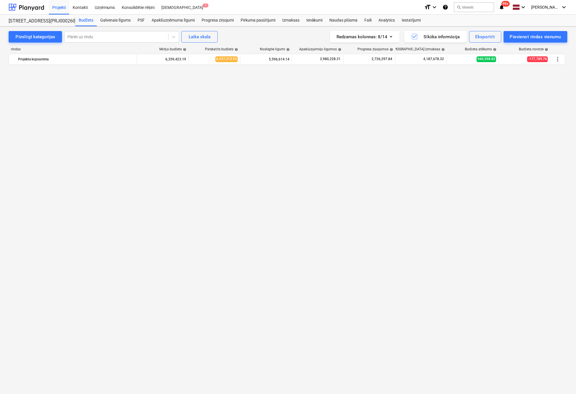
scroll to position [546, 0]
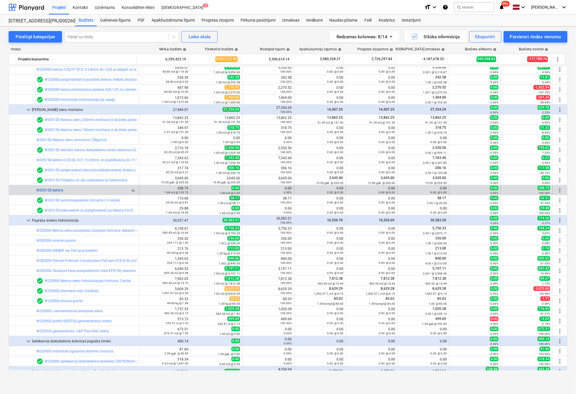
click at [58, 188] on link "W305150 betons" at bounding box center [49, 190] width 27 height 4
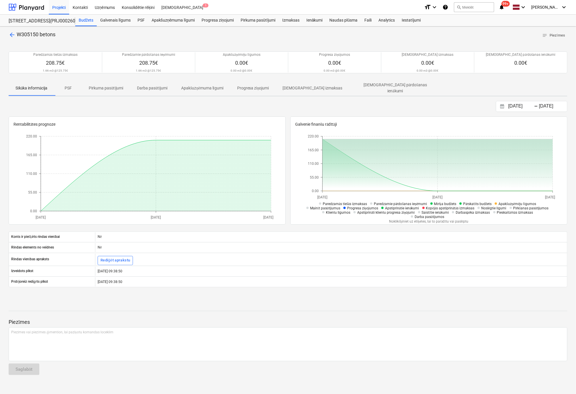
click at [9, 34] on span "arrow_back" at bounding box center [12, 34] width 7 height 7
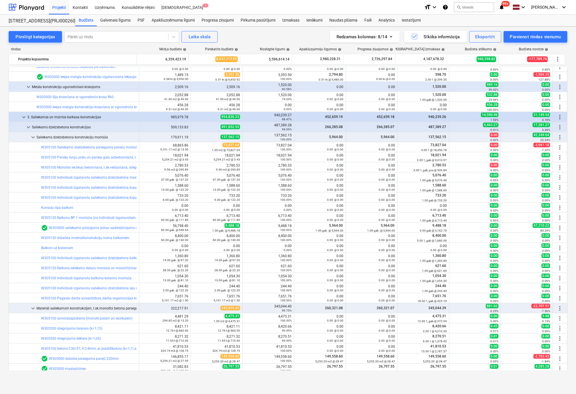
scroll to position [1149, 0]
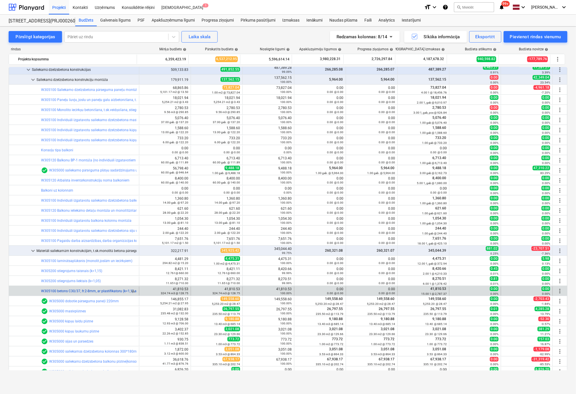
click at [85, 290] on link "W305100 betons C30/37, fr.2-8mm, ar plastifikatoru (k=1,1) ar piegādi un sūknēš…" at bounding box center [106, 291] width 130 height 4
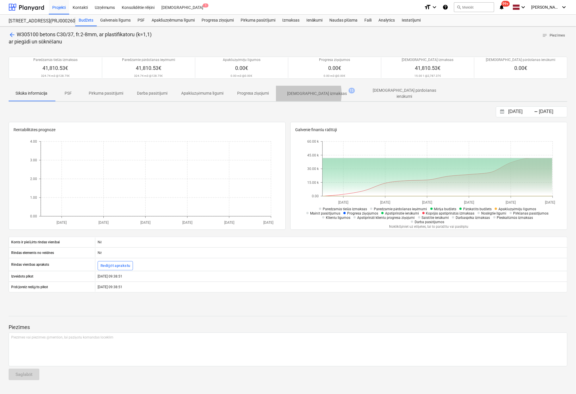
click at [298, 93] on p "[DEMOGRAPHIC_DATA] izmaksas" at bounding box center [318, 94] width 60 height 6
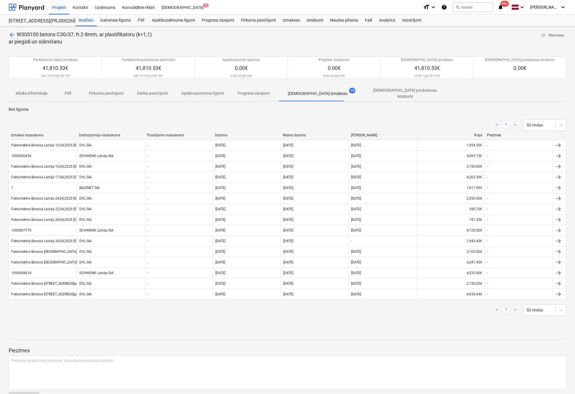
click at [11, 34] on span "arrow_back" at bounding box center [12, 34] width 7 height 7
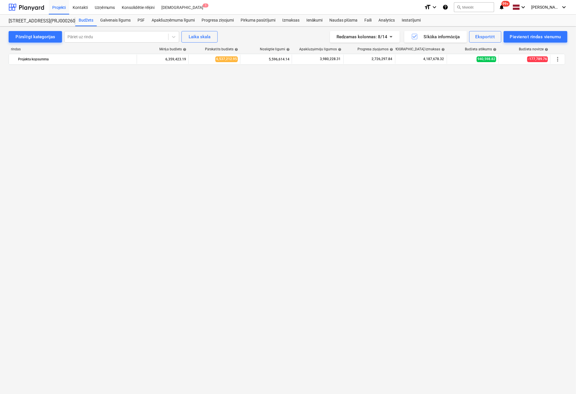
scroll to position [1264, 0]
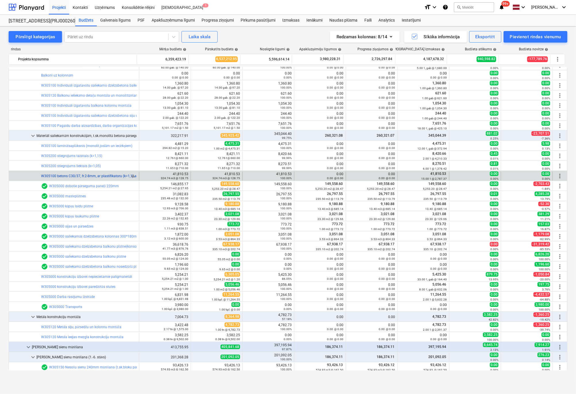
click at [109, 175] on link "W305100 betons C30/37, fr.2-8mm, ar plastifikatoru (k=1,1) ar piegādi un sūknēš…" at bounding box center [106, 176] width 130 height 4
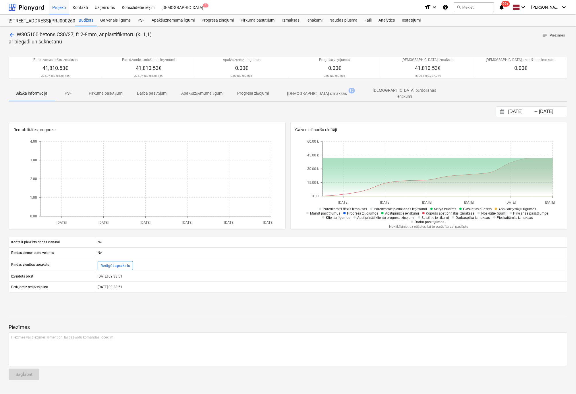
click at [307, 92] on p "[DEMOGRAPHIC_DATA] izmaksas" at bounding box center [318, 94] width 60 height 6
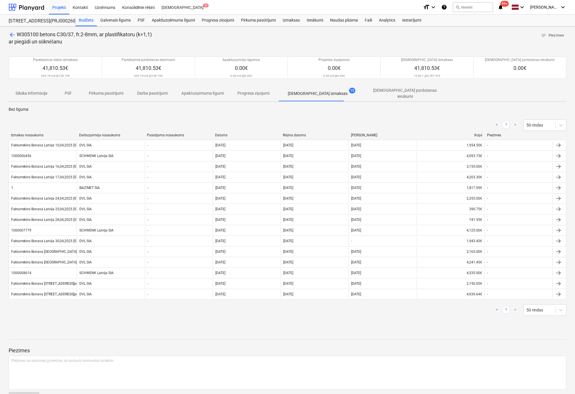
click at [9, 34] on span "arrow_back" at bounding box center [12, 34] width 7 height 7
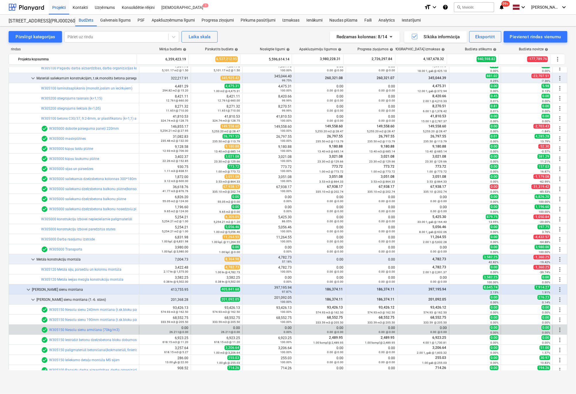
scroll to position [1379, 0]
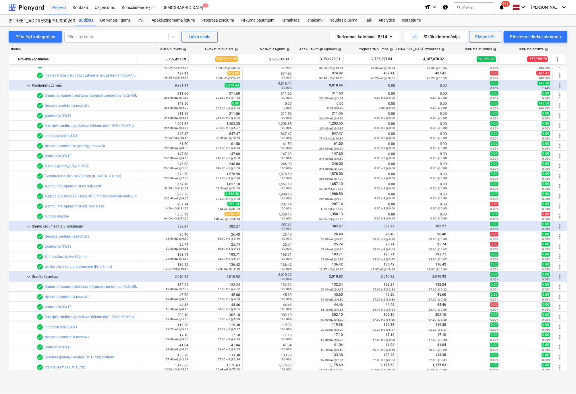
scroll to position [5143, 0]
